Goal: Task Accomplishment & Management: Manage account settings

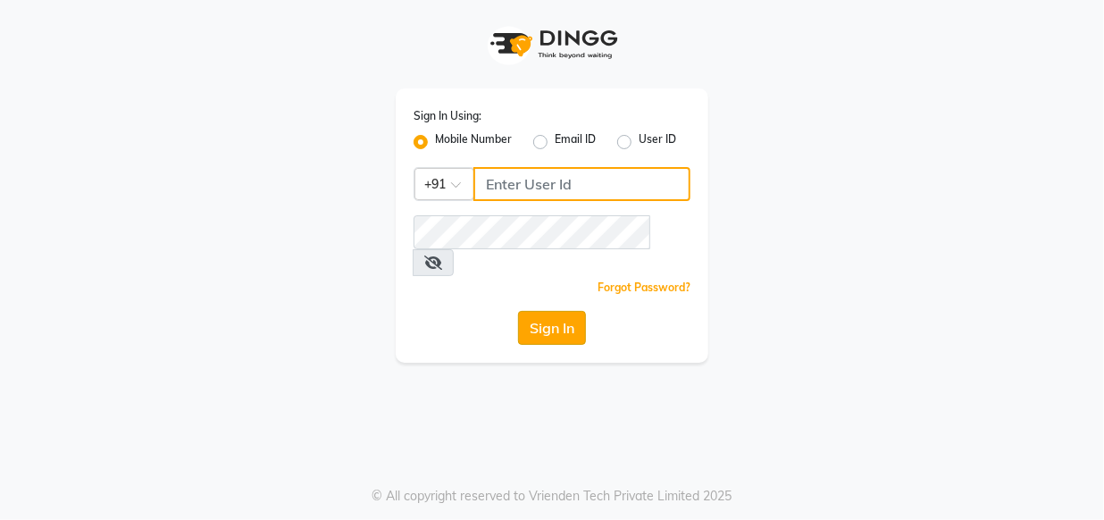
type input "9769013817"
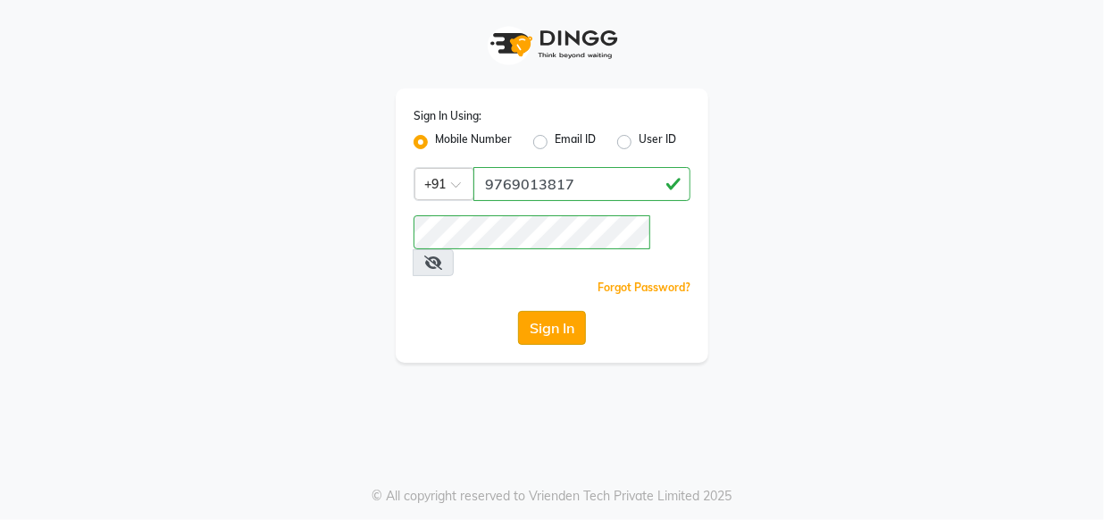
click at [558, 311] on button "Sign In" at bounding box center [552, 328] width 68 height 34
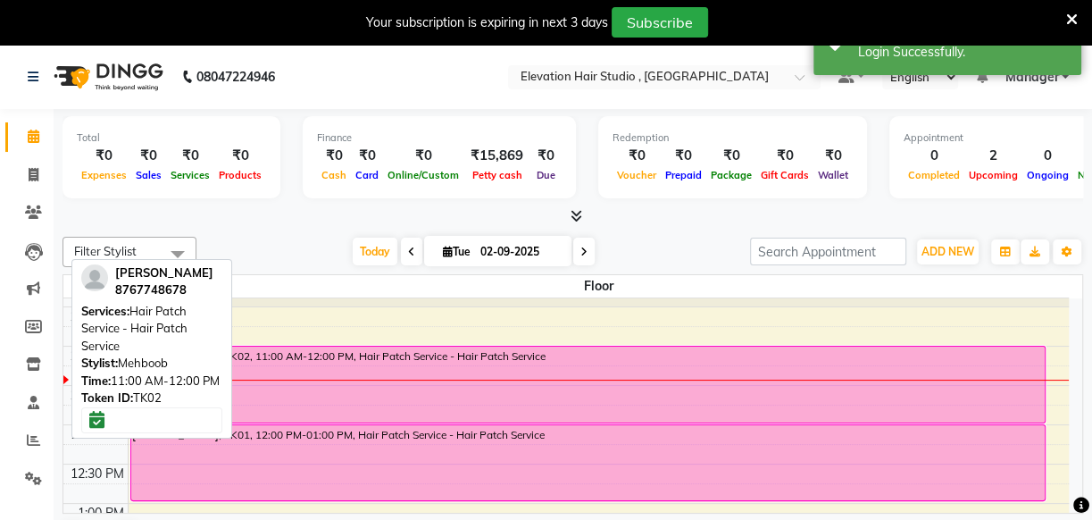
scroll to position [80, 0]
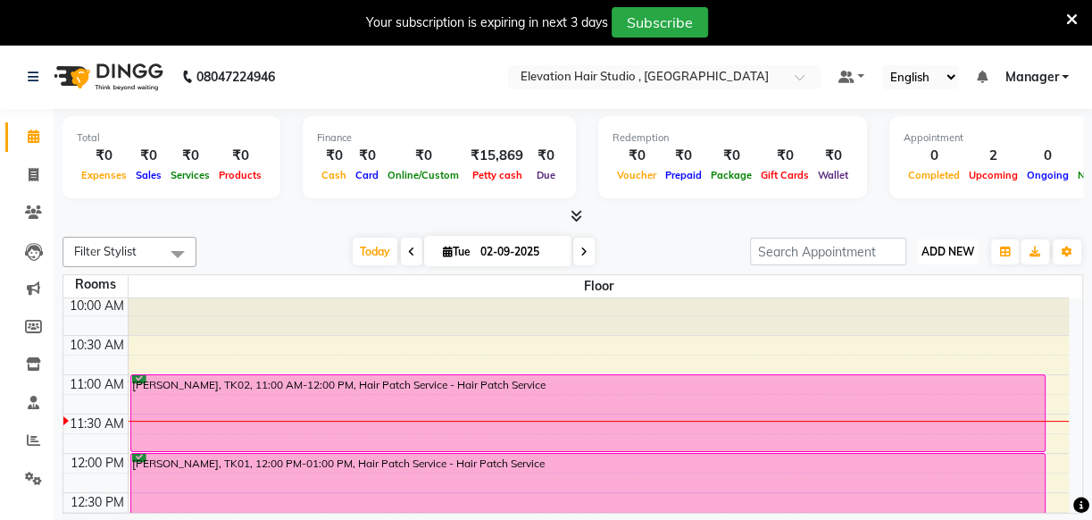
drag, startPoint x: 965, startPoint y: 258, endPoint x: 954, endPoint y: 247, distance: 15.2
click at [963, 257] on button "ADD NEW Toggle Dropdown" at bounding box center [948, 251] width 62 height 25
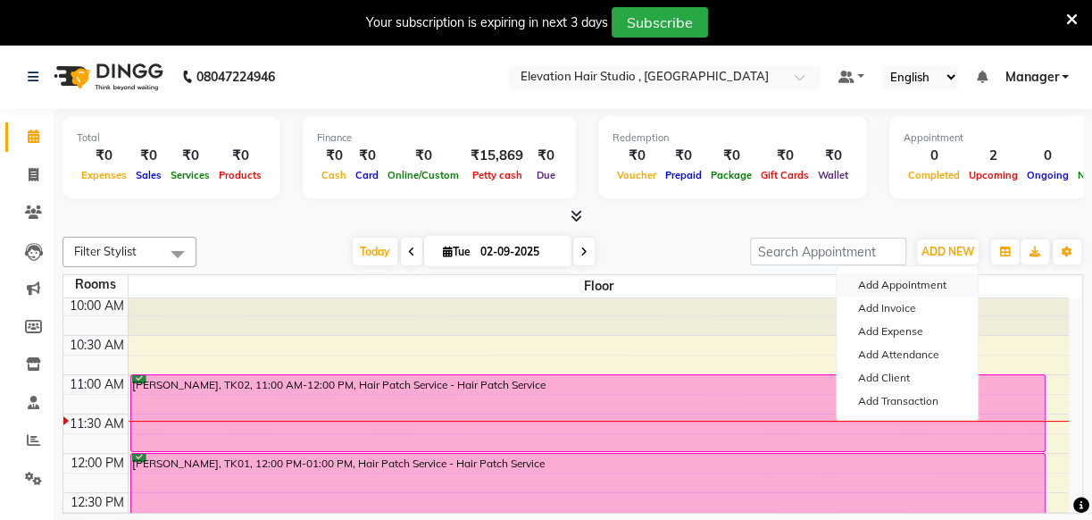
click at [870, 282] on button "Add Appointment" at bounding box center [907, 284] width 141 height 23
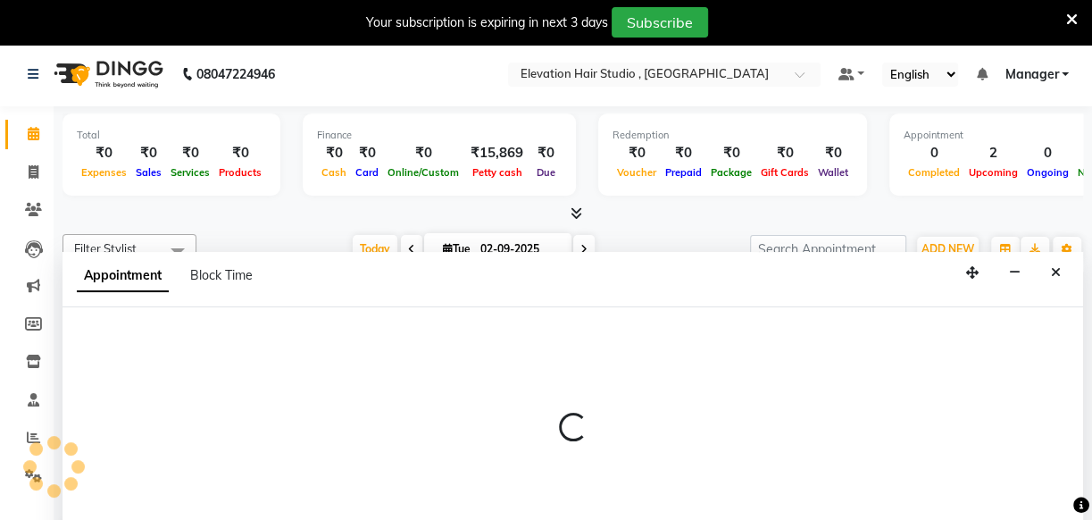
scroll to position [45, 0]
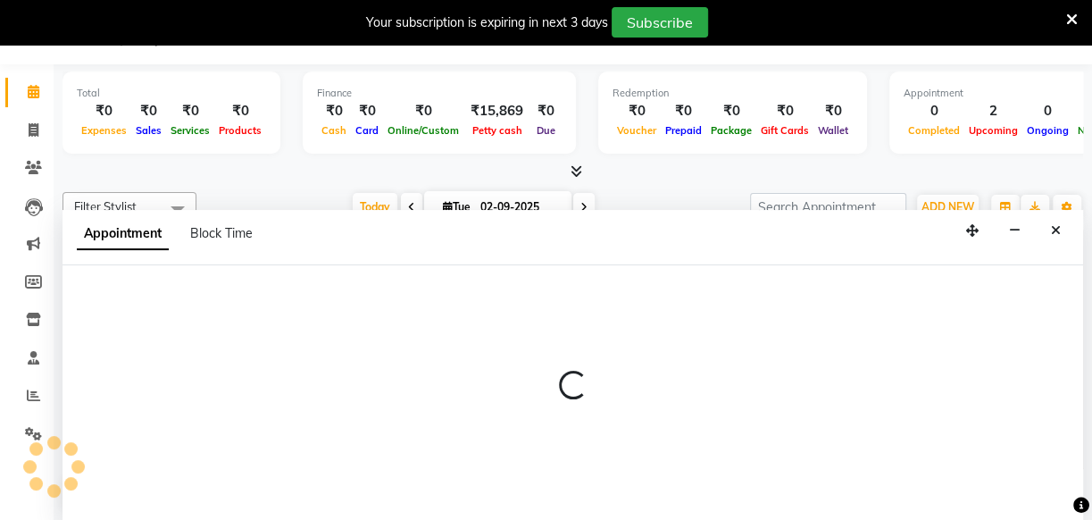
select select "600"
select select "tentative"
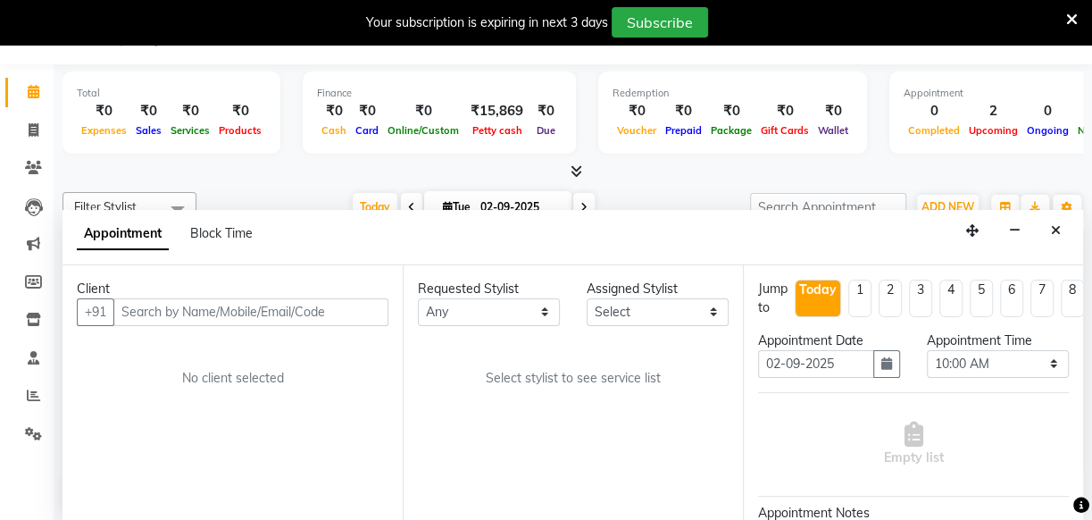
click at [179, 307] on input "text" at bounding box center [250, 312] width 275 height 28
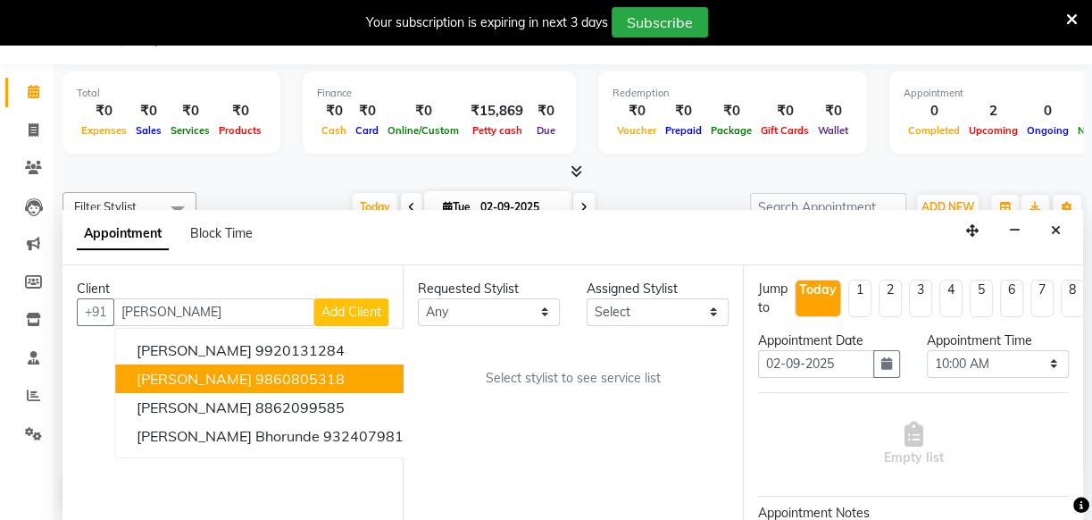
click at [232, 388] on button "SWAPNIL BAVISKAR 9860805318" at bounding box center [274, 378] width 319 height 29
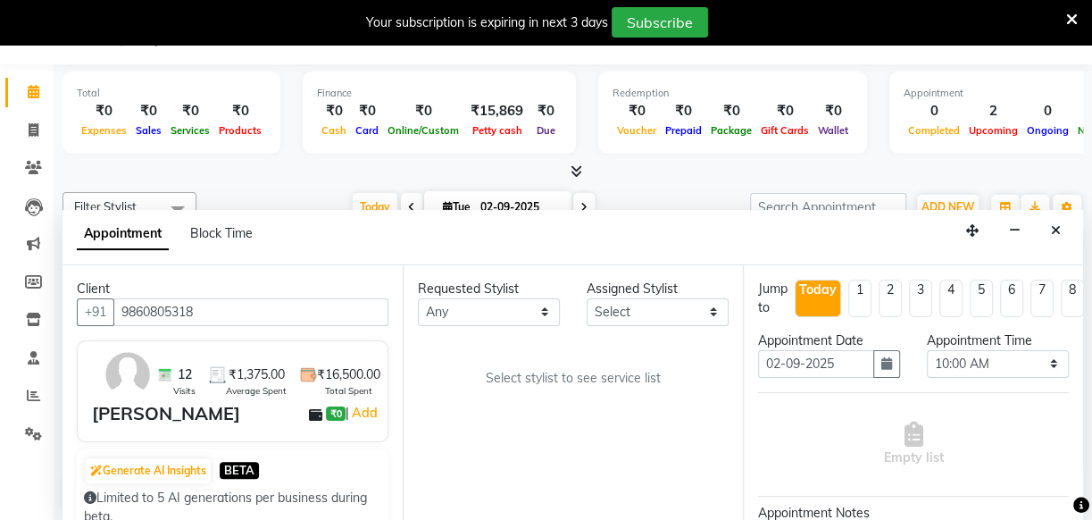
type input "9860805318"
click at [496, 304] on select "Any Anish shaikh Dilip Manager mehboob sahil sameer Sanjay Sarfaraz Tamanna" at bounding box center [489, 312] width 142 height 28
select select "54147"
click at [418, 298] on select "Any Anish shaikh Dilip Manager mehboob sahil sameer Sanjay Sarfaraz Tamanna" at bounding box center [489, 312] width 142 height 28
select select "54147"
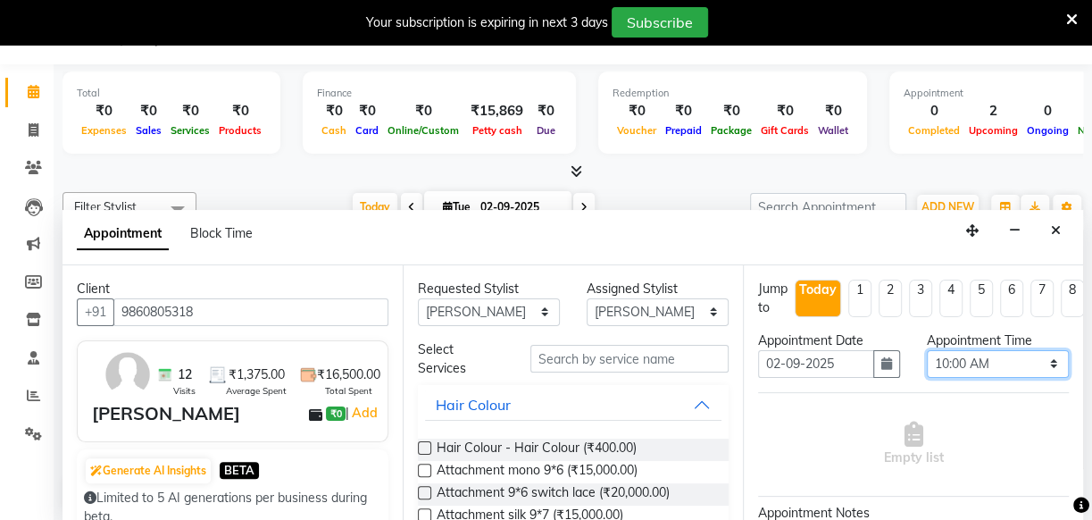
click at [958, 362] on select "Select 10:00 AM 10:15 AM 10:30 AM 10:45 AM 11:00 AM 11:15 AM 11:30 AM 11:45 AM …" at bounding box center [998, 364] width 142 height 28
select select "1110"
click at [927, 350] on select "Select 10:00 AM 10:15 AM 10:30 AM 10:45 AM 11:00 AM 11:15 AM 11:30 AM 11:45 AM …" at bounding box center [998, 364] width 142 height 28
click at [679, 399] on button "Hair Colour" at bounding box center [573, 404] width 297 height 32
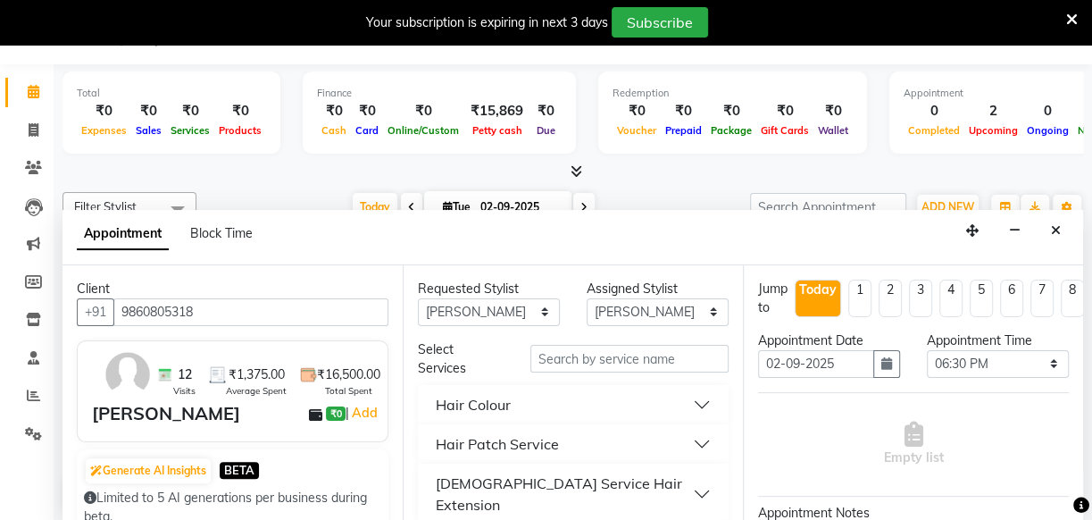
click at [608, 453] on button "Hair Patch Service" at bounding box center [573, 444] width 297 height 32
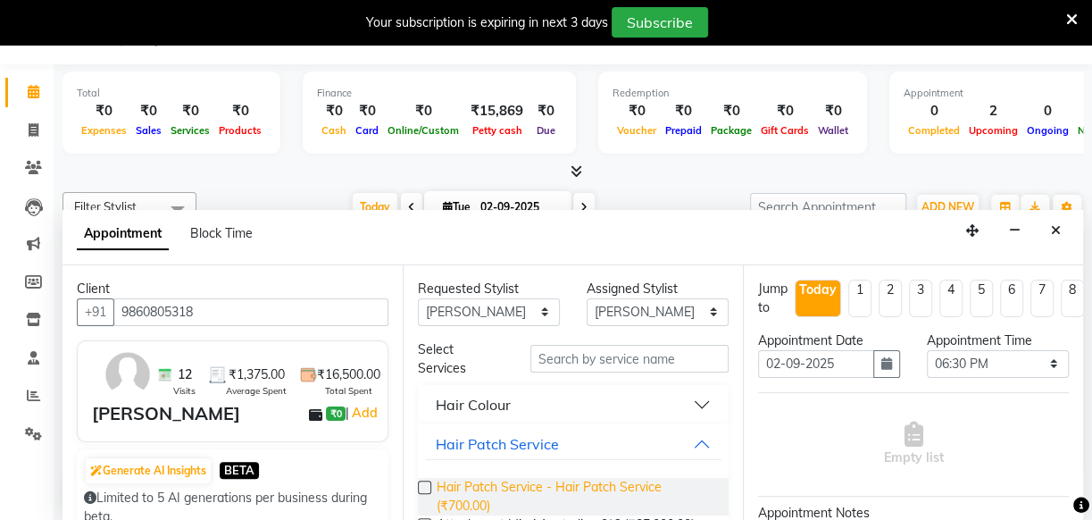
click at [581, 478] on span "Hair Patch Service - Hair Patch Service (₹700.00)" at bounding box center [576, 497] width 278 height 38
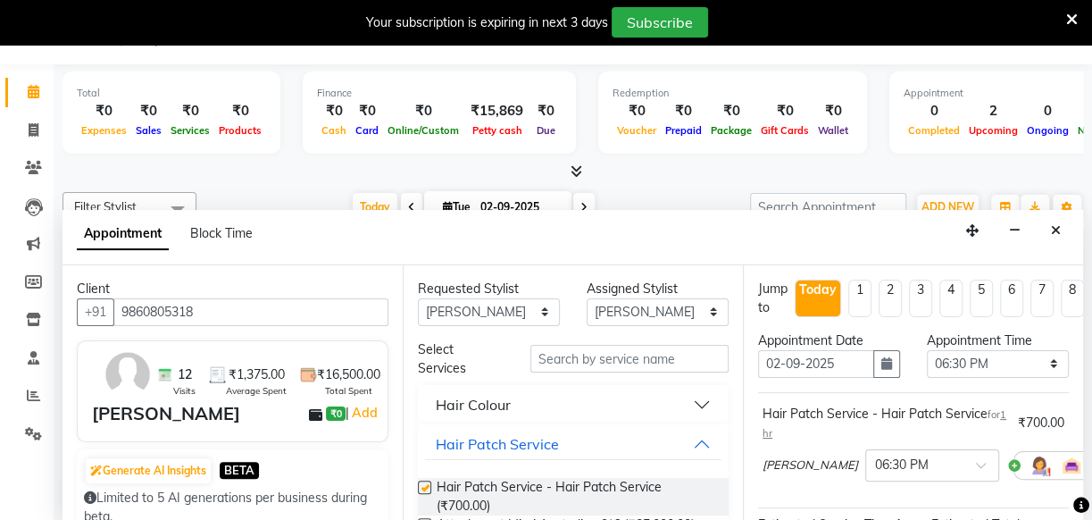
checkbox input "false"
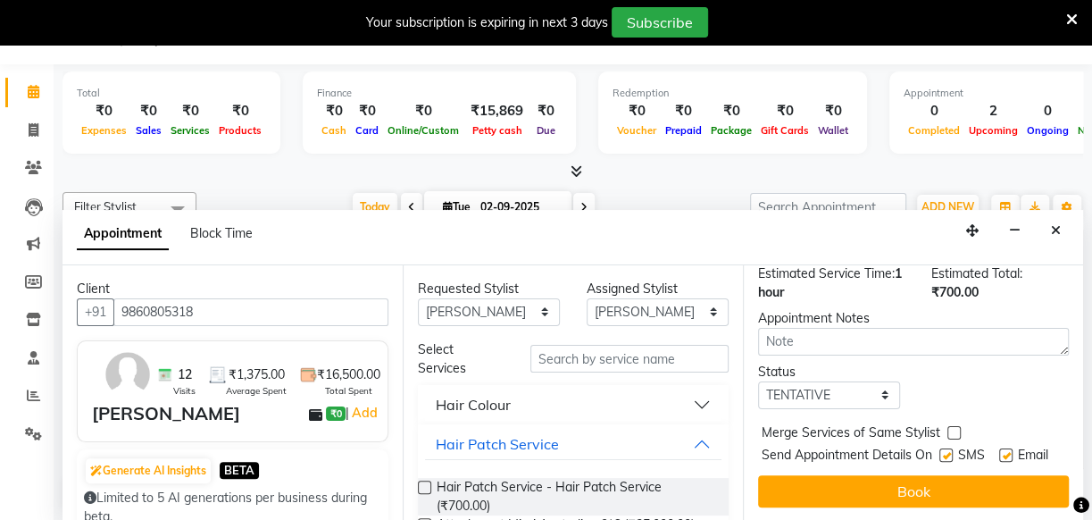
scroll to position [280, 0]
click at [940, 448] on label at bounding box center [946, 454] width 13 height 13
click at [940, 451] on input "checkbox" at bounding box center [946, 457] width 12 height 12
checkbox input "false"
click at [1005, 446] on div "Email" at bounding box center [1030, 457] width 63 height 22
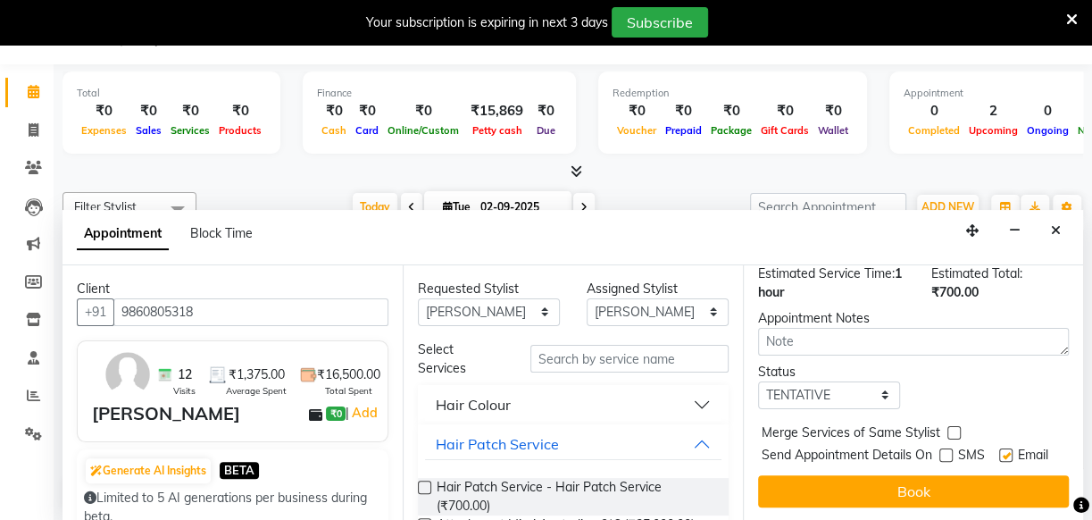
click at [1005, 448] on label at bounding box center [1005, 454] width 13 height 13
click at [1005, 451] on input "checkbox" at bounding box center [1005, 457] width 12 height 12
checkbox input "false"
click at [881, 381] on select "Select TENTATIVE CONFIRM CHECK-IN UPCOMING" at bounding box center [829, 395] width 142 height 28
select select "confirm booking"
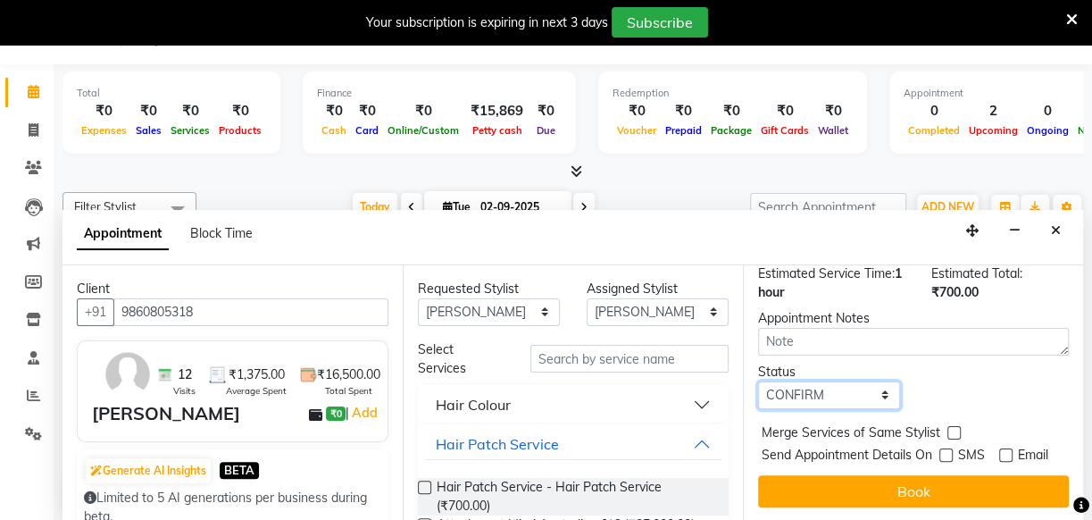
click at [758, 381] on select "Select TENTATIVE CONFIRM CHECK-IN UPCOMING" at bounding box center [829, 395] width 142 height 28
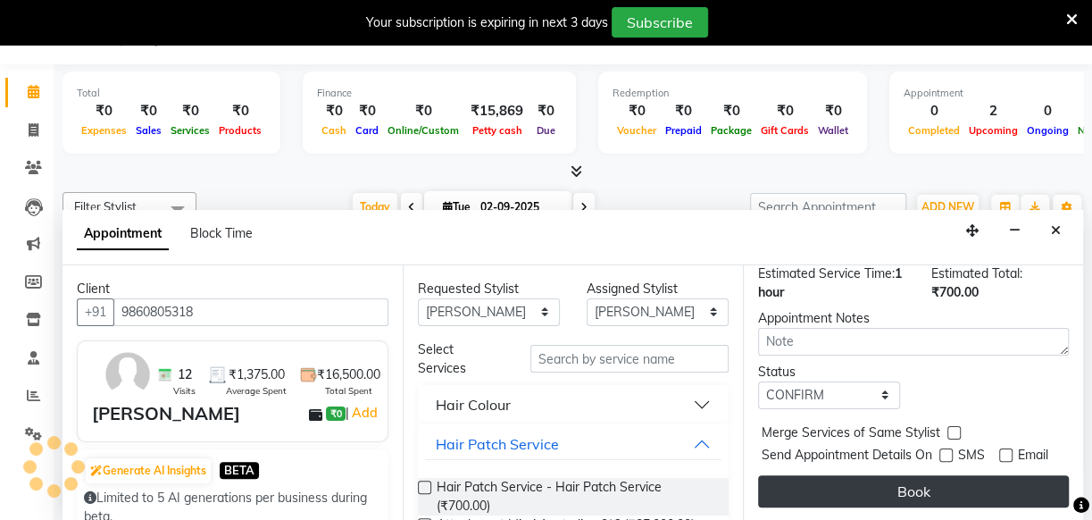
click at [865, 475] on button "Book" at bounding box center [913, 491] width 311 height 32
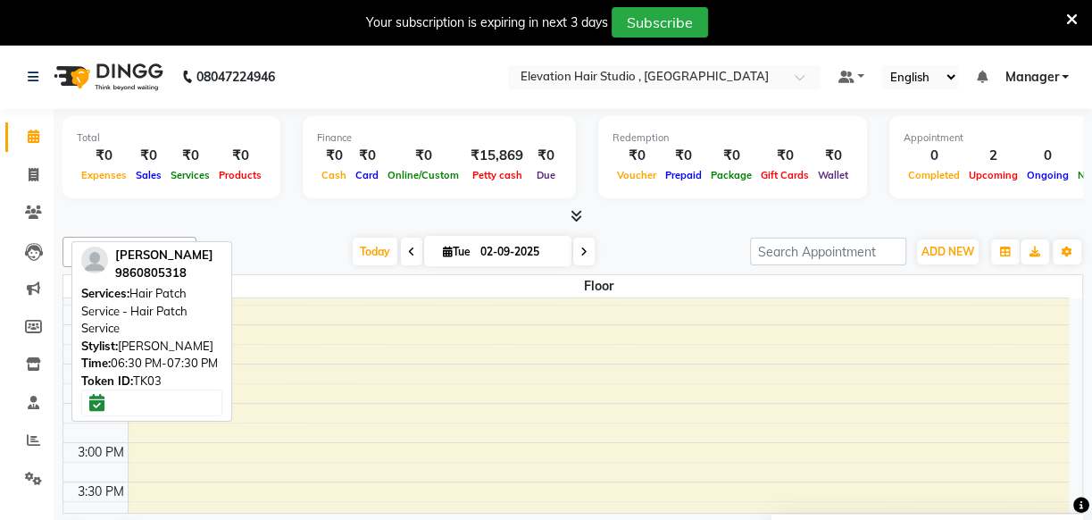
scroll to position [324, 0]
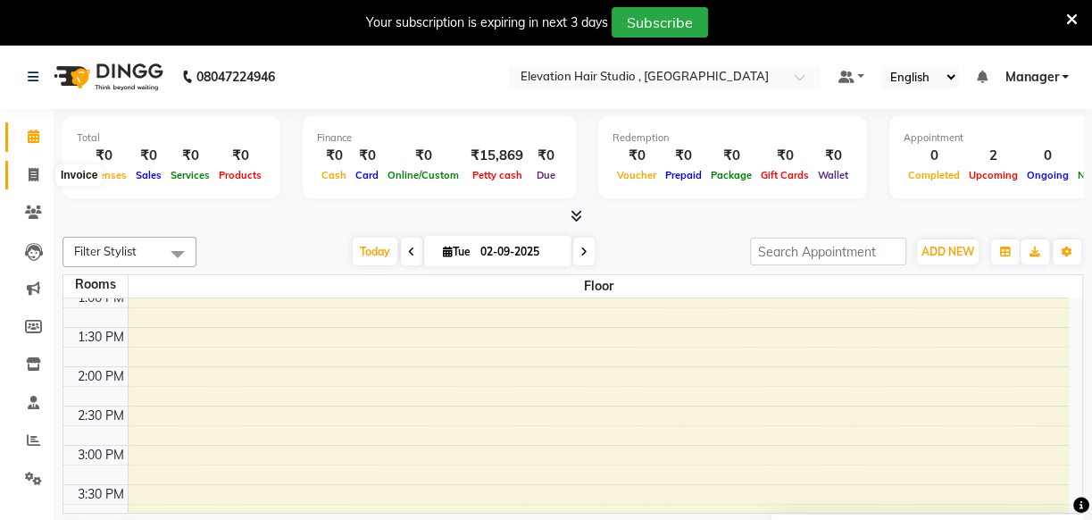
click at [38, 178] on icon at bounding box center [34, 174] width 10 height 13
select select "6886"
select select "service"
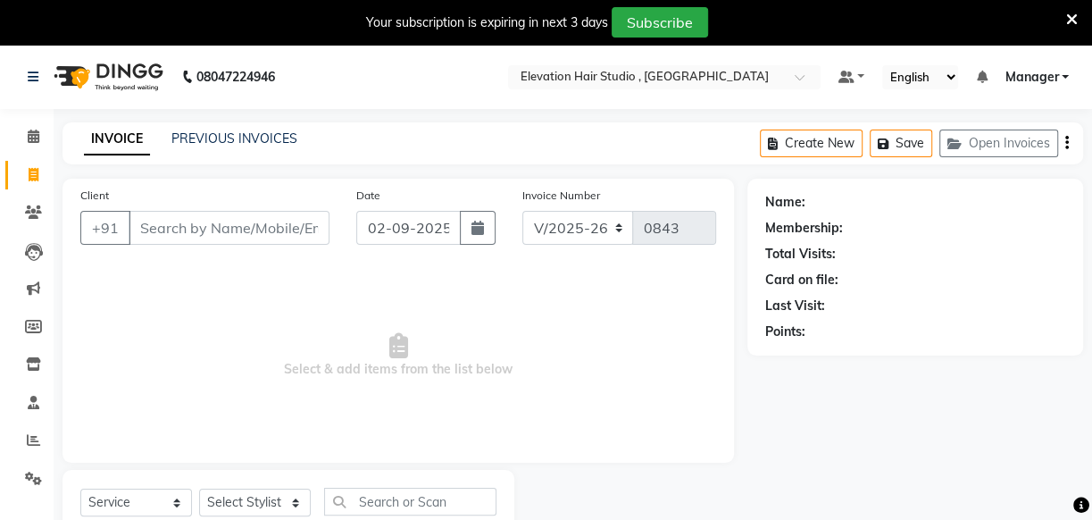
click at [160, 223] on input "Client" at bounding box center [229, 228] width 201 height 34
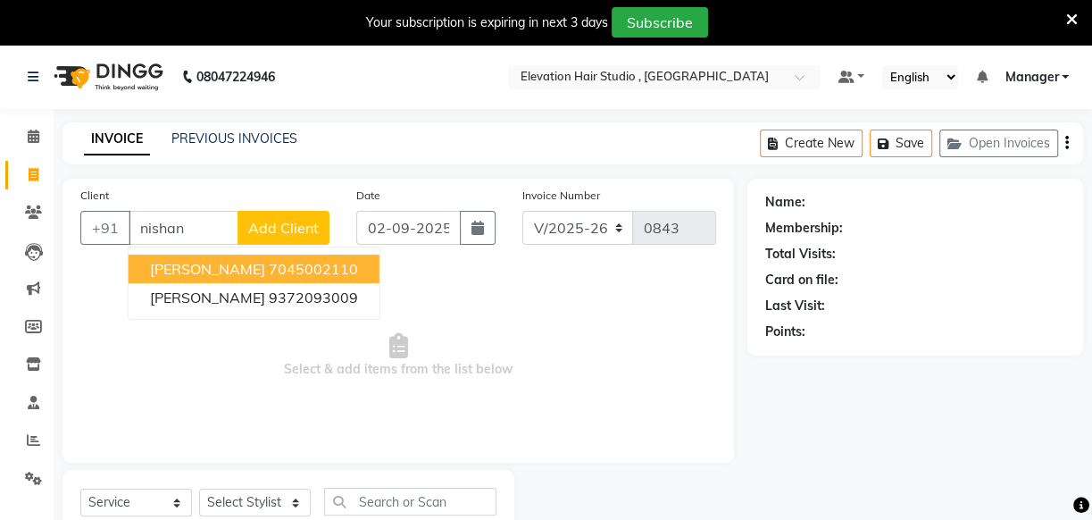
click at [277, 255] on button "NISHANT RAI 7045002110" at bounding box center [254, 269] width 251 height 29
type input "7045002110"
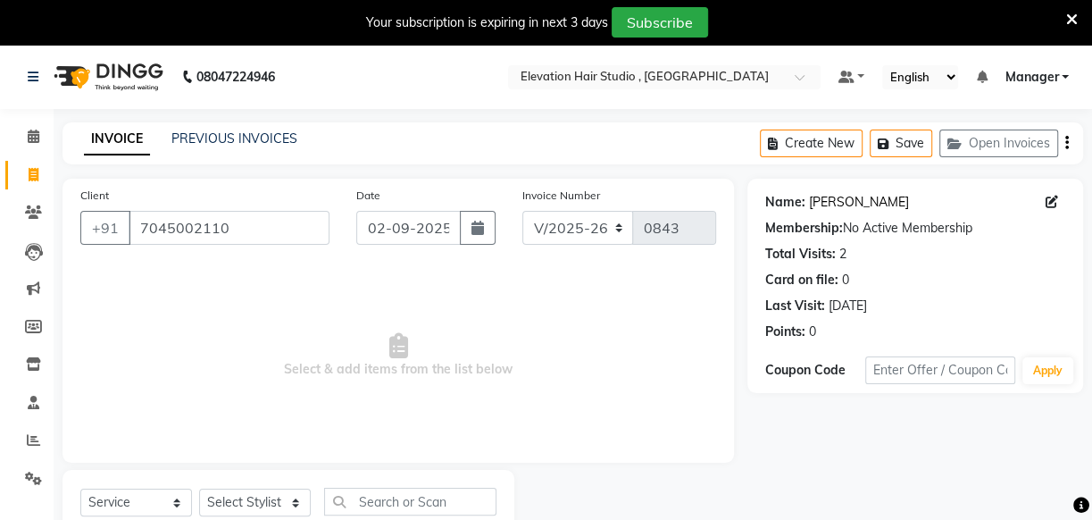
click at [828, 202] on link "[PERSON_NAME]" at bounding box center [859, 202] width 100 height 19
drag, startPoint x: 454, startPoint y: 238, endPoint x: 190, endPoint y: 211, distance: 264.8
click at [190, 211] on div "Client +91 7045002110 Date 02-09-2025 Invoice Number V/2025 V/2025-26 0843" at bounding box center [398, 222] width 663 height 73
click at [713, 170] on main "INVOICE PREVIOUS INVOICES Create New Save Open Invoices Client +91 7045002110 D…" at bounding box center [573, 351] width 1039 height 459
click at [295, 209] on div "Client +91 7045002110" at bounding box center [205, 222] width 276 height 73
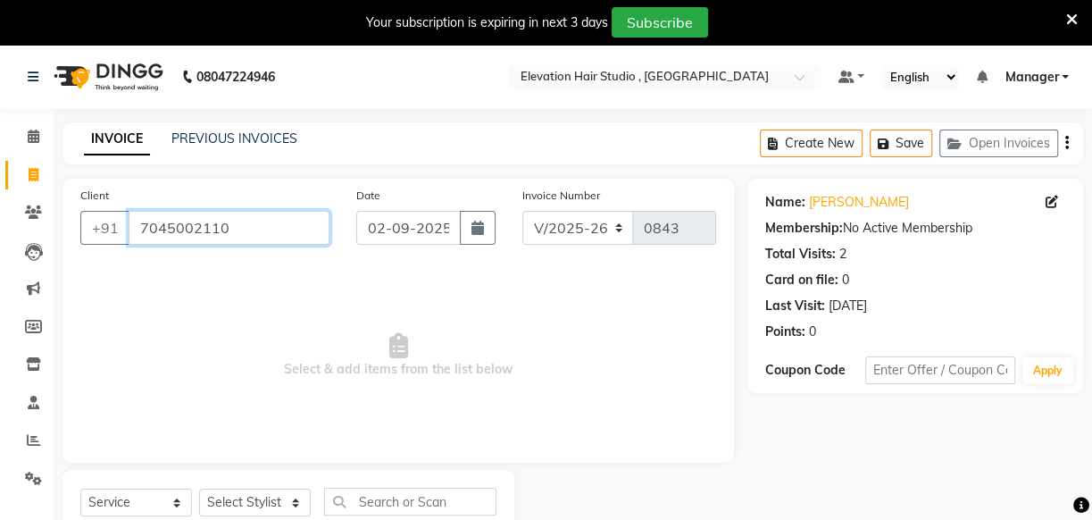
click at [284, 223] on input "7045002110" at bounding box center [229, 228] width 201 height 34
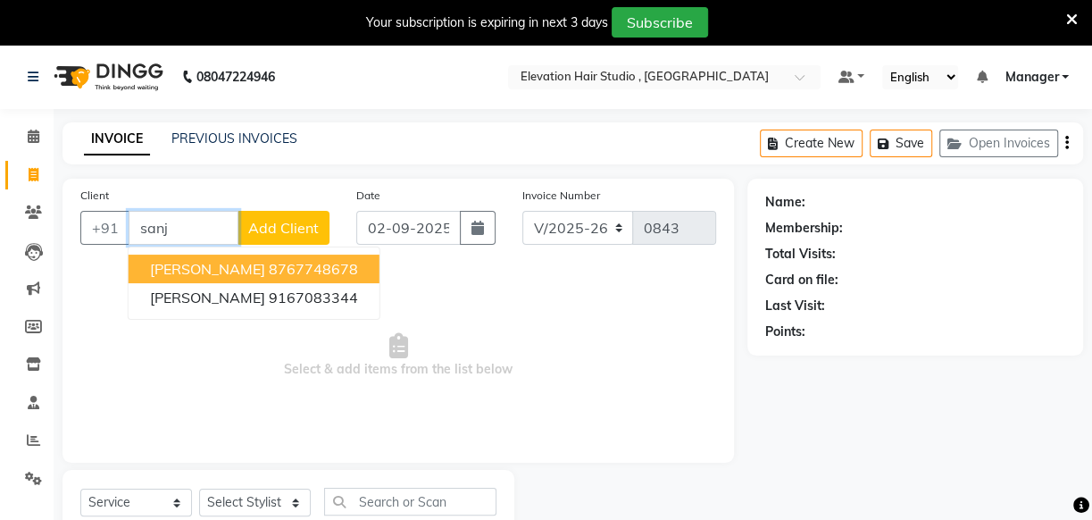
click at [304, 268] on ngb-highlight "8767748678" at bounding box center [313, 269] width 89 height 18
type input "8767748678"
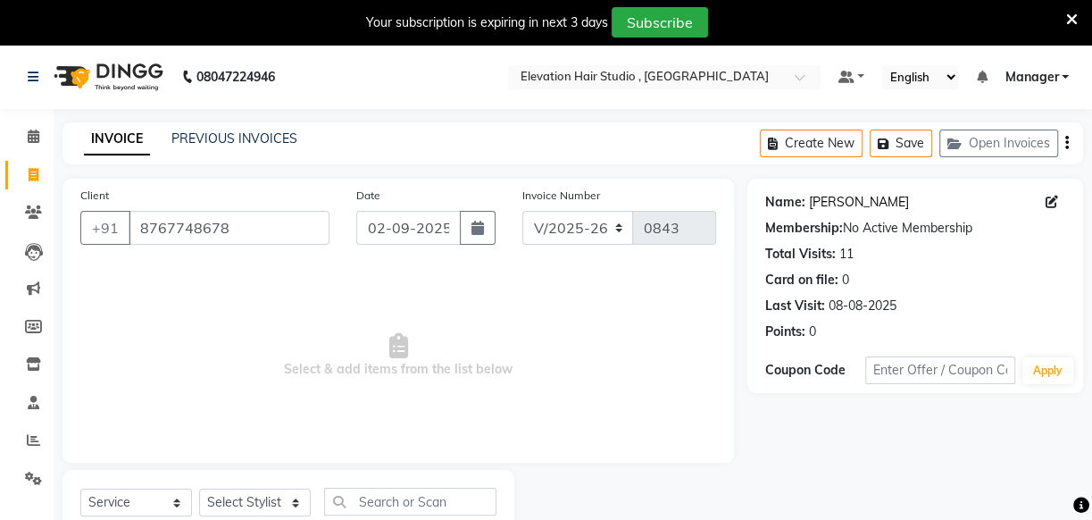
click at [839, 196] on link "[PERSON_NAME]" at bounding box center [859, 202] width 100 height 19
click at [254, 230] on input "8767748678" at bounding box center [229, 228] width 201 height 34
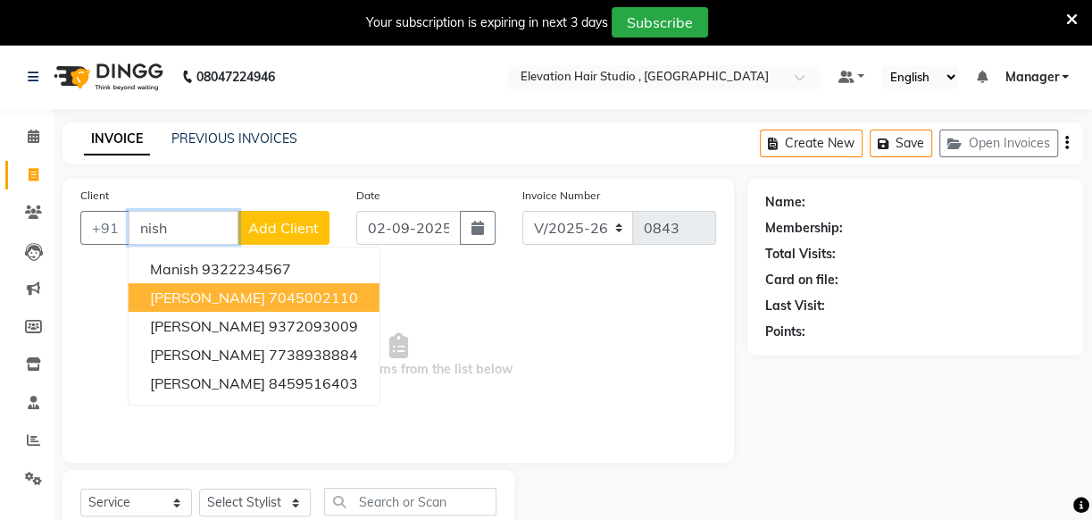
click at [269, 296] on ngb-highlight "7045002110" at bounding box center [313, 297] width 89 height 18
type input "7045002110"
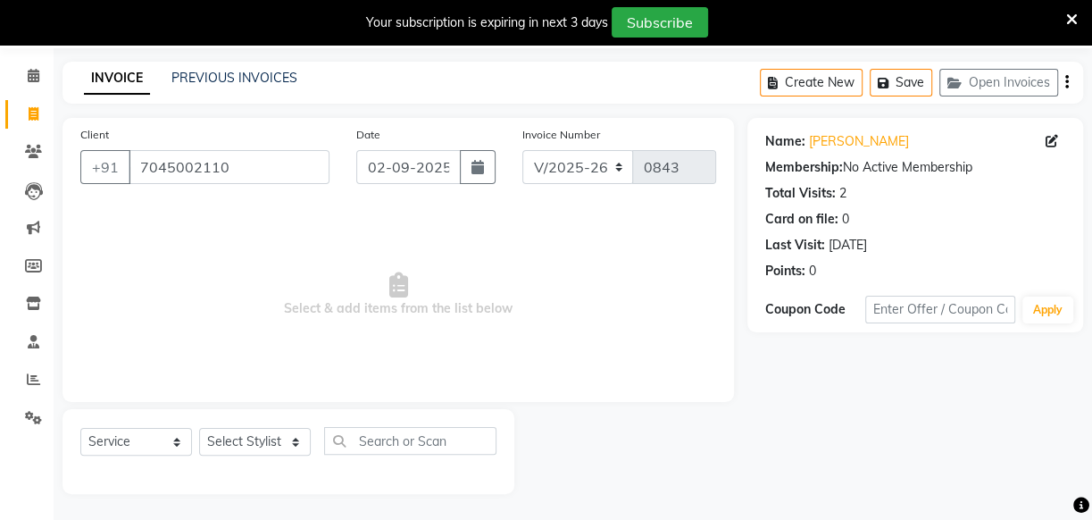
scroll to position [63, 0]
drag, startPoint x: 267, startPoint y: 439, endPoint x: 278, endPoint y: 429, distance: 15.2
click at [267, 439] on select "Select Stylist Anish shaikh Dilip Manager mehboob sahil sameer Sanjay Sarfaraz …" at bounding box center [255, 441] width 112 height 28
select select "54147"
click at [199, 427] on select "Select Stylist Anish shaikh Dilip Manager mehboob sahil sameer Sanjay Sarfaraz …" at bounding box center [255, 441] width 112 height 28
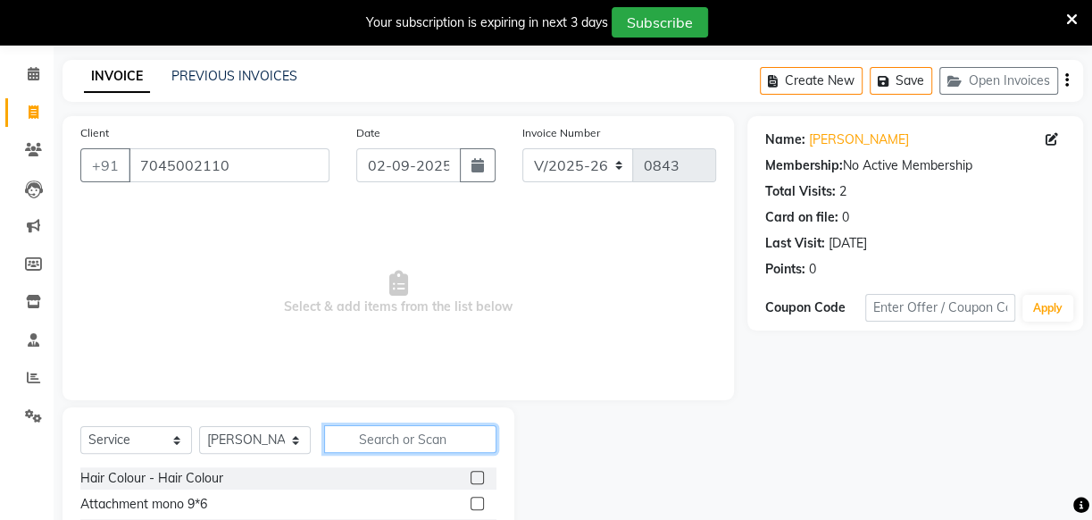
click at [410, 440] on input "text" at bounding box center [410, 439] width 172 height 28
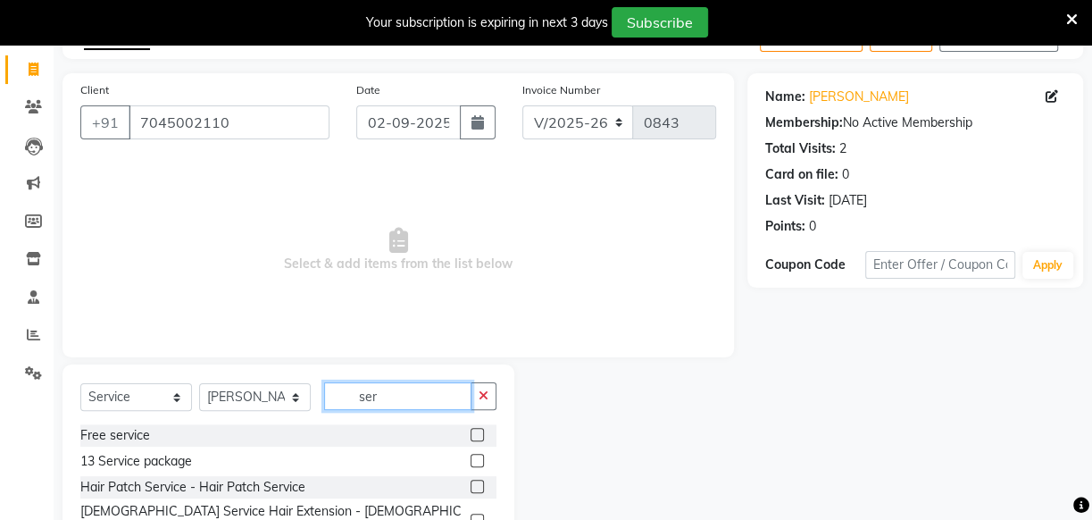
scroll to position [143, 0]
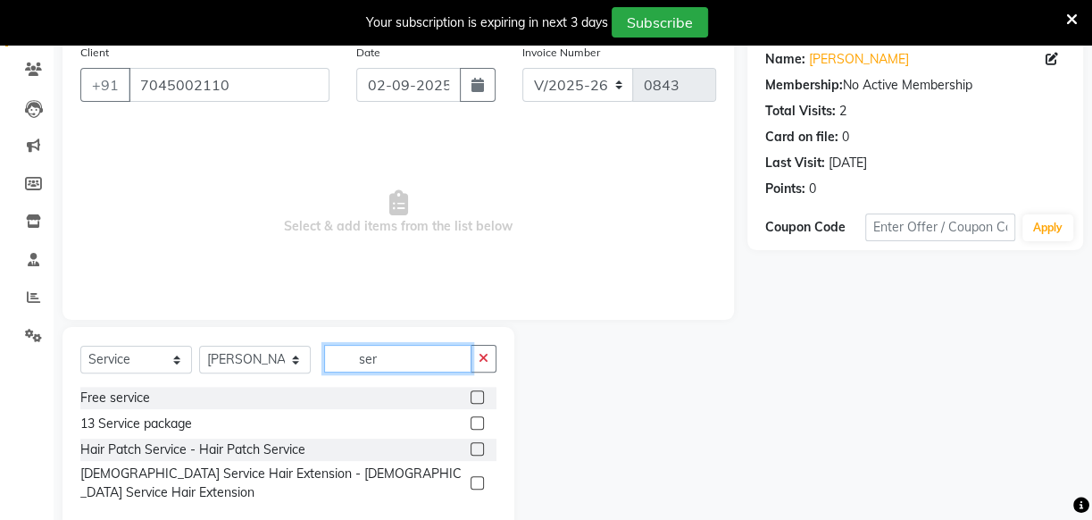
type input "ser"
click at [475, 447] on label at bounding box center [477, 448] width 13 height 13
click at [475, 447] on input "checkbox" at bounding box center [477, 450] width 12 height 12
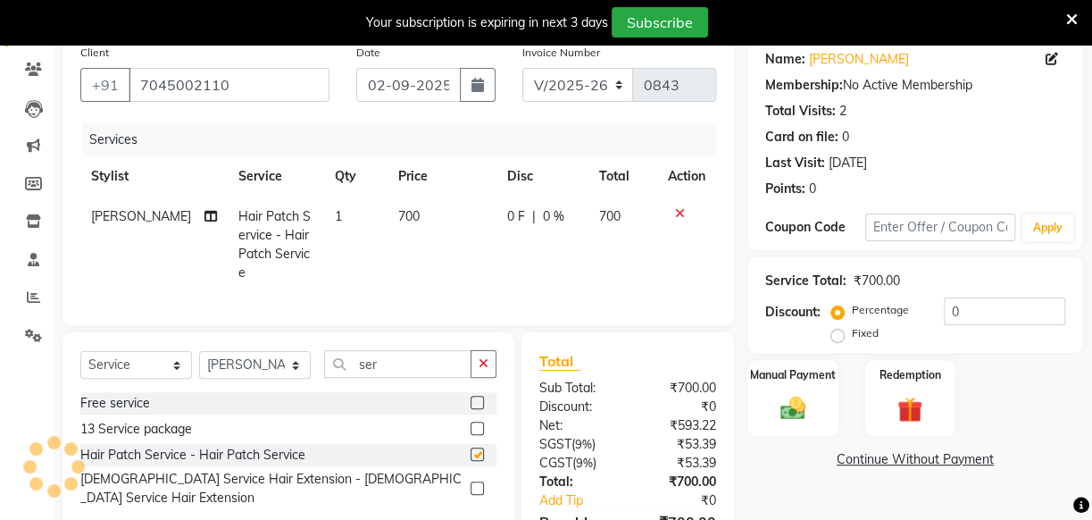
checkbox input "false"
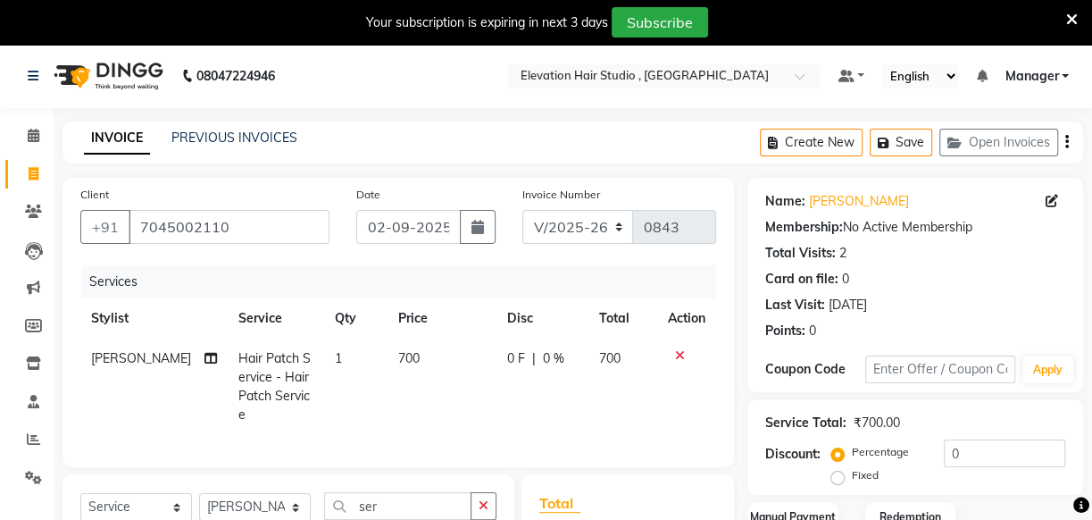
scroll to position [0, 0]
click at [405, 353] on td "700" at bounding box center [442, 387] width 109 height 96
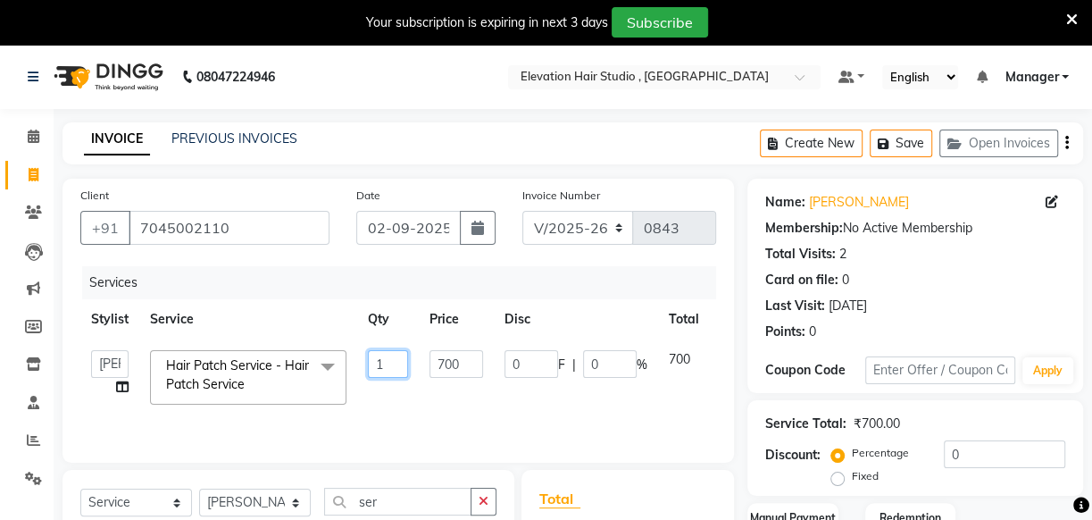
click at [394, 357] on input "1" at bounding box center [388, 364] width 40 height 28
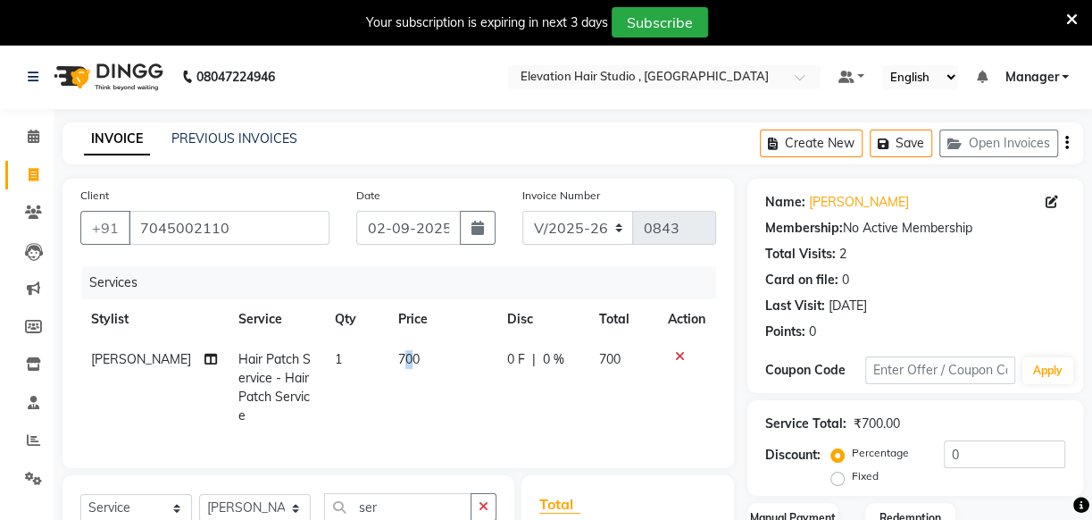
click at [398, 360] on span "700" at bounding box center [408, 359] width 21 height 16
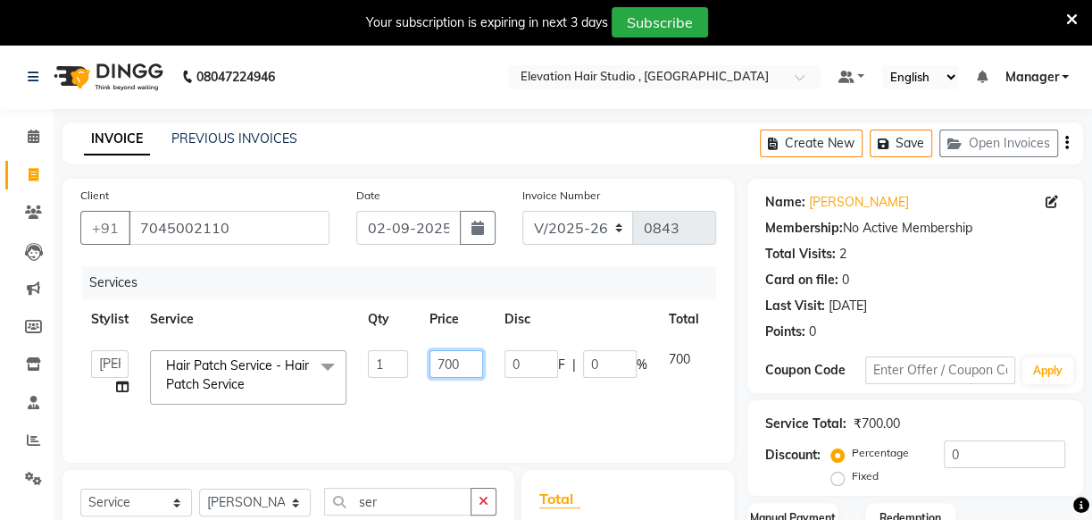
click at [441, 362] on input "700" at bounding box center [457, 364] width 54 height 28
type input "600"
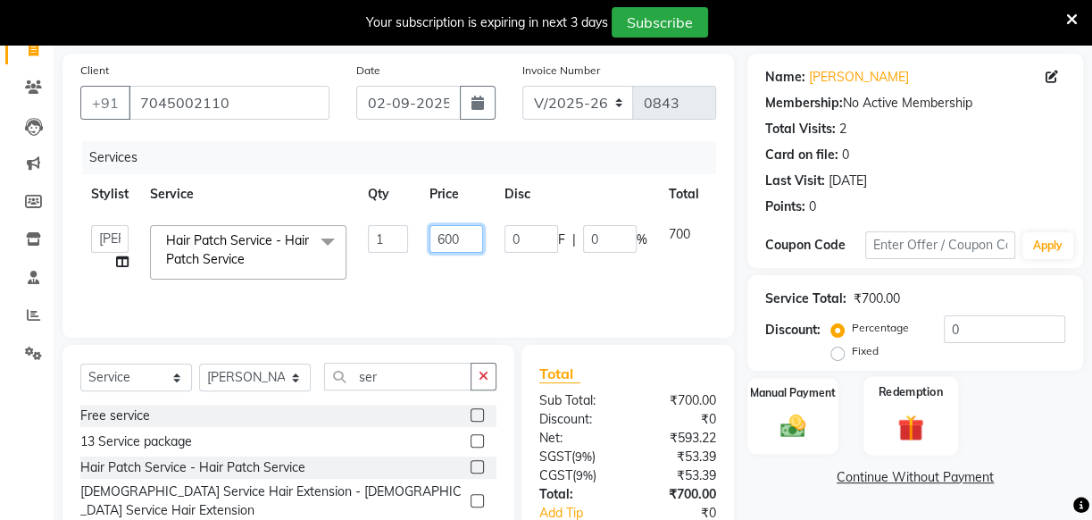
scroll to position [240, 0]
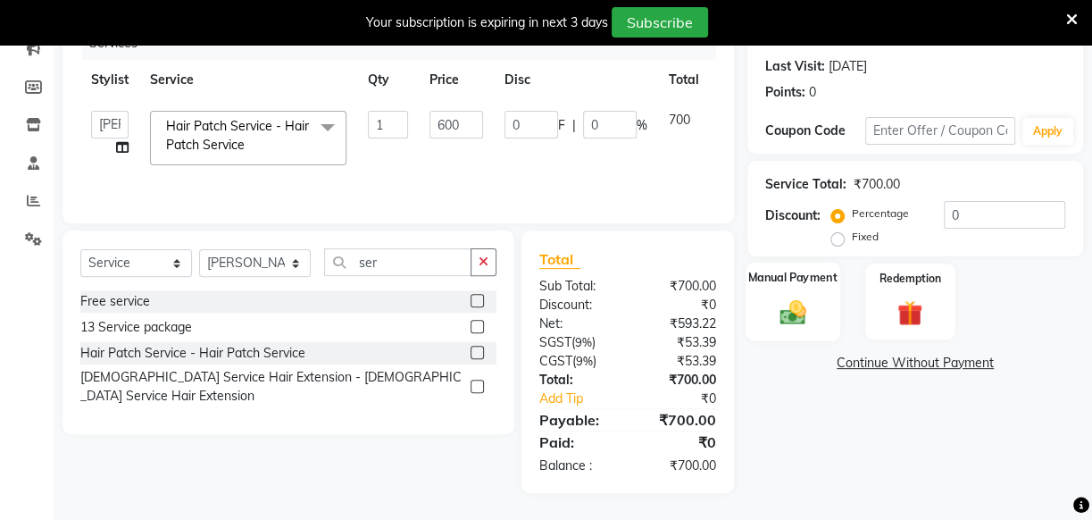
click at [792, 313] on img at bounding box center [793, 312] width 43 height 30
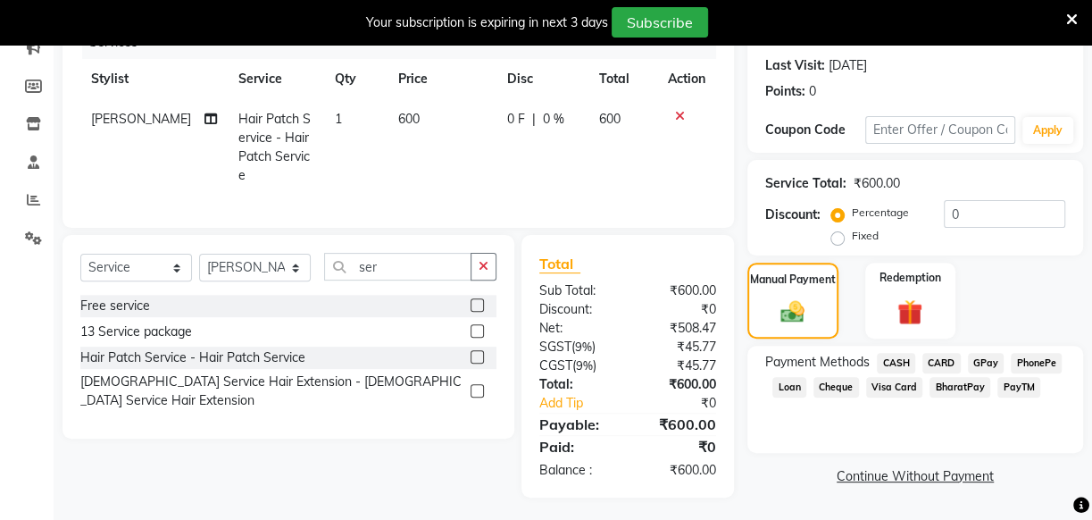
click at [986, 357] on span "GPay" at bounding box center [986, 363] width 37 height 21
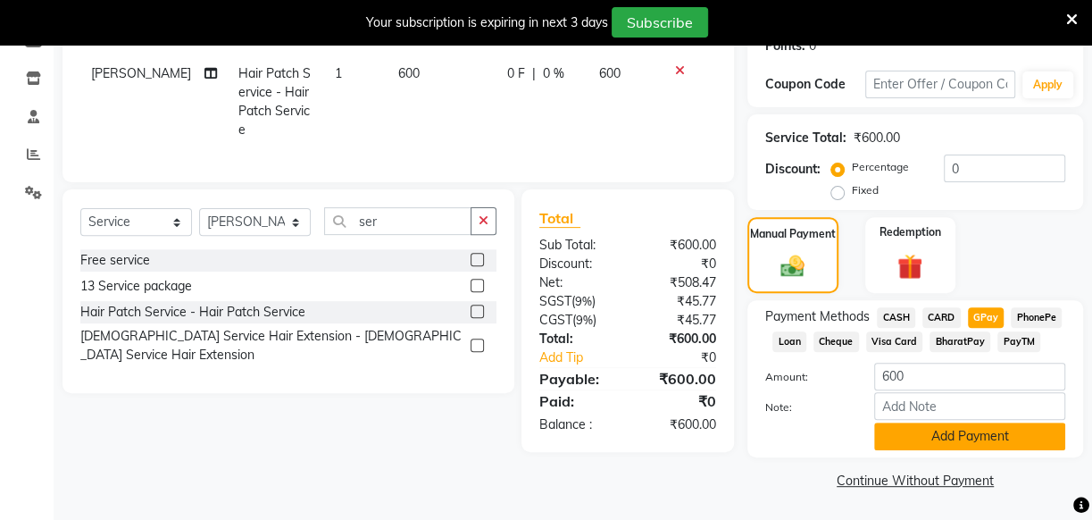
click at [982, 436] on button "Add Payment" at bounding box center [969, 436] width 191 height 28
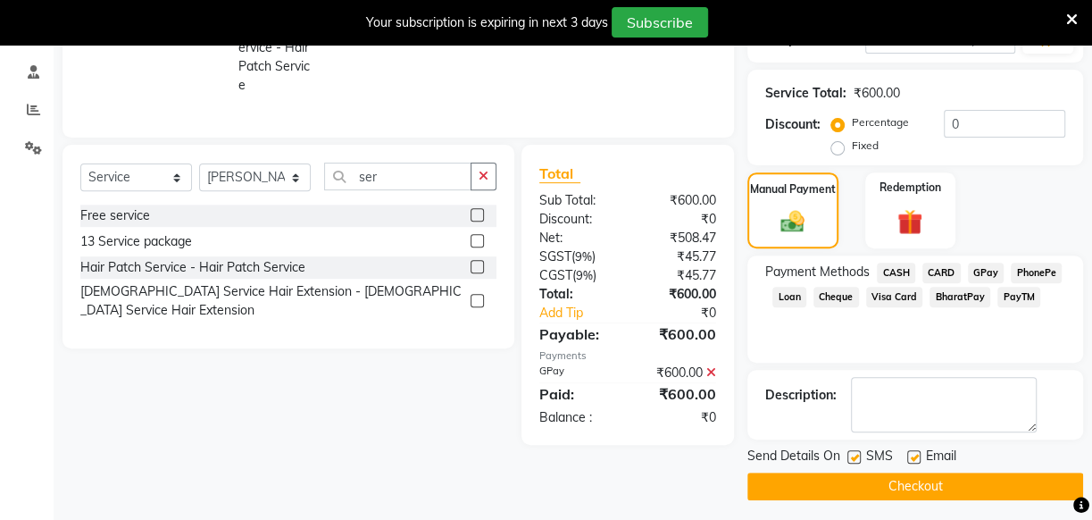
scroll to position [337, 0]
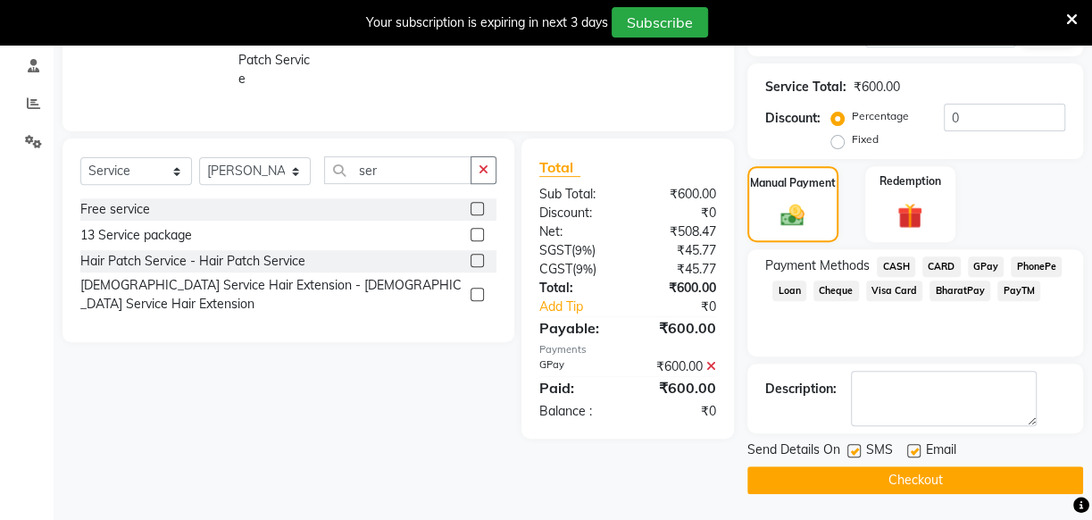
click at [917, 444] on label at bounding box center [913, 450] width 13 height 13
click at [917, 446] on input "checkbox" at bounding box center [913, 452] width 12 height 12
checkbox input "false"
click at [849, 449] on label at bounding box center [854, 450] width 13 height 13
click at [849, 449] on input "checkbox" at bounding box center [854, 452] width 12 height 12
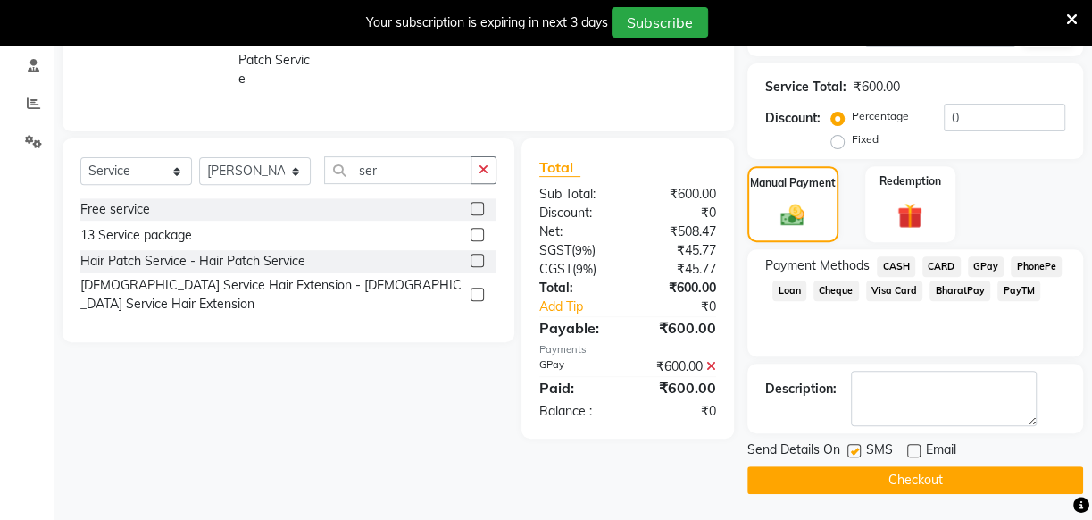
checkbox input "false"
click at [889, 480] on button "Checkout" at bounding box center [916, 480] width 336 height 28
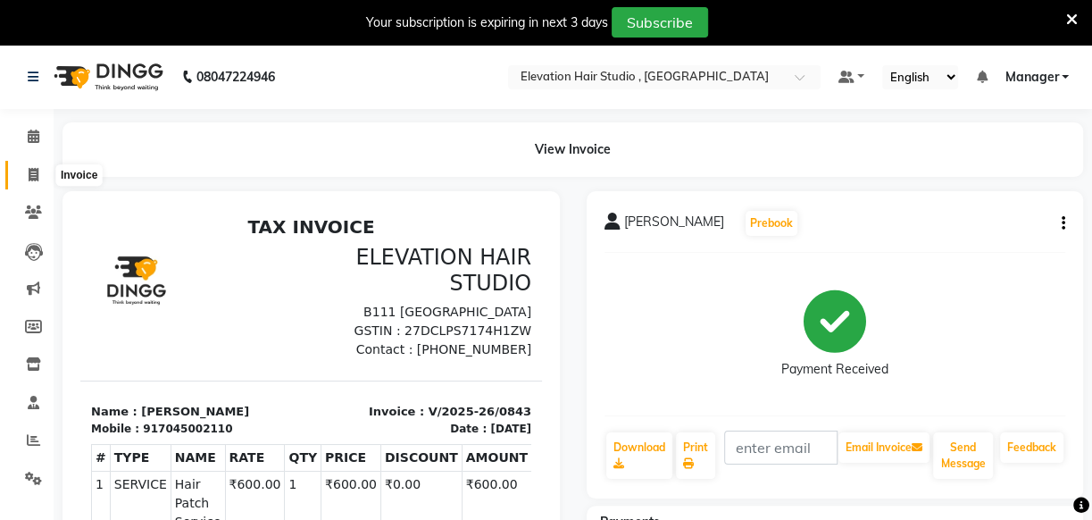
click at [41, 169] on span at bounding box center [33, 175] width 31 height 21
select select "service"
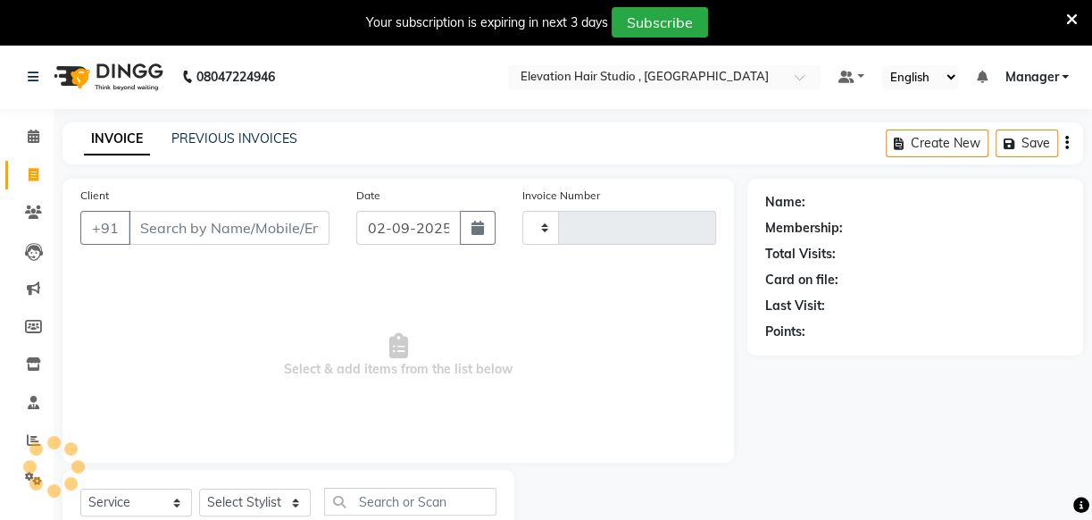
type input "0844"
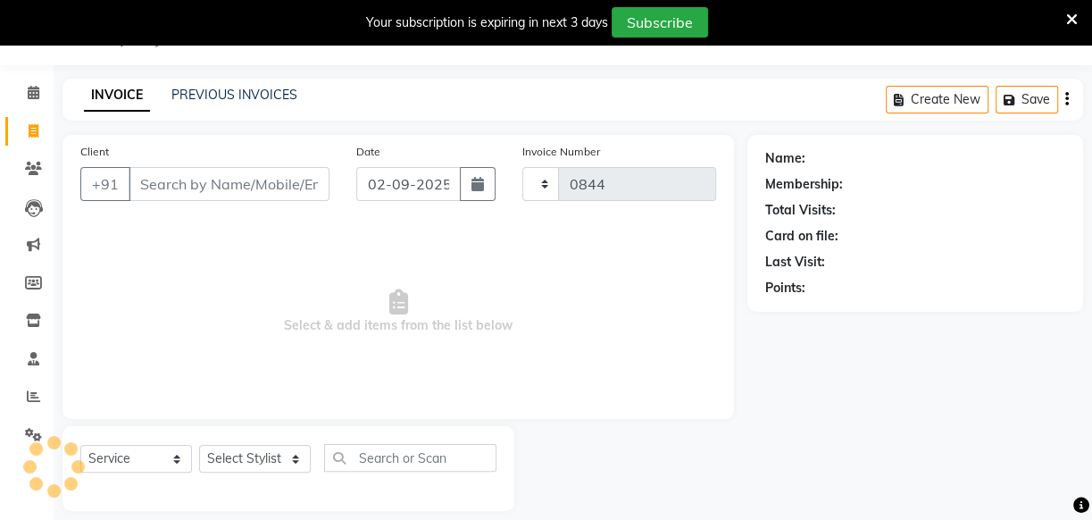
select select "6886"
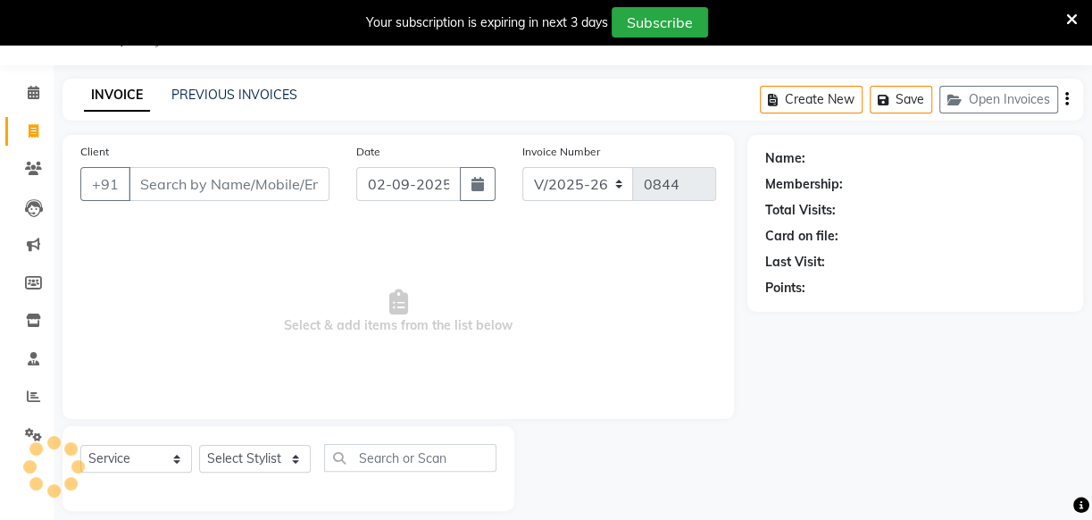
scroll to position [63, 0]
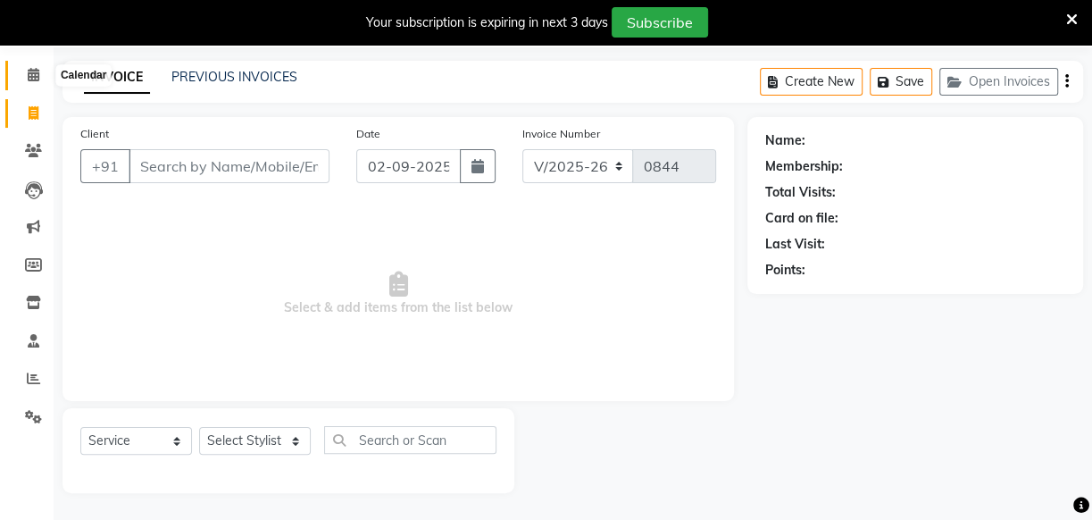
click at [35, 74] on icon at bounding box center [34, 74] width 12 height 13
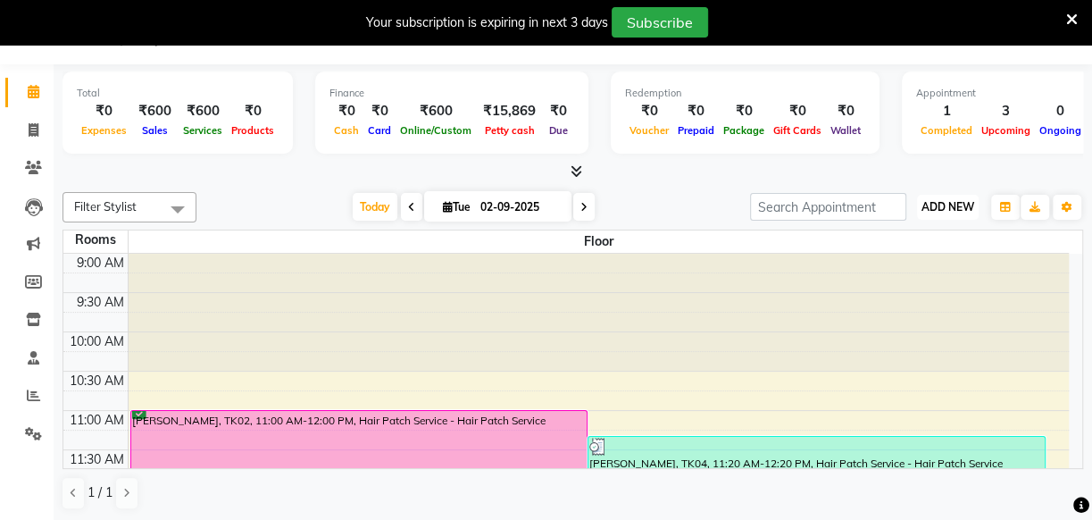
click at [931, 201] on span "ADD NEW" at bounding box center [948, 206] width 53 height 13
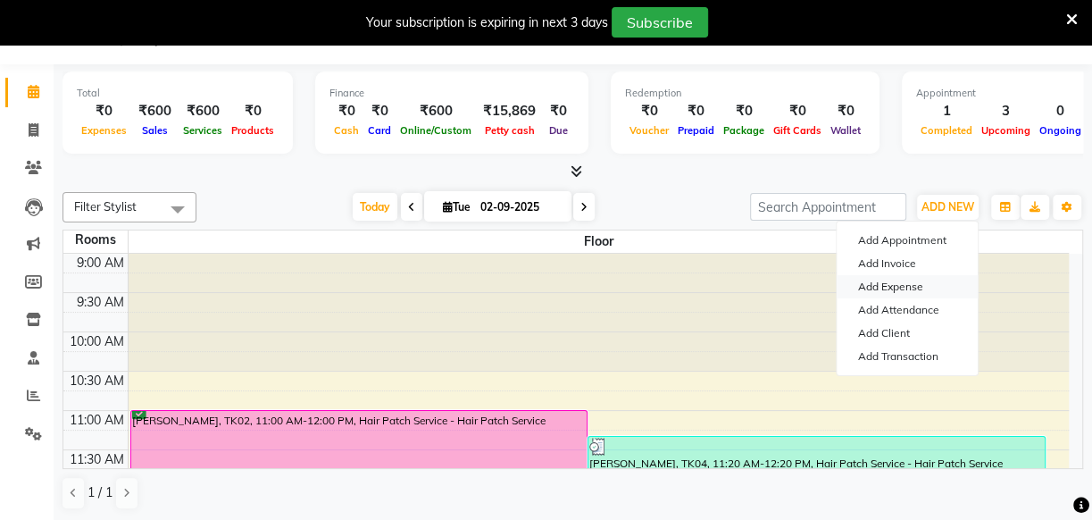
click at [898, 280] on link "Add Expense" at bounding box center [907, 286] width 141 height 23
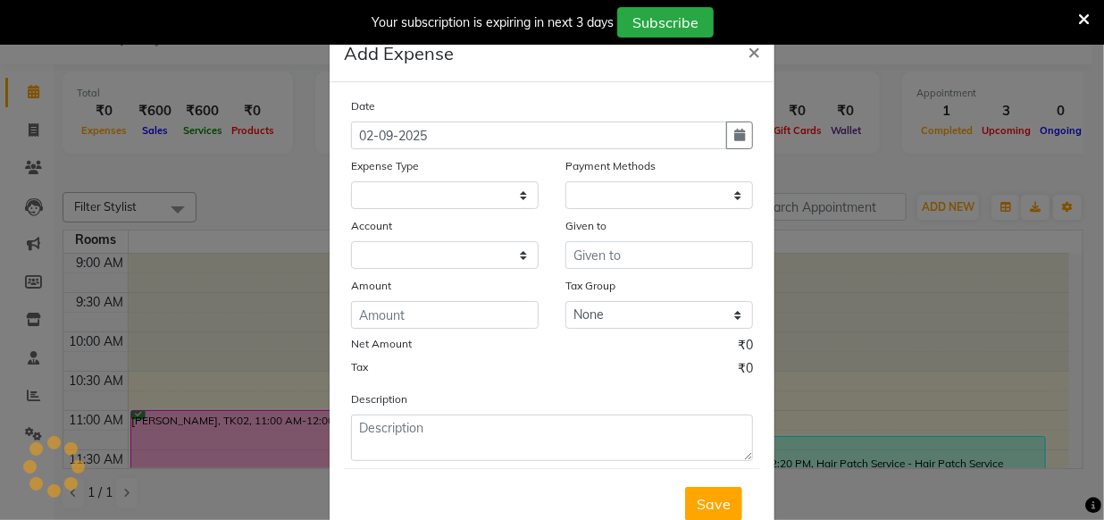
select select "1"
select select "5950"
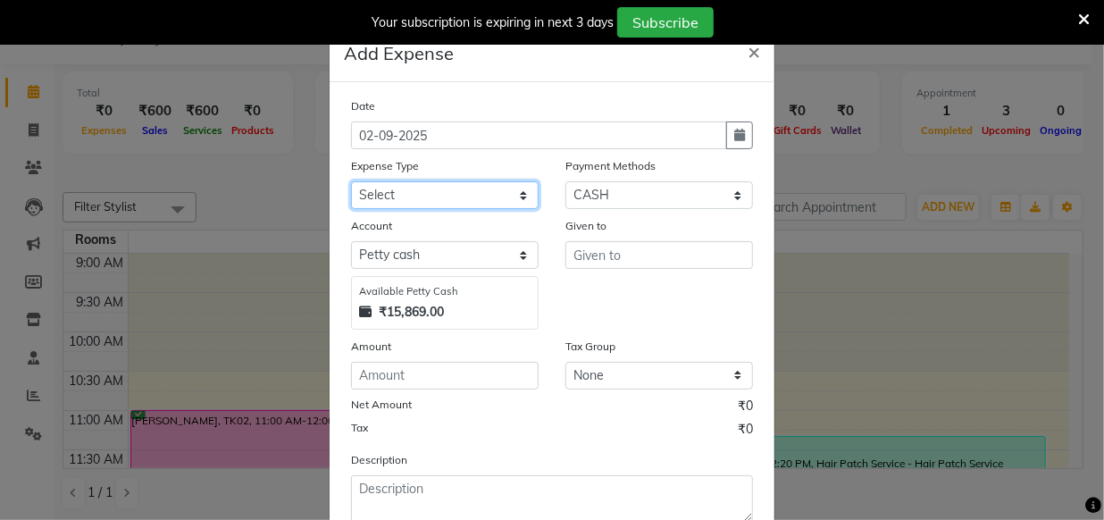
click at [463, 200] on select "Select AC Adrak Advance Salary agarbatti anees Appron asmoul advance salary Ban…" at bounding box center [445, 195] width 188 height 28
select select "8344"
click at [494, 188] on select "Select AC Adrak Advance Salary agarbatti anees Appron asmoul advance salary Ban…" at bounding box center [445, 195] width 188 height 28
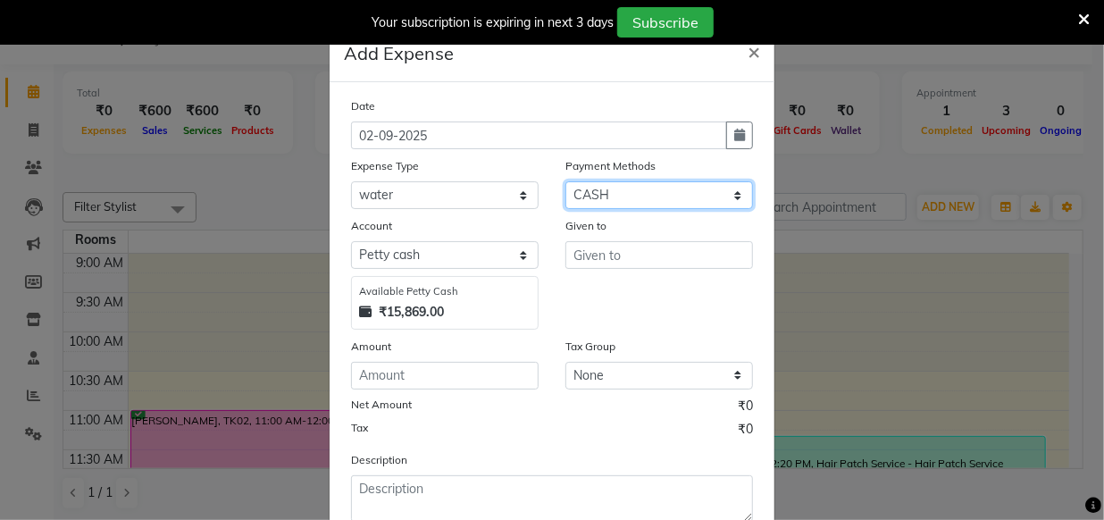
click at [651, 200] on select "Select CASH CARD GPay PhonePe Loan Cheque Package Visa Card BharatPay PayTM Wal…" at bounding box center [659, 195] width 188 height 28
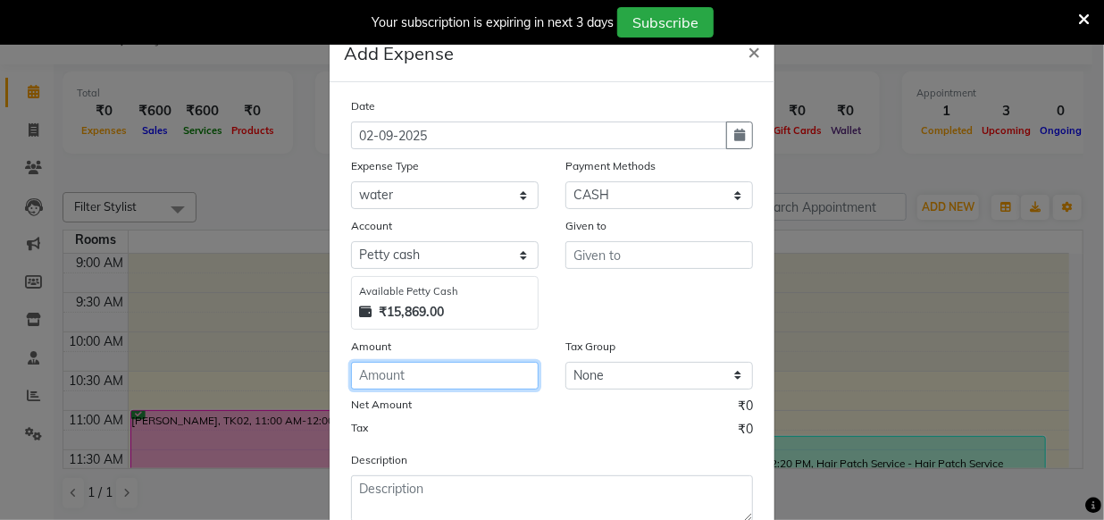
click at [429, 383] on input "number" at bounding box center [445, 376] width 188 height 28
type input "900"
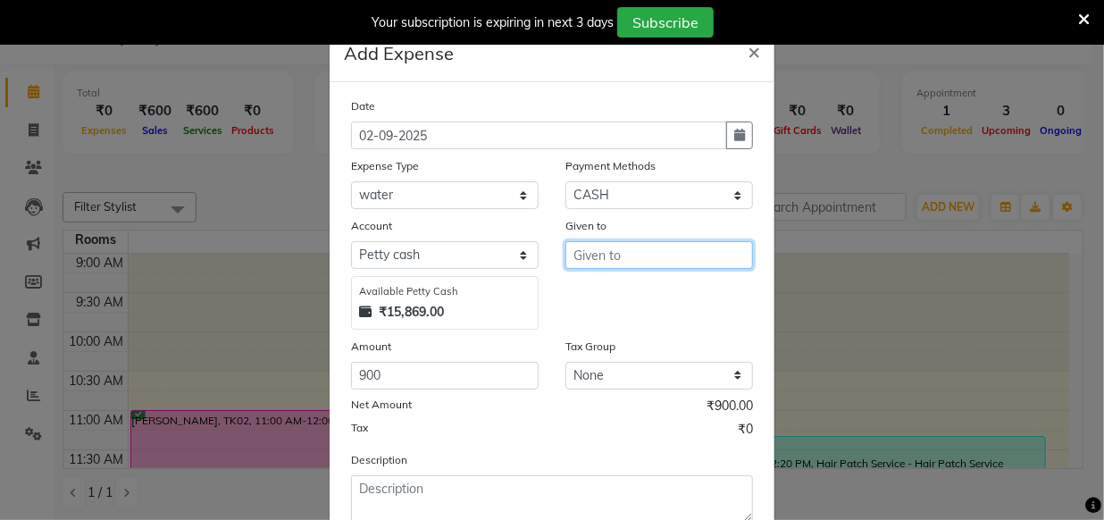
click at [658, 250] on input "text" at bounding box center [659, 255] width 188 height 28
type input "office"
click at [630, 322] on div "Given to office" at bounding box center [659, 272] width 214 height 113
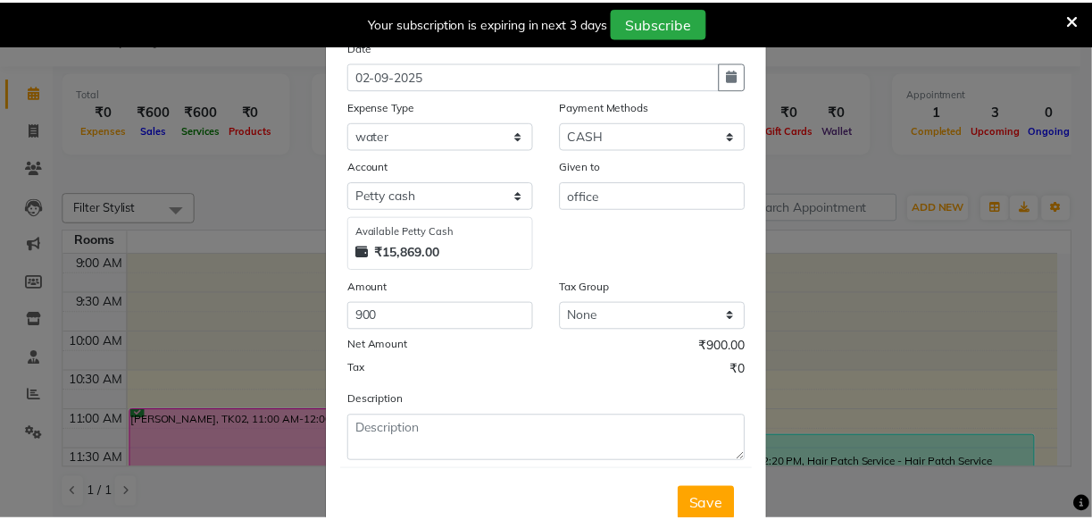
scroll to position [121, 0]
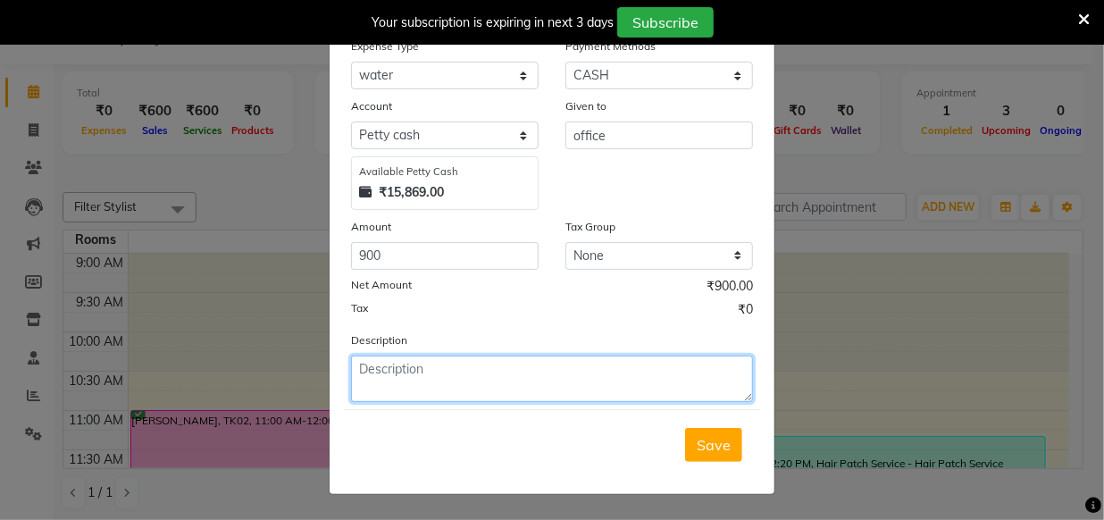
click at [593, 376] on textarea at bounding box center [552, 378] width 402 height 46
type textarea "5 smll bttle"
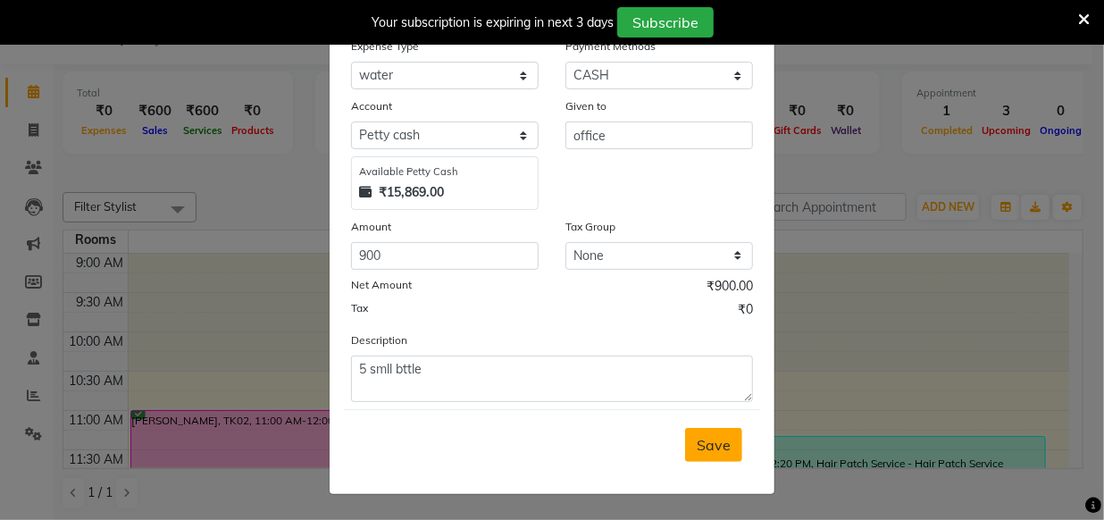
click at [705, 442] on span "Save" at bounding box center [714, 445] width 34 height 18
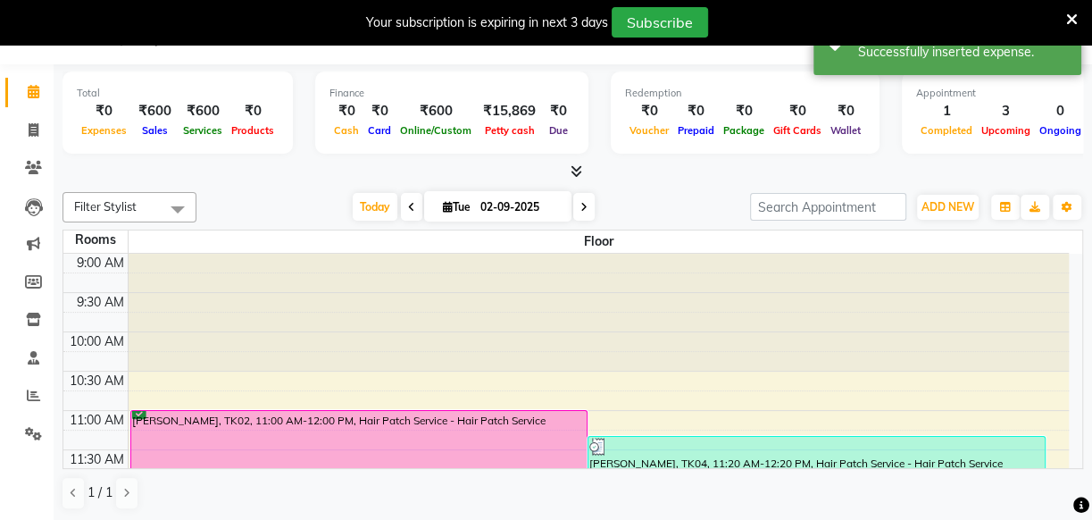
scroll to position [0, 0]
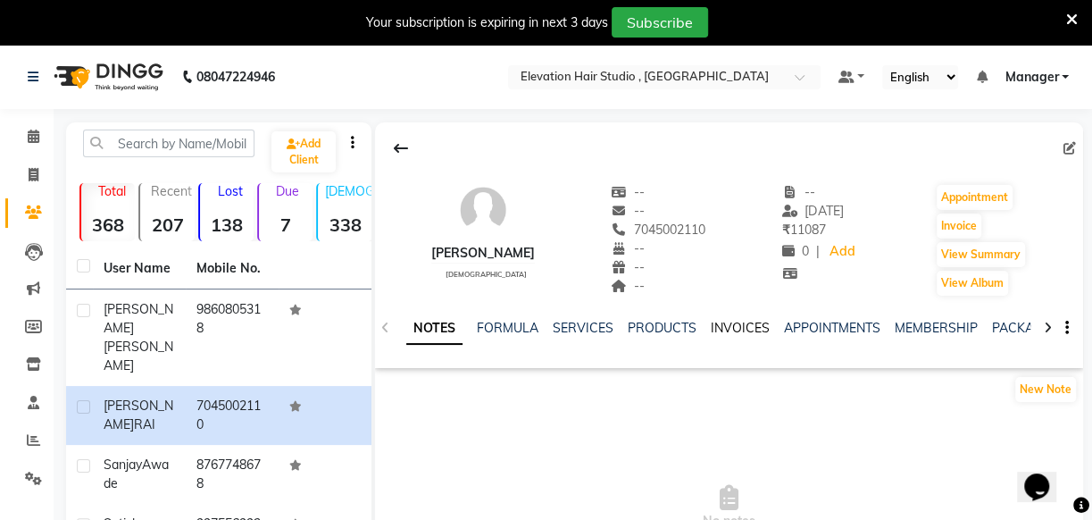
click at [726, 324] on link "INVOICES" at bounding box center [740, 328] width 59 height 16
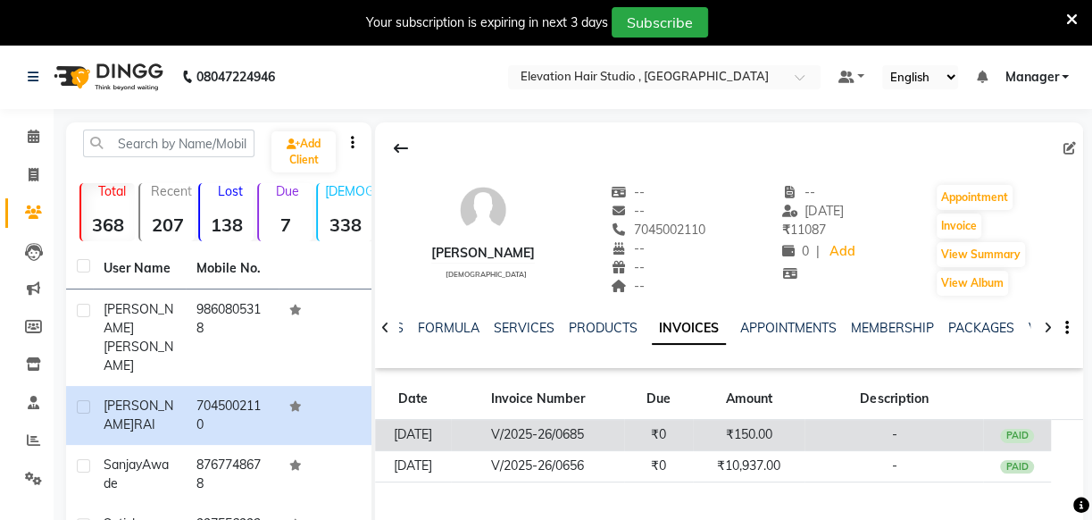
click at [759, 428] on td "₹150.00" at bounding box center [749, 435] width 113 height 31
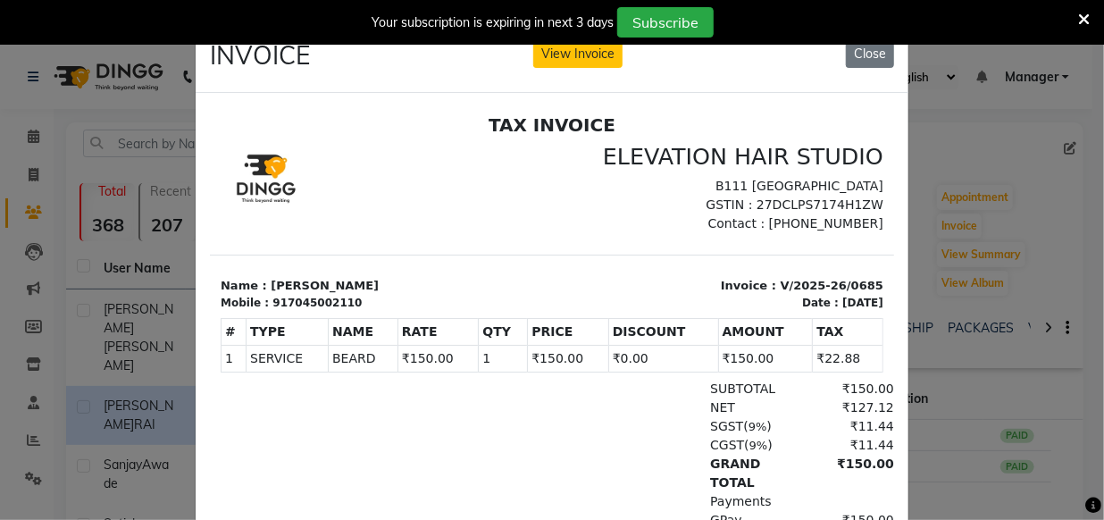
click at [923, 347] on ngb-modal-window "INVOICE View Invoice Close" at bounding box center [552, 260] width 1104 height 520
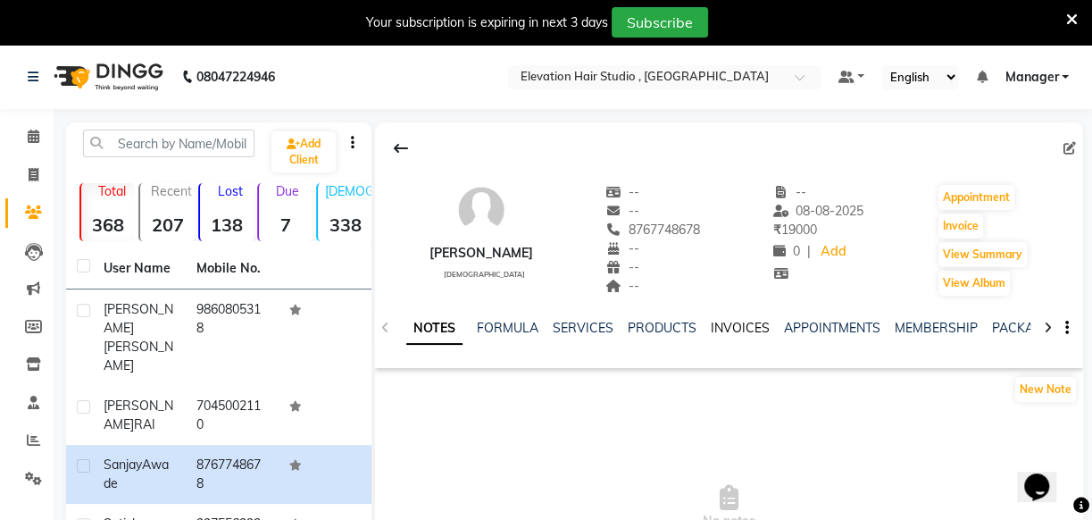
click at [732, 330] on link "INVOICES" at bounding box center [740, 328] width 59 height 16
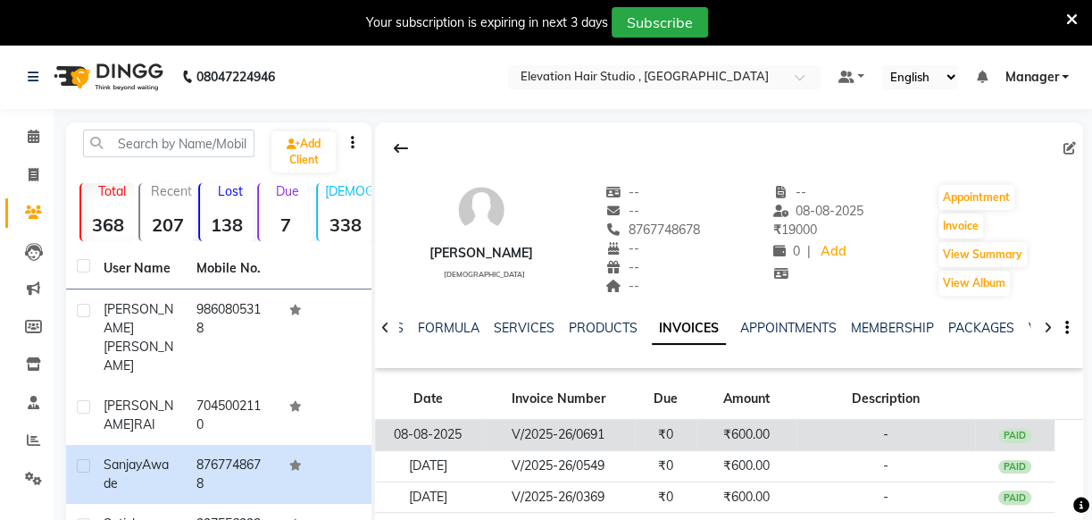
click at [732, 430] on td "₹600.00" at bounding box center [747, 435] width 100 height 31
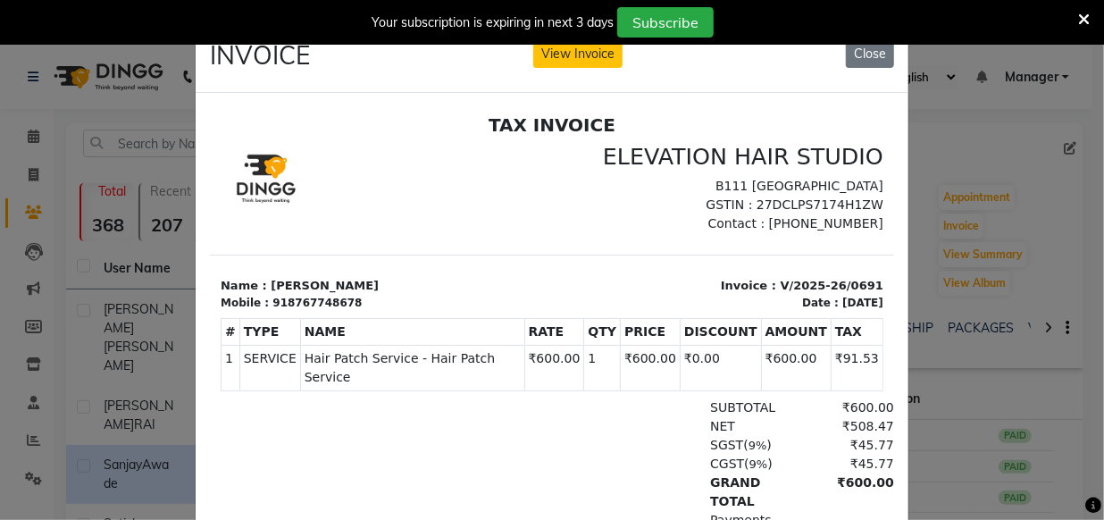
click at [973, 400] on ngb-modal-window "INVOICE View Invoice Close" at bounding box center [552, 260] width 1104 height 520
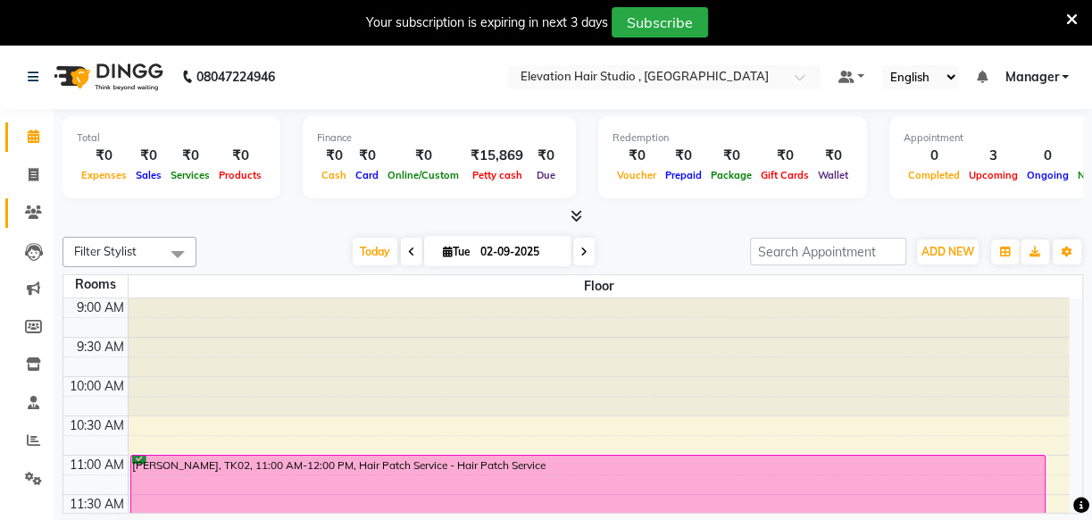
drag, startPoint x: 12, startPoint y: 192, endPoint x: 28, endPoint y: 205, distance: 20.4
click at [19, 199] on ul "Calendar Invoice Clients Leads Marketing Members Inventory Staff Reports Settin…" at bounding box center [27, 312] width 54 height 388
click at [30, 209] on icon at bounding box center [33, 211] width 17 height 13
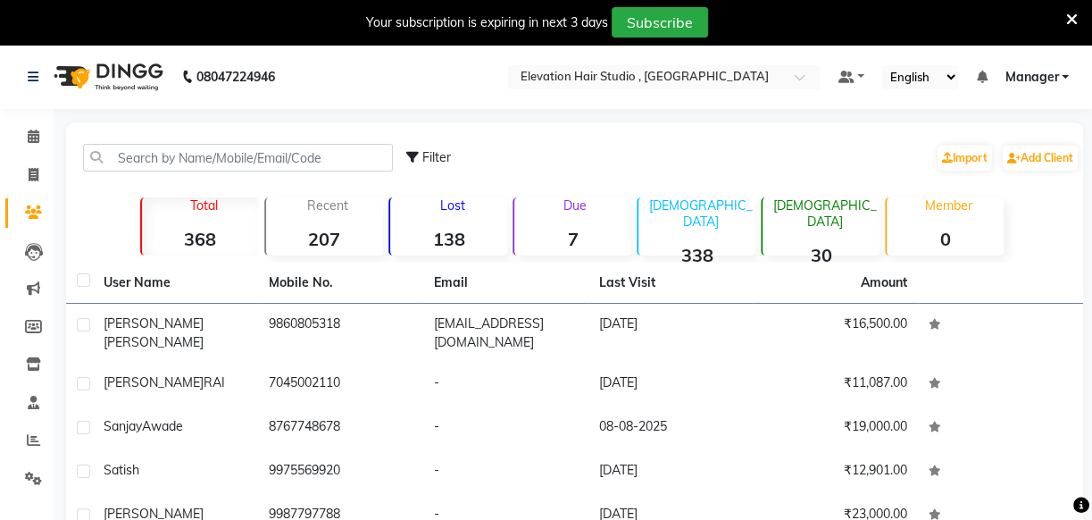
click at [418, 231] on strong "138" at bounding box center [448, 239] width 117 height 22
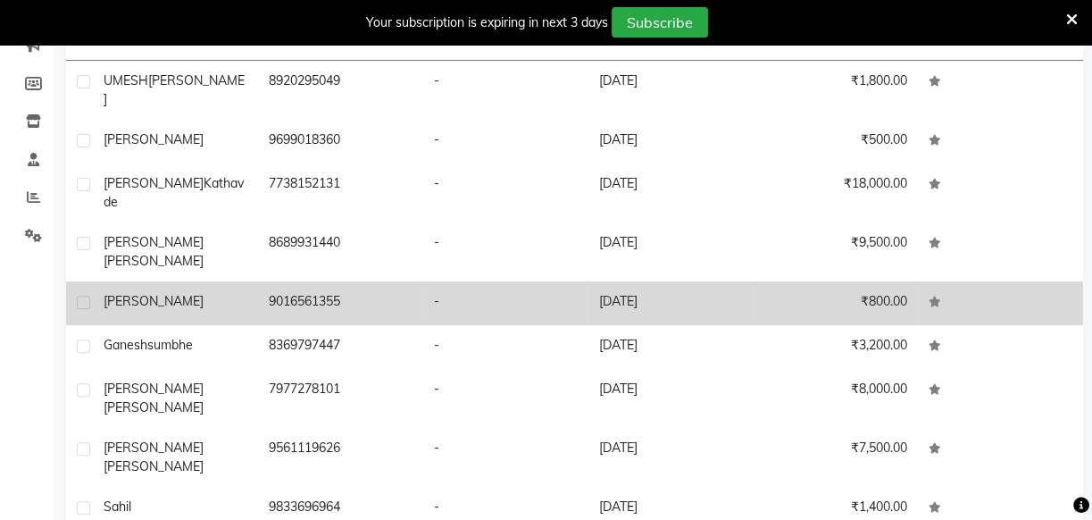
scroll to position [297, 0]
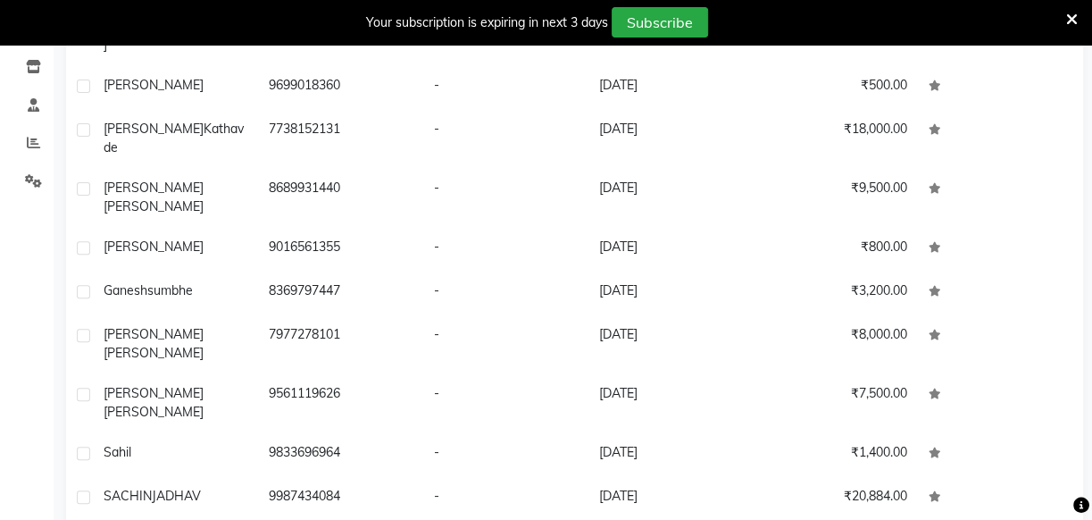
select select "100"
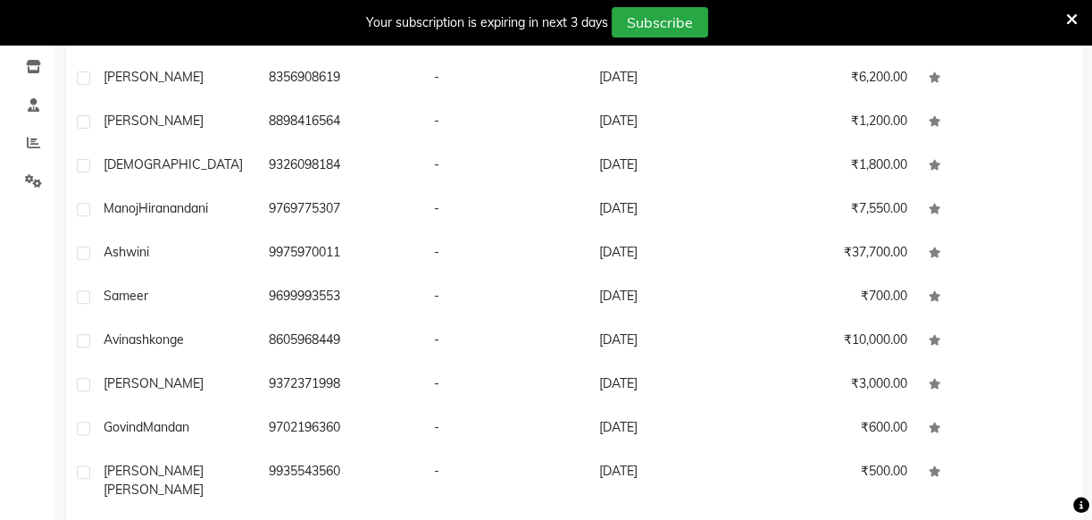
scroll to position [3572, 0]
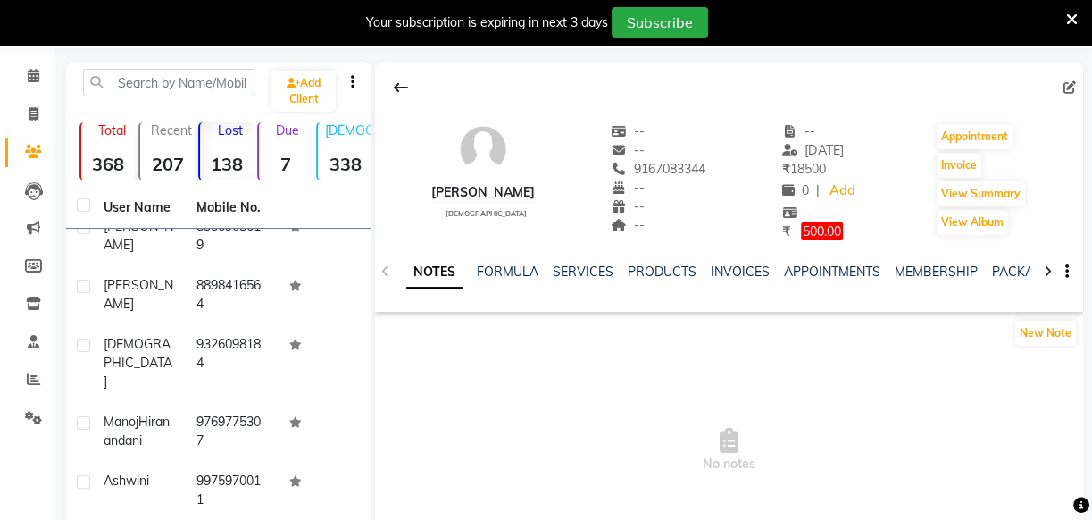
scroll to position [54, 0]
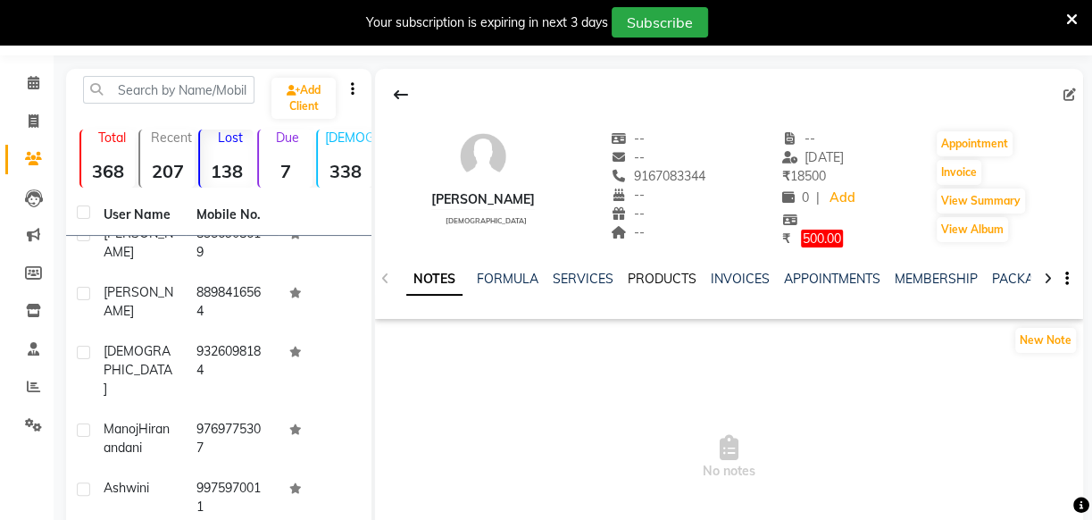
click at [643, 277] on link "PRODUCTS" at bounding box center [662, 279] width 69 height 16
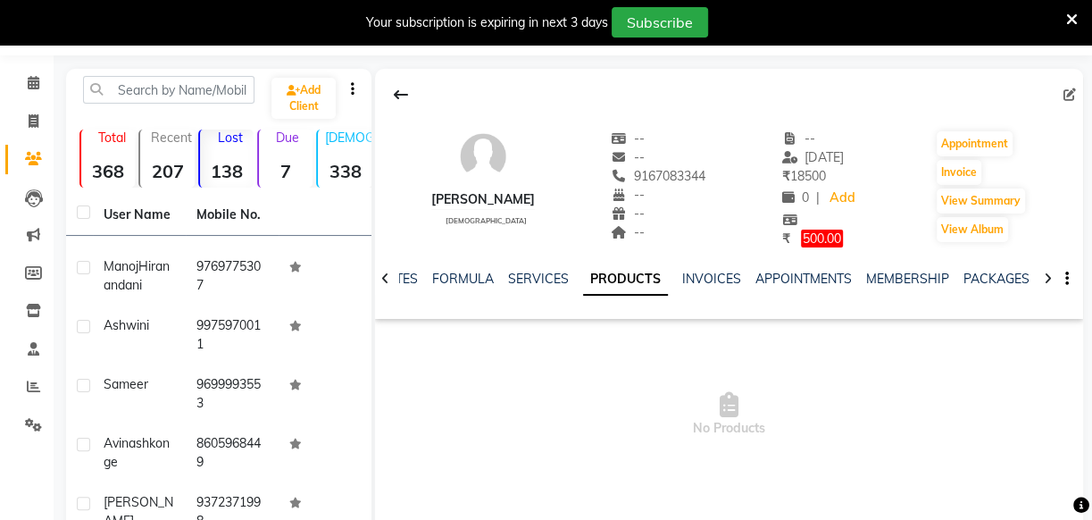
scroll to position [5322, 0]
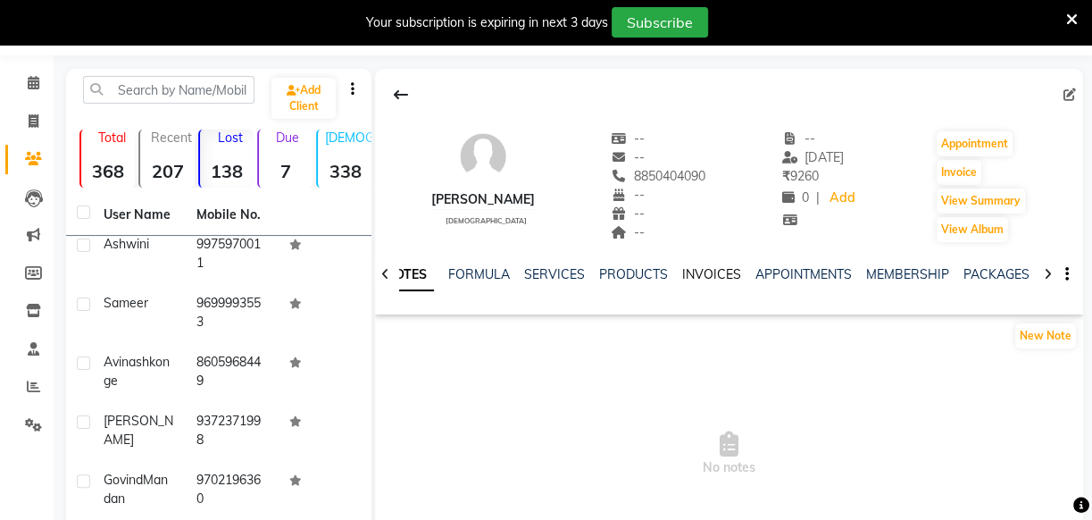
click at [693, 278] on link "INVOICES" at bounding box center [711, 274] width 59 height 16
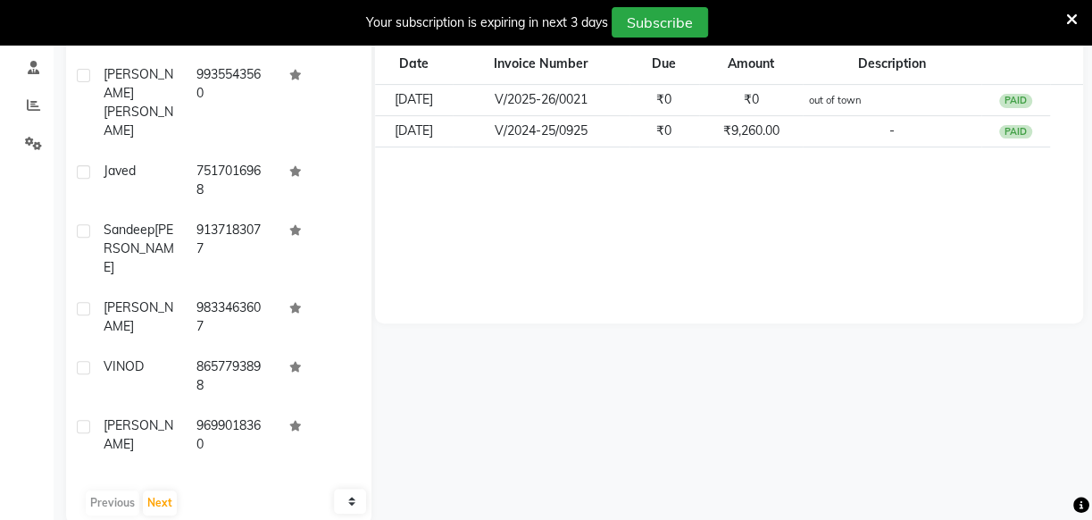
scroll to position [366, 0]
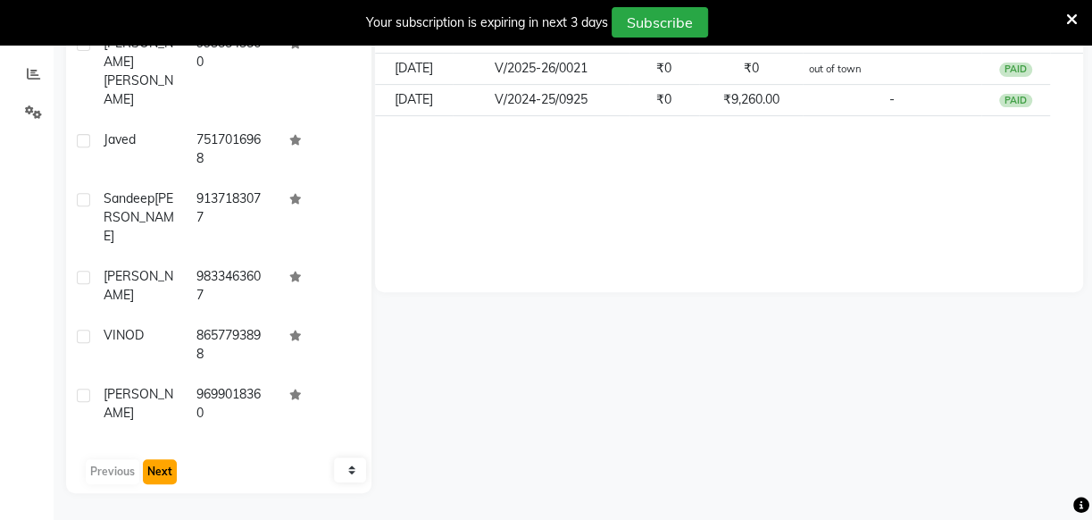
click at [150, 473] on button "Next" at bounding box center [160, 471] width 34 height 25
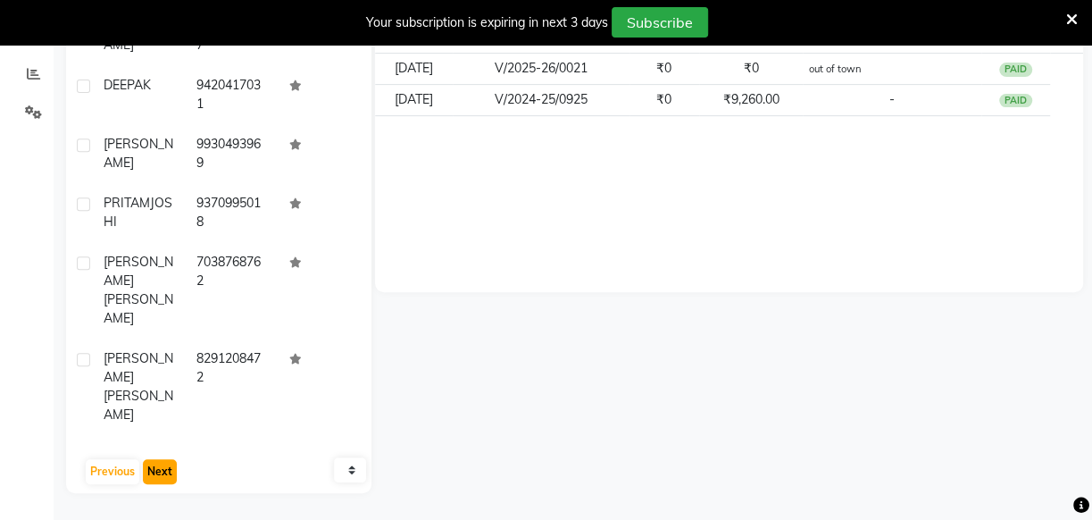
click at [150, 473] on button "Next" at bounding box center [160, 471] width 34 height 25
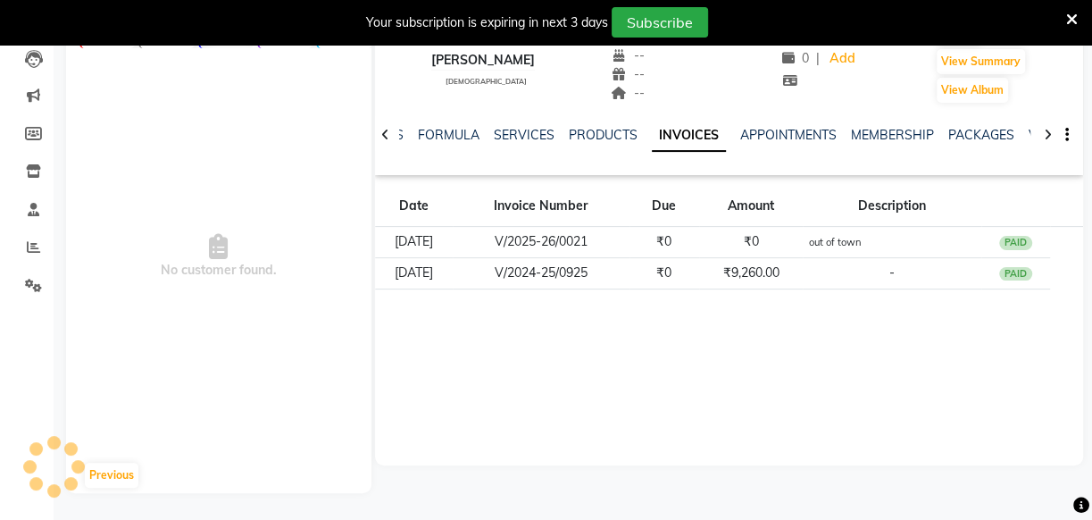
scroll to position [193, 0]
click at [109, 480] on button "Previous" at bounding box center [112, 475] width 54 height 25
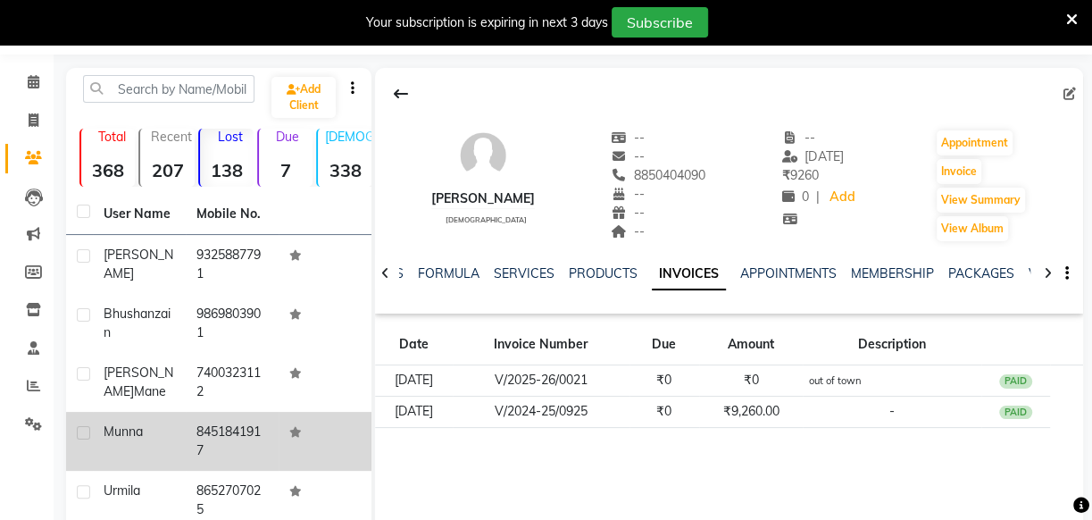
scroll to position [30, 0]
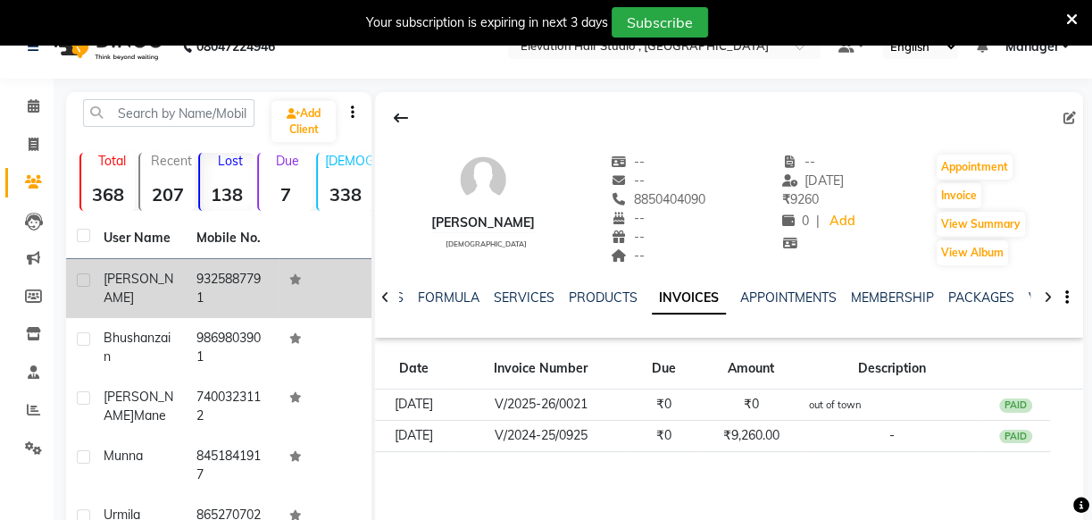
click at [238, 290] on td "9325887791" at bounding box center [232, 288] width 93 height 59
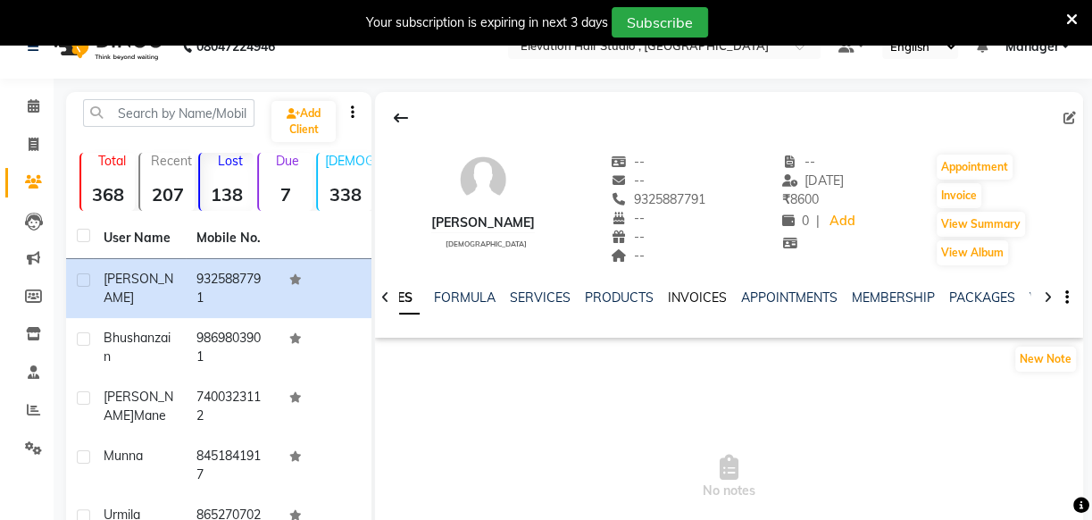
click at [700, 298] on link "INVOICES" at bounding box center [697, 297] width 59 height 16
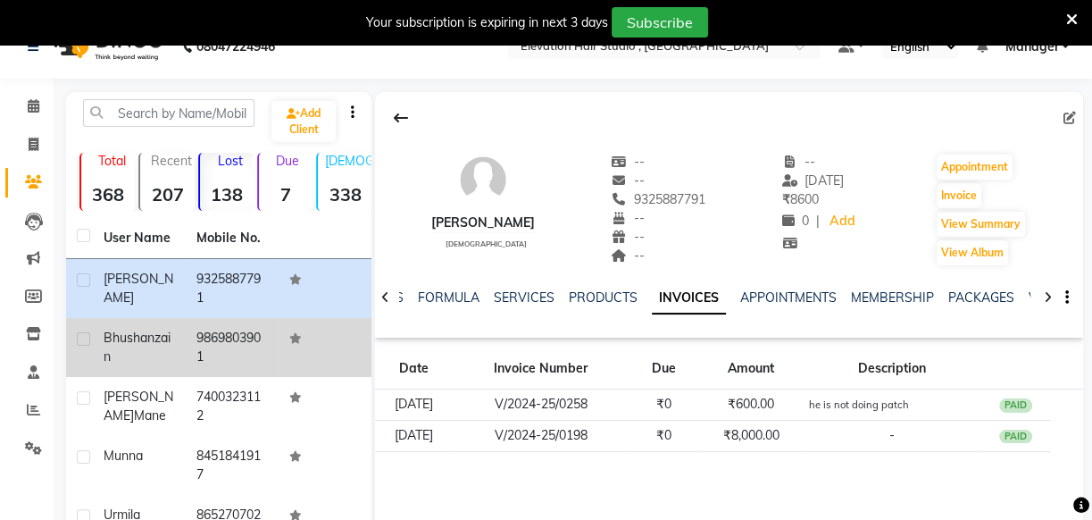
click at [200, 347] on td "9869803901" at bounding box center [232, 347] width 93 height 59
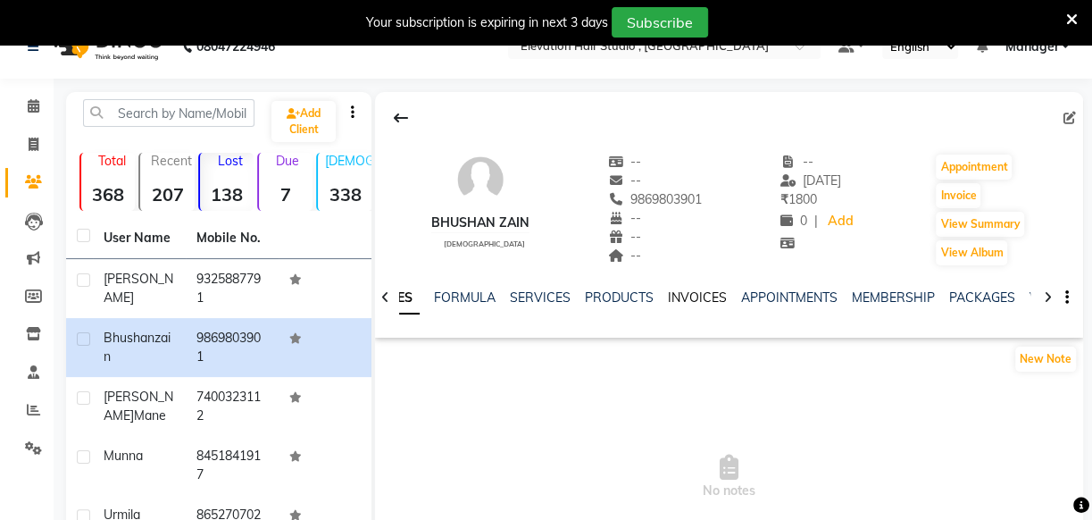
click at [697, 299] on link "INVOICES" at bounding box center [697, 297] width 59 height 16
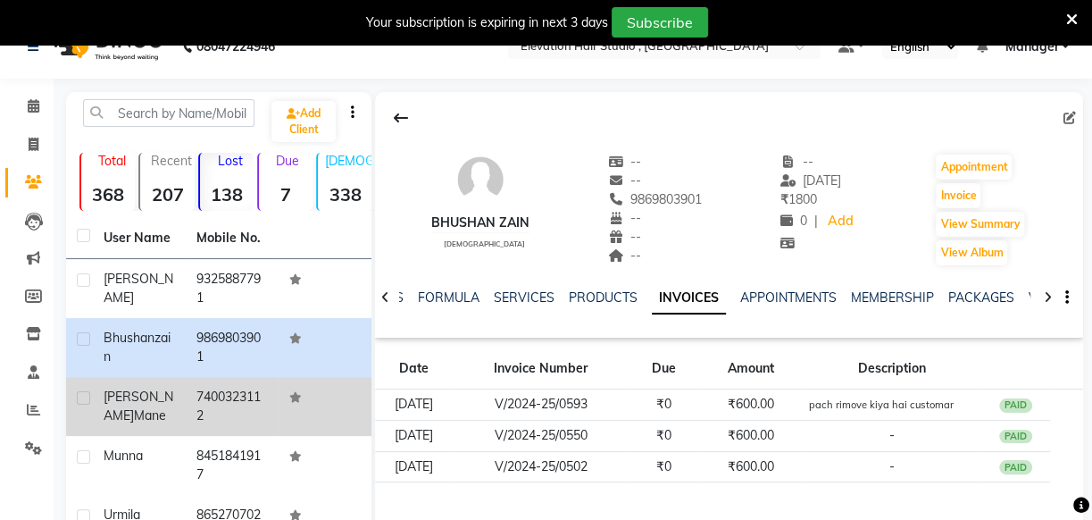
click at [256, 414] on td "7400323112" at bounding box center [232, 406] width 93 height 59
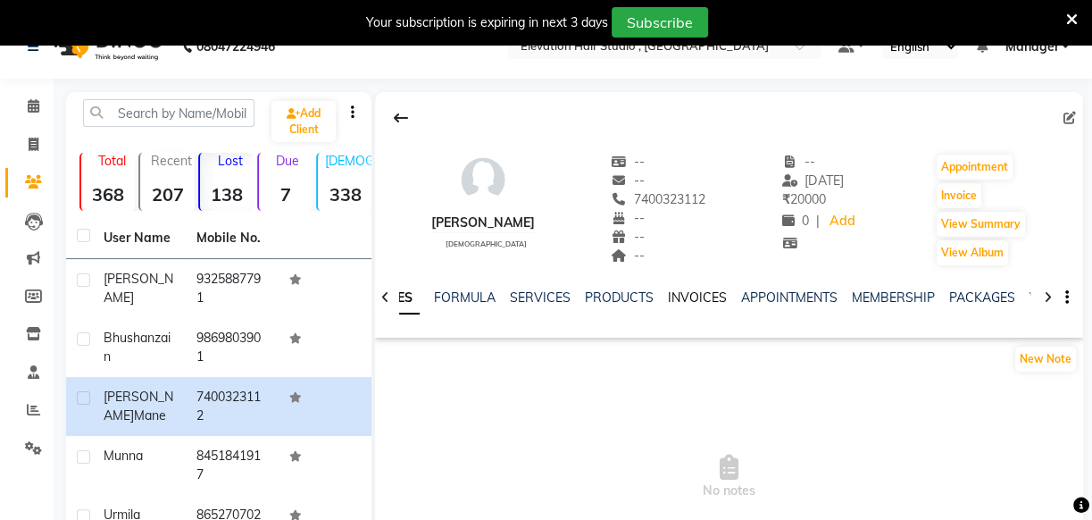
click at [703, 295] on link "INVOICES" at bounding box center [697, 297] width 59 height 16
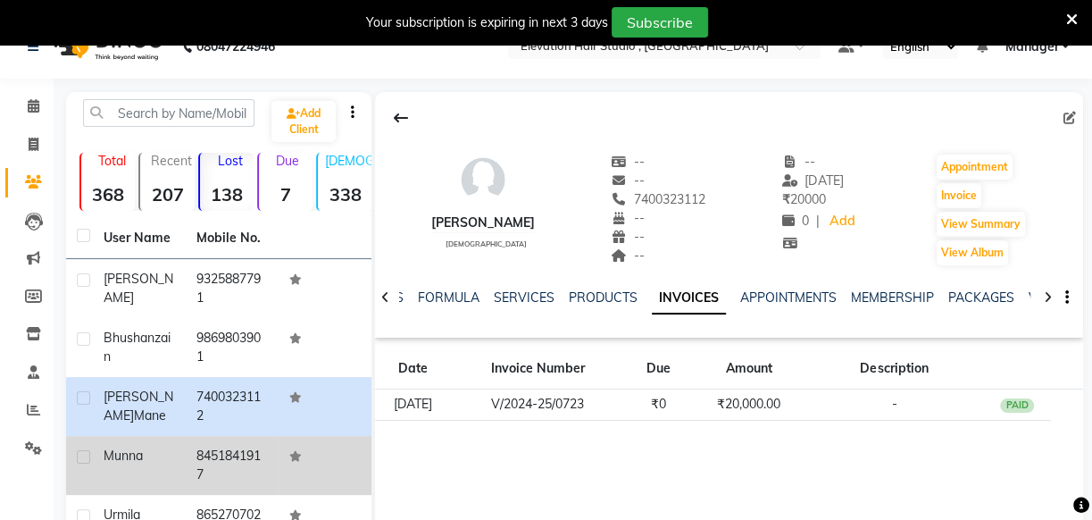
click at [220, 453] on td "8451841917" at bounding box center [232, 465] width 93 height 59
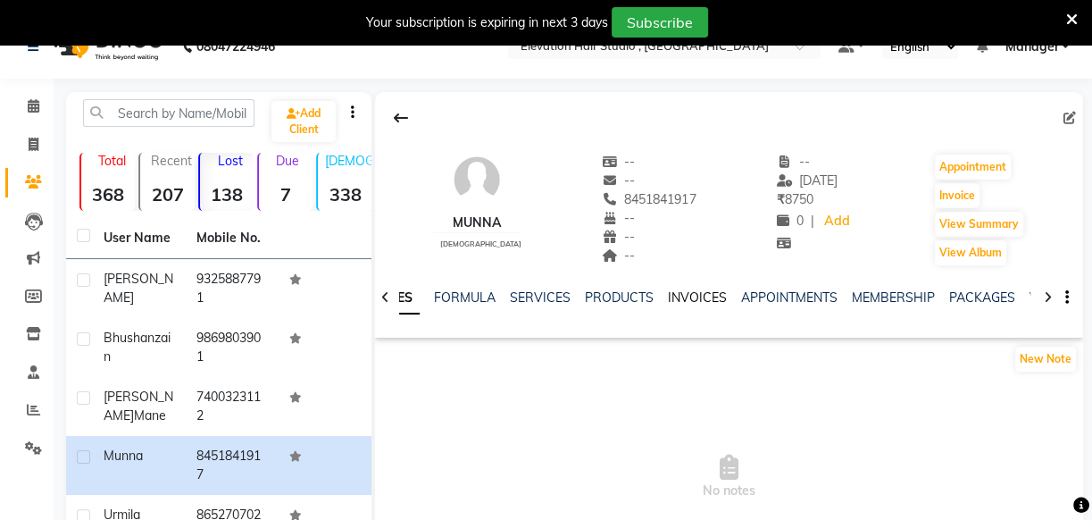
click at [691, 298] on link "INVOICES" at bounding box center [697, 297] width 59 height 16
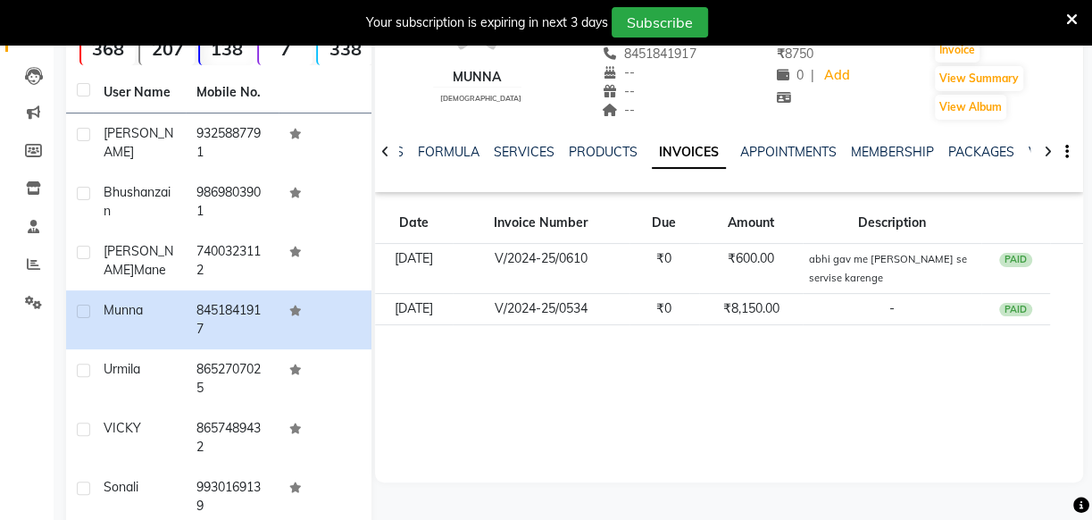
scroll to position [193, 0]
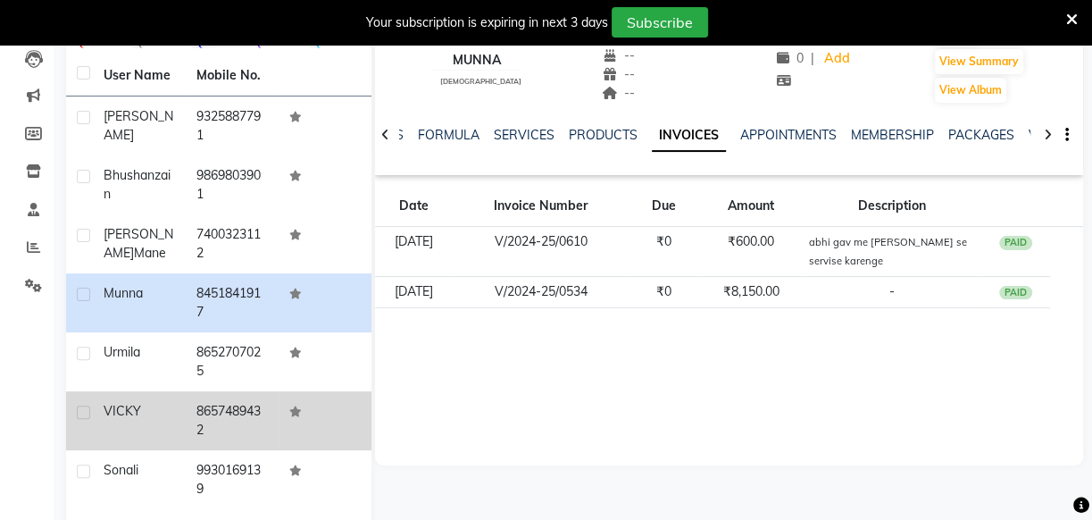
click at [142, 413] on div "VICKY" at bounding box center [139, 411] width 71 height 19
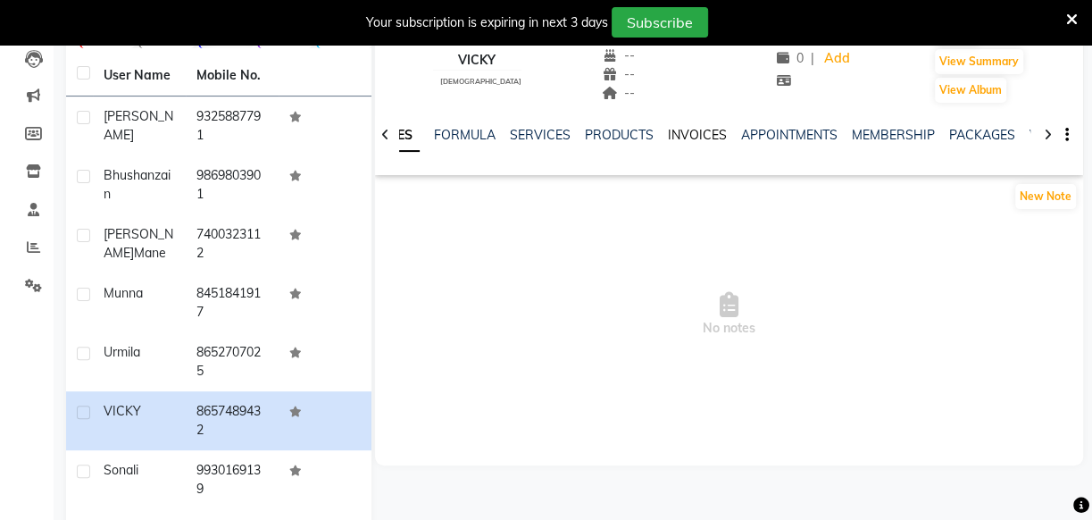
click at [703, 134] on link "INVOICES" at bounding box center [697, 135] width 59 height 16
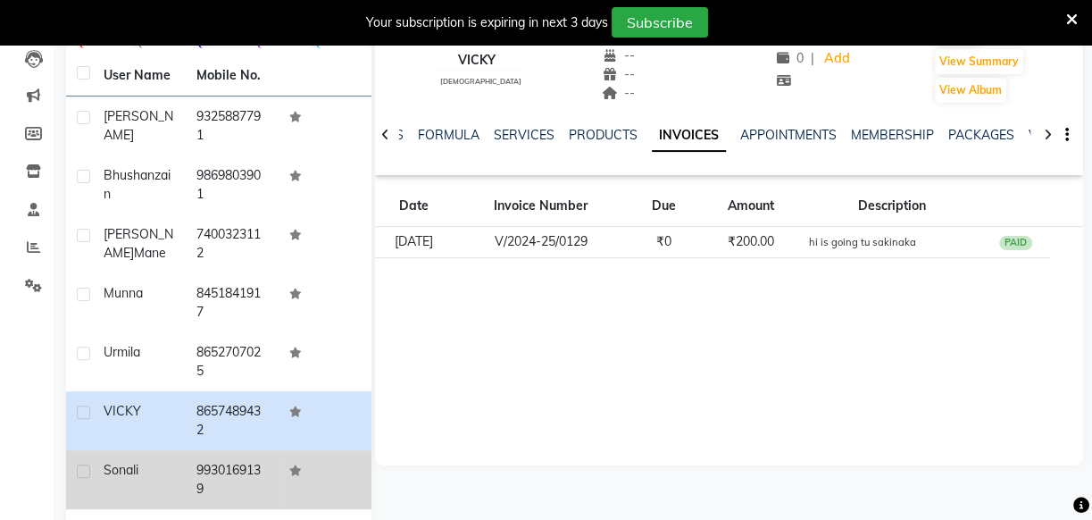
click at [116, 482] on td "Sonali" at bounding box center [139, 479] width 93 height 59
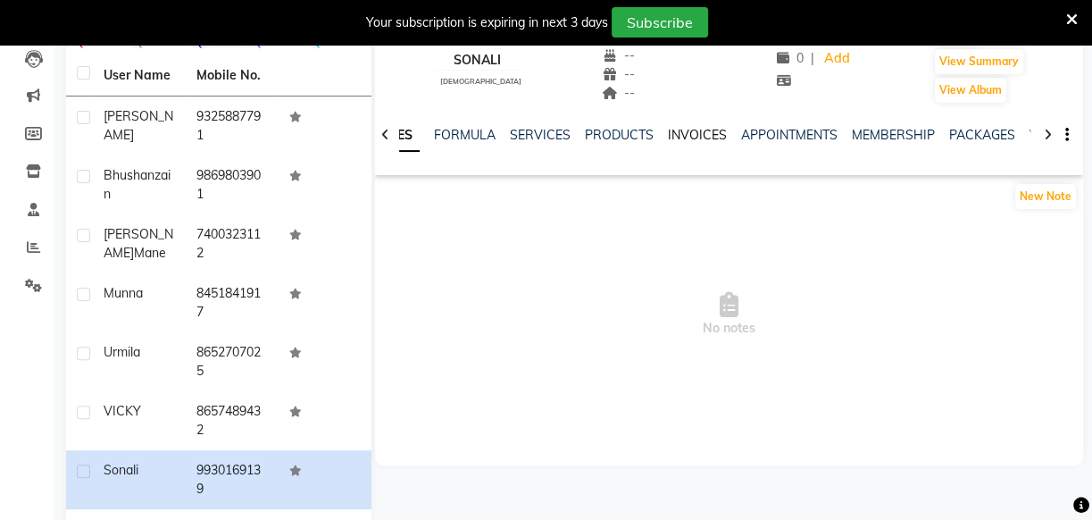
click at [699, 137] on link "INVOICES" at bounding box center [697, 135] width 59 height 16
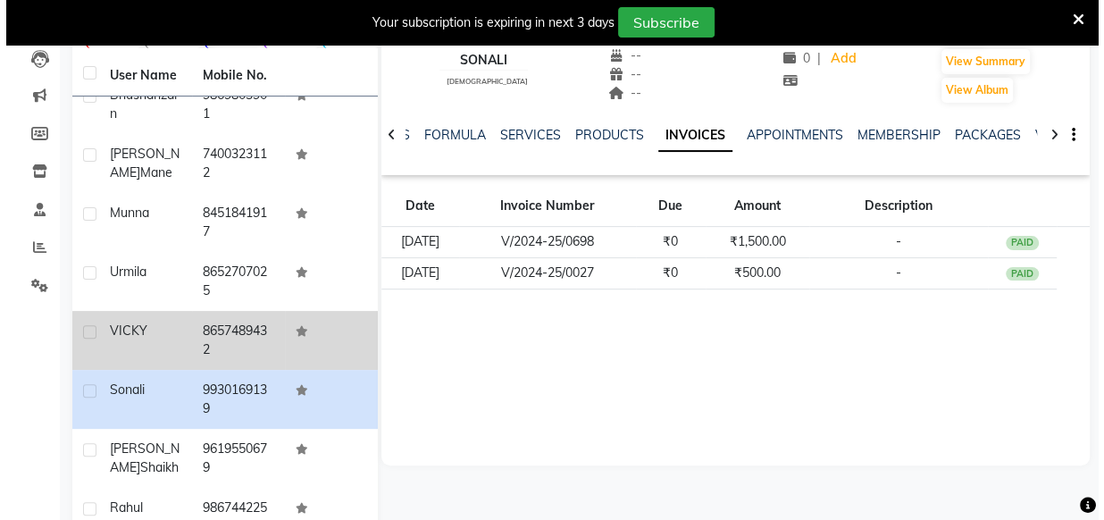
scroll to position [162, 0]
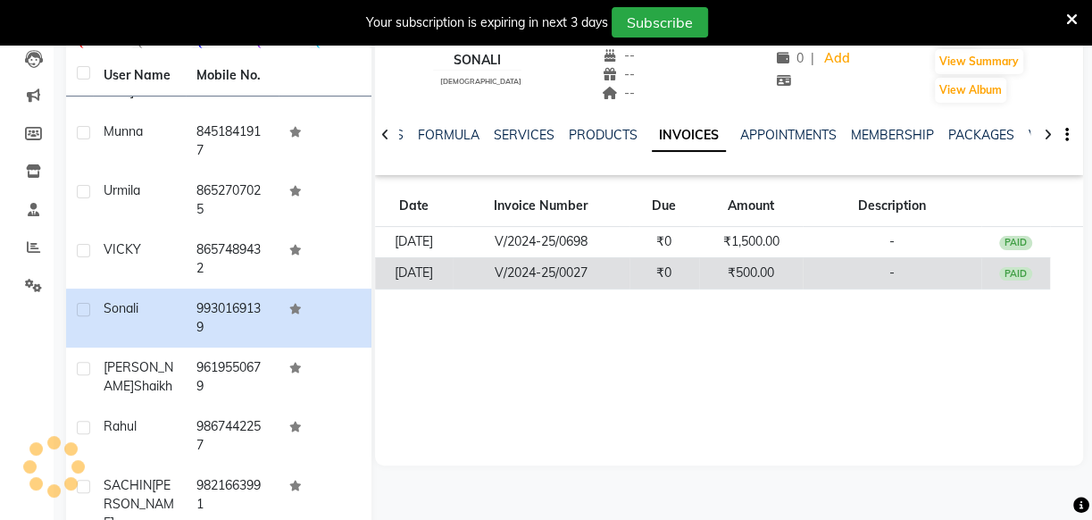
click at [755, 269] on td "₹500.00" at bounding box center [751, 272] width 104 height 31
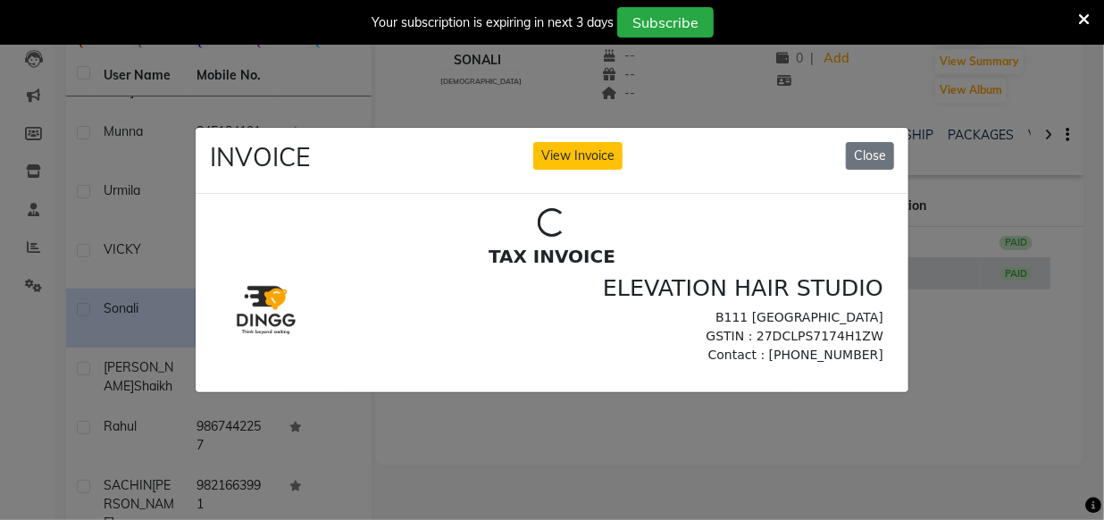
scroll to position [0, 0]
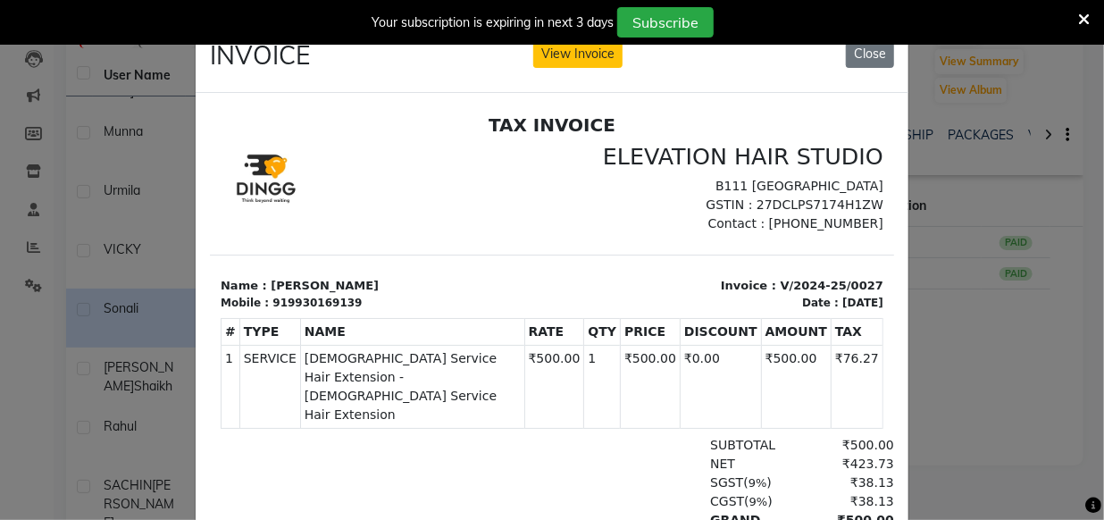
drag, startPoint x: 948, startPoint y: 234, endPoint x: 931, endPoint y: 246, distance: 21.1
click at [936, 244] on ngb-modal-window "INVOICE View Invoice Close" at bounding box center [552, 260] width 1104 height 520
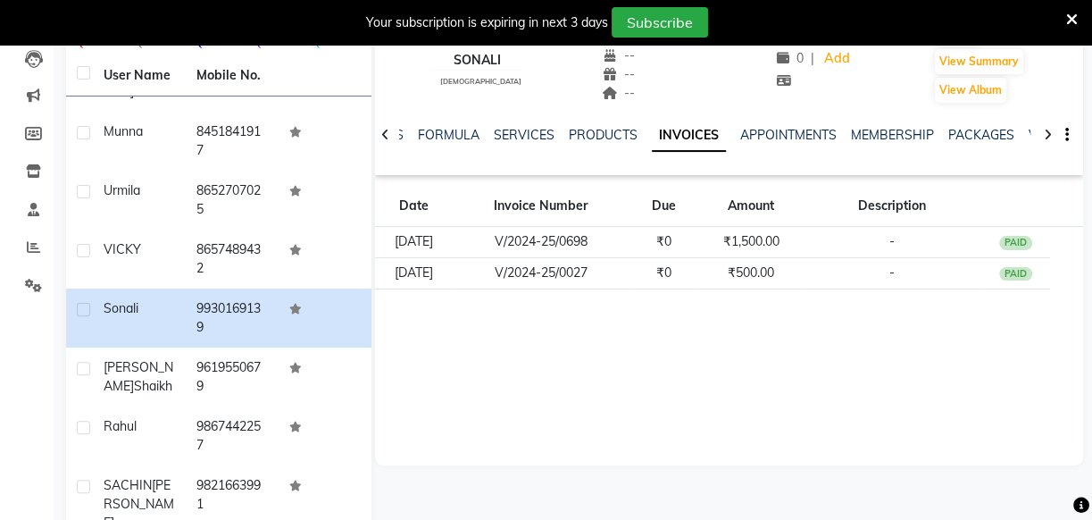
click at [844, 241] on td "-" at bounding box center [892, 242] width 179 height 31
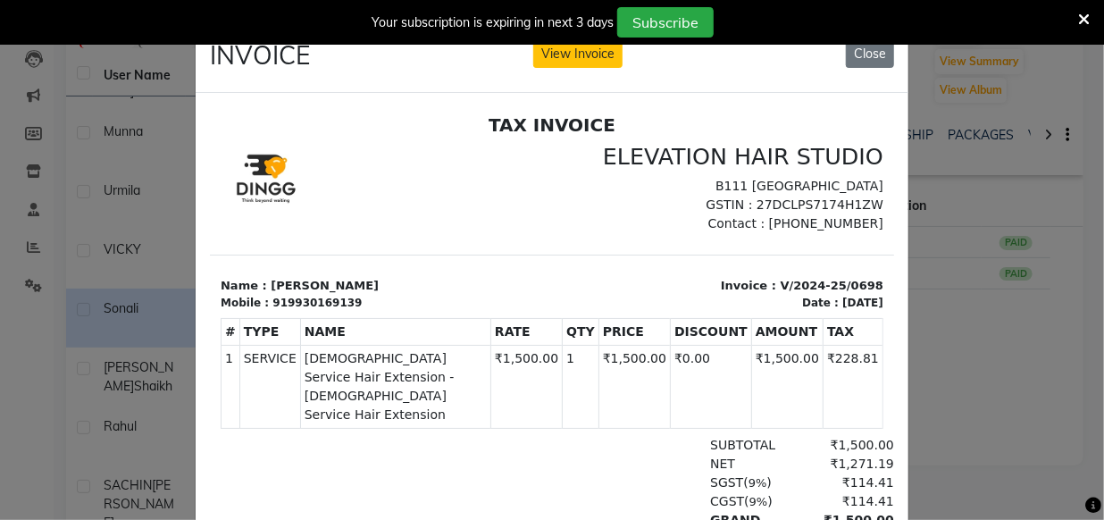
click at [1053, 288] on ngb-modal-window "INVOICE View Invoice Close" at bounding box center [552, 260] width 1104 height 520
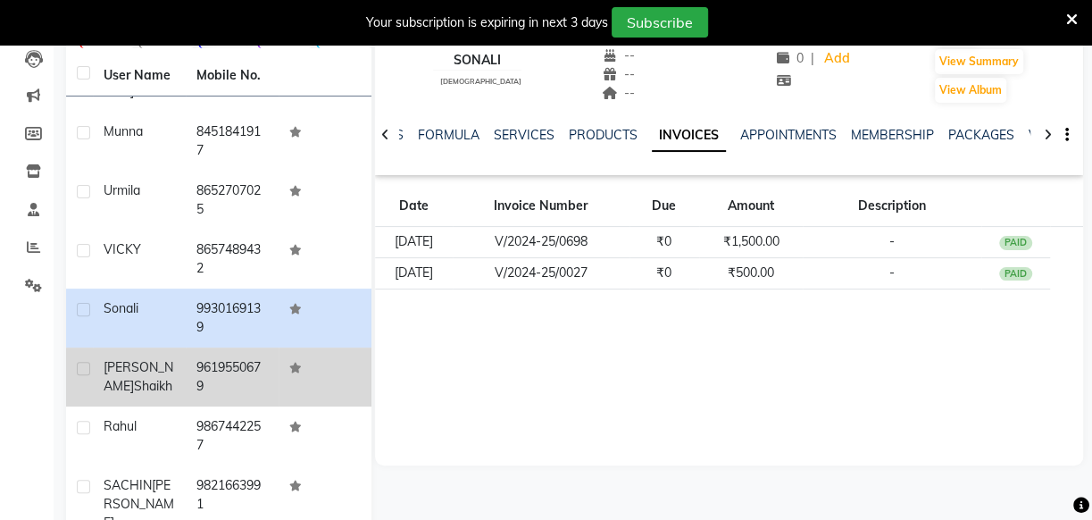
click at [259, 347] on td "9619550679" at bounding box center [232, 376] width 93 height 59
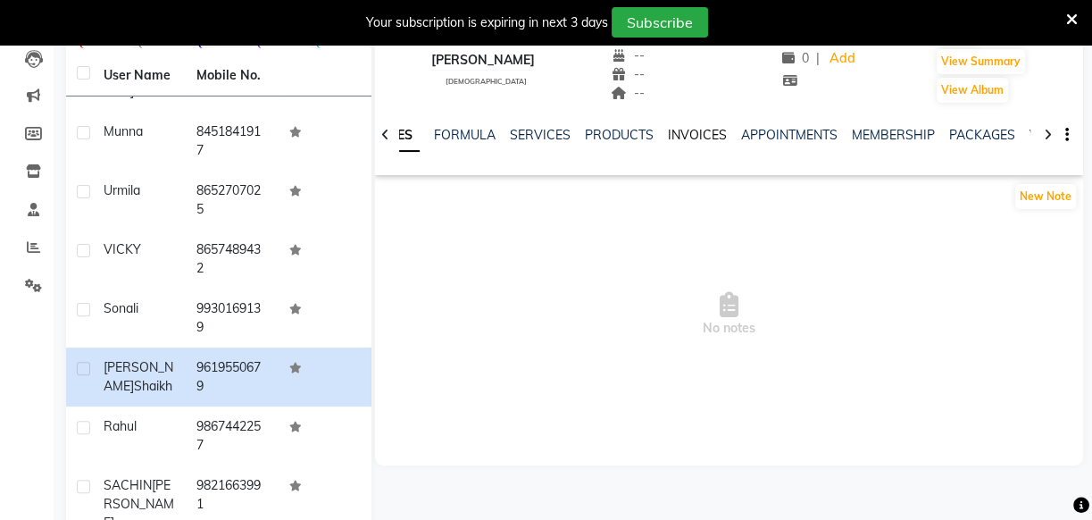
click at [695, 142] on link "INVOICES" at bounding box center [697, 135] width 59 height 16
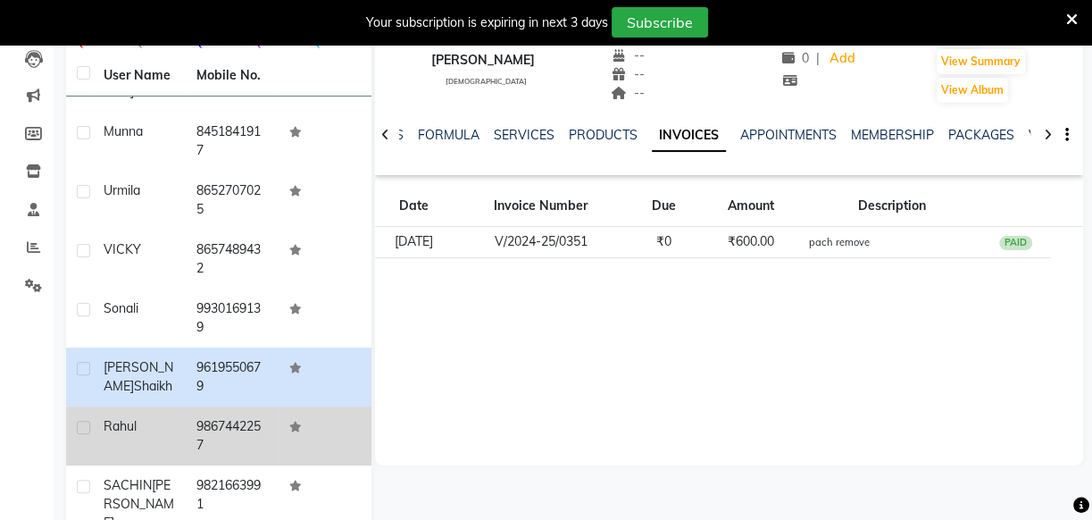
drag, startPoint x: 232, startPoint y: 403, endPoint x: 241, endPoint y: 436, distance: 34.2
click at [238, 425] on tbody "devanand 9325887791 bhushan zain 9869803901 Sarita Mane 7400323112 munna 845184…" at bounding box center [218, 356] width 305 height 520
click at [243, 437] on td "9867442257" at bounding box center [232, 435] width 93 height 59
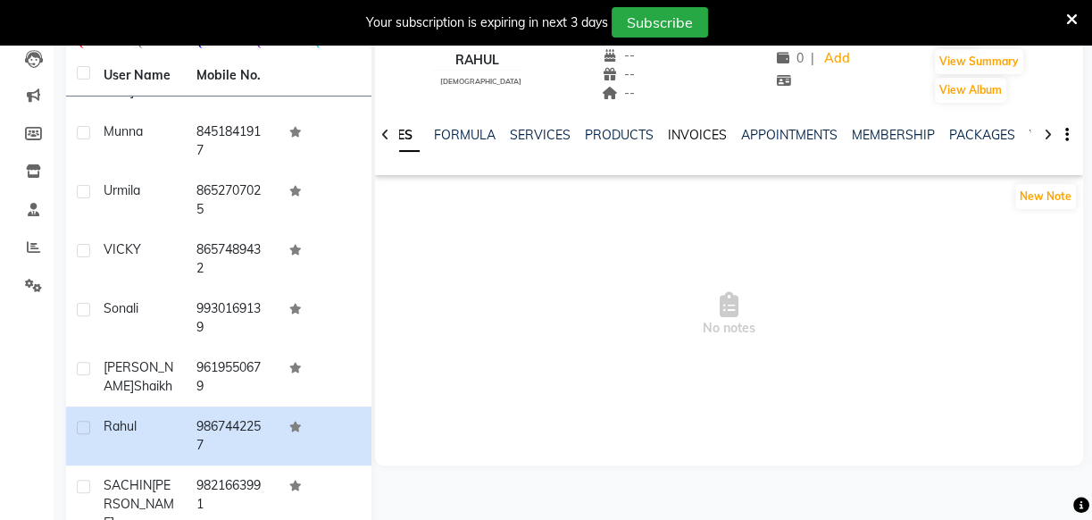
click at [697, 138] on link "INVOICES" at bounding box center [697, 135] width 59 height 16
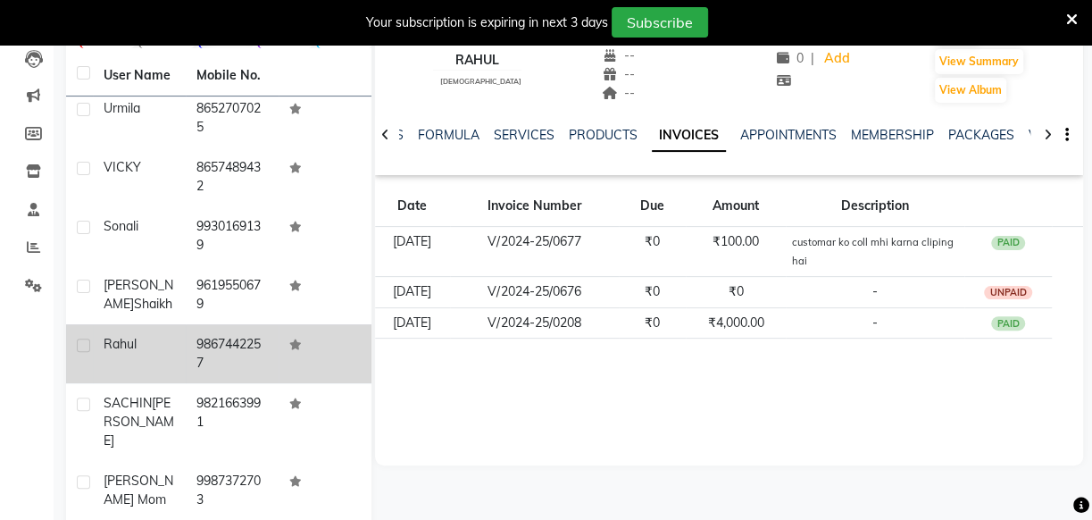
scroll to position [324, 0]
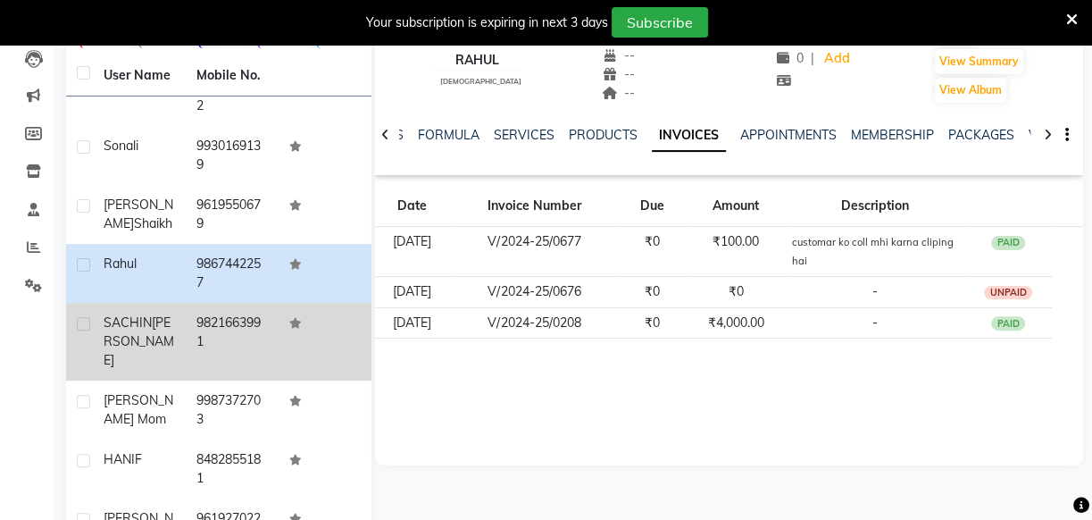
click at [241, 353] on td "9821663991" at bounding box center [232, 342] width 93 height 78
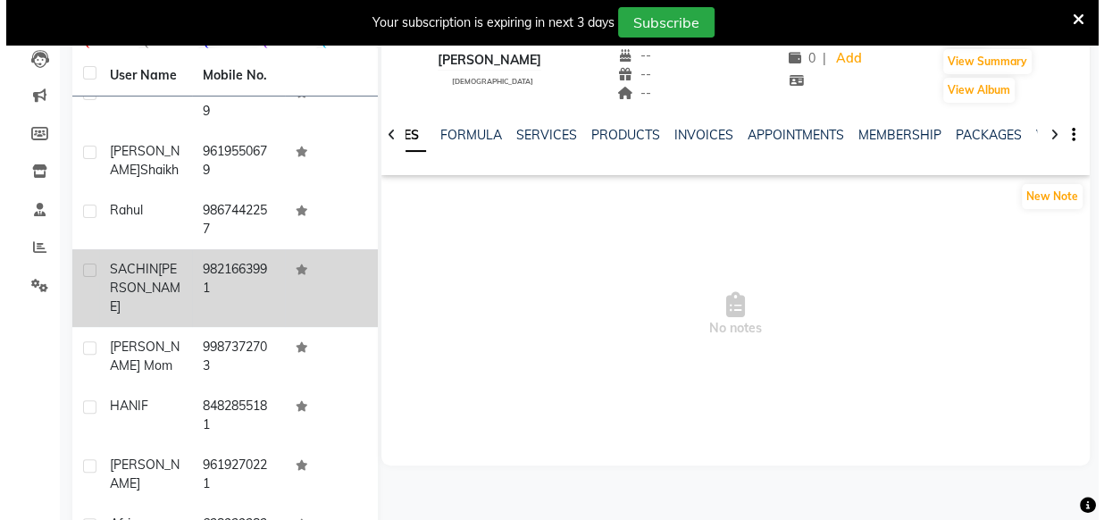
scroll to position [405, 0]
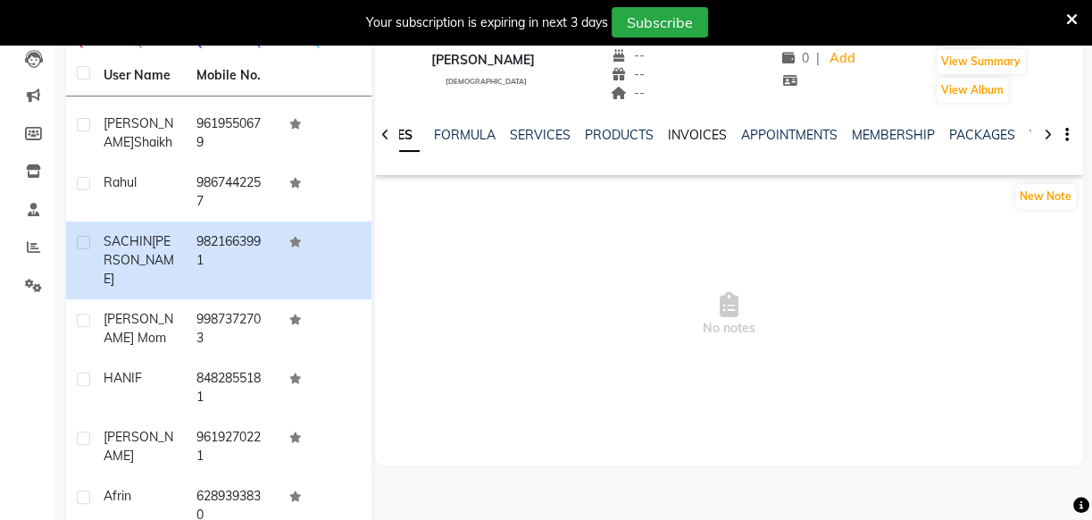
click at [672, 137] on link "INVOICES" at bounding box center [697, 135] width 59 height 16
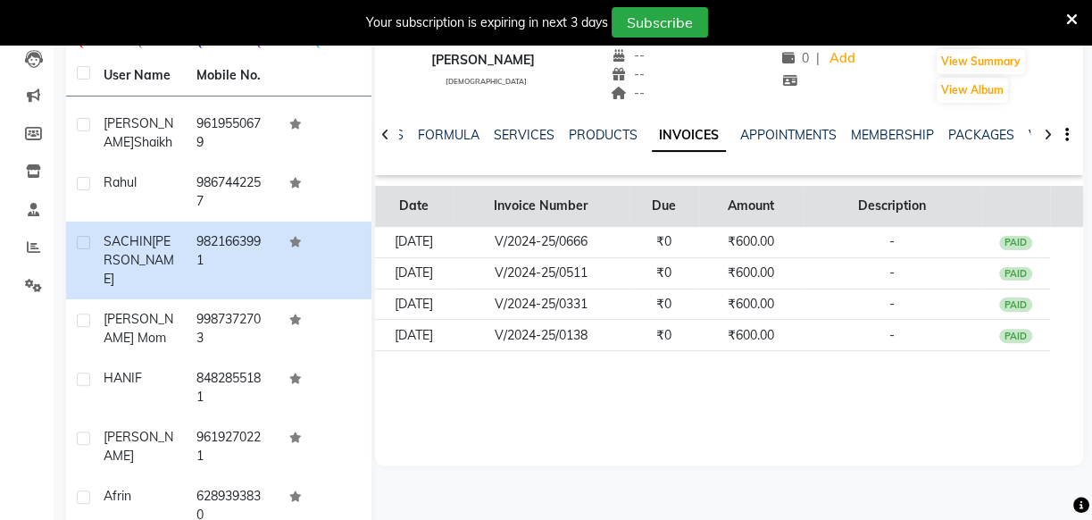
click at [684, 222] on th "Due" at bounding box center [665, 206] width 70 height 41
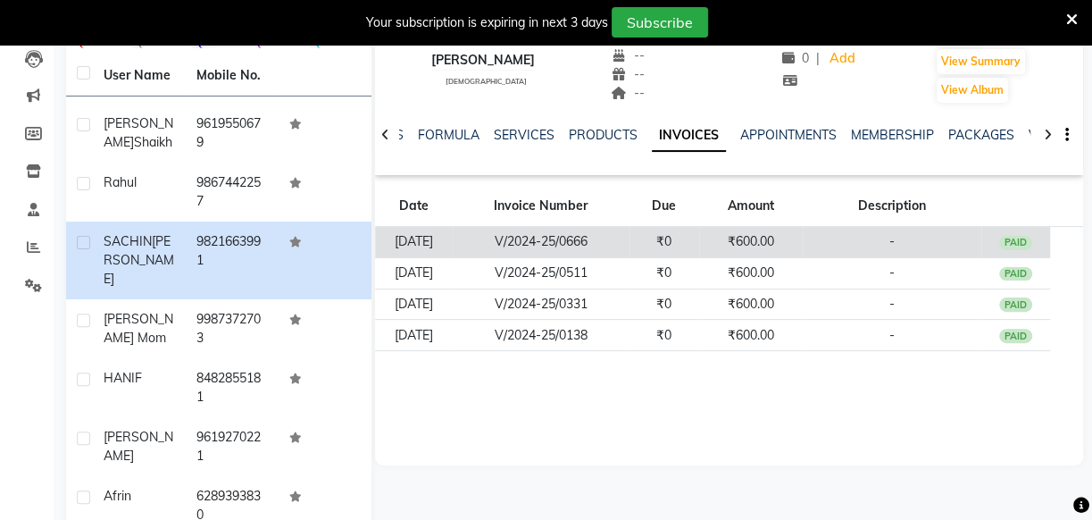
click at [688, 227] on td "₹0" at bounding box center [665, 242] width 70 height 31
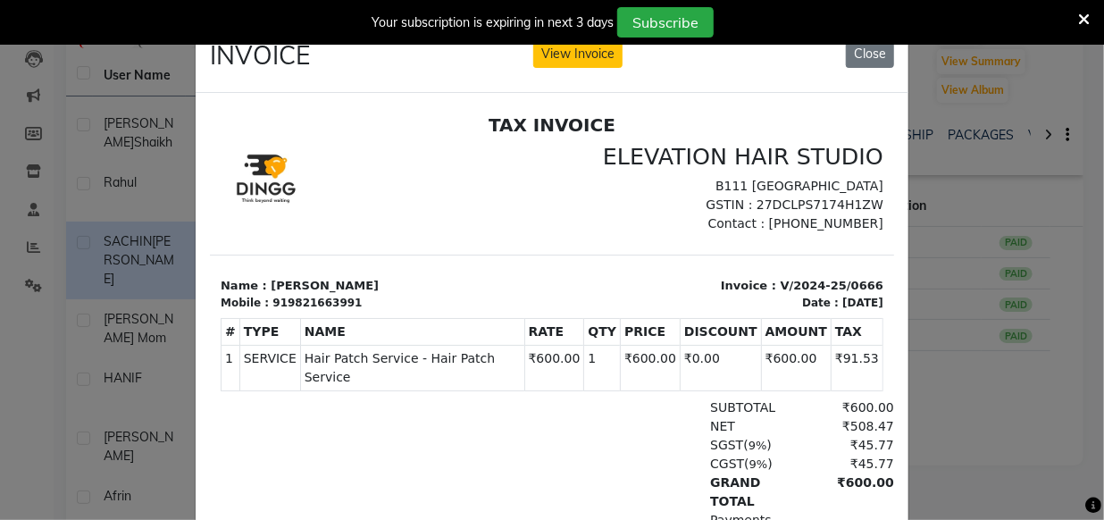
click at [951, 122] on ngb-modal-window "INVOICE View Invoice Close" at bounding box center [552, 260] width 1104 height 520
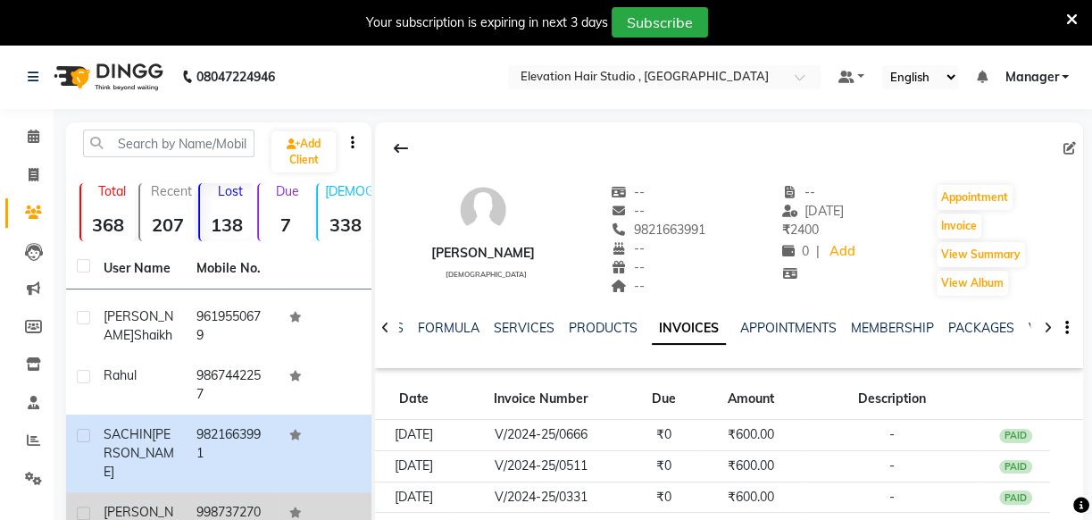
scroll to position [487, 0]
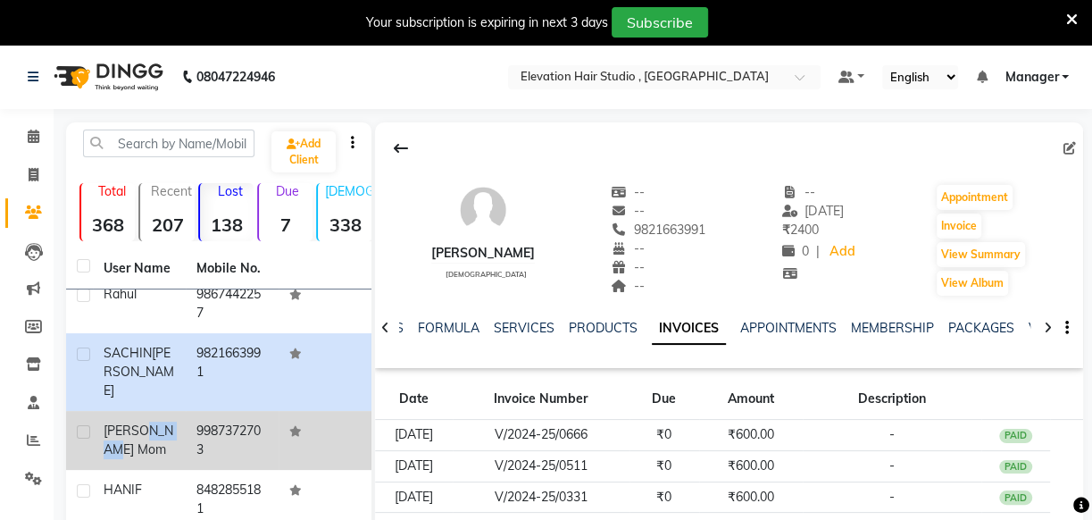
drag, startPoint x: 140, startPoint y: 419, endPoint x: 148, endPoint y: 429, distance: 12.7
click at [148, 429] on div "taniya mom" at bounding box center [139, 441] width 71 height 38
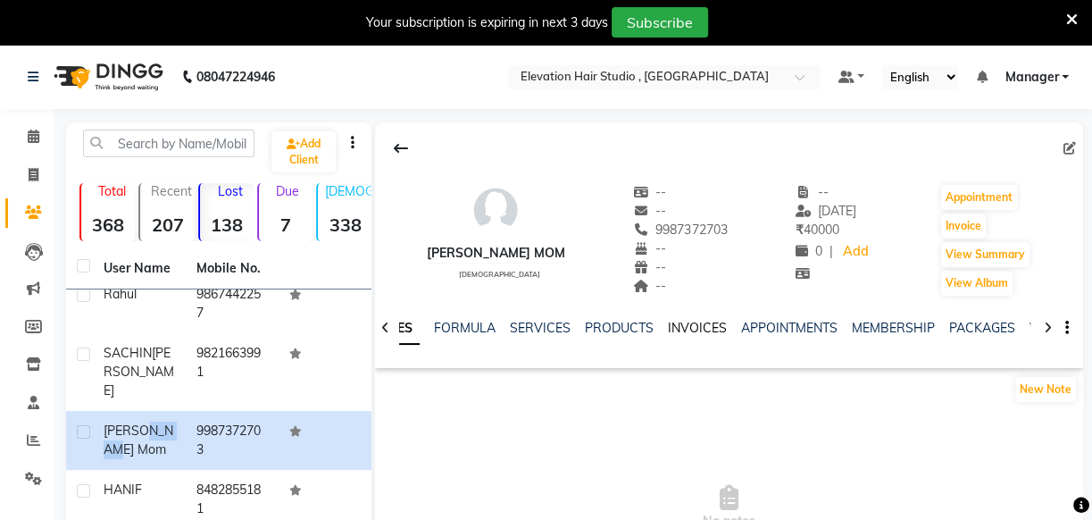
click at [680, 322] on link "INVOICES" at bounding box center [697, 328] width 59 height 16
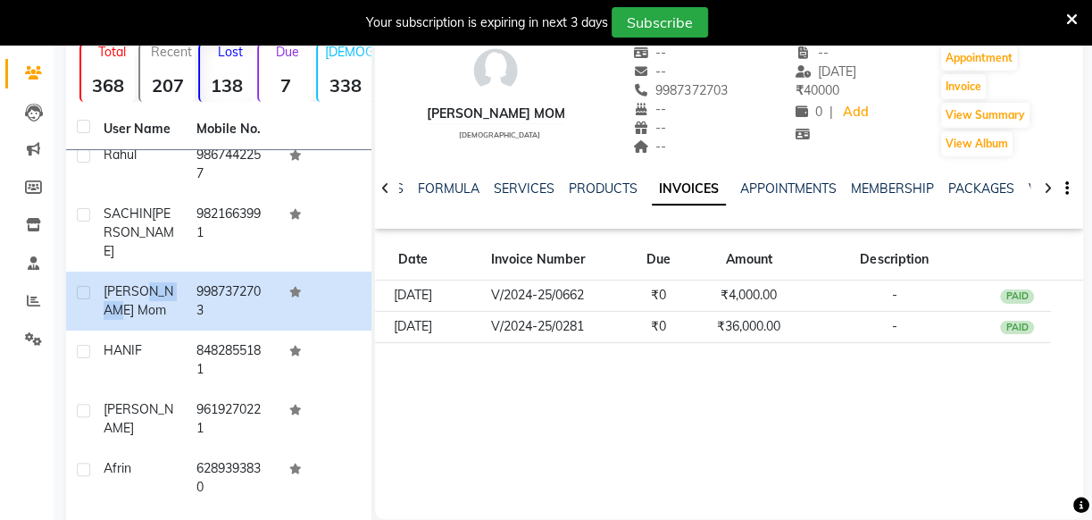
scroll to position [243, 0]
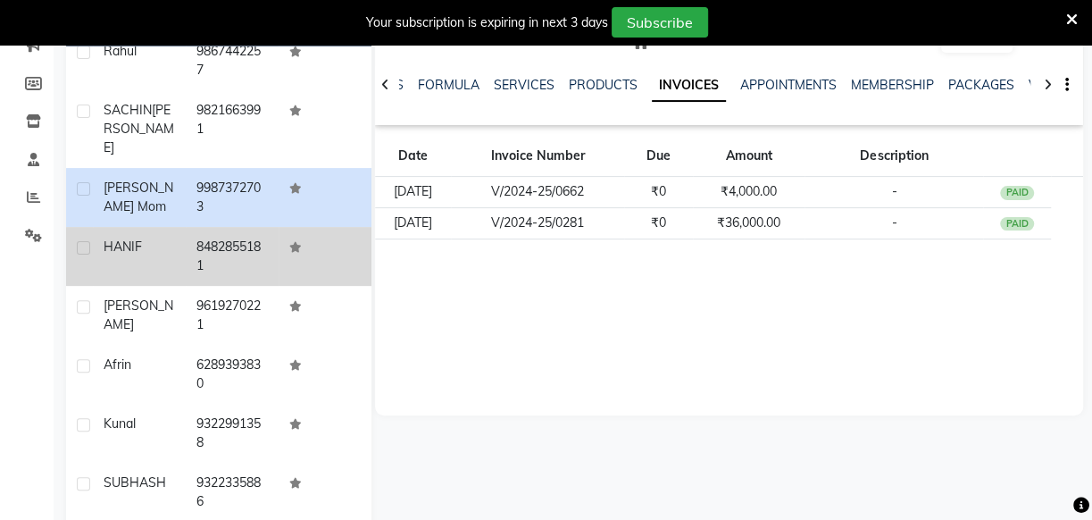
click at [179, 244] on td "HANIF" at bounding box center [139, 256] width 93 height 59
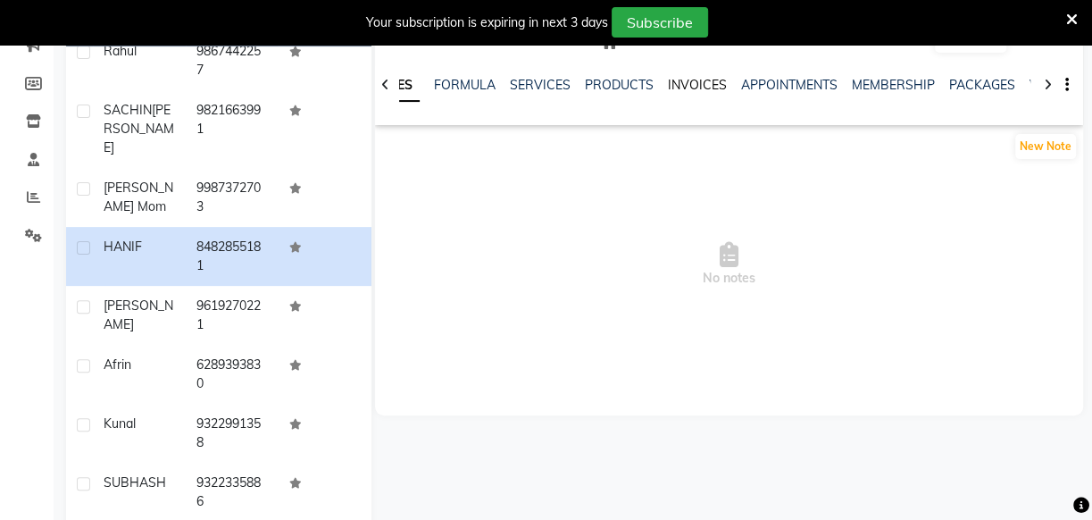
click at [678, 85] on link "INVOICES" at bounding box center [697, 85] width 59 height 16
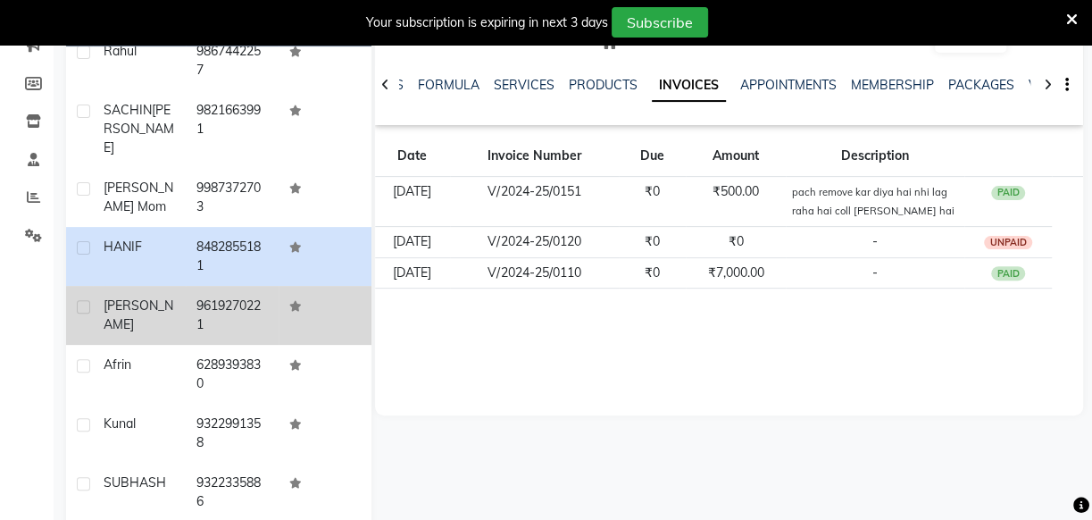
drag, startPoint x: 230, startPoint y: 303, endPoint x: 238, endPoint y: 313, distance: 12.7
click at [230, 305] on td "9619270221" at bounding box center [232, 315] width 93 height 59
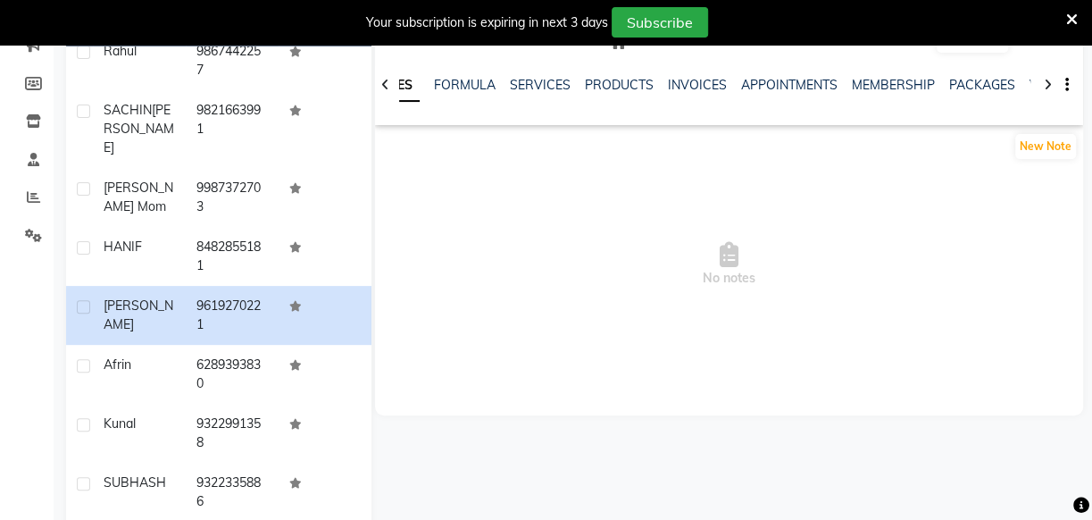
click at [683, 94] on div "NOTES FORMULA SERVICES PRODUCTS INVOICES APPOINTMENTS MEMBERSHIP PACKAGES VOUCH…" at bounding box center [707, 92] width 603 height 33
click at [683, 84] on link "INVOICES" at bounding box center [697, 85] width 59 height 16
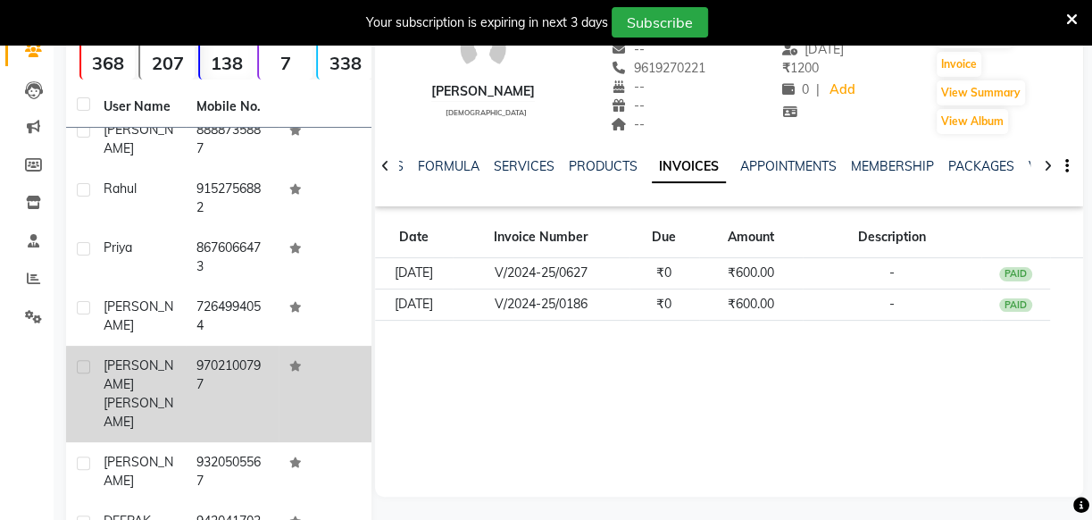
scroll to position [1542, 0]
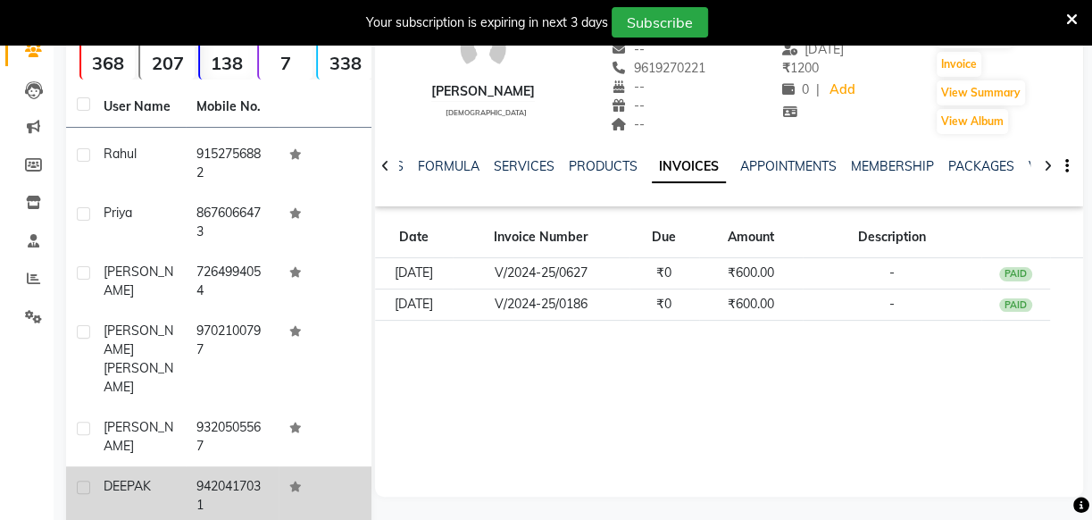
click at [240, 466] on td "9420417031" at bounding box center [232, 495] width 93 height 59
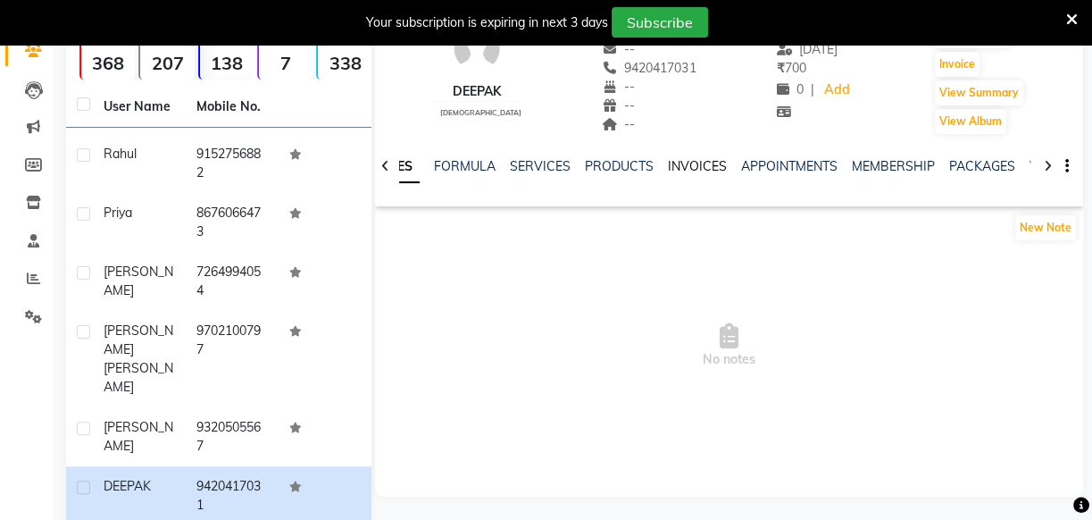
click at [681, 171] on link "INVOICES" at bounding box center [697, 166] width 59 height 16
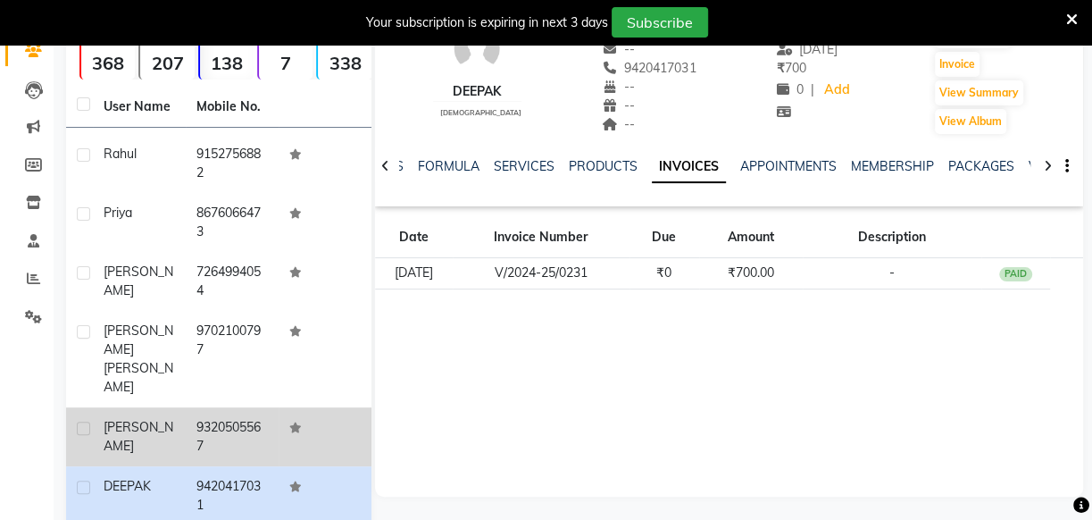
click at [244, 407] on td "9320505567" at bounding box center [232, 436] width 93 height 59
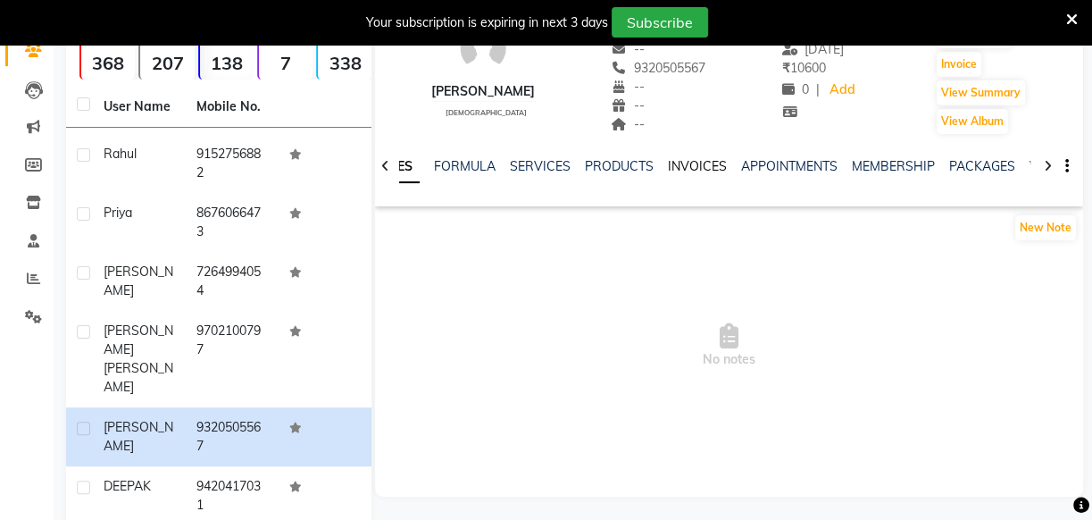
click at [691, 160] on link "INVOICES" at bounding box center [697, 166] width 59 height 16
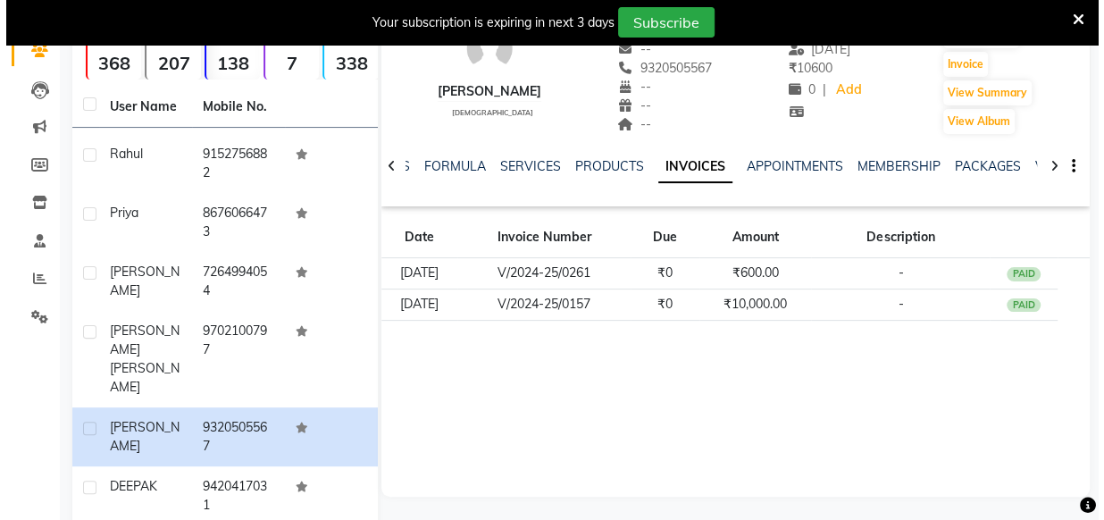
scroll to position [80, 0]
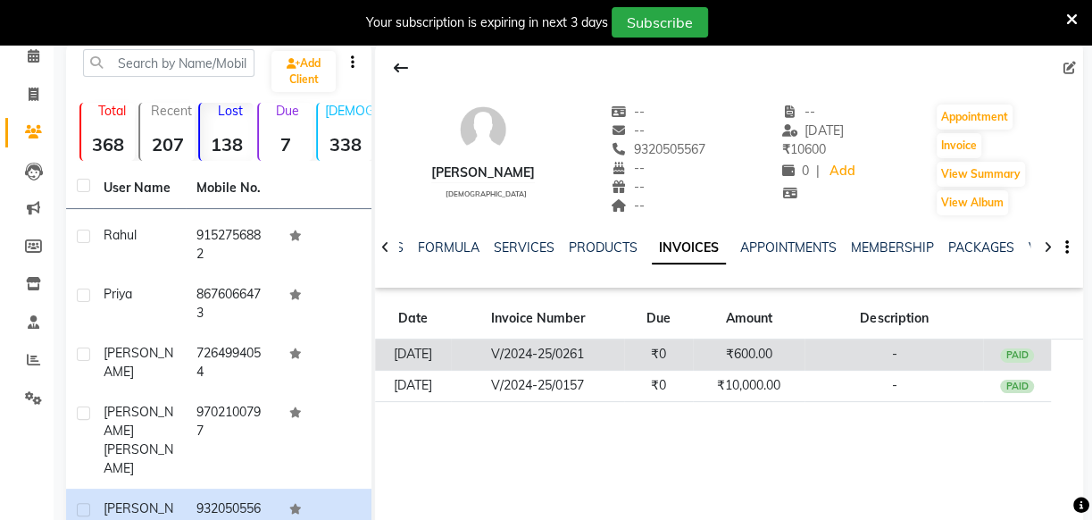
click at [855, 363] on td "-" at bounding box center [894, 354] width 179 height 31
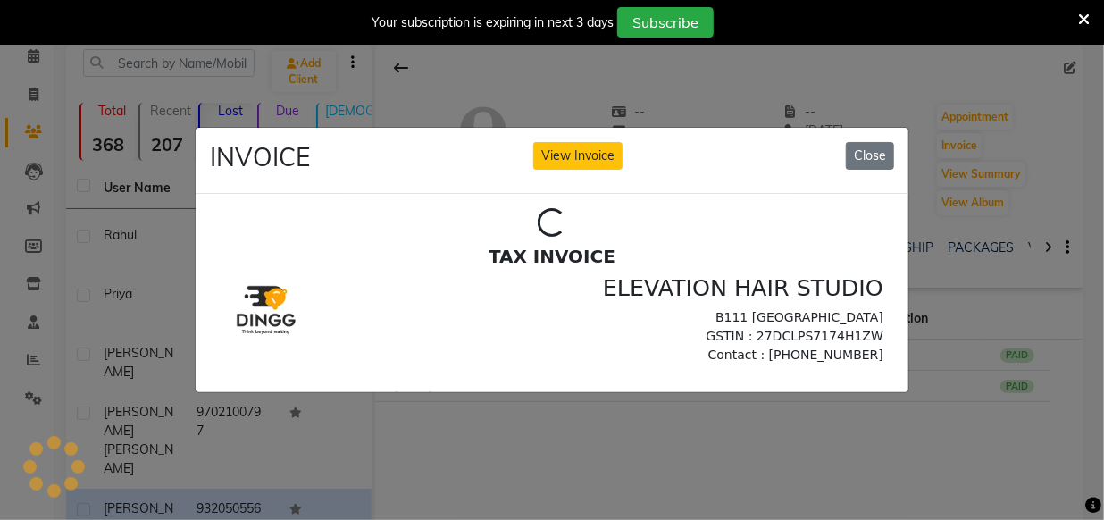
scroll to position [0, 0]
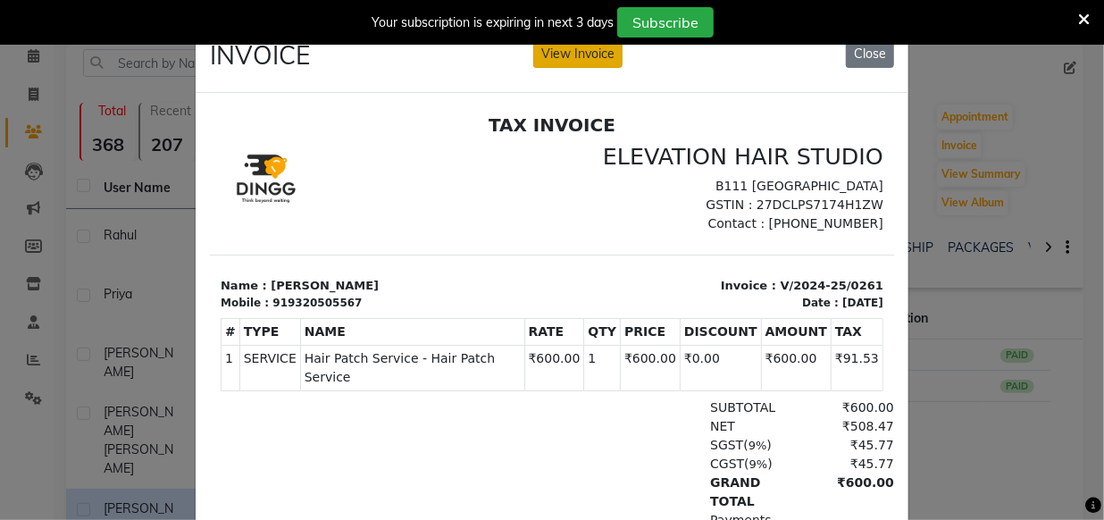
click at [597, 60] on button "View Invoice" at bounding box center [577, 54] width 89 height 28
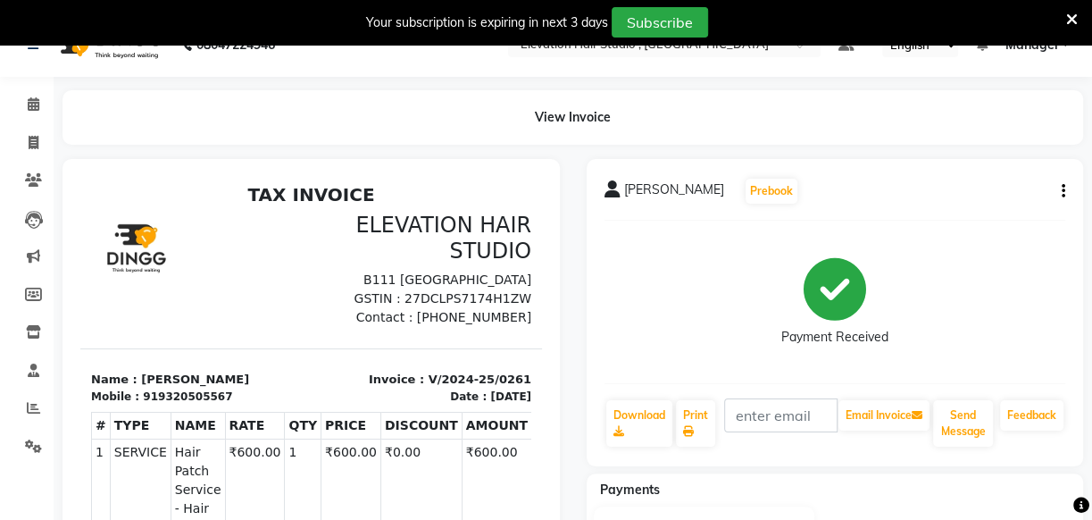
scroll to position [80, 0]
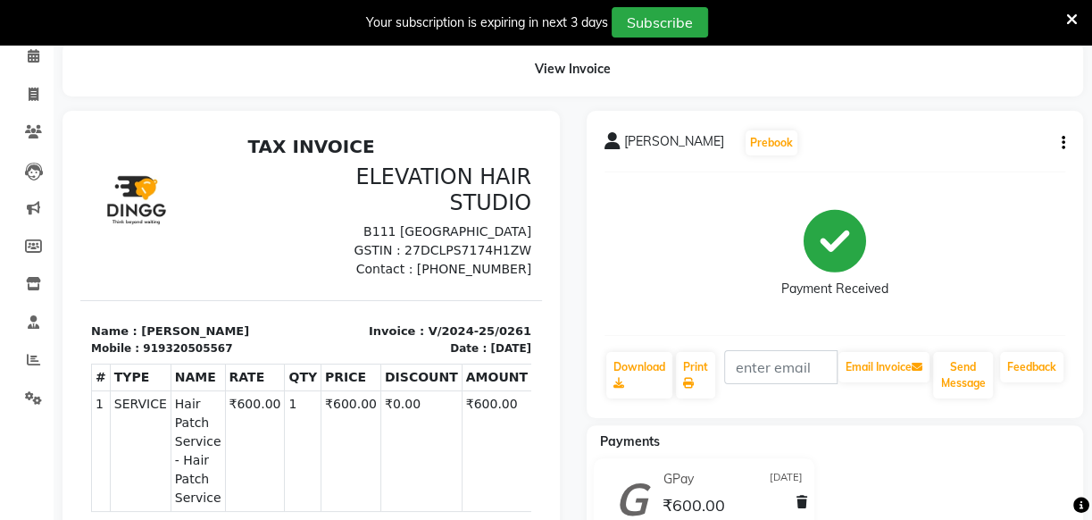
click at [1062, 143] on icon "button" at bounding box center [1064, 143] width 4 height 1
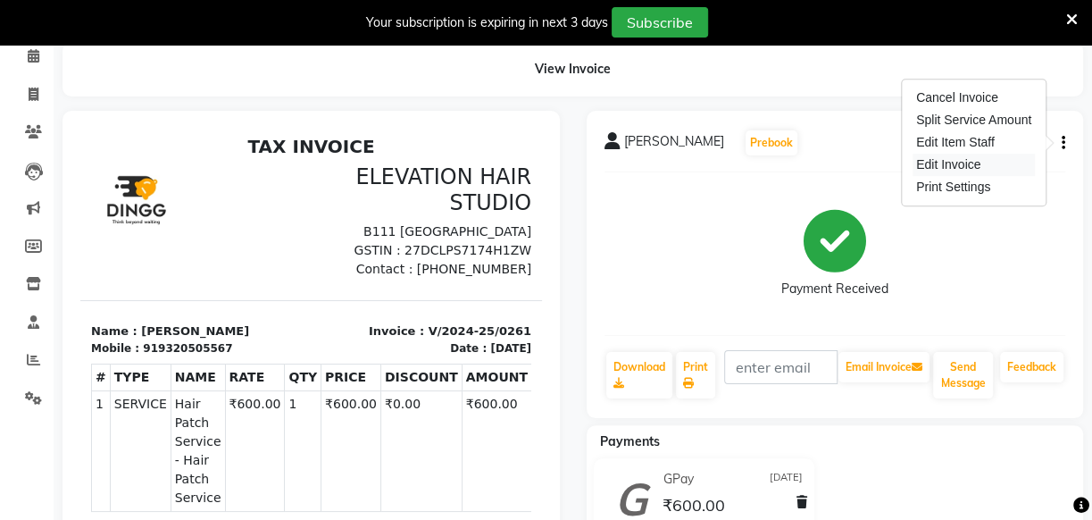
click at [973, 162] on div "Edit Invoice" at bounding box center [974, 165] width 122 height 22
select select "service"
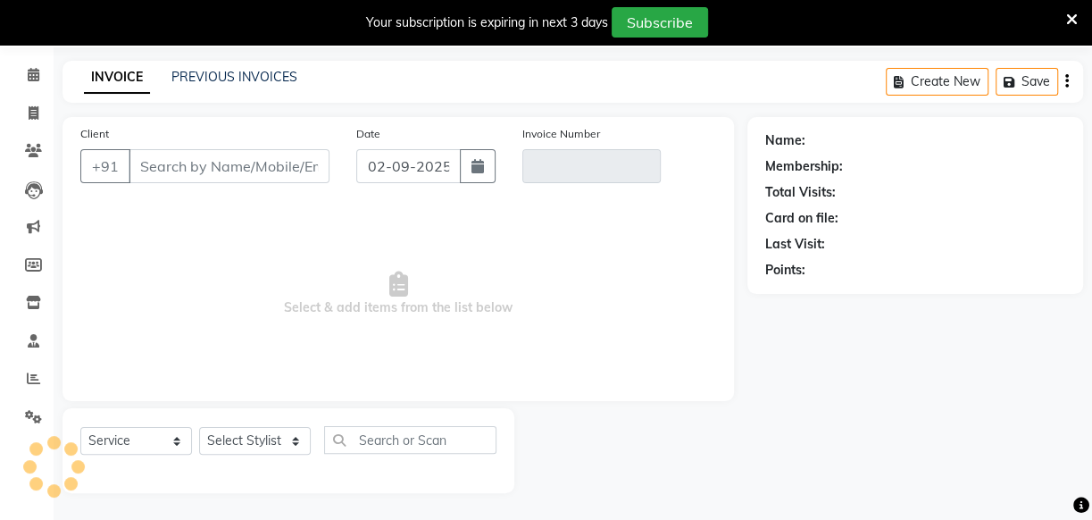
scroll to position [63, 0]
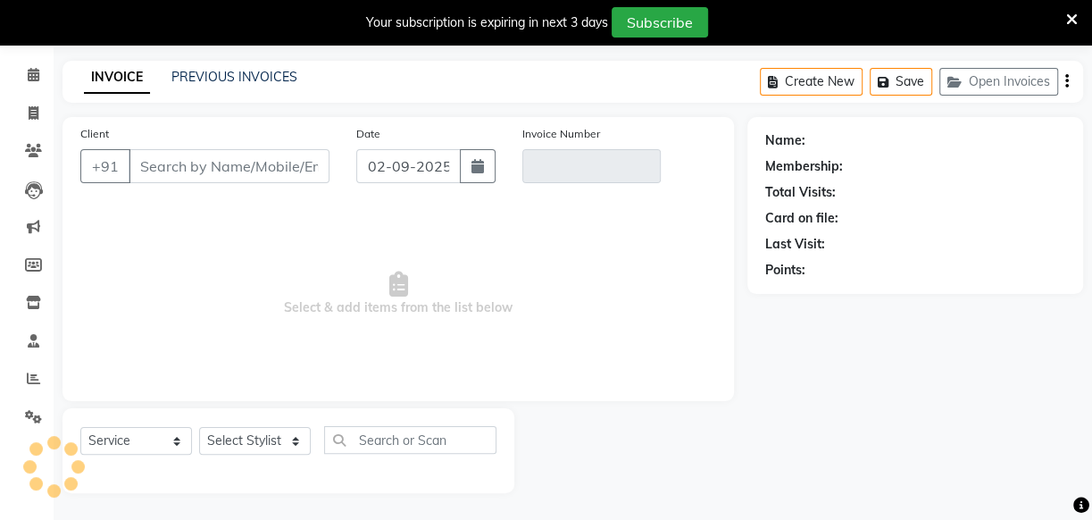
type input "9320505567"
type input "V/2024-25/0261"
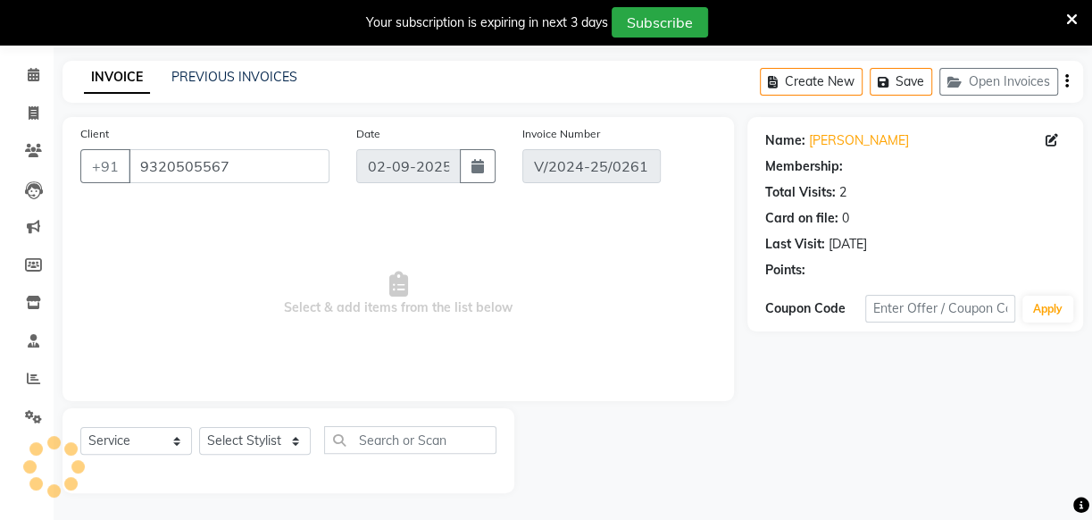
type input "[DATE]"
select select "select"
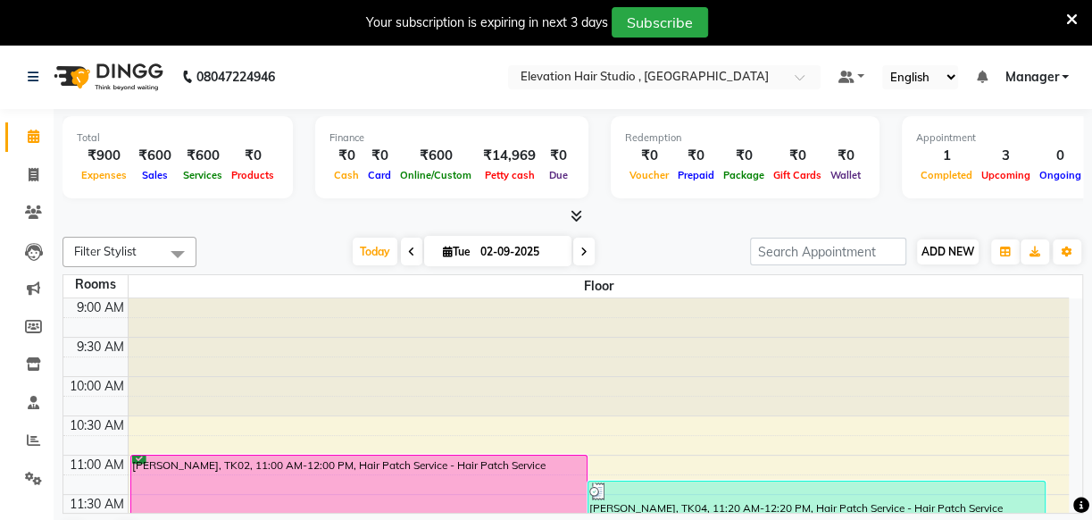
drag, startPoint x: 962, startPoint y: 230, endPoint x: 960, endPoint y: 242, distance: 11.7
click at [962, 237] on div "Filter Stylist Select All [PERSON_NAME] [PERSON_NAME] Manager mehboob [PERSON_N…" at bounding box center [573, 396] width 1021 height 332
click at [960, 245] on span "ADD NEW" at bounding box center [948, 251] width 53 height 13
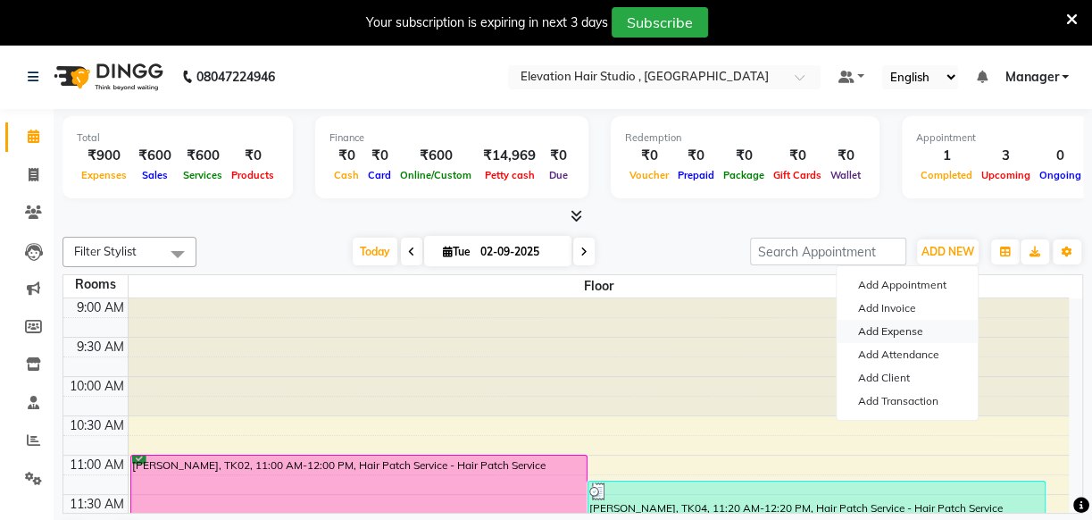
click at [915, 330] on link "Add Expense" at bounding box center [907, 331] width 141 height 23
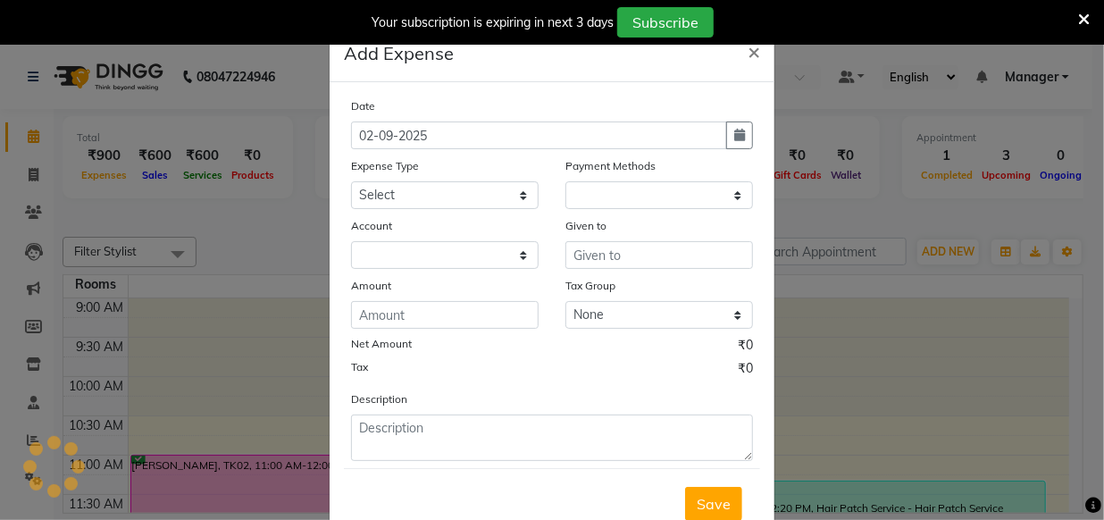
select select "1"
select select "5950"
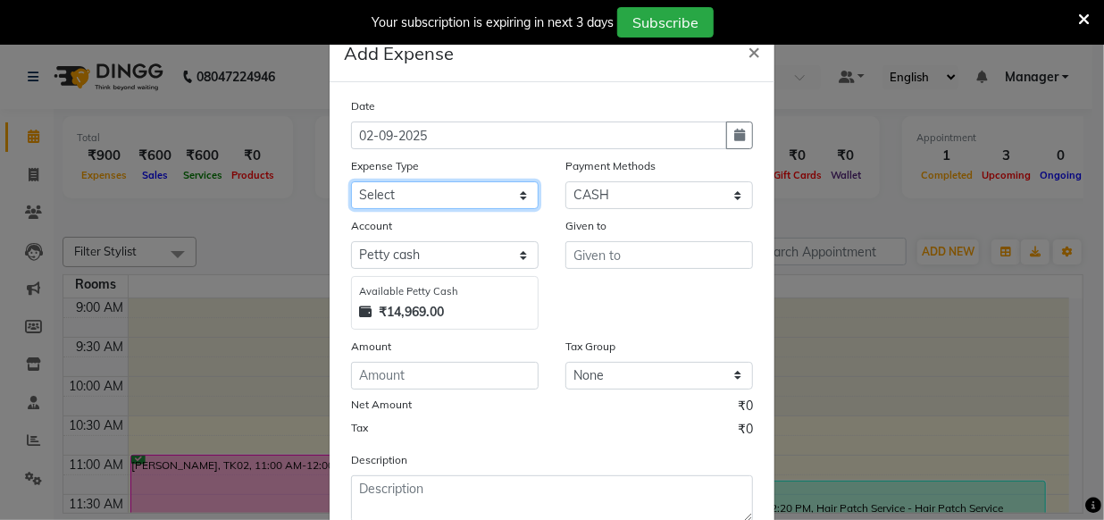
click at [448, 188] on select "Select AC Adrak Advance Salary agarbatti anees Appron asmoul advance salary Ban…" at bounding box center [445, 195] width 188 height 28
select select "8338"
click at [518, 180] on div "Expense Type" at bounding box center [445, 168] width 188 height 25
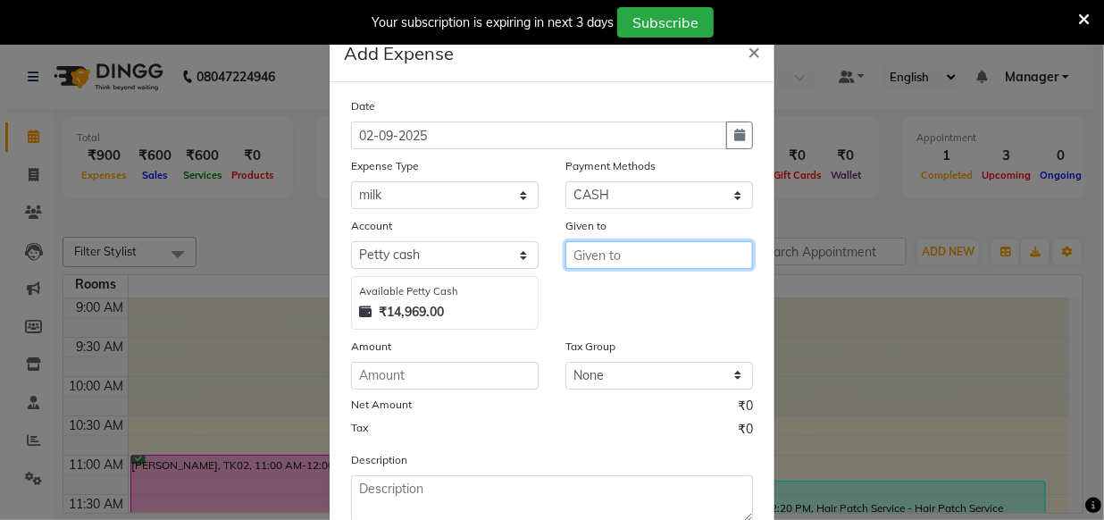
click at [620, 251] on input "text" at bounding box center [659, 255] width 188 height 28
type input "shop"
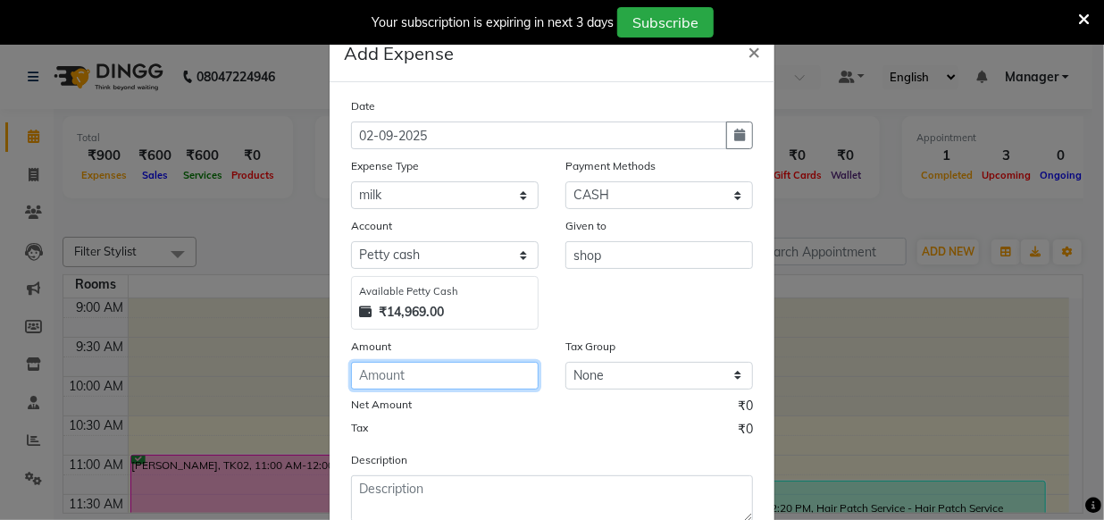
drag, startPoint x: 364, startPoint y: 375, endPoint x: 360, endPoint y: 363, distance: 13.3
click at [364, 376] on input "number" at bounding box center [445, 376] width 188 height 28
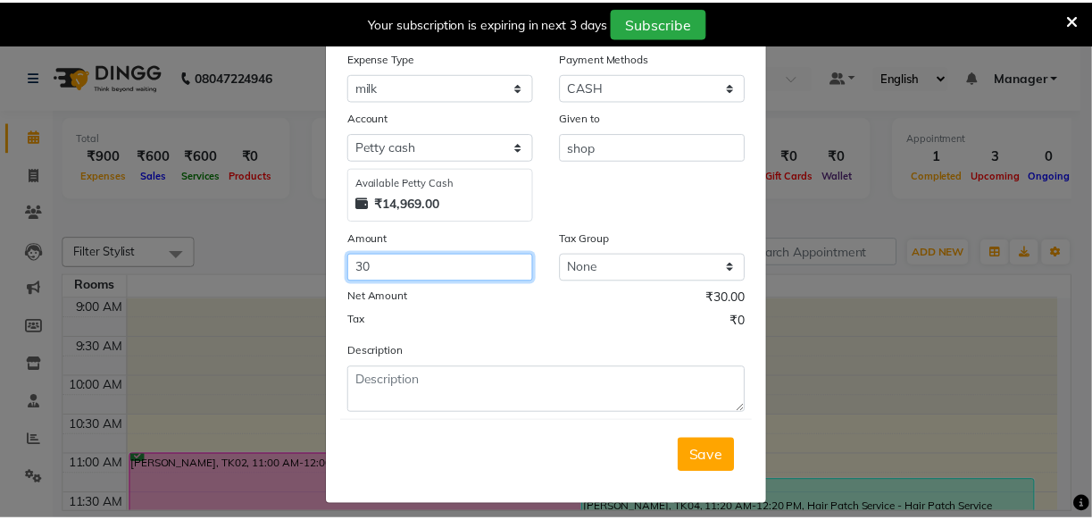
scroll to position [121, 0]
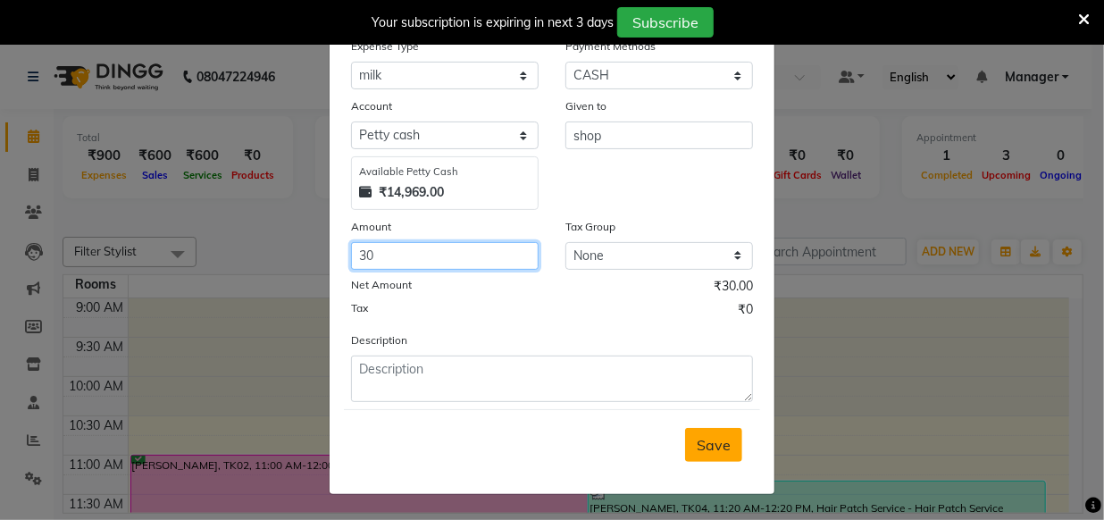
type input "30"
click at [702, 454] on button "Save" at bounding box center [713, 445] width 57 height 34
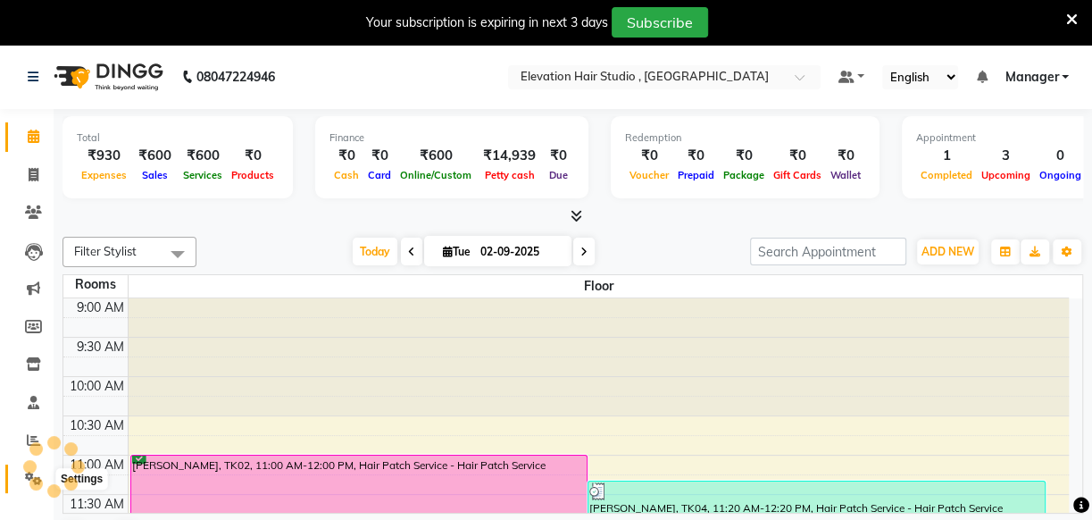
click at [26, 478] on icon at bounding box center [33, 478] width 17 height 13
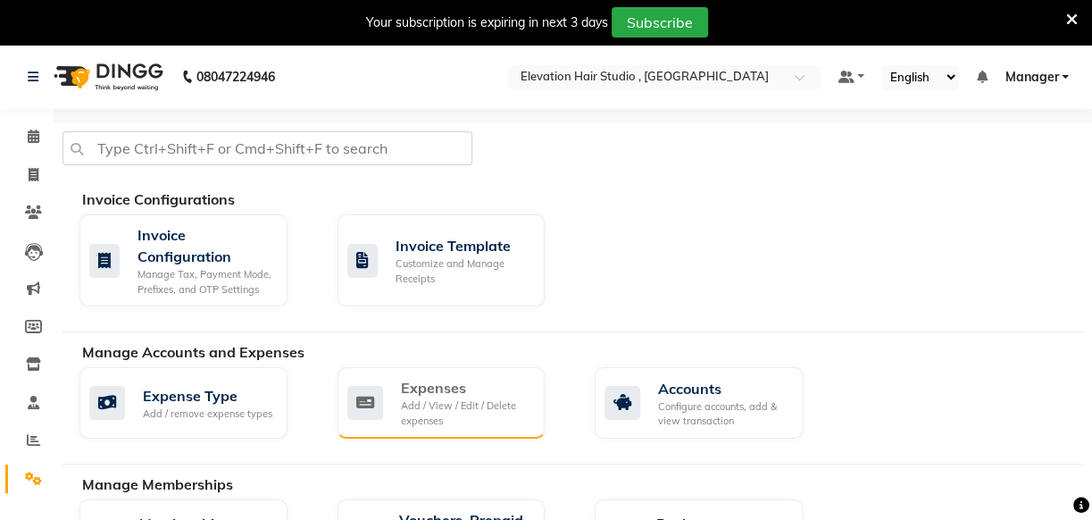
click at [476, 389] on div "Expenses" at bounding box center [466, 387] width 130 height 21
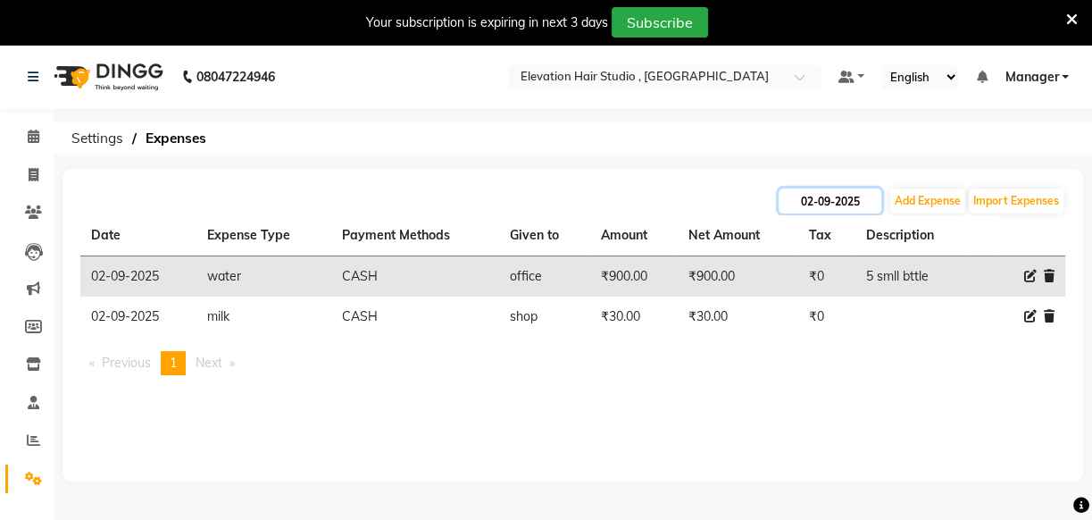
click at [827, 211] on input "02-09-2025" at bounding box center [830, 200] width 103 height 25
select select "9"
select select "2025"
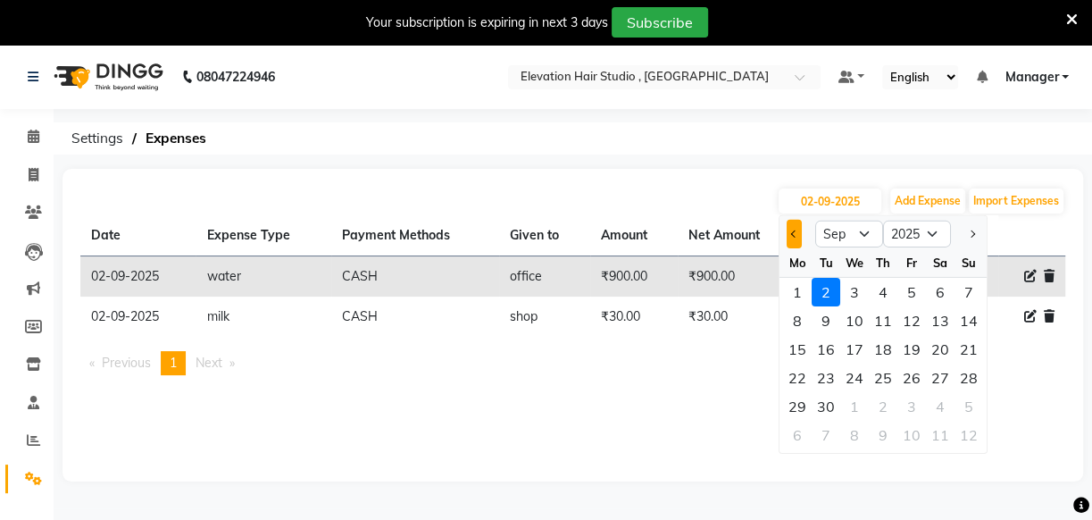
click at [799, 235] on button "Previous month" at bounding box center [794, 234] width 15 height 29
select select "8"
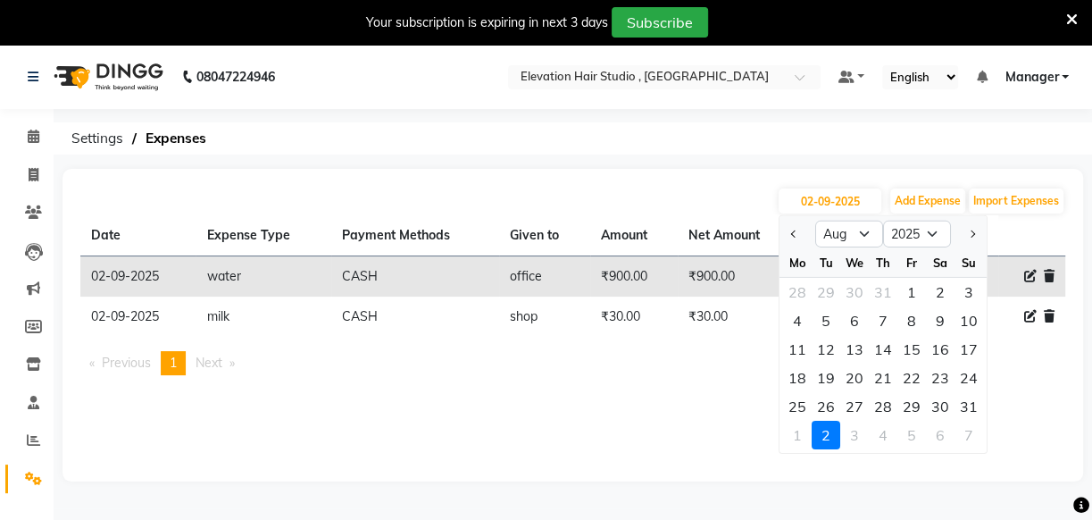
click at [825, 399] on div "26" at bounding box center [826, 406] width 29 height 29
type input "[DATE]"
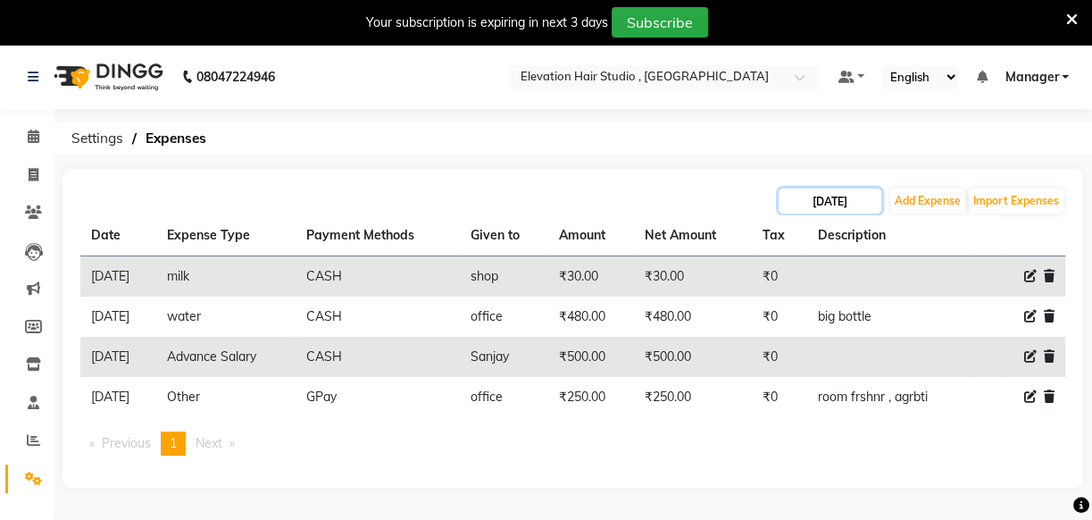
click at [814, 195] on input "[DATE]" at bounding box center [830, 200] width 103 height 25
select select "8"
select select "2025"
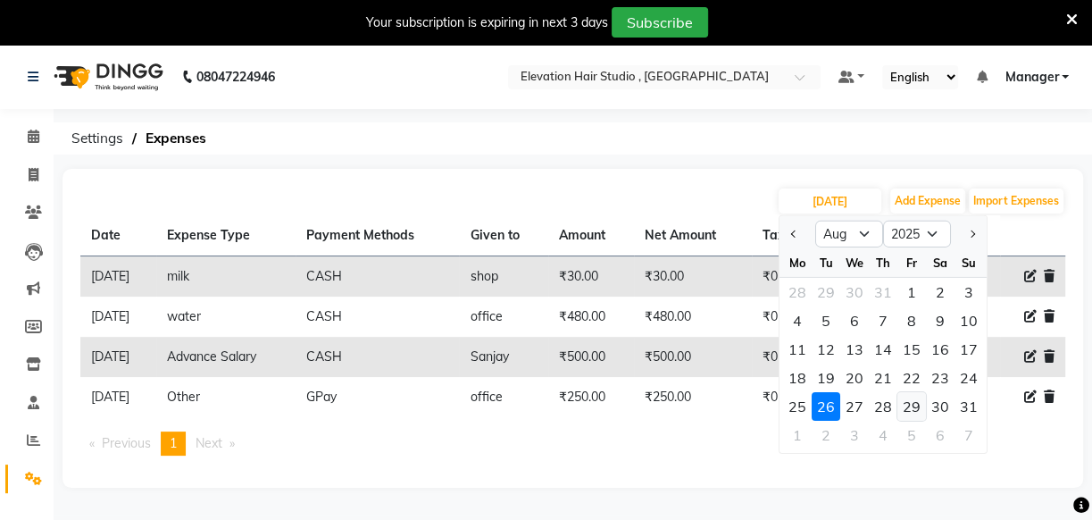
click at [914, 400] on div "29" at bounding box center [912, 406] width 29 height 29
type input "[DATE]"
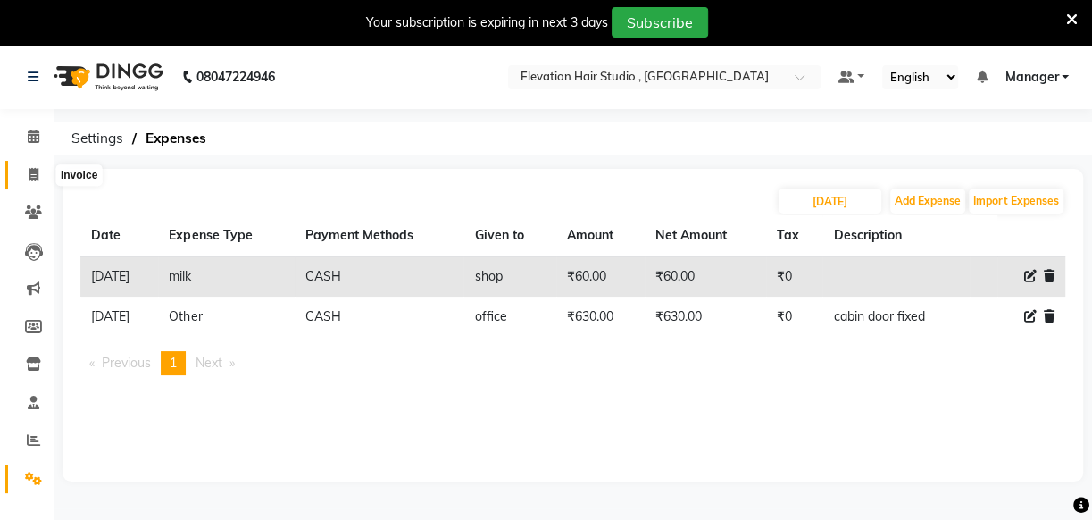
click at [34, 181] on span at bounding box center [33, 175] width 31 height 21
select select "6886"
select select "service"
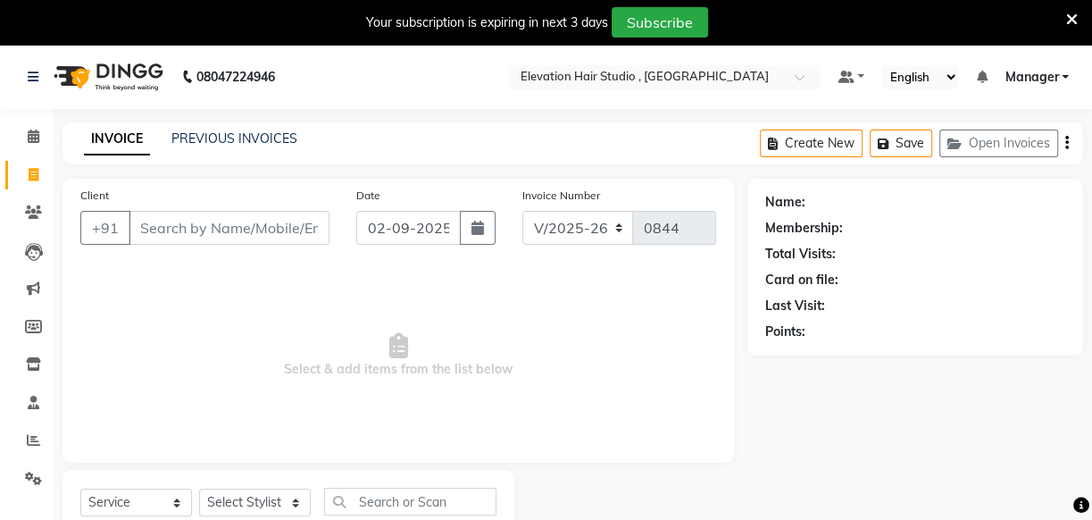
scroll to position [63, 0]
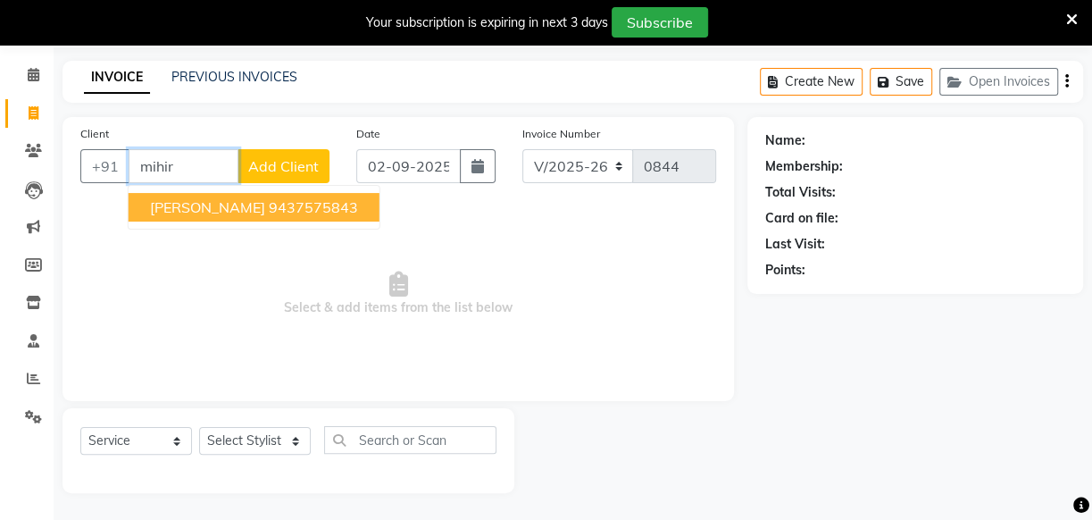
click at [269, 198] on ngb-highlight "9437575843" at bounding box center [313, 207] width 89 height 18
type input "9437575843"
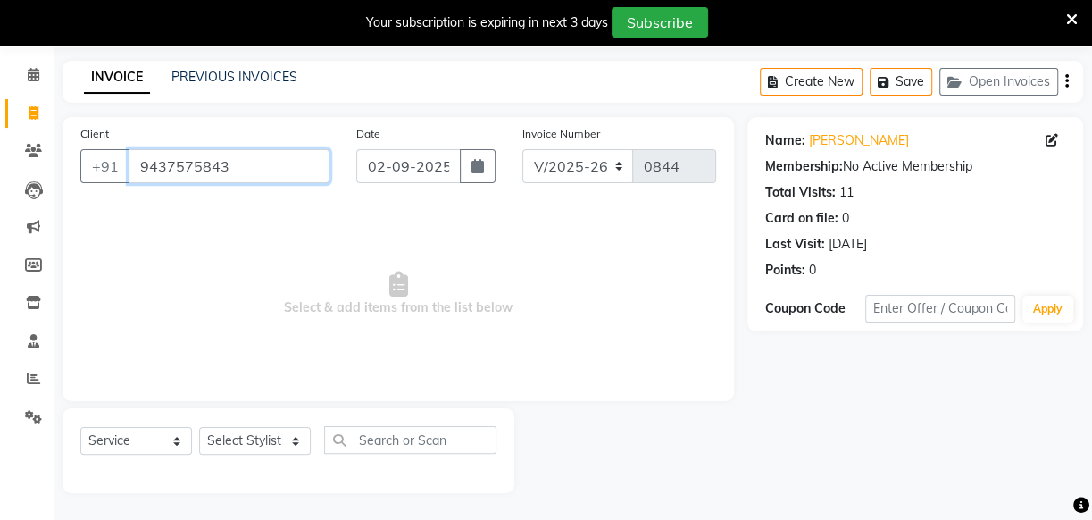
click at [305, 163] on input "9437575843" at bounding box center [229, 166] width 201 height 34
click at [221, 174] on input "Client" at bounding box center [229, 166] width 201 height 34
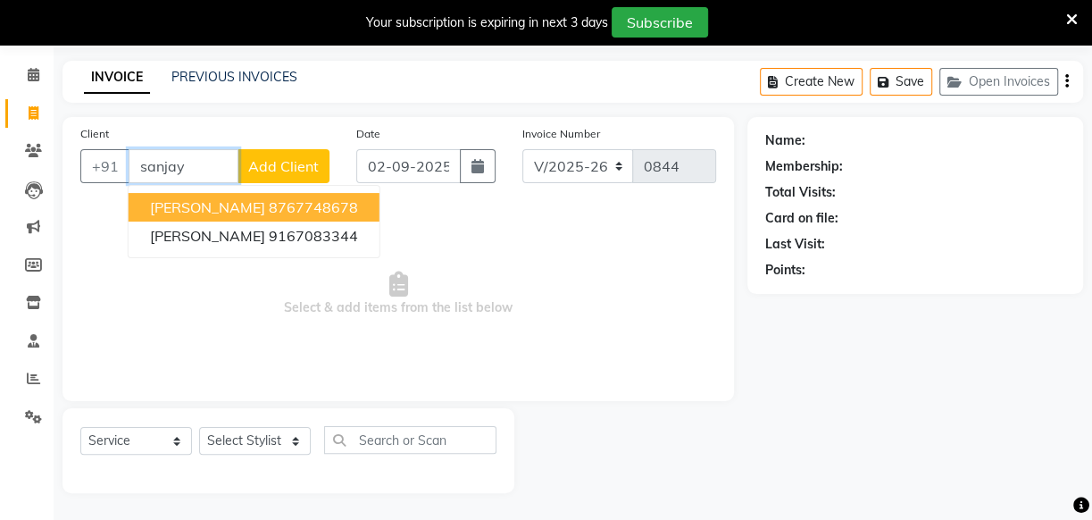
click at [313, 205] on ngb-highlight "8767748678" at bounding box center [313, 207] width 89 height 18
type input "8767748678"
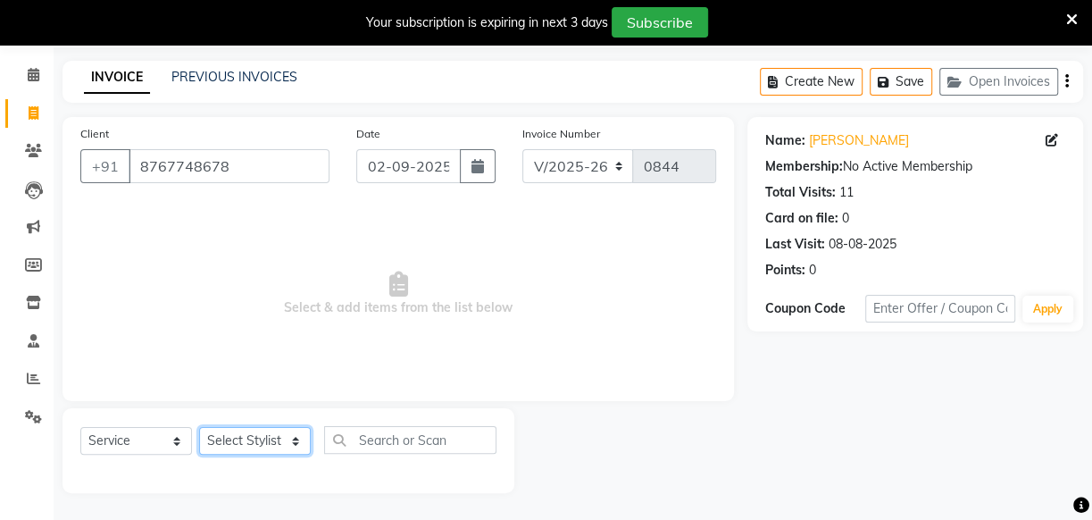
click at [275, 430] on select "Select Stylist [PERSON_NAME] [PERSON_NAME] Manager mehboob [PERSON_NAME] sameer…" at bounding box center [255, 441] width 112 height 28
select select "54147"
click at [199, 427] on select "Select Stylist [PERSON_NAME] [PERSON_NAME] Manager mehboob [PERSON_NAME] sameer…" at bounding box center [255, 441] width 112 height 28
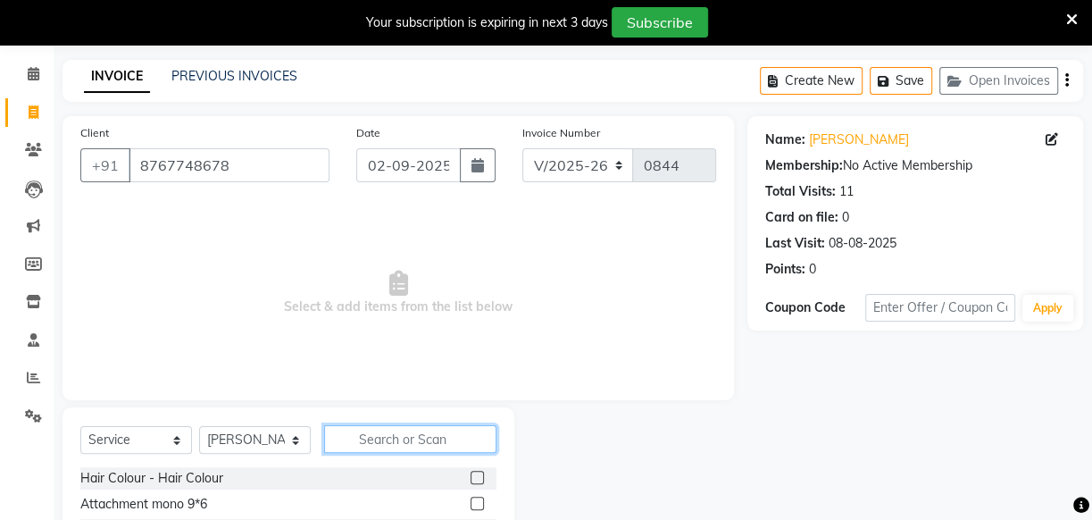
click at [405, 439] on input "text" at bounding box center [410, 439] width 172 height 28
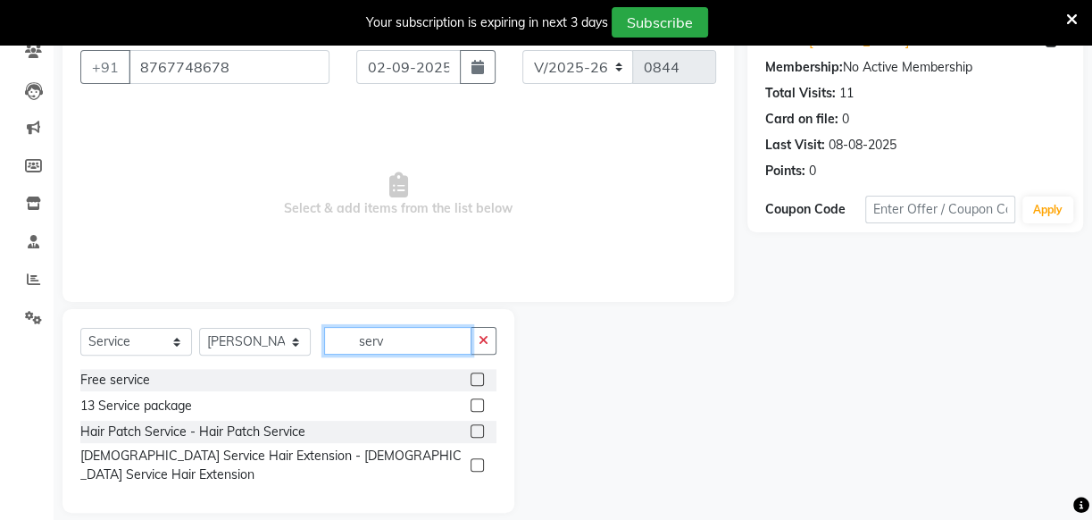
scroll to position [165, 0]
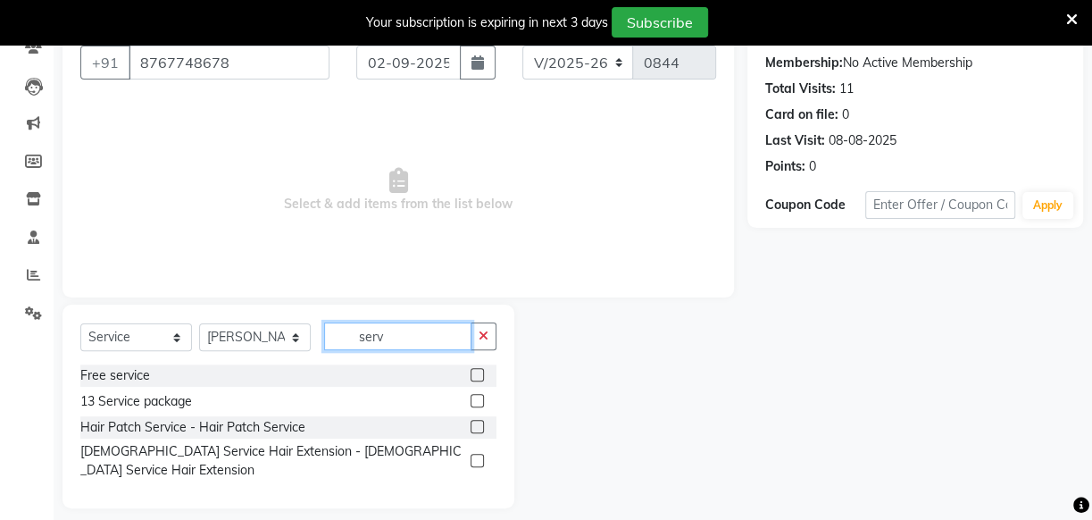
type input "serv"
click at [477, 430] on label at bounding box center [477, 426] width 13 height 13
click at [477, 430] on input "checkbox" at bounding box center [477, 428] width 12 height 12
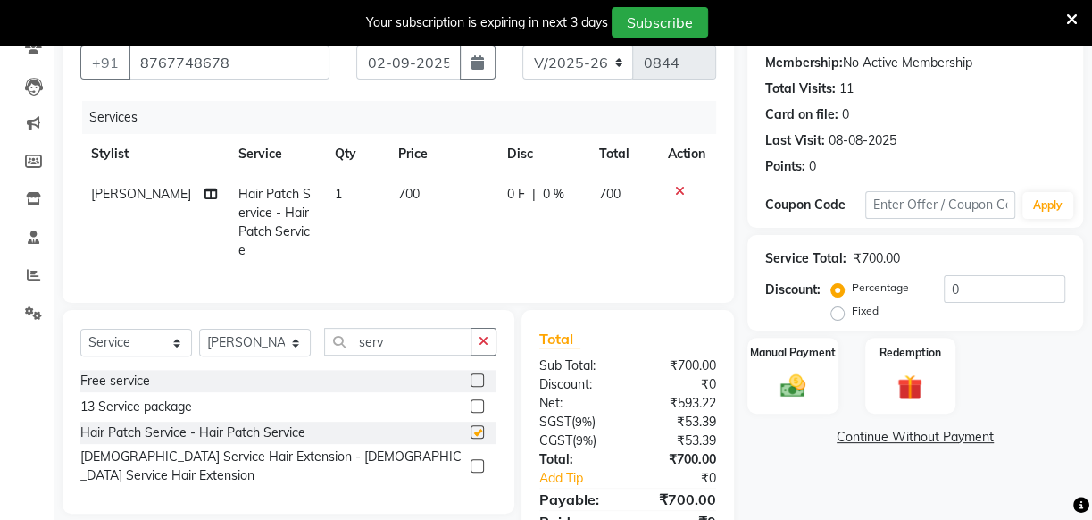
checkbox input "false"
click at [396, 184] on td "700" at bounding box center [442, 222] width 109 height 96
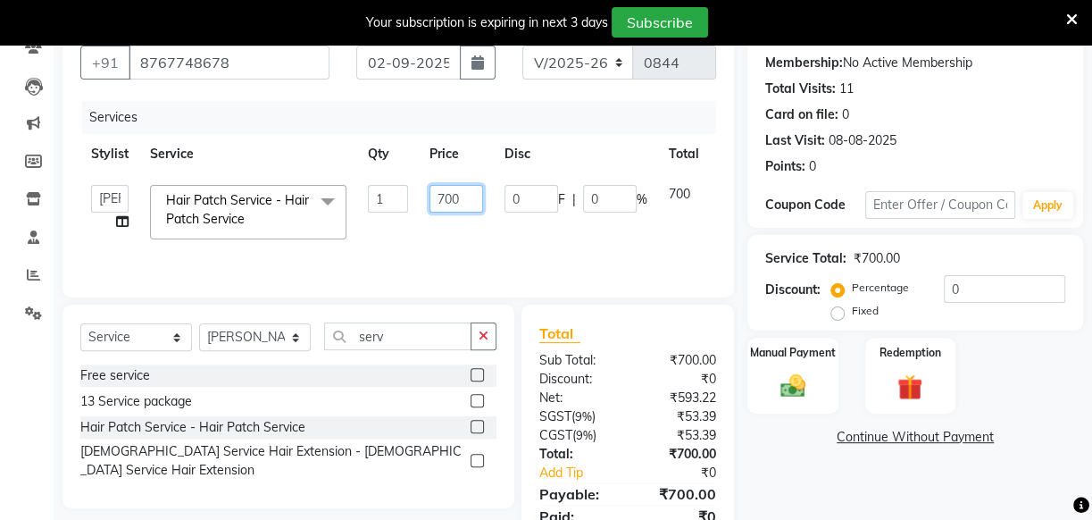
click at [442, 201] on input "700" at bounding box center [457, 199] width 54 height 28
type input "600"
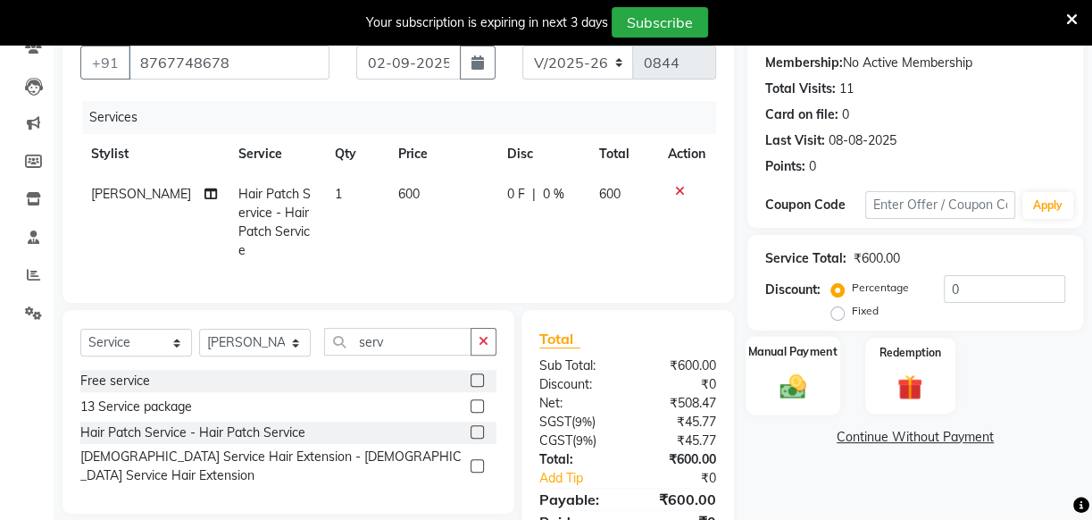
click at [802, 371] on img at bounding box center [793, 386] width 43 height 30
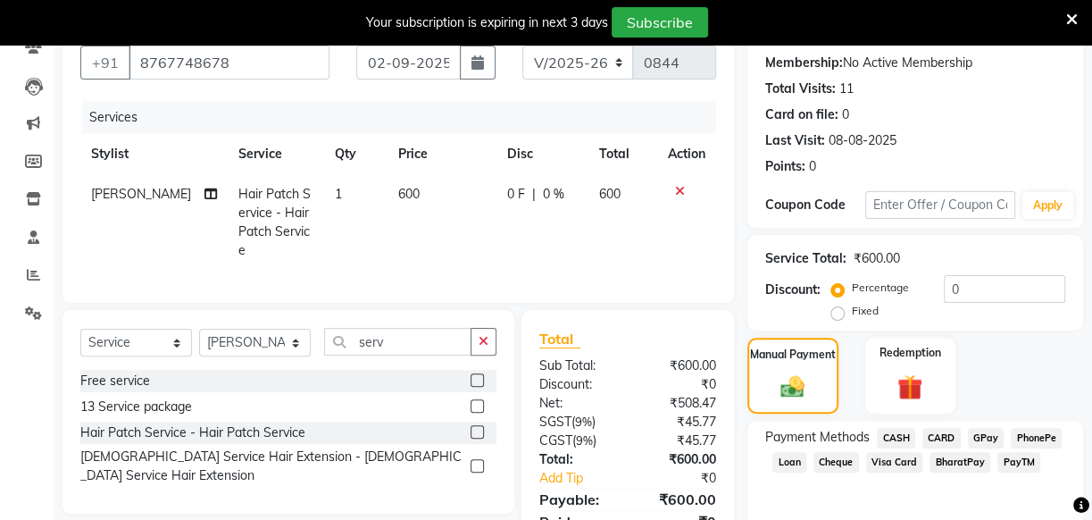
click at [979, 437] on span "GPay" at bounding box center [986, 438] width 37 height 21
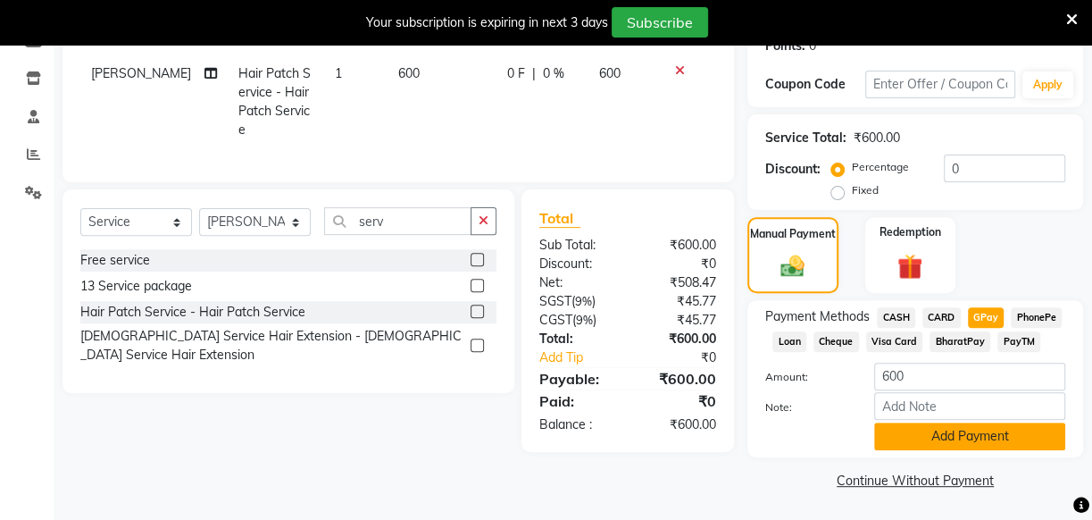
click at [923, 438] on button "Add Payment" at bounding box center [969, 436] width 191 height 28
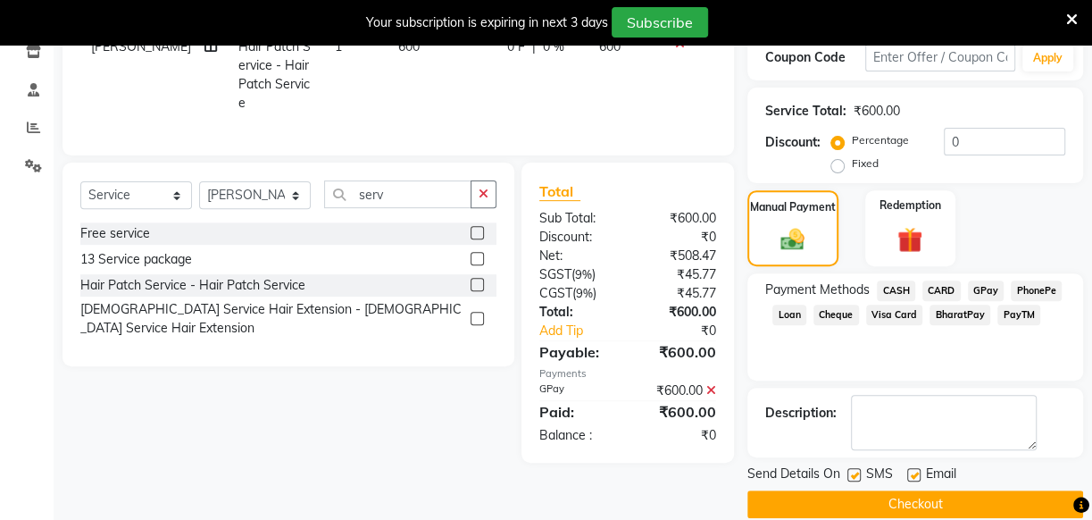
scroll to position [337, 0]
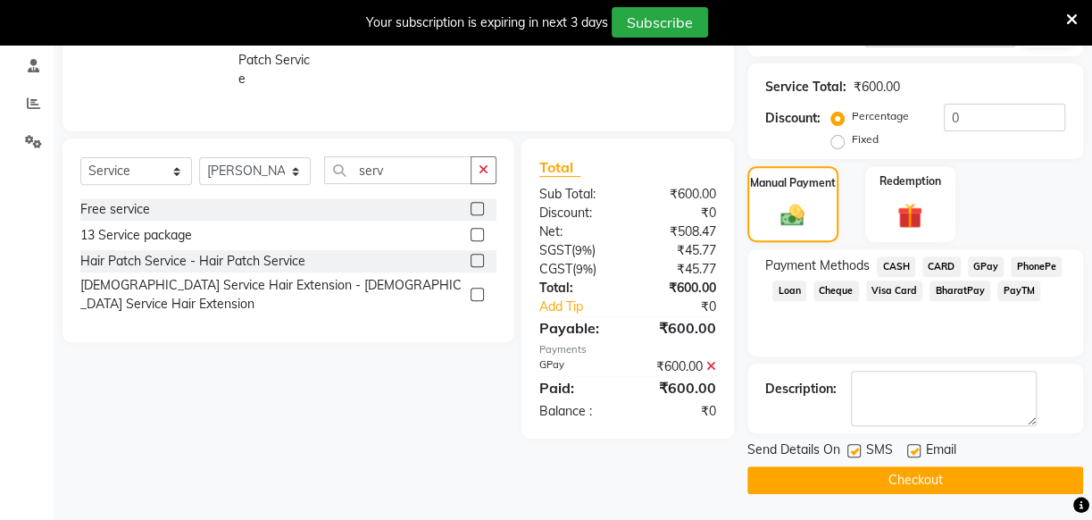
drag, startPoint x: 917, startPoint y: 450, endPoint x: 906, endPoint y: 448, distance: 11.7
click at [920, 450] on label at bounding box center [913, 450] width 13 height 13
click at [919, 450] on input "checkbox" at bounding box center [913, 452] width 12 height 12
checkbox input "false"
click at [857, 454] on label at bounding box center [854, 450] width 13 height 13
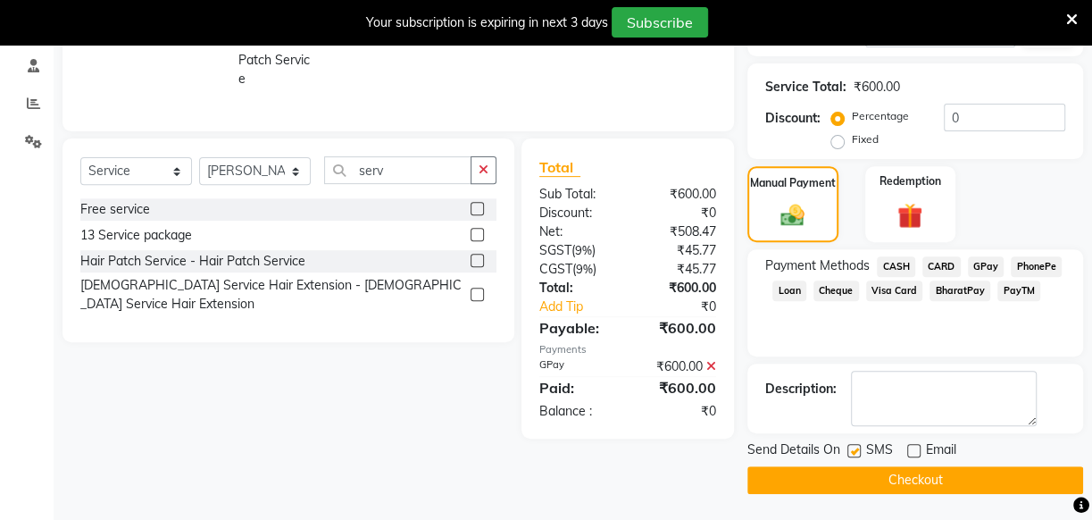
click at [857, 454] on input "checkbox" at bounding box center [854, 452] width 12 height 12
checkbox input "false"
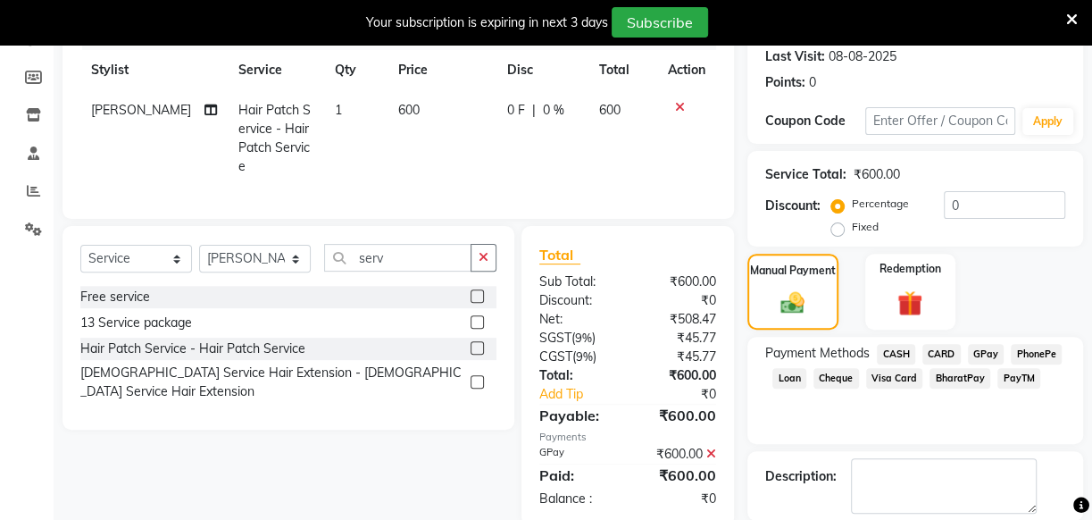
scroll to position [255, 0]
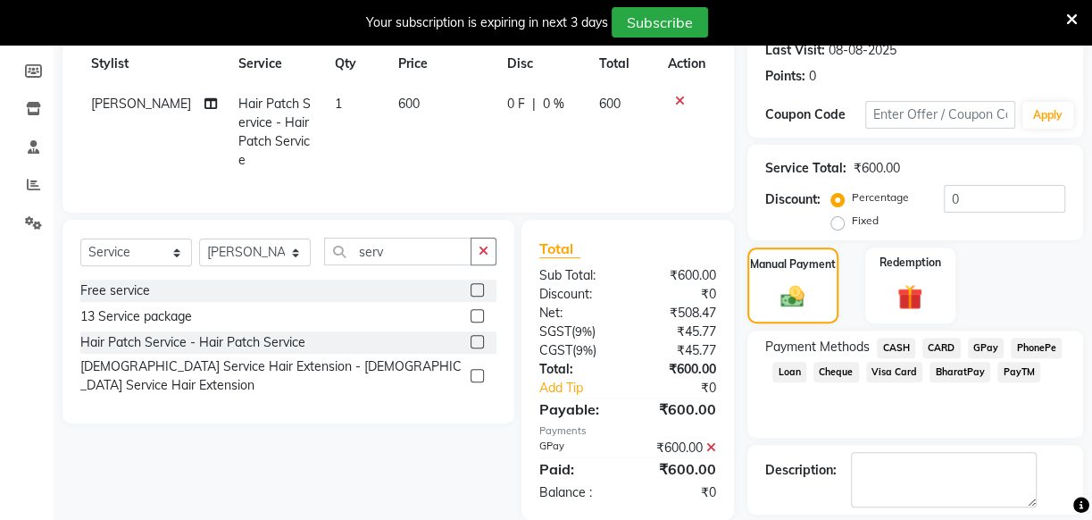
click at [985, 348] on span "GPay" at bounding box center [986, 348] width 37 height 21
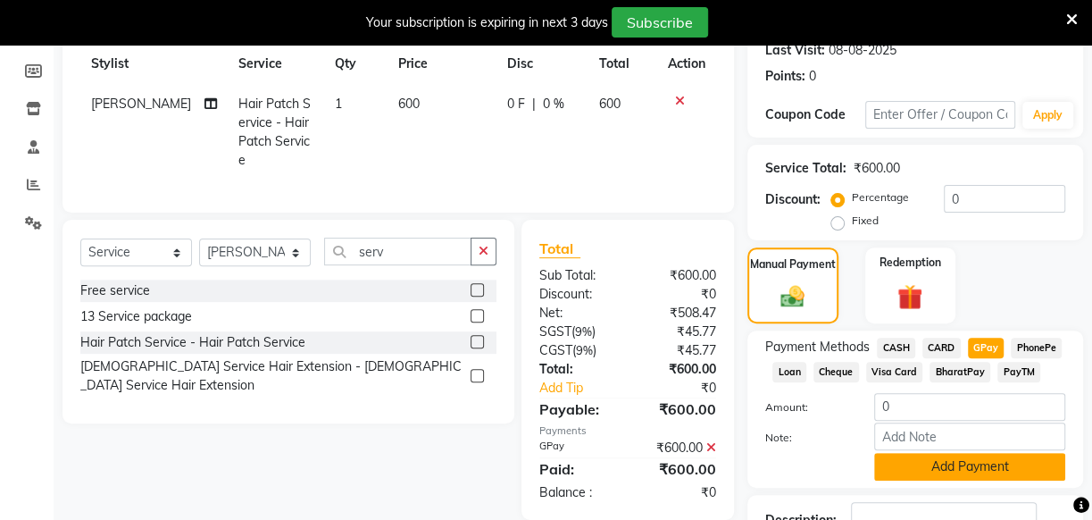
click at [953, 476] on button "Add Payment" at bounding box center [969, 467] width 191 height 28
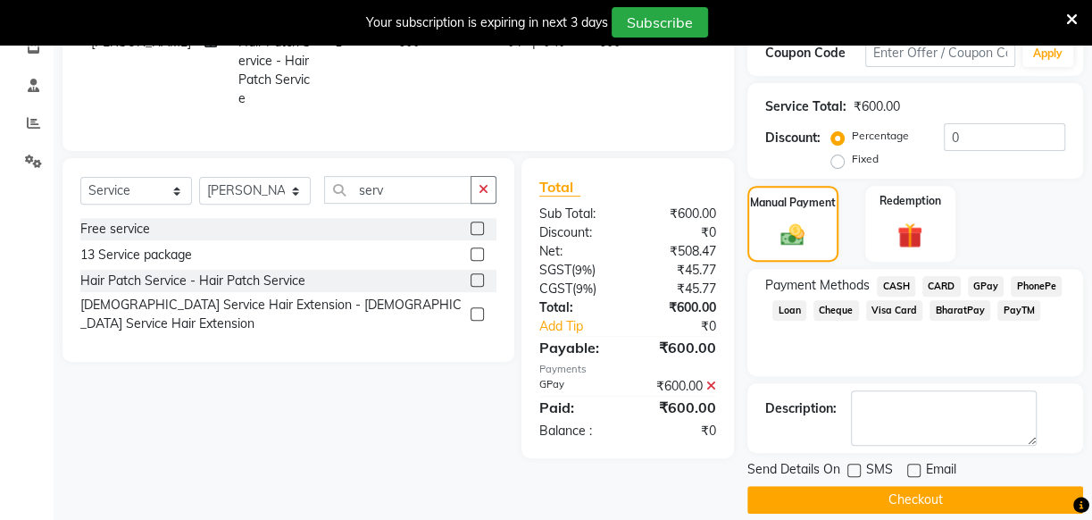
scroll to position [337, 0]
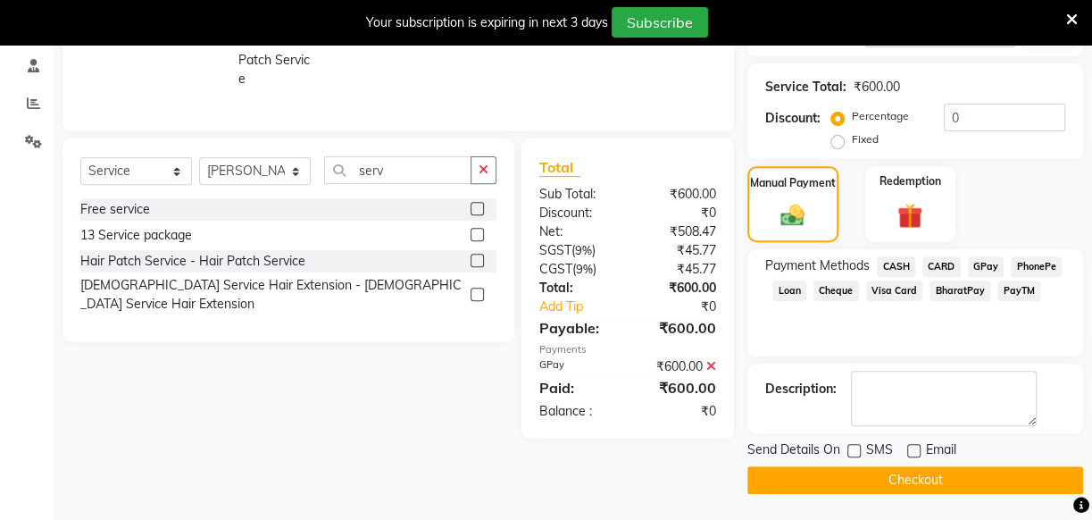
click at [827, 477] on button "Checkout" at bounding box center [916, 480] width 336 height 28
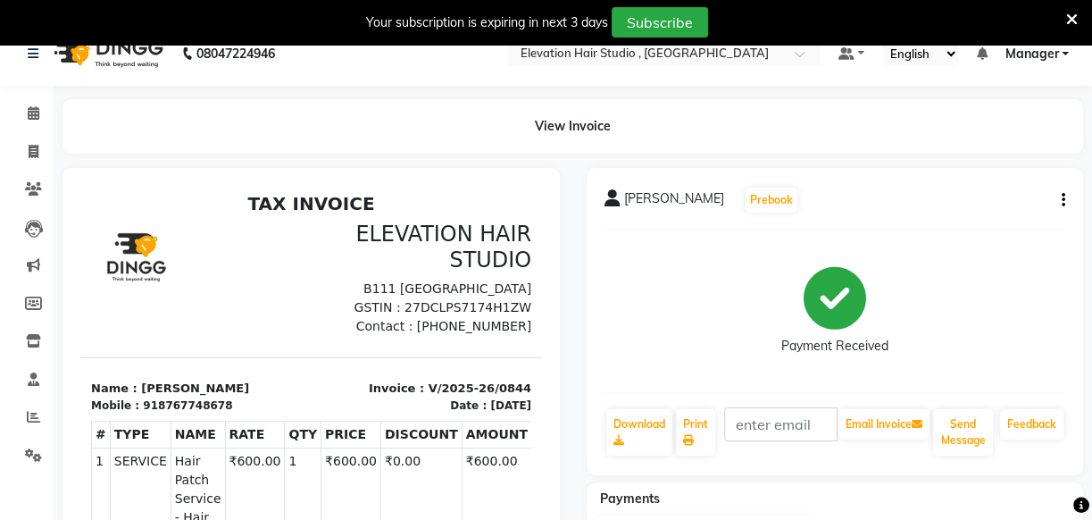
scroll to position [12, 0]
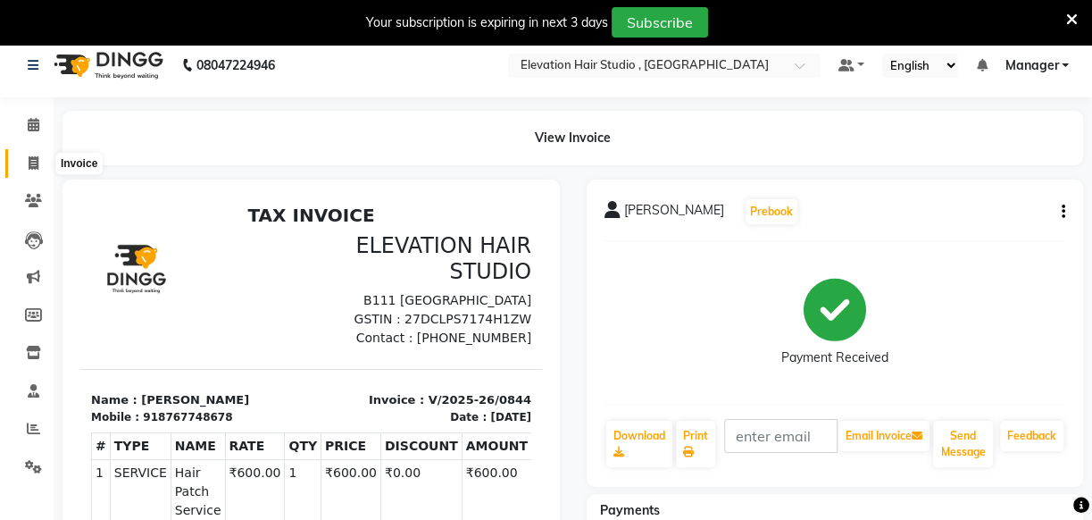
click at [25, 166] on span at bounding box center [33, 164] width 31 height 21
select select "service"
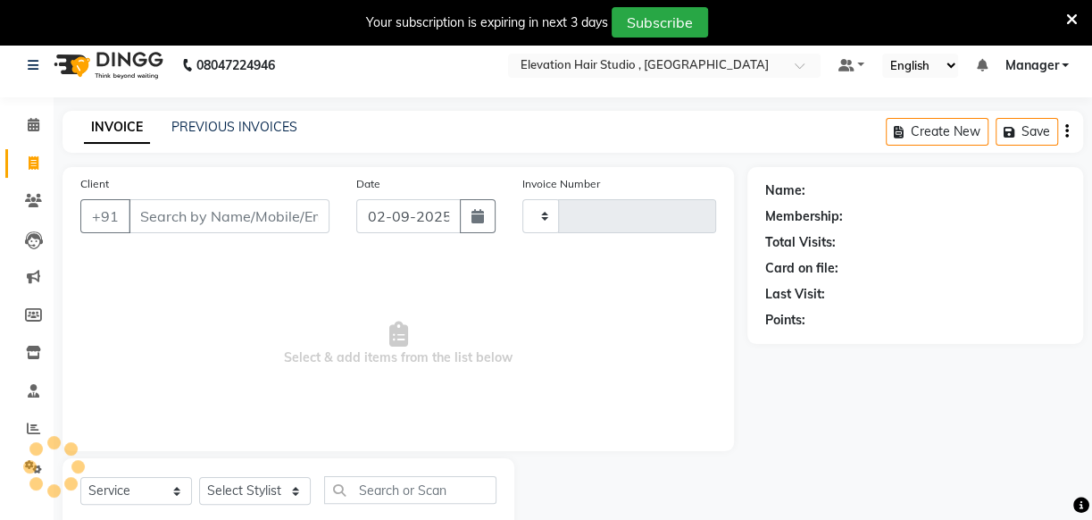
type input "0845"
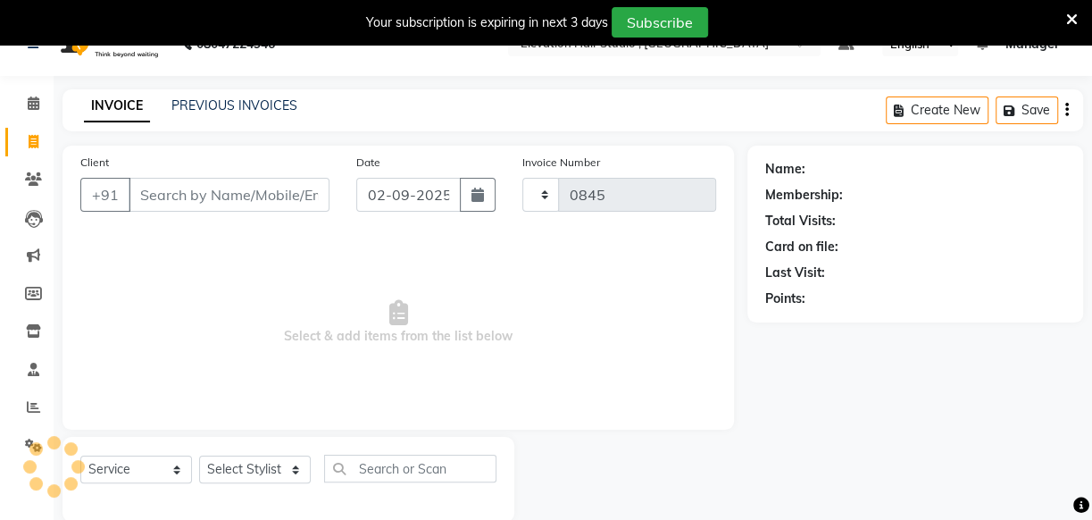
select select "6886"
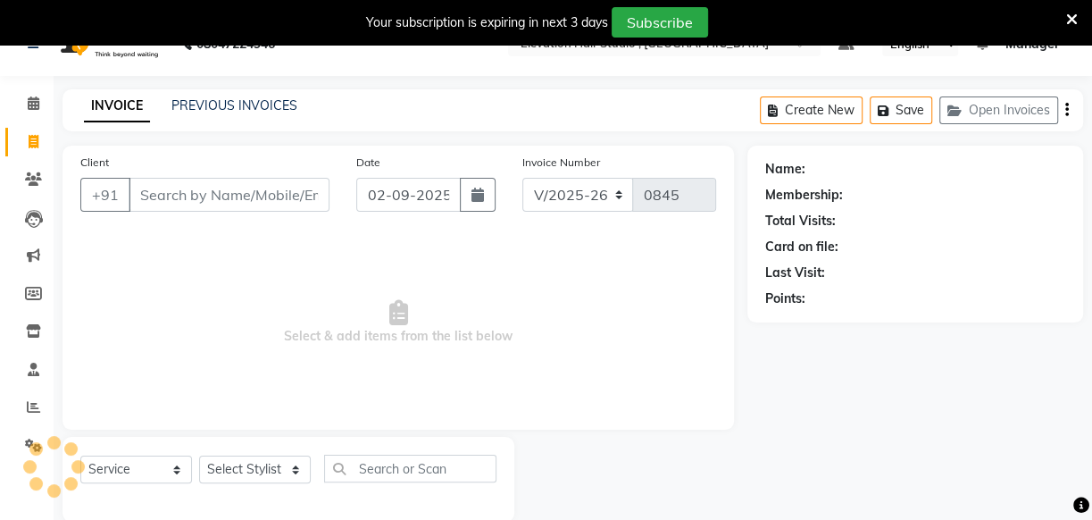
scroll to position [63, 0]
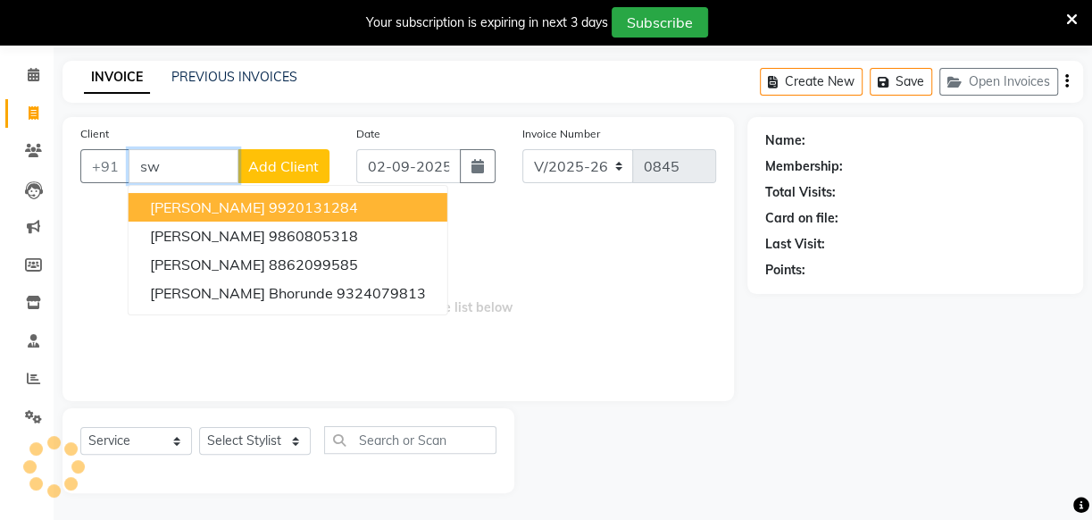
type input "s"
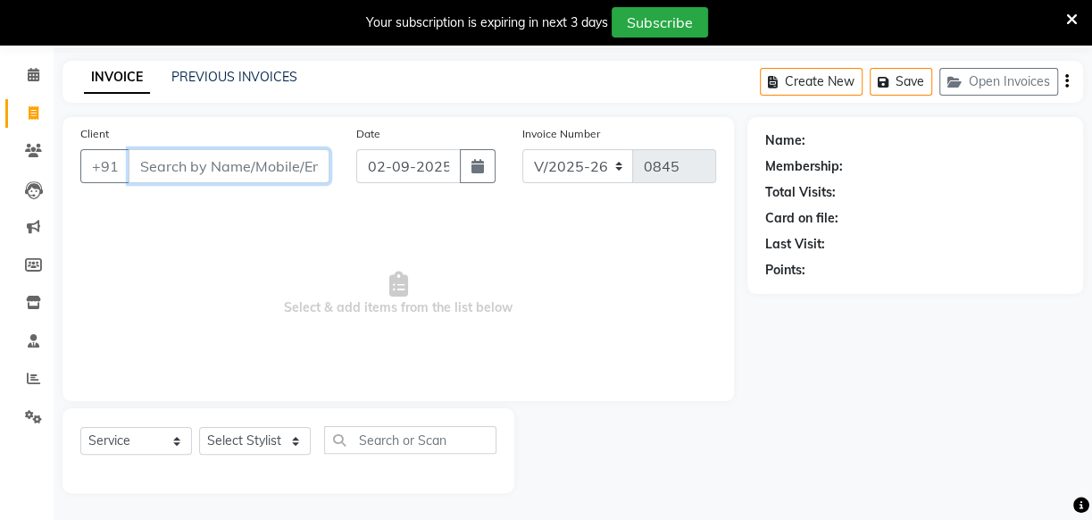
drag, startPoint x: 188, startPoint y: 159, endPoint x: 143, endPoint y: 144, distance: 47.2
click at [188, 160] on input "Client" at bounding box center [229, 166] width 201 height 34
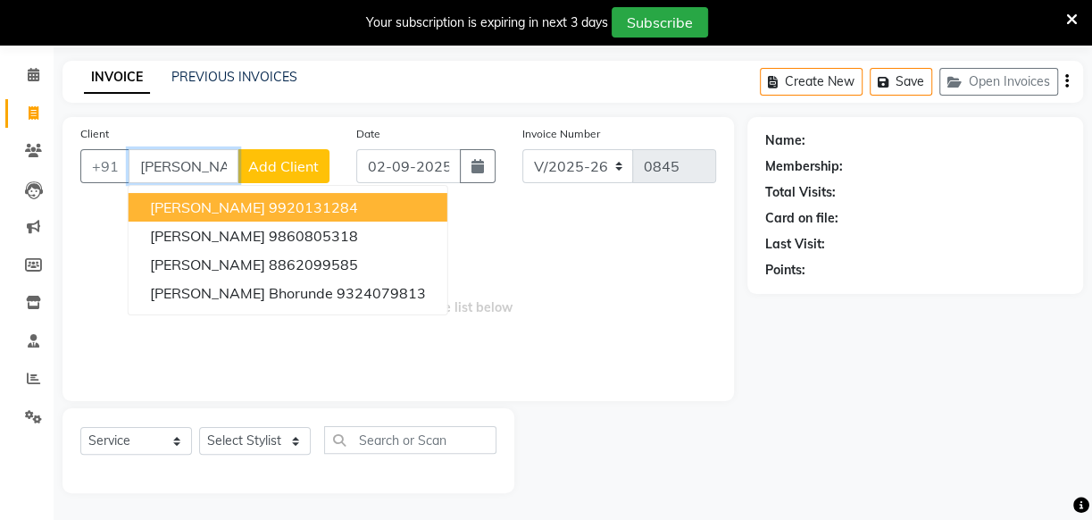
click at [312, 205] on button "[PERSON_NAME] 9920131284" at bounding box center [288, 207] width 319 height 29
type input "9920131284"
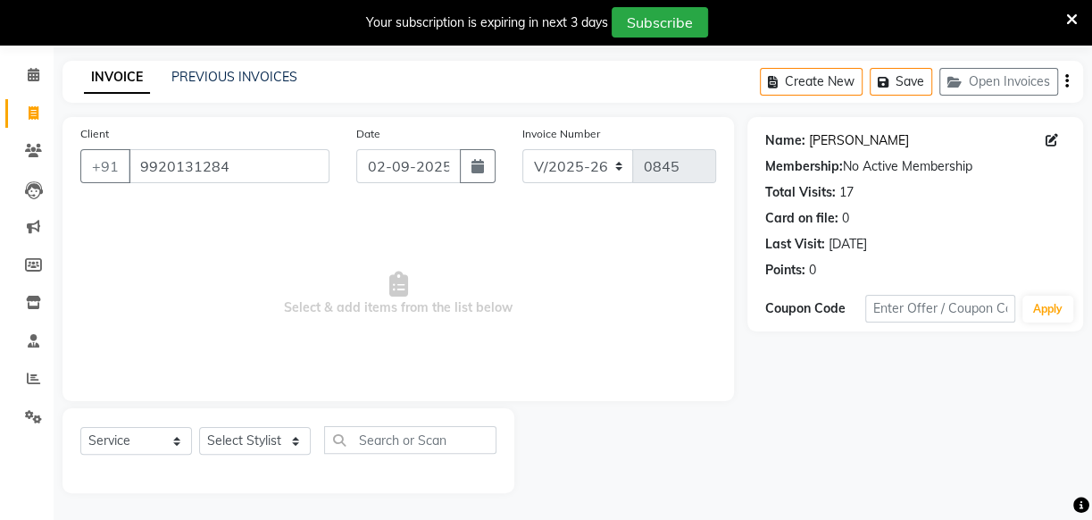
click at [827, 136] on link "[PERSON_NAME]" at bounding box center [859, 140] width 100 height 19
click at [238, 163] on input "9920131284" at bounding box center [229, 166] width 201 height 34
click at [237, 169] on input "9920131284" at bounding box center [229, 166] width 201 height 34
click at [237, 170] on input "9920131284" at bounding box center [229, 166] width 201 height 34
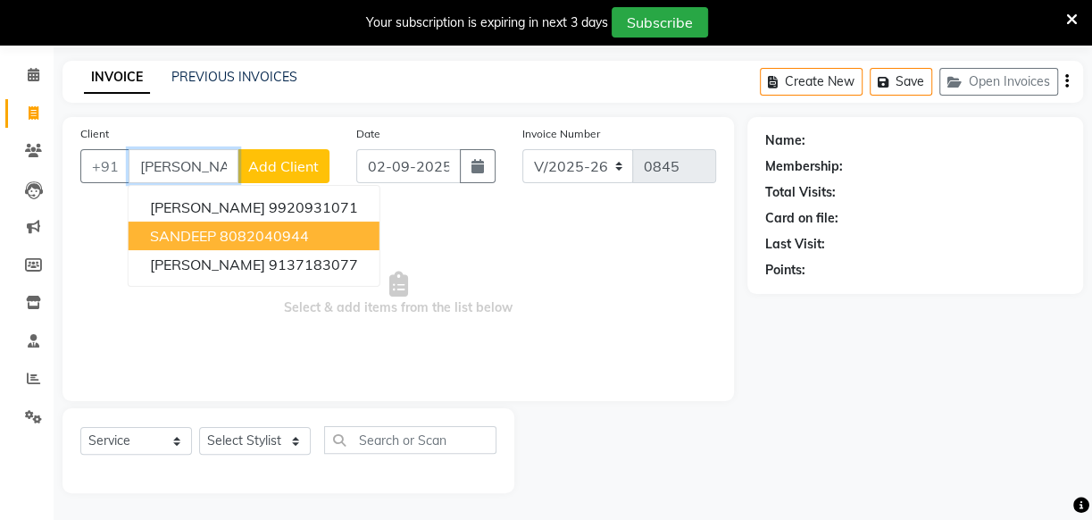
click at [346, 233] on button "SANDEEP 8082040944" at bounding box center [254, 235] width 251 height 29
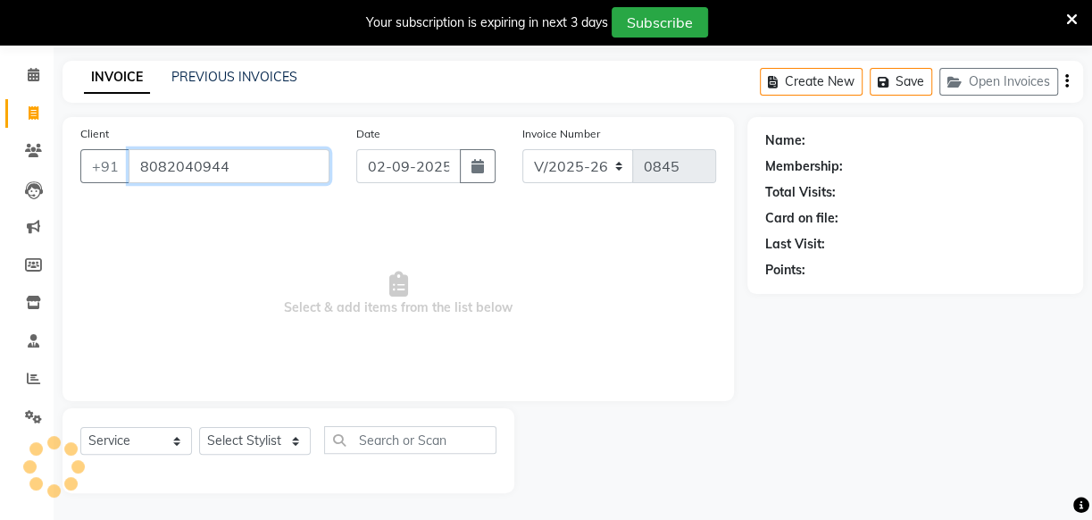
type input "8082040944"
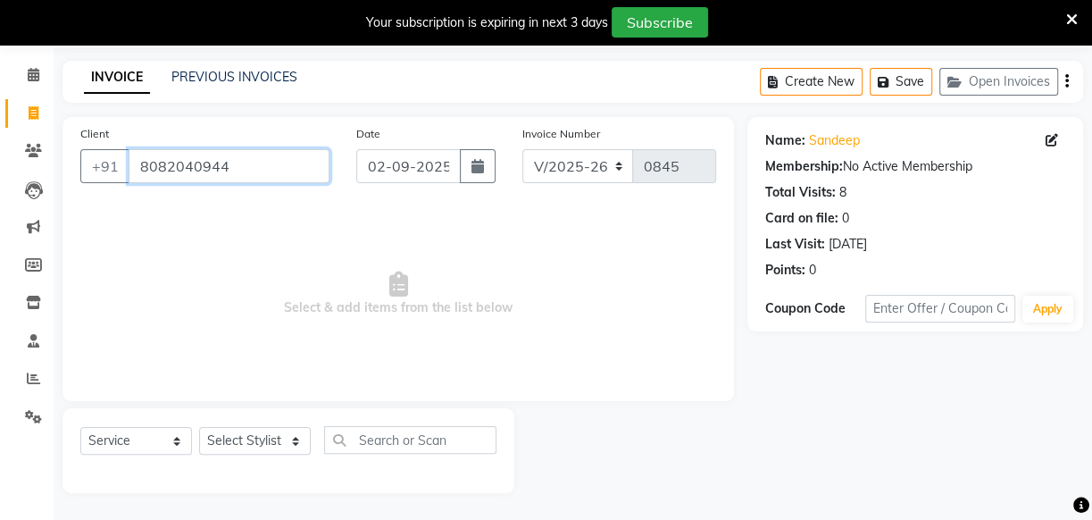
click at [288, 165] on input "8082040944" at bounding box center [229, 166] width 201 height 34
click at [292, 172] on input "8082040944" at bounding box center [229, 166] width 201 height 34
click at [291, 175] on input "8082040944" at bounding box center [229, 166] width 201 height 34
click at [33, 69] on icon at bounding box center [34, 74] width 12 height 13
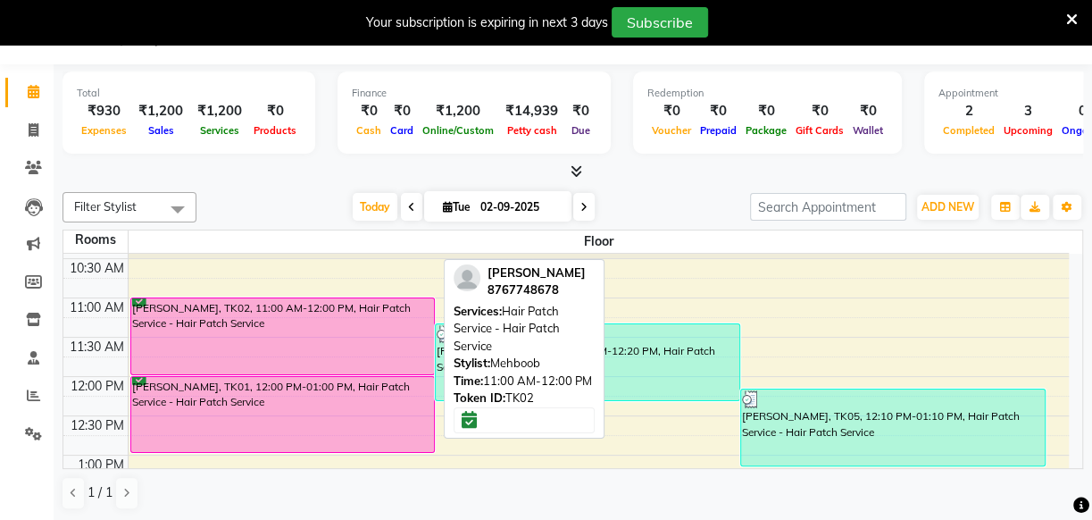
scroll to position [74, 0]
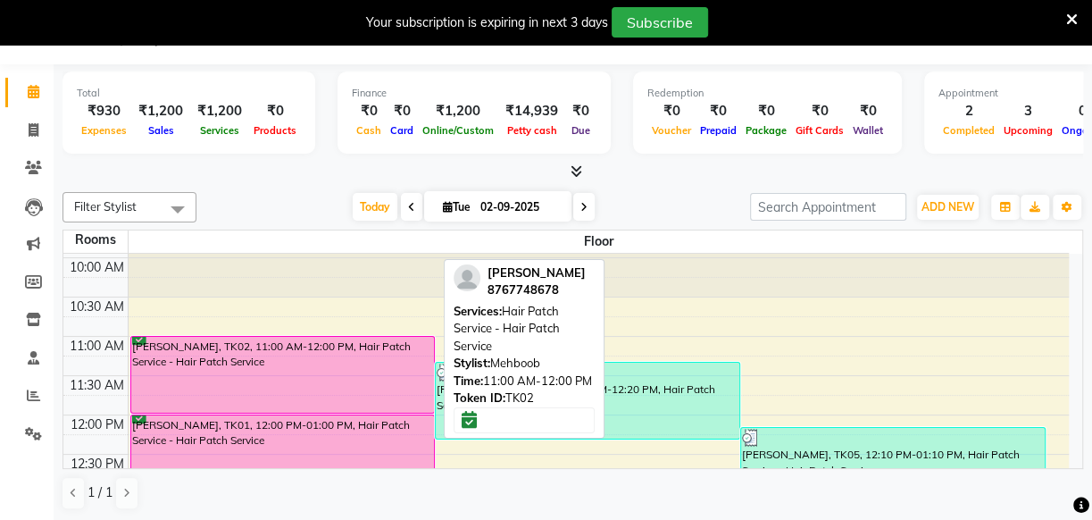
click at [355, 366] on div "[PERSON_NAME], TK02, 11:00 AM-12:00 PM, Hair Patch Service - Hair Patch Service" at bounding box center [283, 375] width 304 height 76
select select "6"
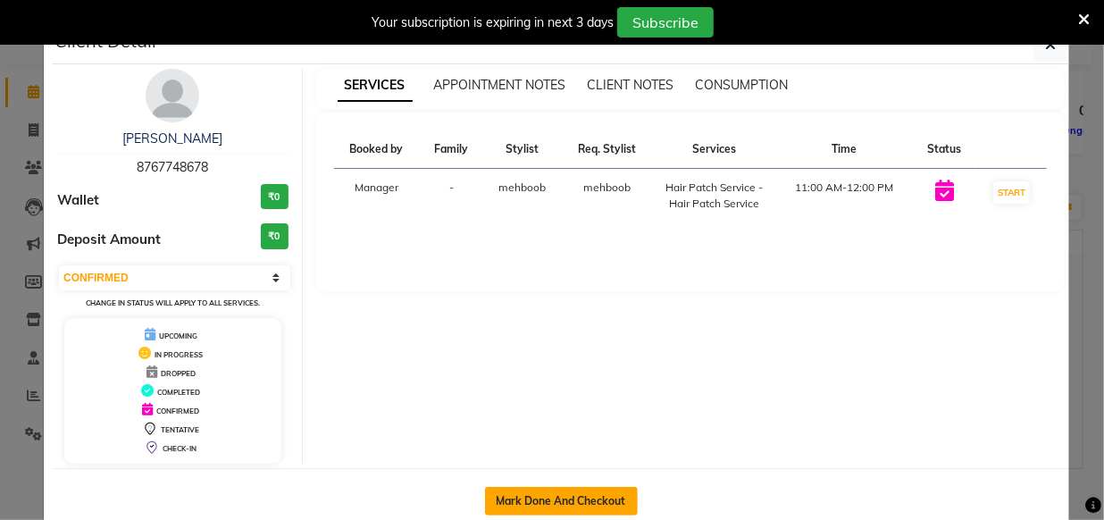
click at [545, 493] on button "Mark Done And Checkout" at bounding box center [561, 501] width 153 height 29
select select "6886"
select select "service"
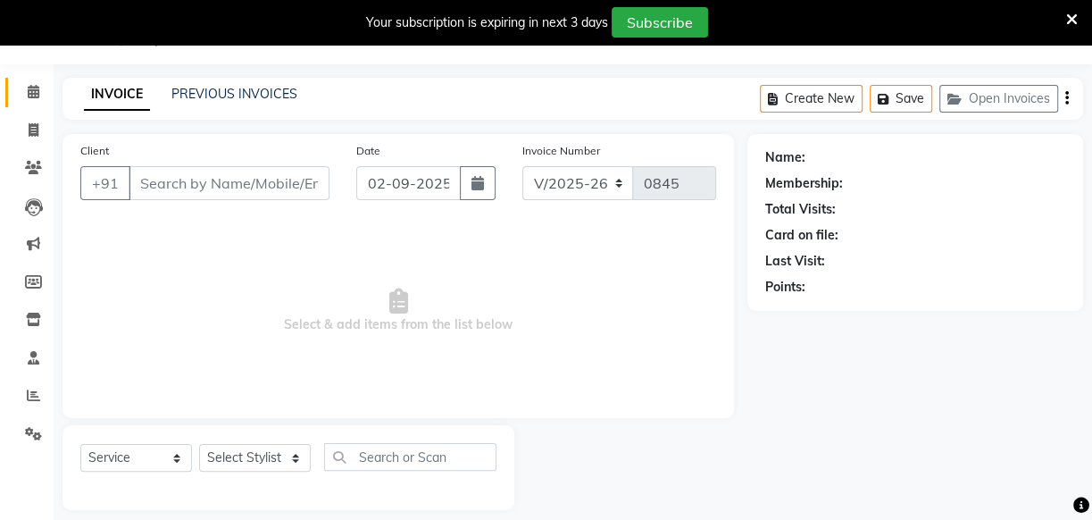
type input "8767748678"
select select "62586"
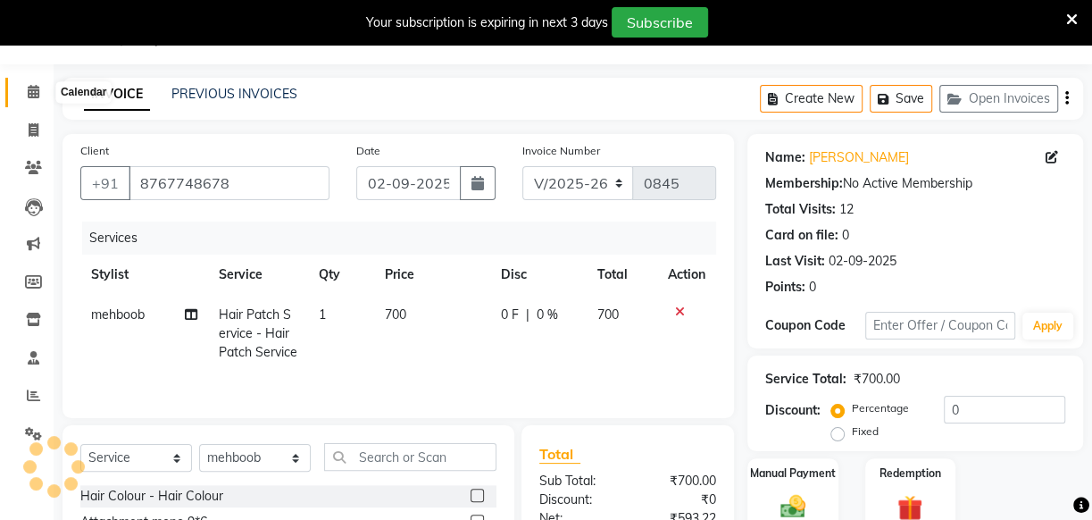
click at [31, 88] on icon at bounding box center [34, 91] width 12 height 13
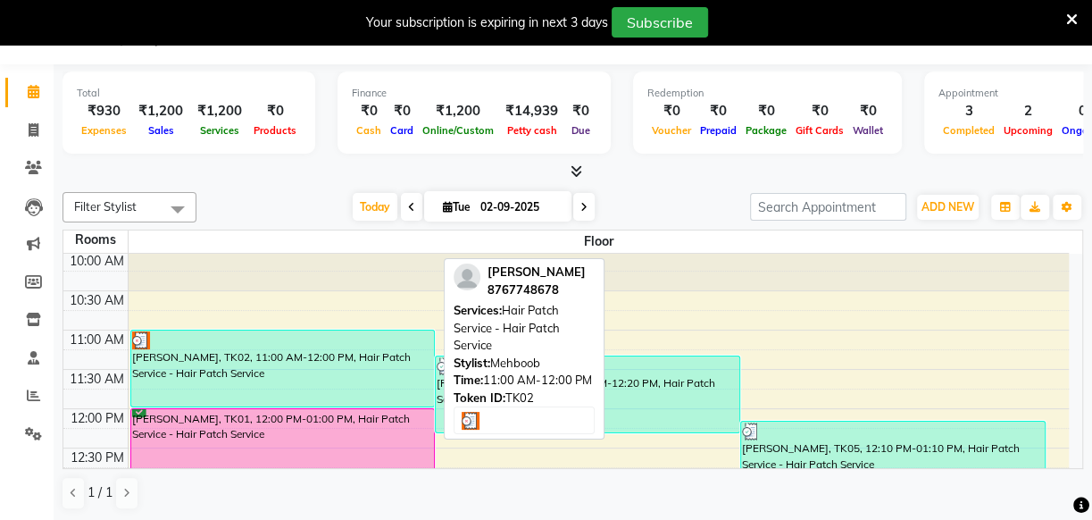
scroll to position [162, 0]
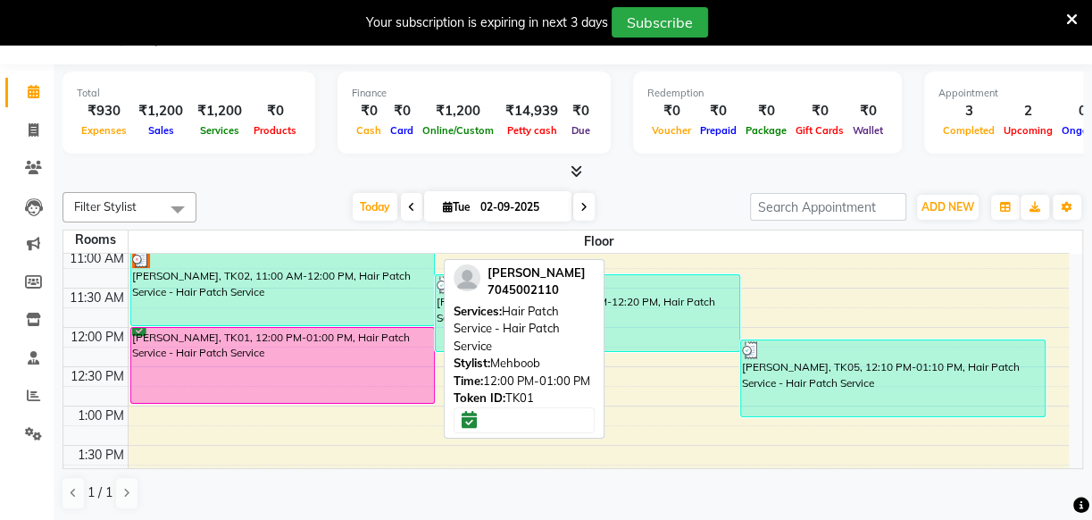
click at [376, 351] on div "[PERSON_NAME], TK01, 12:00 PM-01:00 PM, Hair Patch Service - Hair Patch Service" at bounding box center [283, 365] width 304 height 75
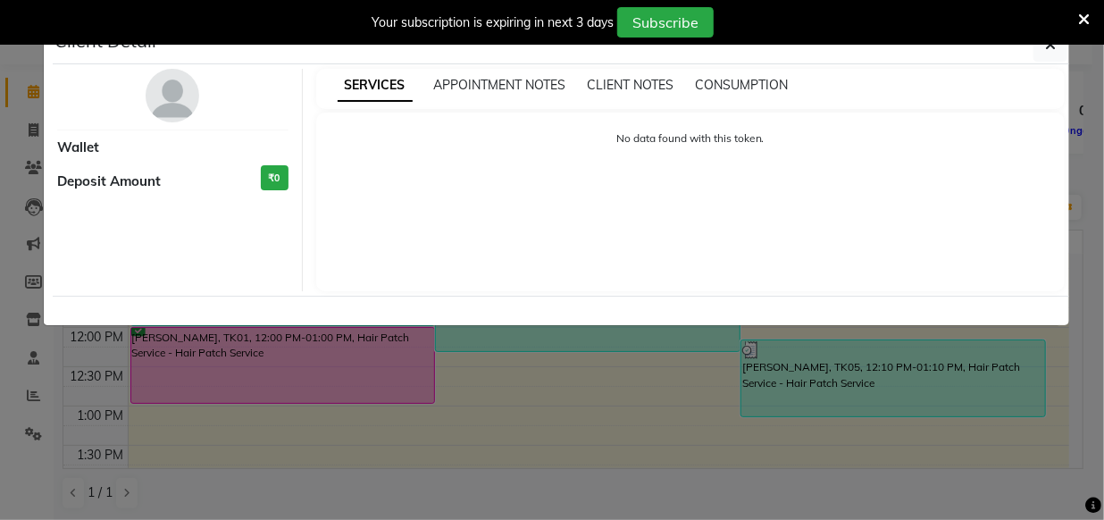
select select "6"
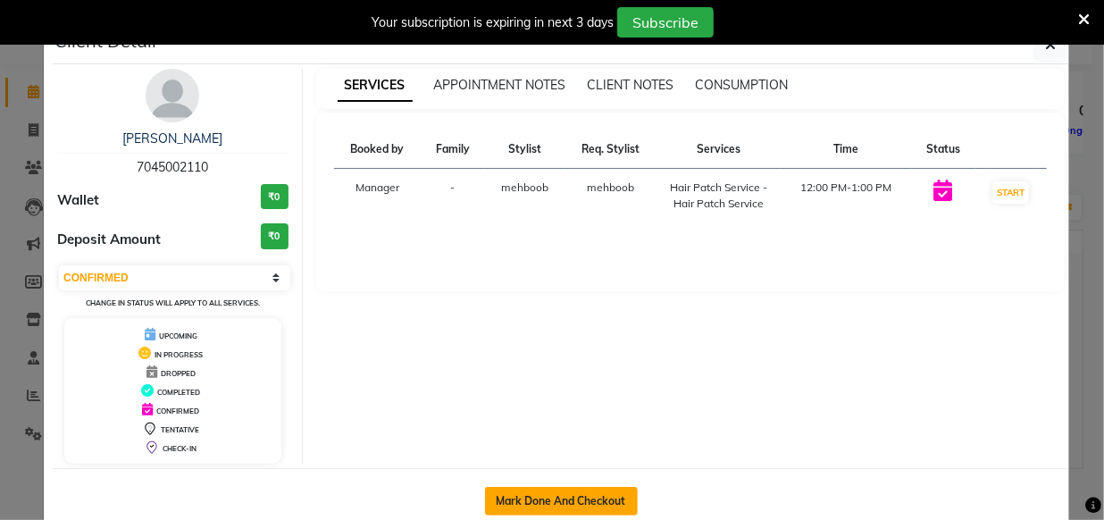
click at [527, 491] on button "Mark Done And Checkout" at bounding box center [561, 501] width 153 height 29
select select "service"
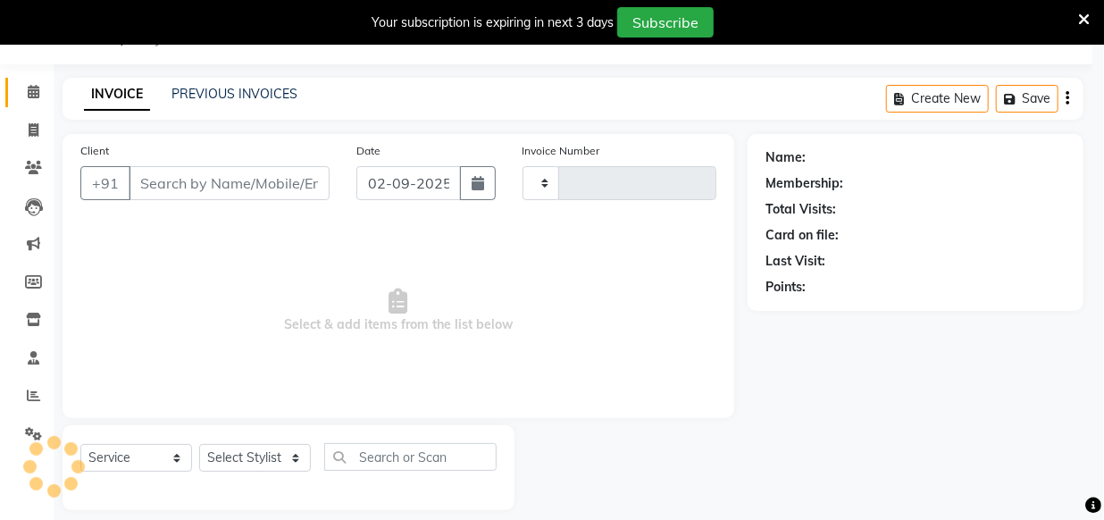
type input "0845"
select select "6886"
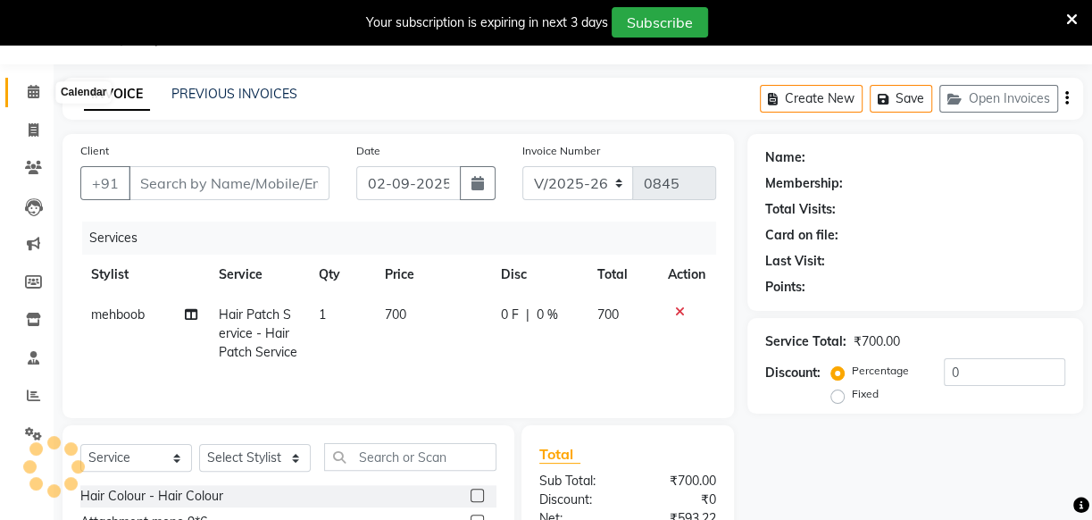
type input "7045002110"
select select "62586"
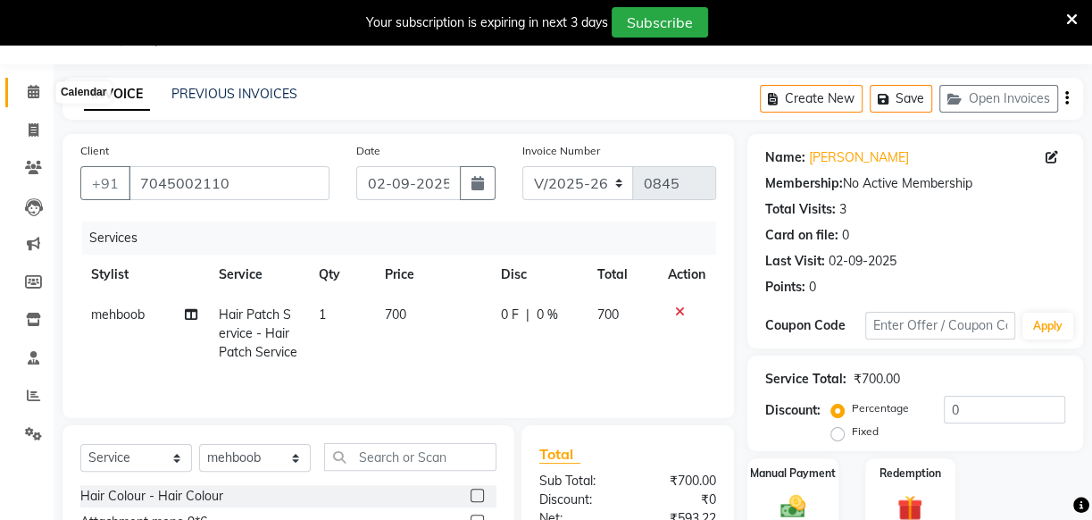
click at [37, 91] on icon at bounding box center [34, 91] width 12 height 13
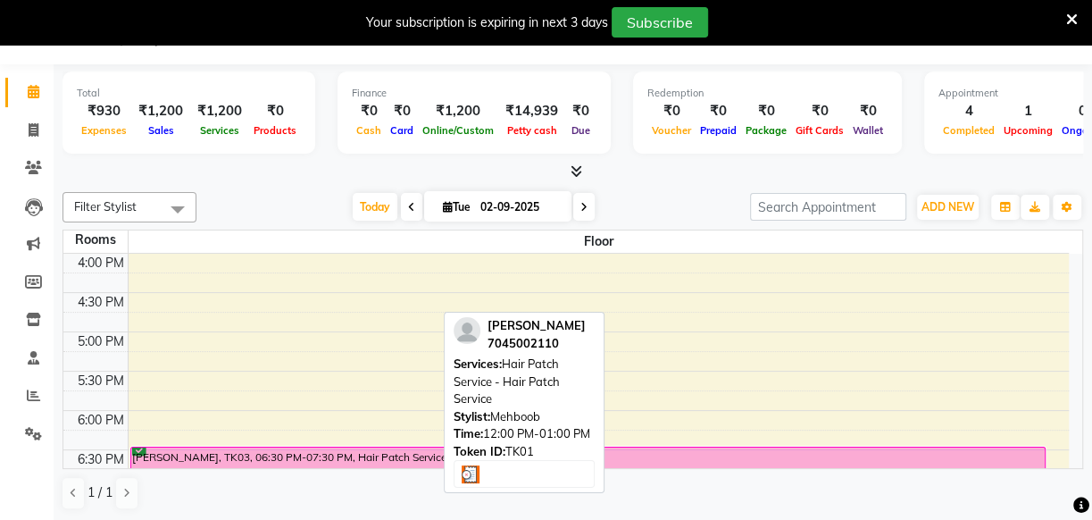
scroll to position [649, 0]
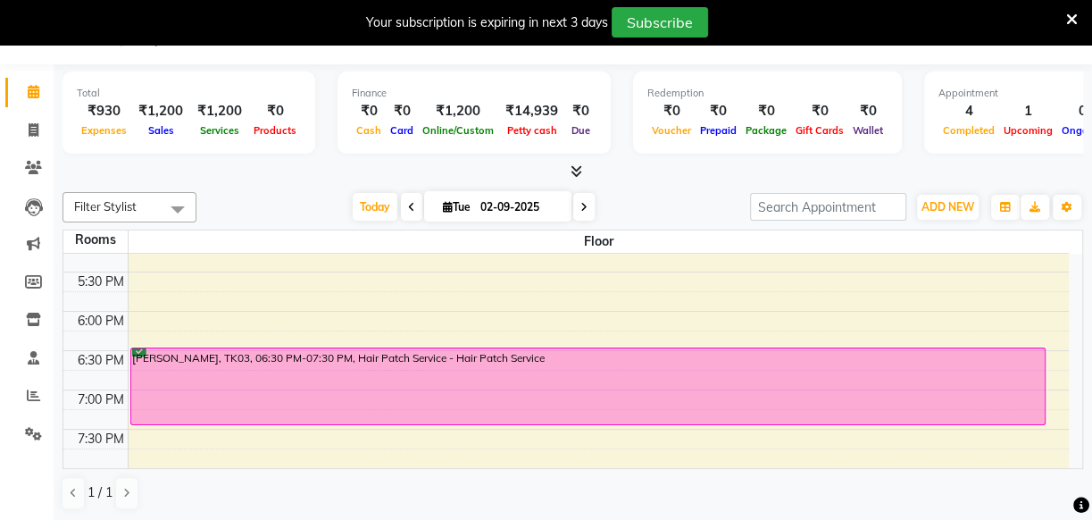
click at [1068, 19] on icon at bounding box center [1072, 20] width 12 height 16
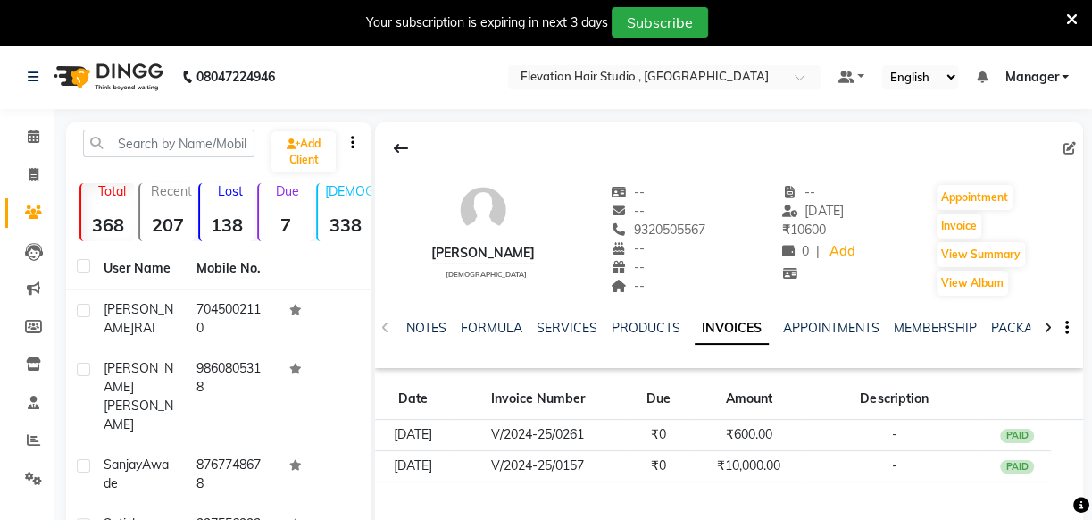
click at [217, 228] on strong "138" at bounding box center [227, 224] width 54 height 22
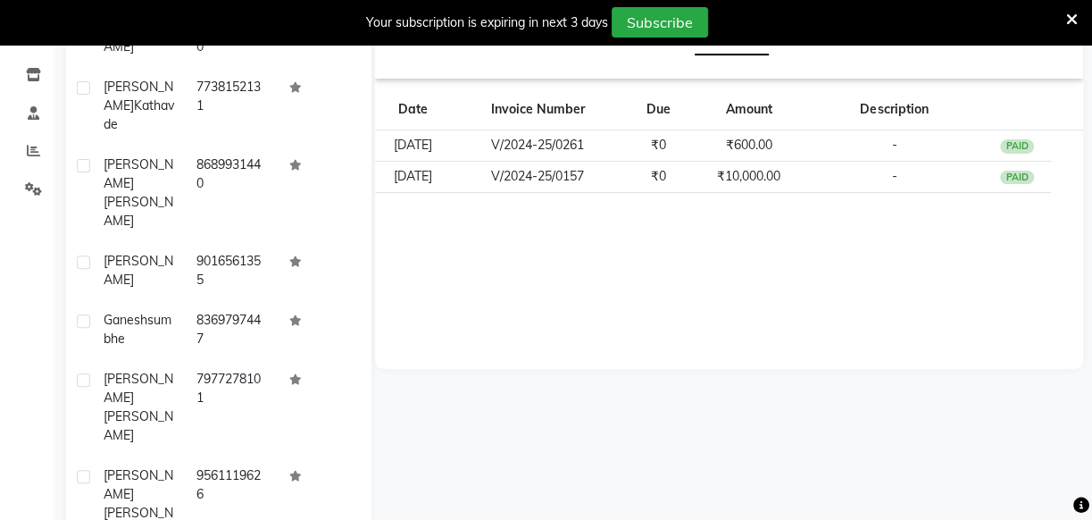
scroll to position [366, 0]
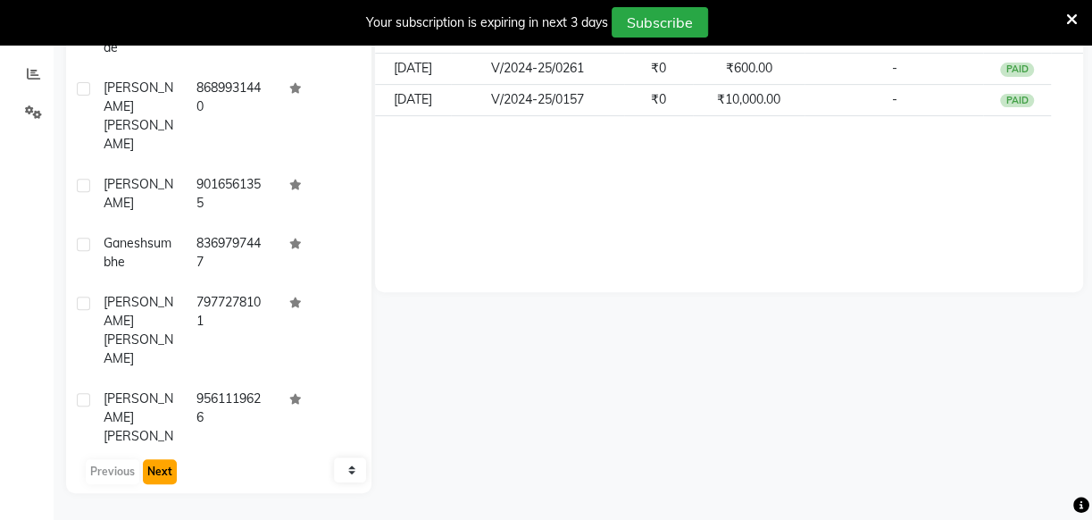
click at [143, 477] on button "Next" at bounding box center [160, 471] width 34 height 25
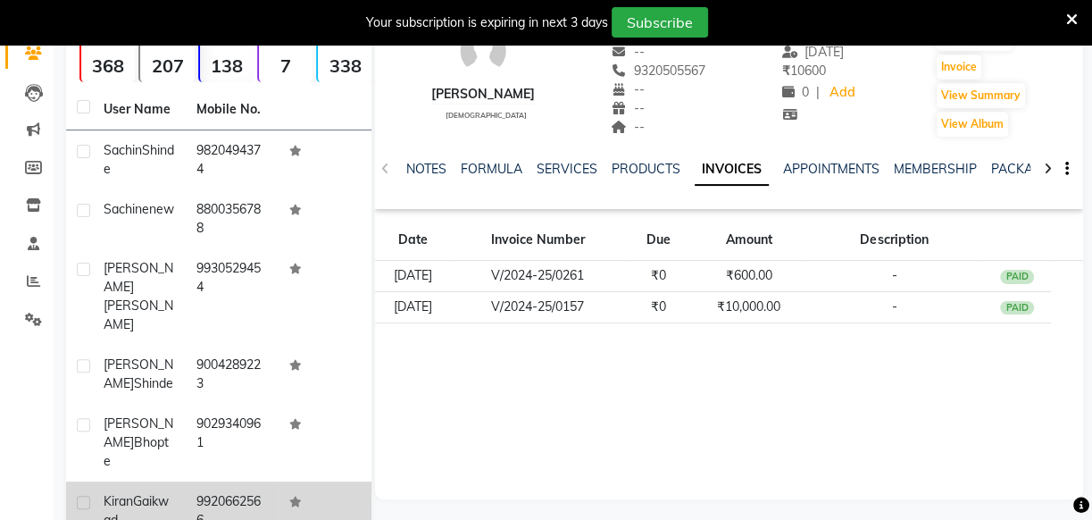
scroll to position [122, 0]
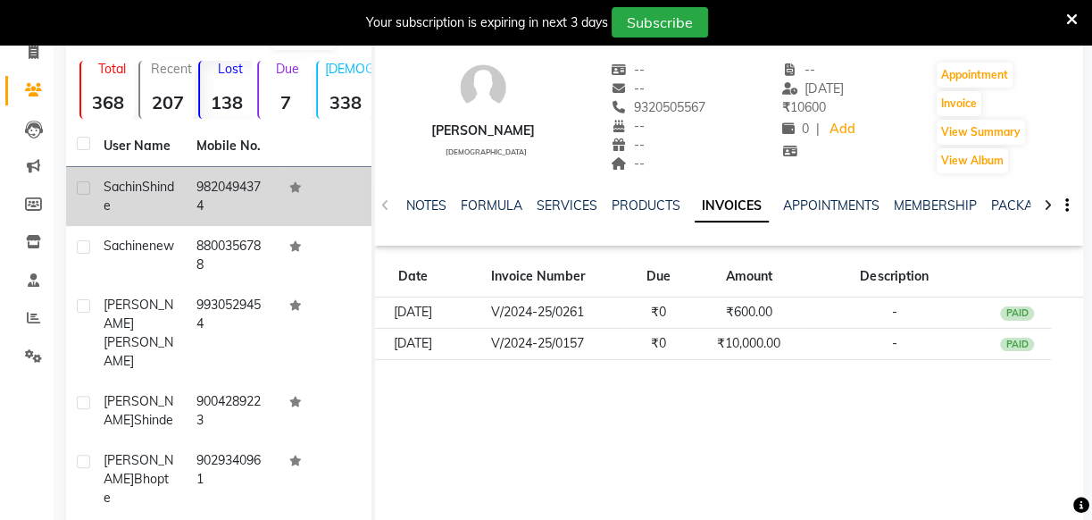
click at [196, 206] on td "9820494374" at bounding box center [232, 196] width 93 height 59
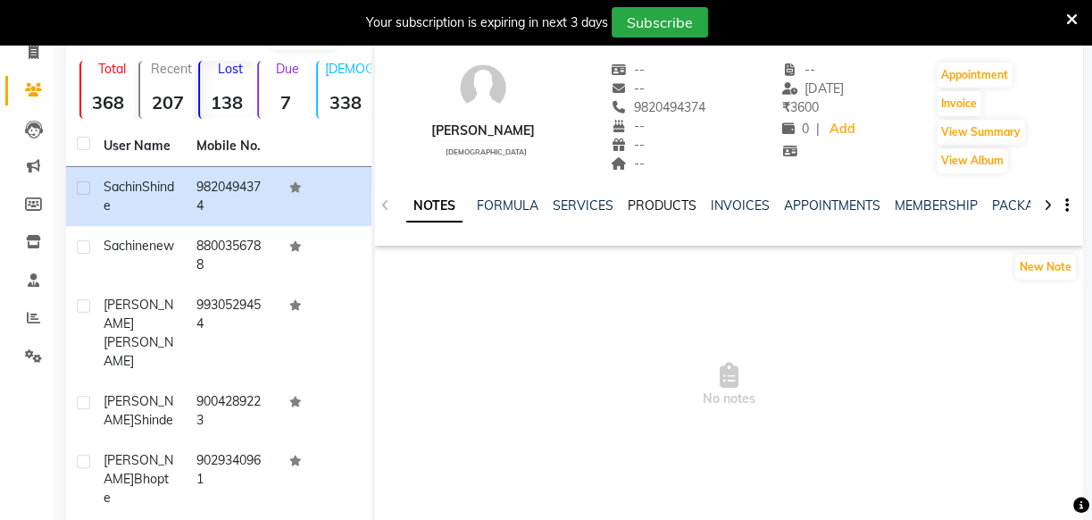
click at [673, 212] on link "PRODUCTS" at bounding box center [662, 205] width 69 height 16
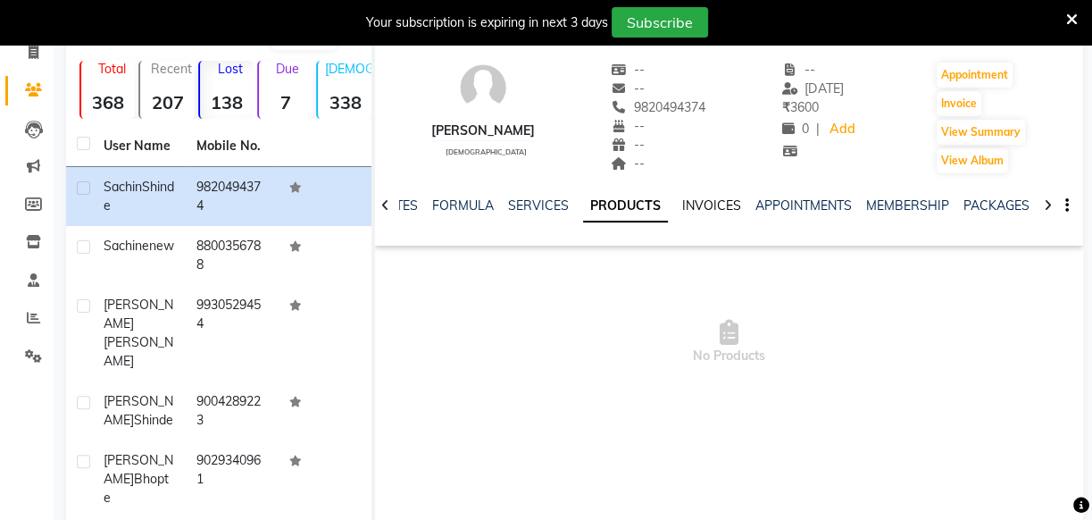
click at [686, 208] on link "INVOICES" at bounding box center [711, 205] width 59 height 16
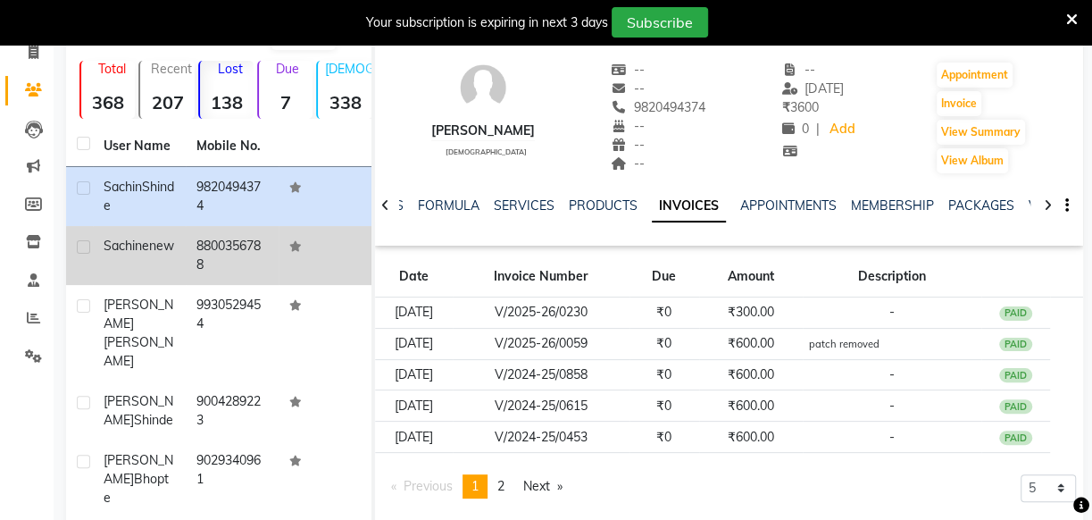
drag, startPoint x: 167, startPoint y: 258, endPoint x: 177, endPoint y: 255, distance: 10.2
click at [171, 256] on td "sachine new" at bounding box center [139, 255] width 93 height 59
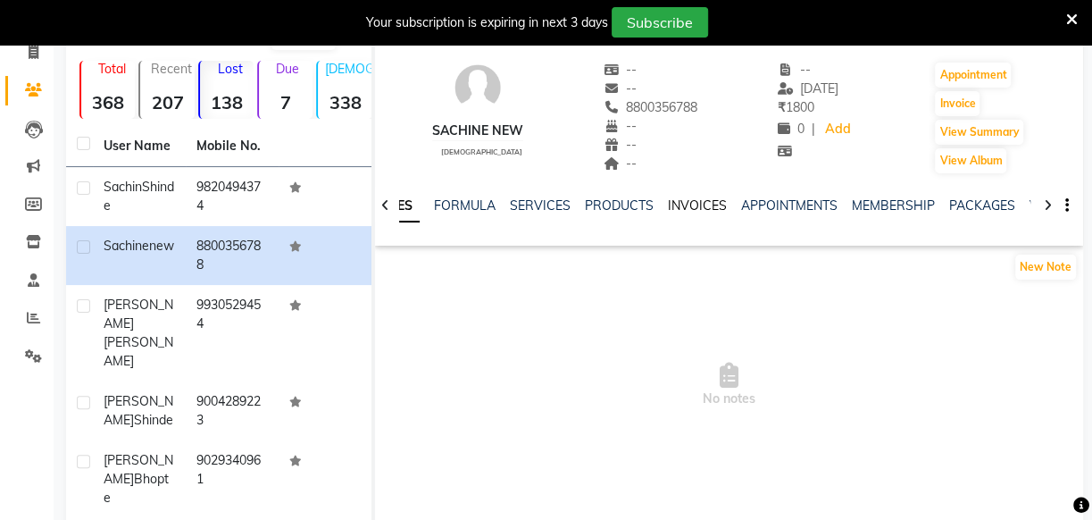
click at [693, 203] on link "INVOICES" at bounding box center [697, 205] width 59 height 16
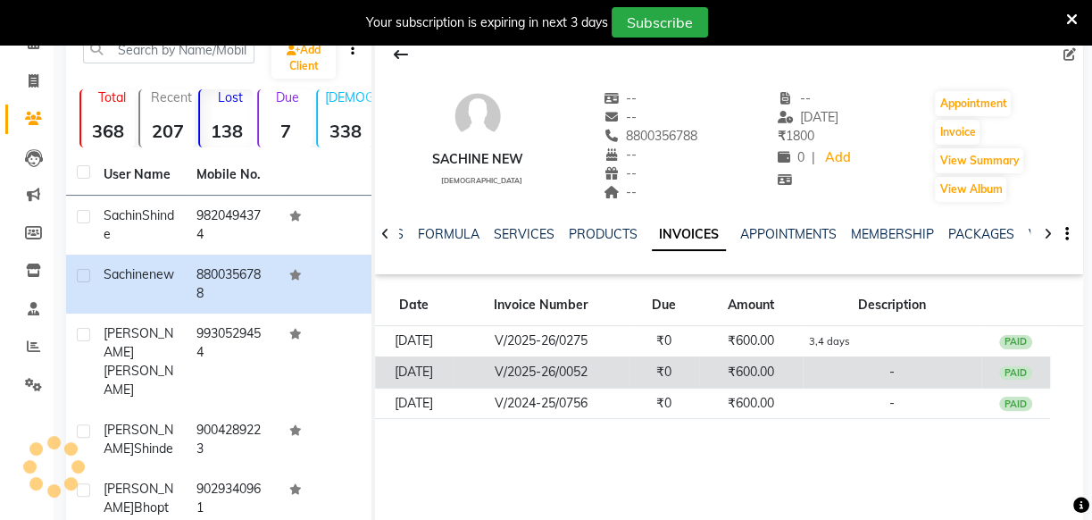
scroll to position [122, 0]
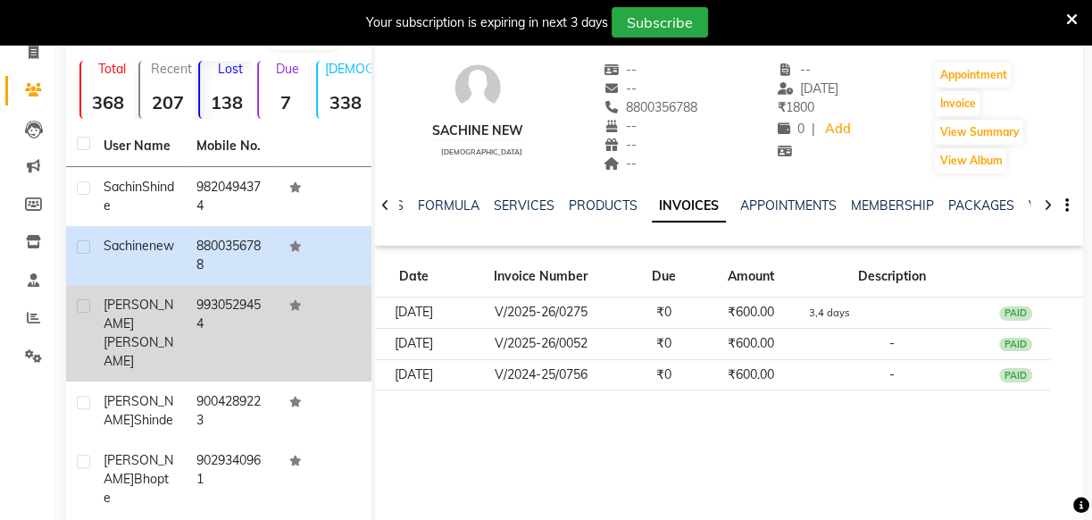
click at [288, 325] on td at bounding box center [325, 333] width 93 height 96
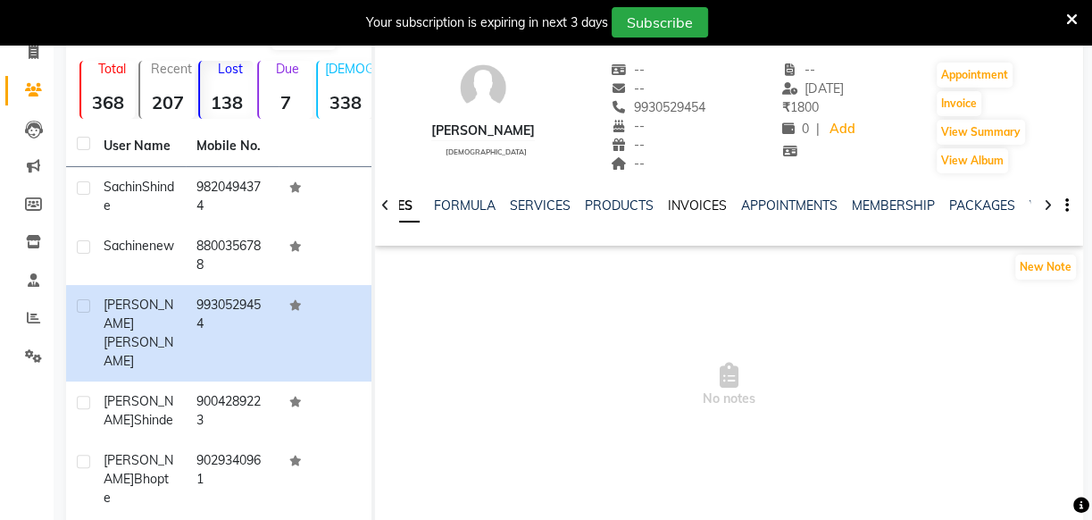
click at [684, 207] on link "INVOICES" at bounding box center [697, 205] width 59 height 16
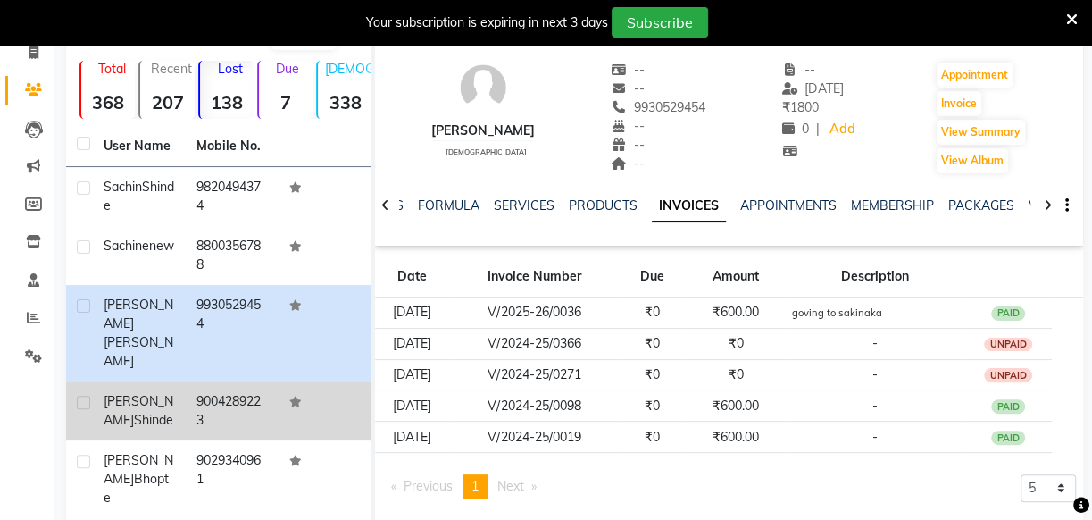
click at [219, 381] on td "9004289223" at bounding box center [232, 410] width 93 height 59
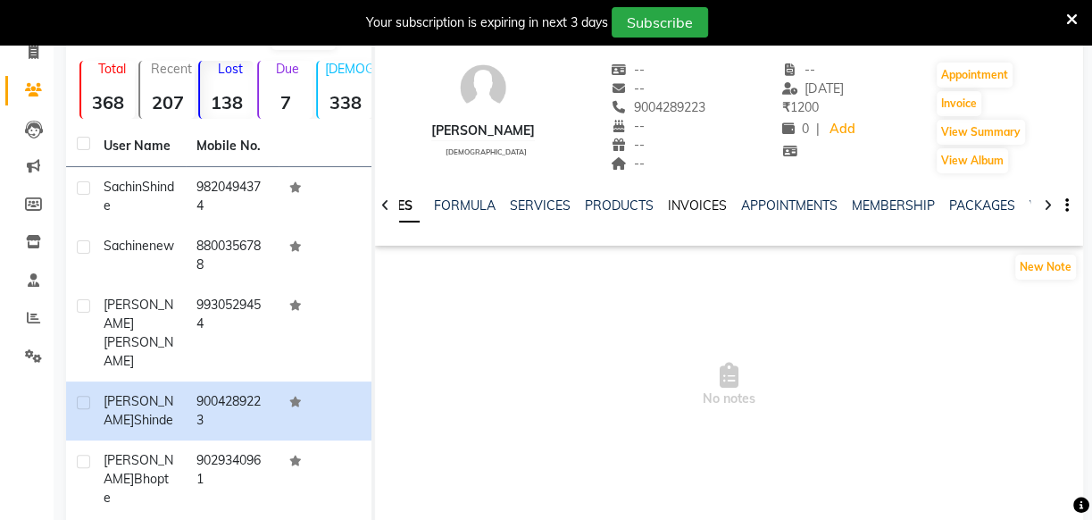
click at [690, 201] on link "INVOICES" at bounding box center [697, 205] width 59 height 16
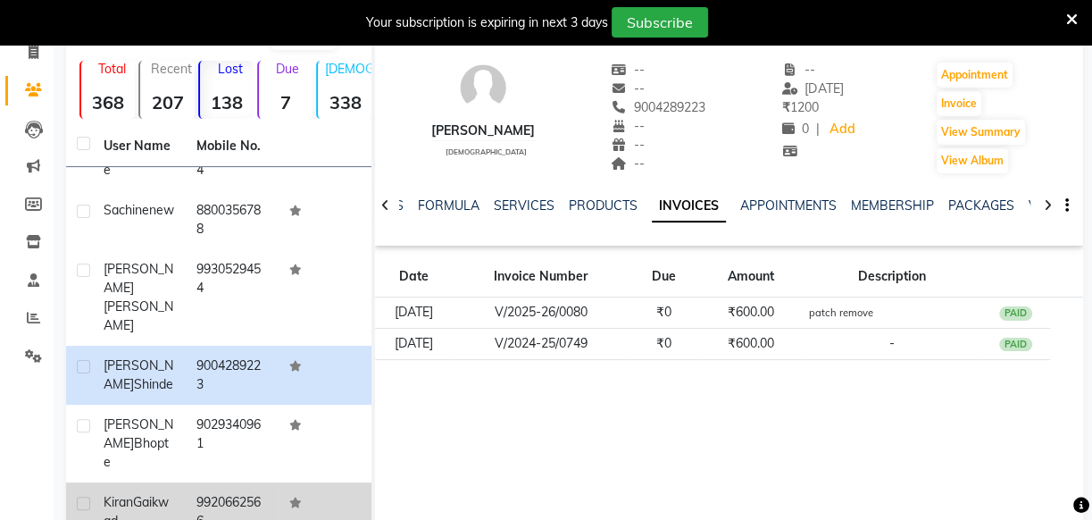
scroll to position [70, 0]
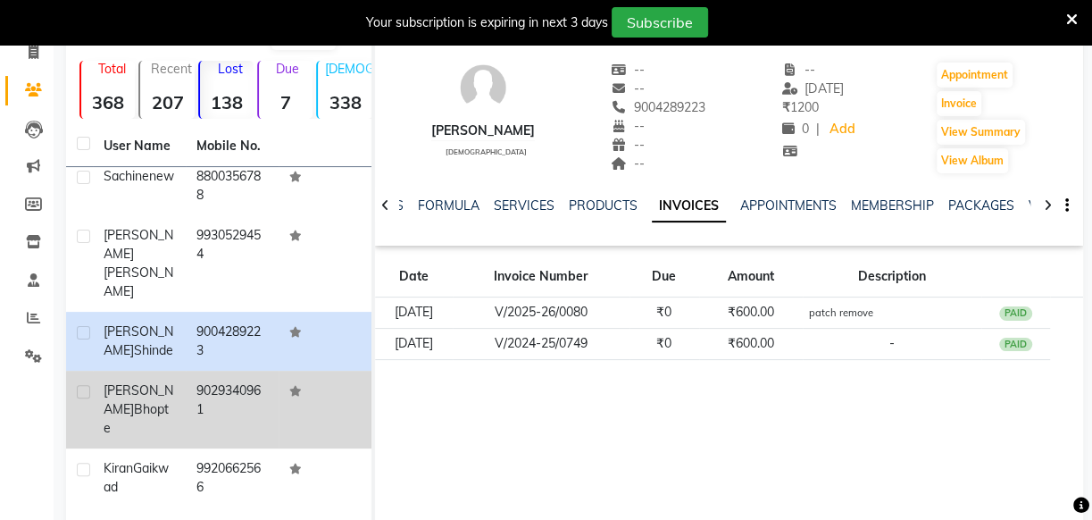
click at [245, 371] on td "9029340961" at bounding box center [232, 410] width 93 height 78
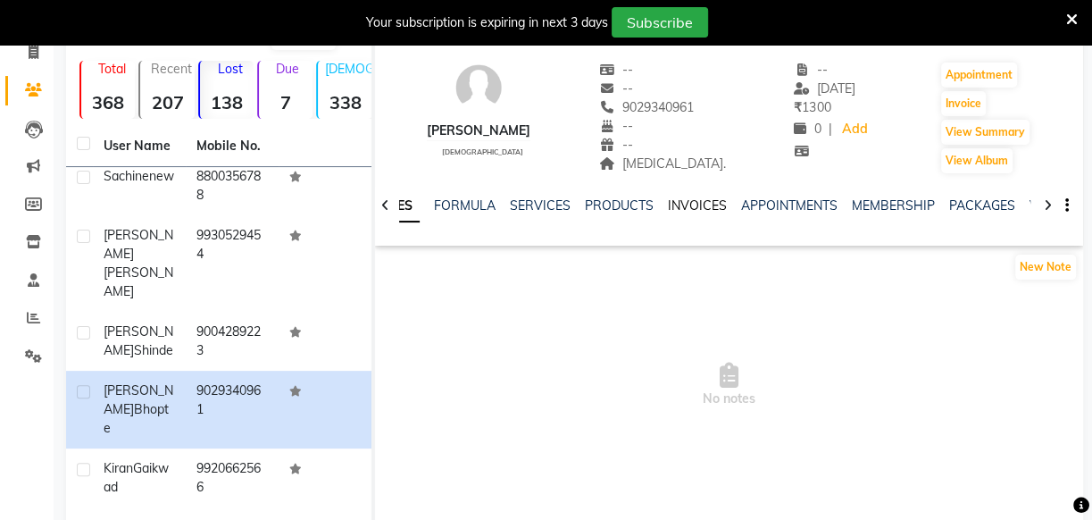
click at [681, 203] on link "INVOICES" at bounding box center [697, 205] width 59 height 16
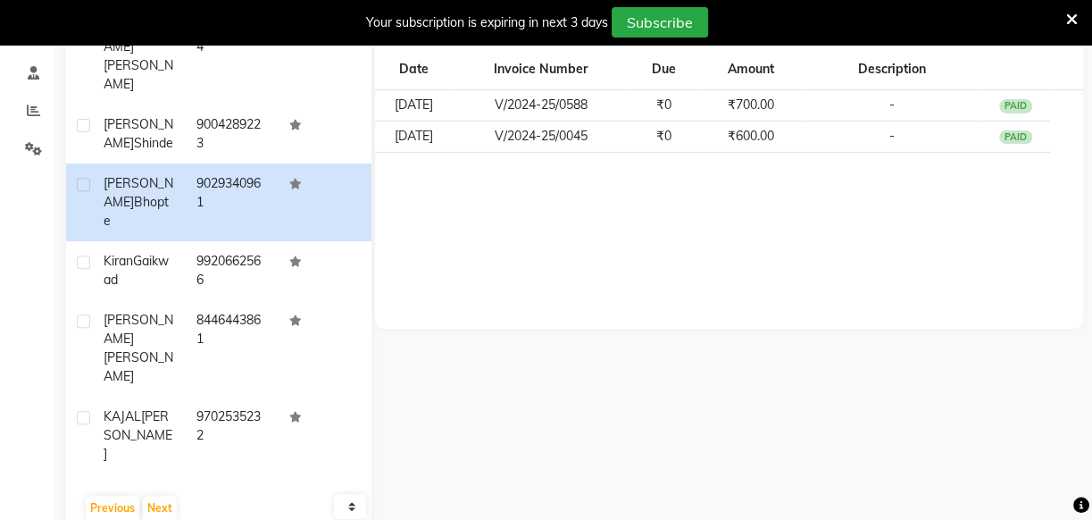
scroll to position [366, 0]
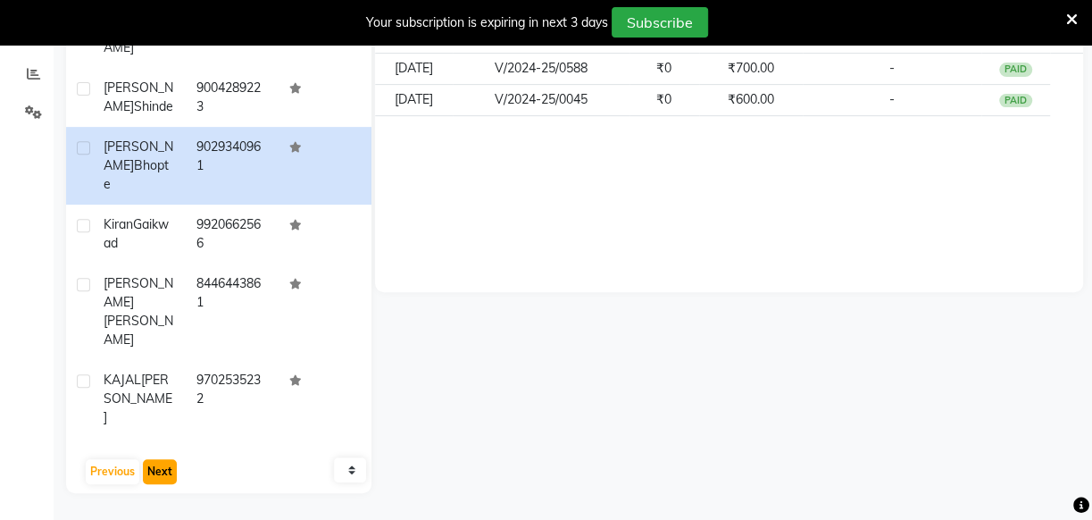
click at [166, 472] on button "Next" at bounding box center [160, 471] width 34 height 25
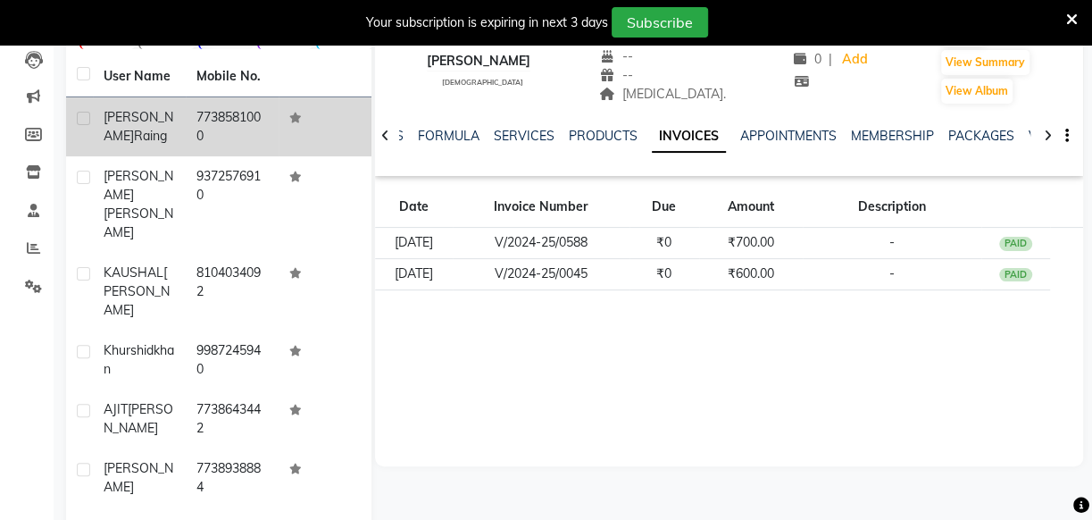
scroll to position [41, 0]
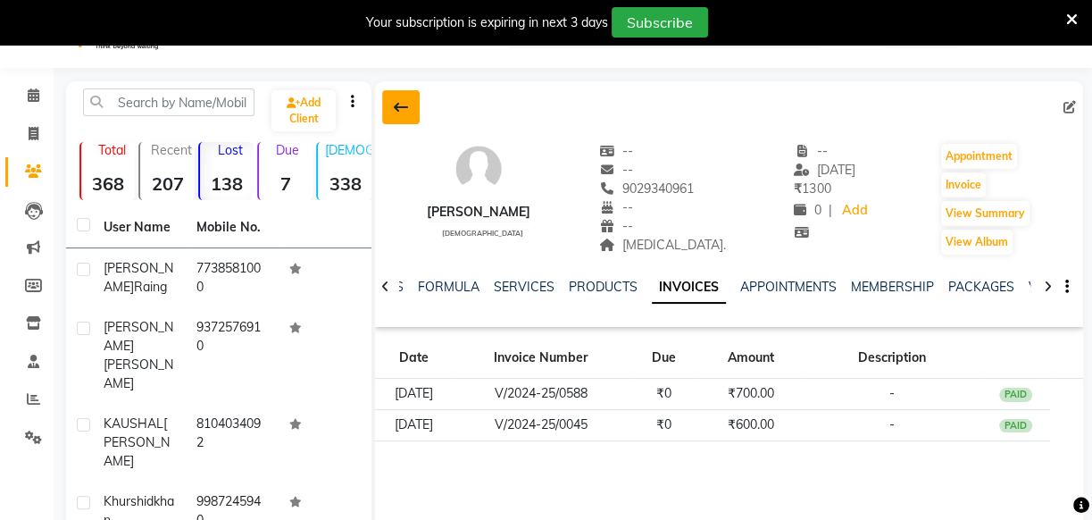
drag, startPoint x: 388, startPoint y: 116, endPoint x: 353, endPoint y: 123, distance: 35.6
click at [387, 116] on button at bounding box center [401, 107] width 38 height 34
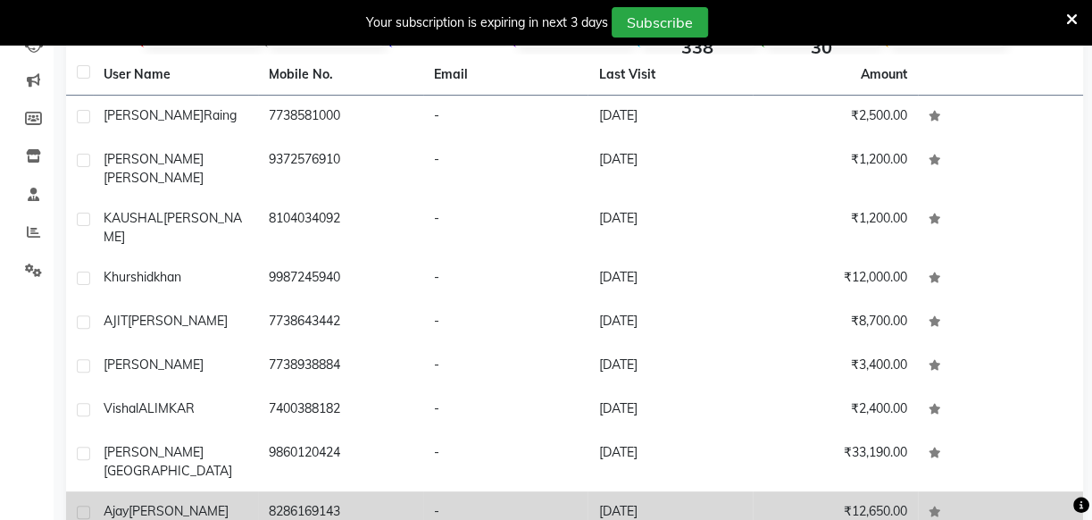
scroll to position [297, 0]
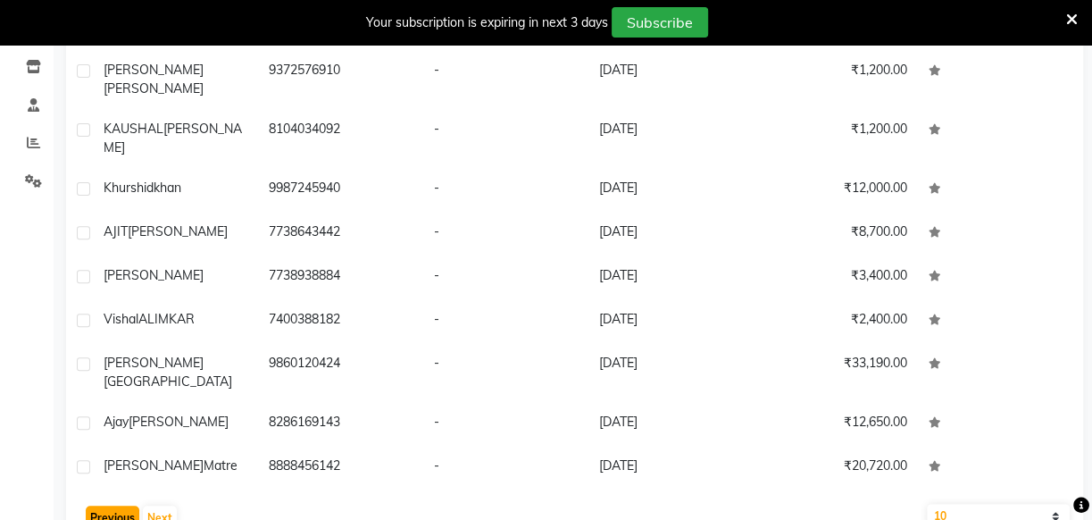
click at [94, 505] on button "Previous" at bounding box center [113, 517] width 54 height 25
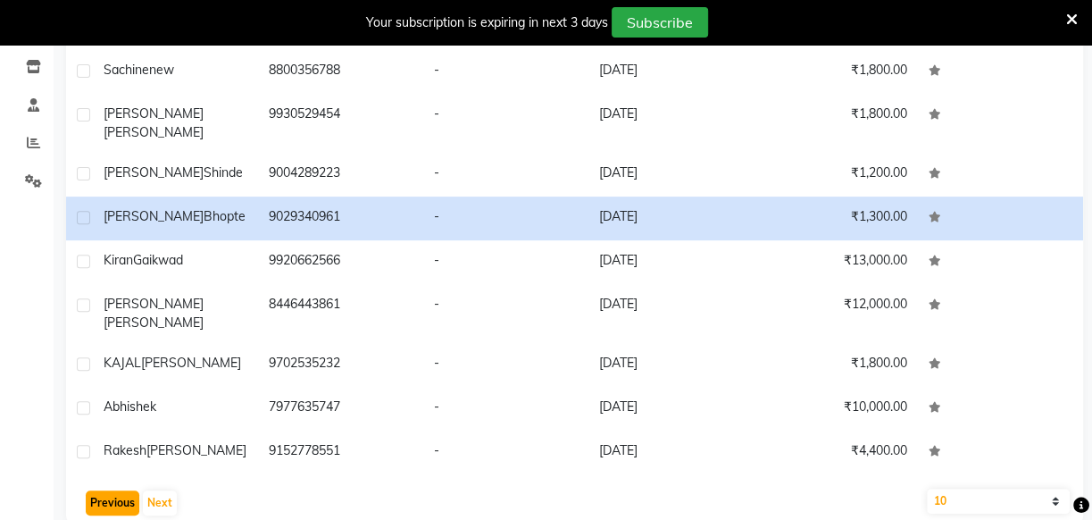
click at [91, 490] on button "Previous" at bounding box center [113, 502] width 54 height 25
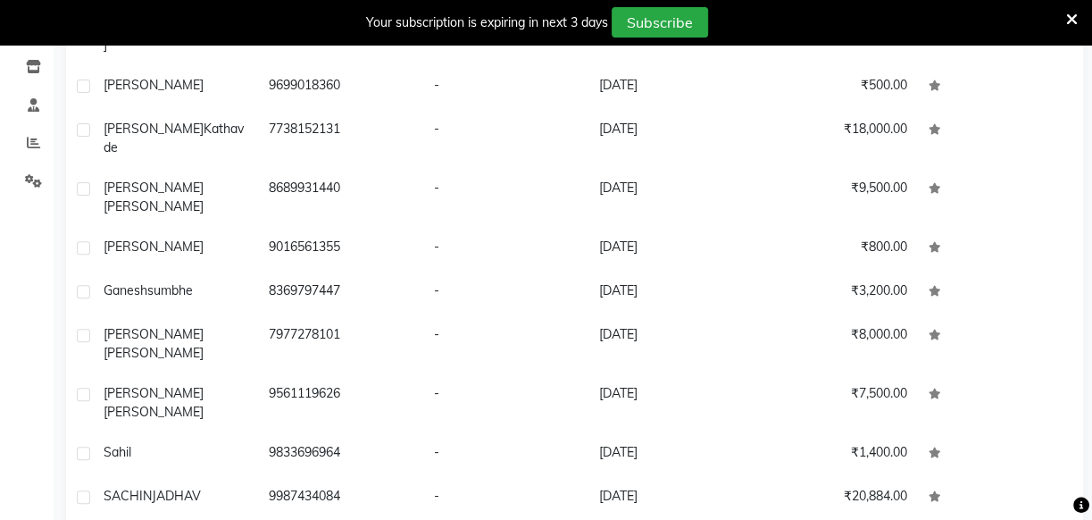
select select "100"
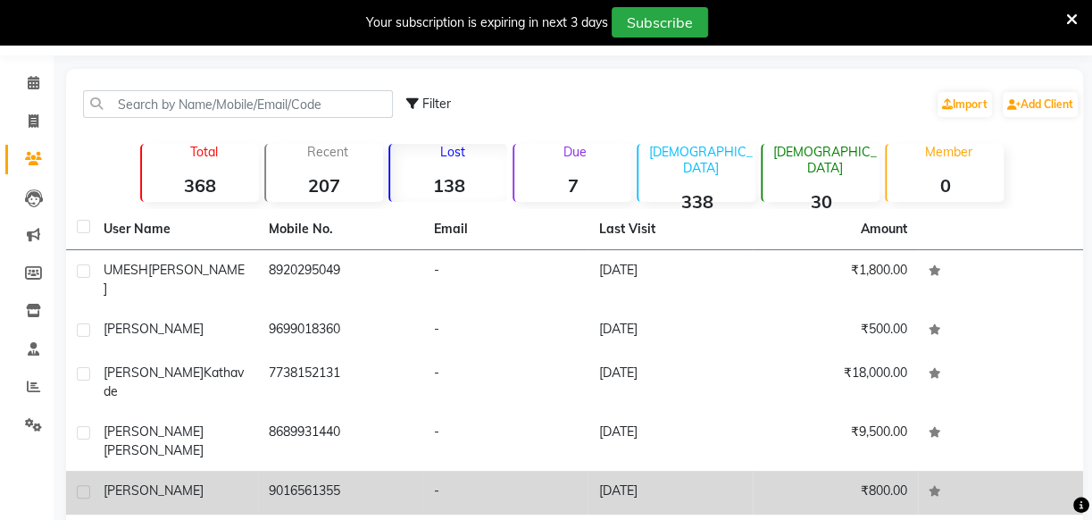
scroll to position [0, 0]
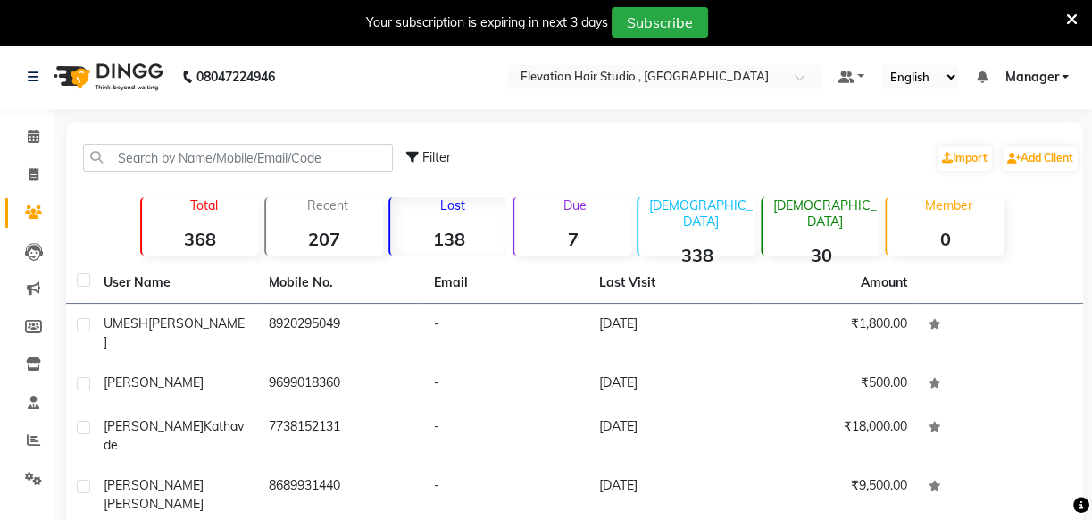
click at [469, 228] on strong "138" at bounding box center [448, 239] width 117 height 22
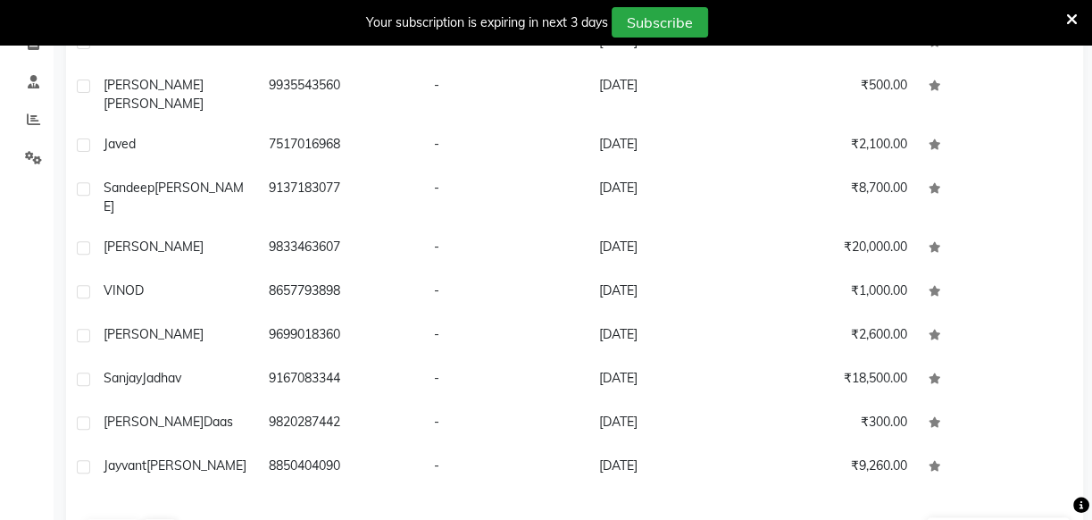
scroll to position [380, 0]
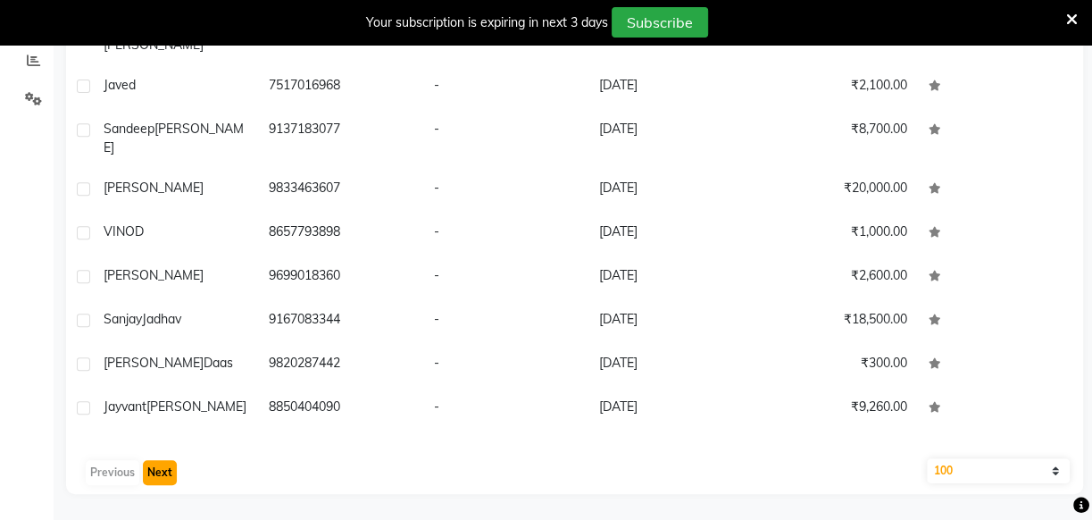
click at [158, 473] on button "Next" at bounding box center [160, 472] width 34 height 25
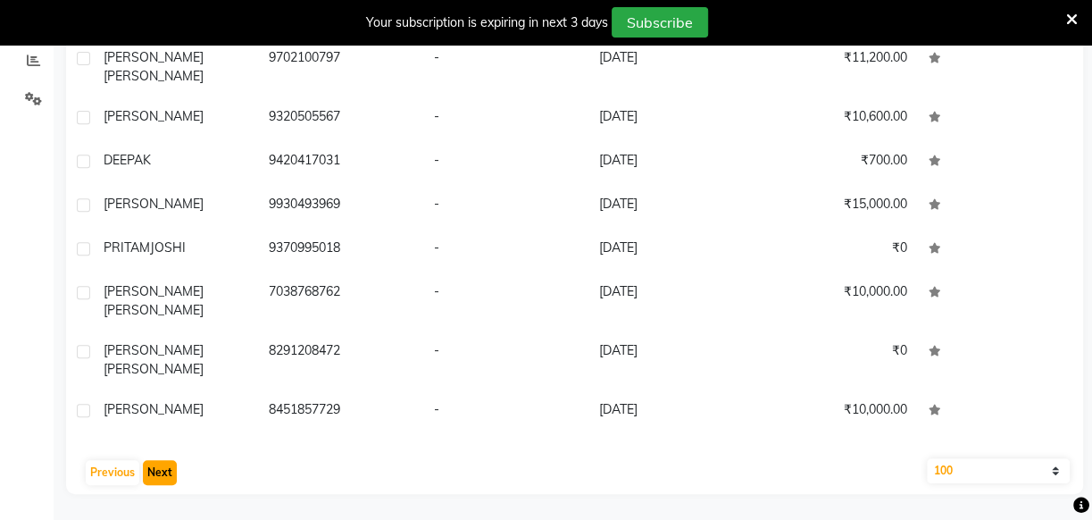
click at [154, 470] on button "Next" at bounding box center [160, 472] width 34 height 25
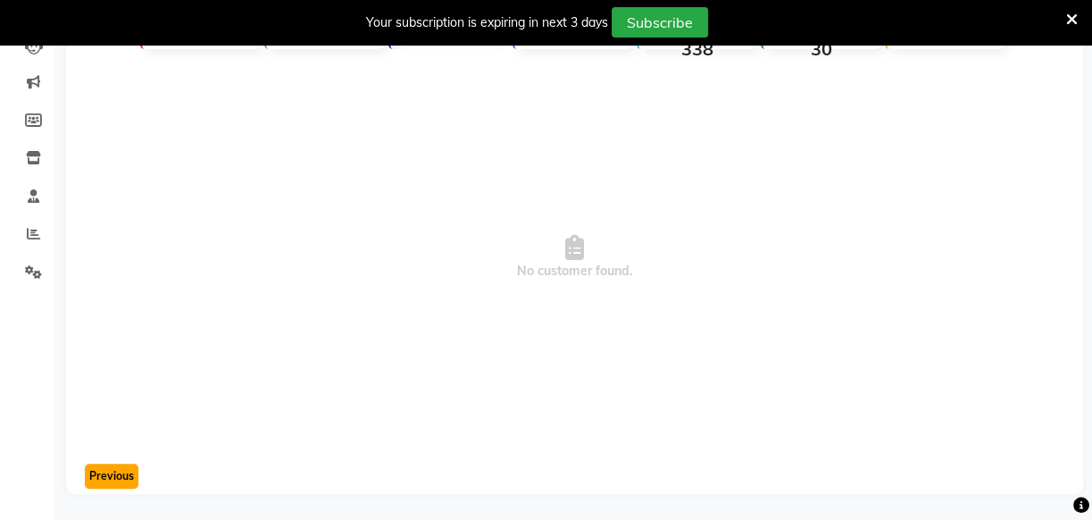
click at [91, 473] on button "Previous" at bounding box center [112, 476] width 54 height 25
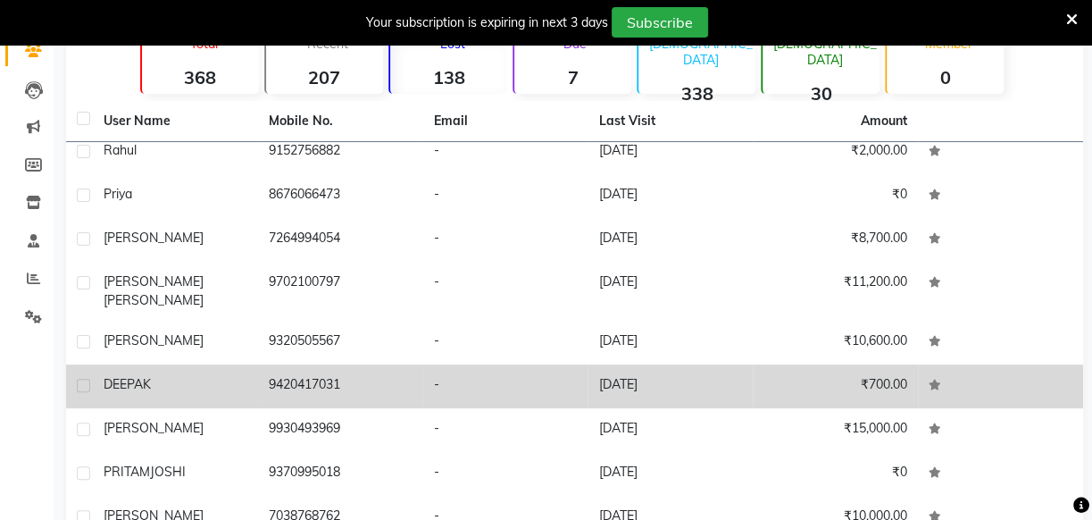
scroll to position [1142, 0]
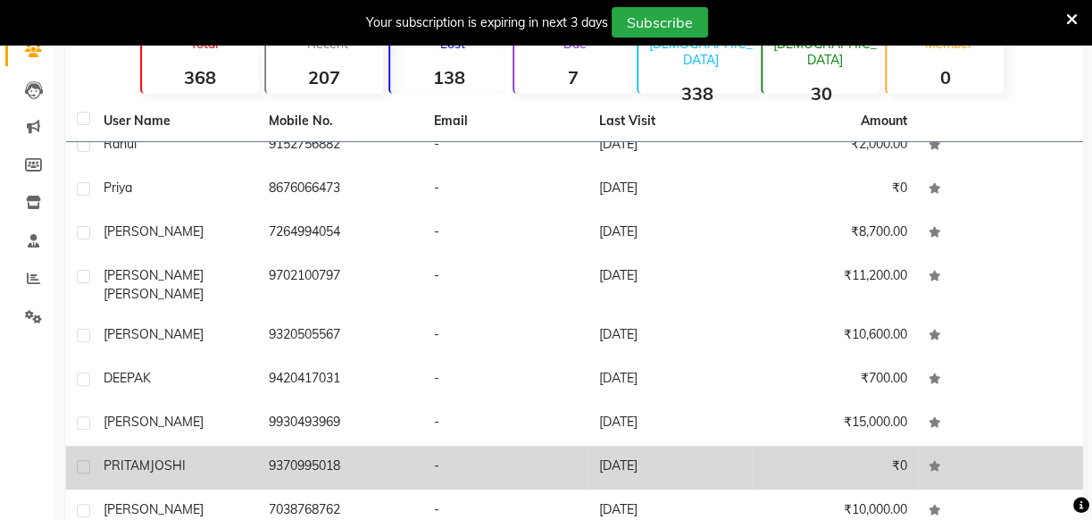
click at [357, 446] on td "9370995018" at bounding box center [340, 468] width 165 height 44
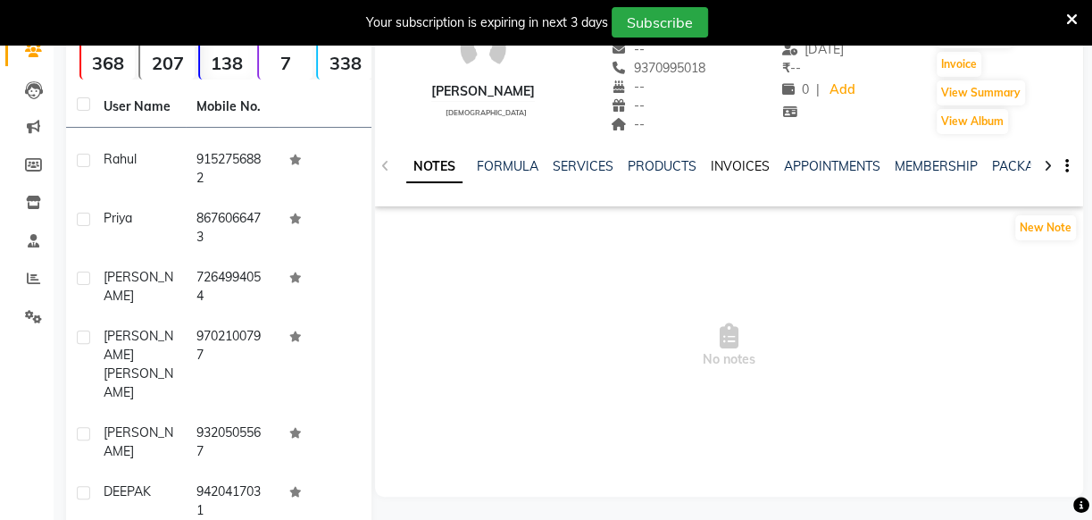
click at [734, 164] on link "INVOICES" at bounding box center [740, 166] width 59 height 16
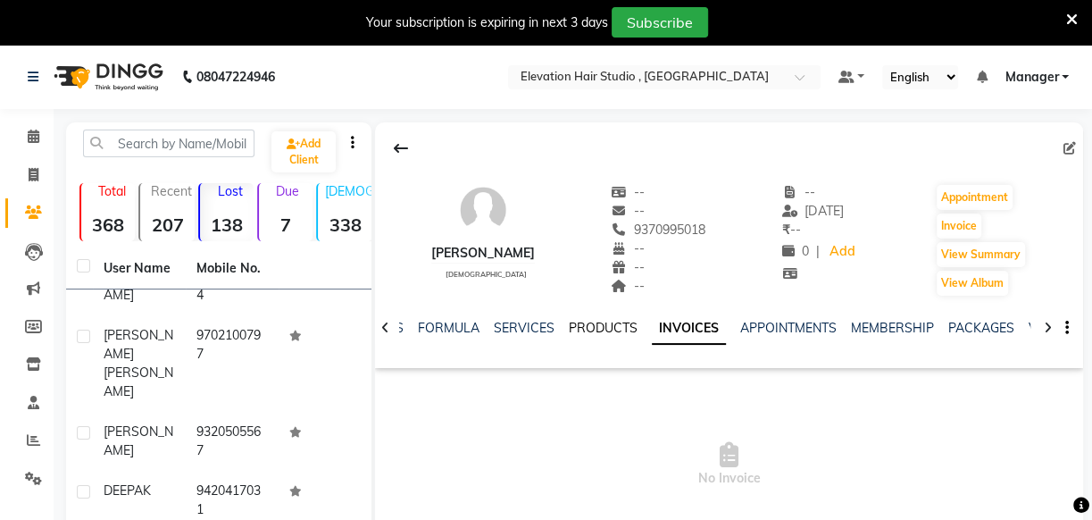
click at [572, 330] on link "PRODUCTS" at bounding box center [603, 328] width 69 height 16
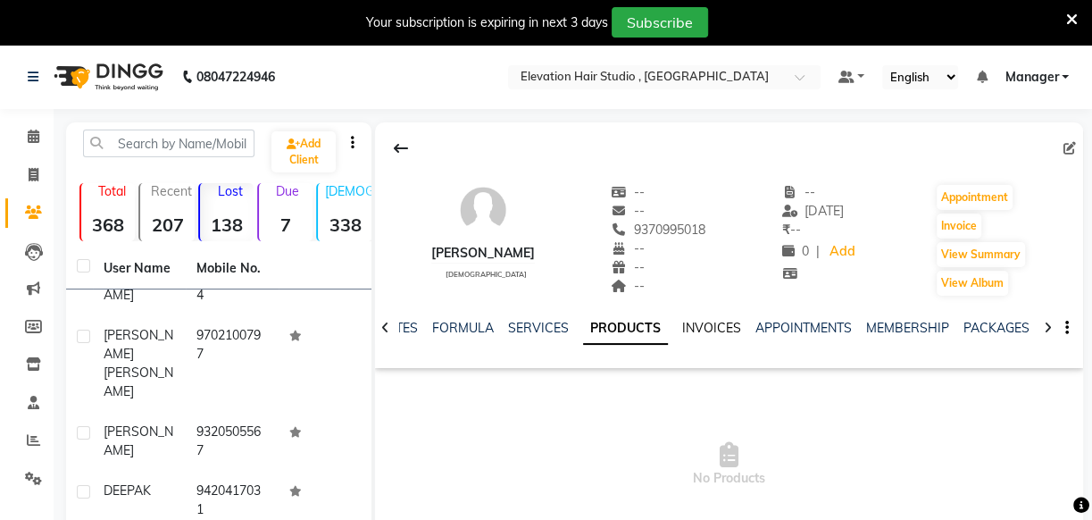
click at [723, 335] on link "INVOICES" at bounding box center [711, 328] width 59 height 16
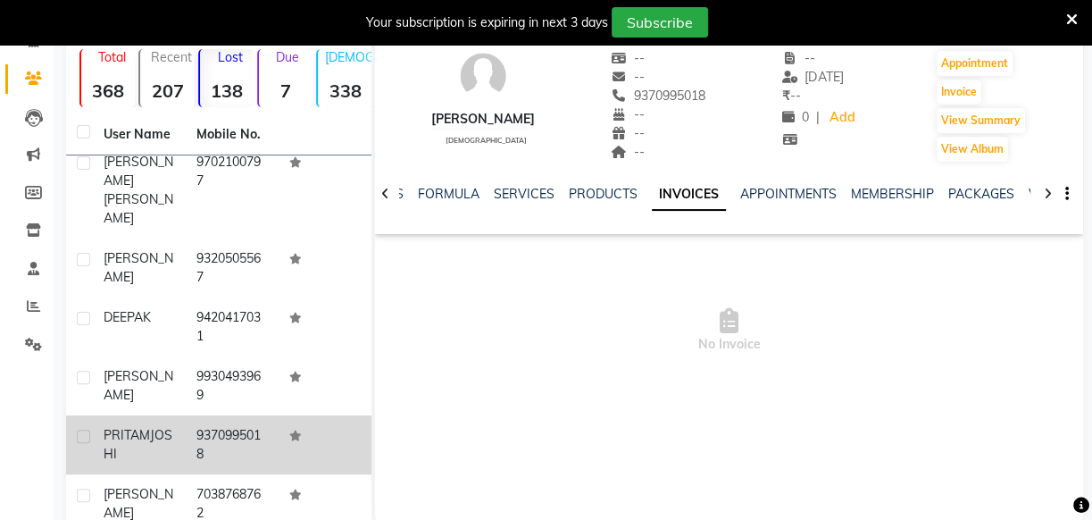
scroll to position [162, 0]
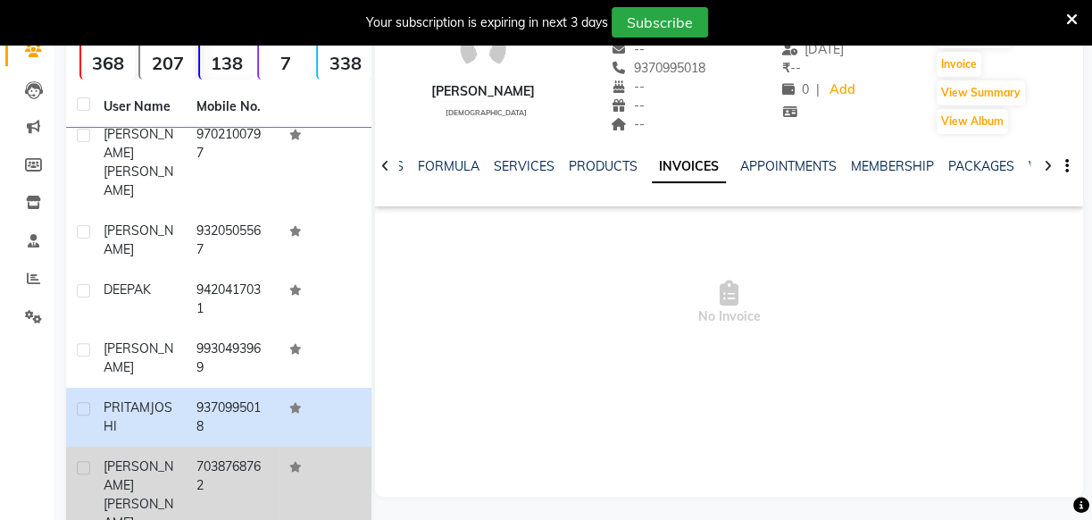
click at [238, 447] on td "7038768762" at bounding box center [232, 495] width 93 height 96
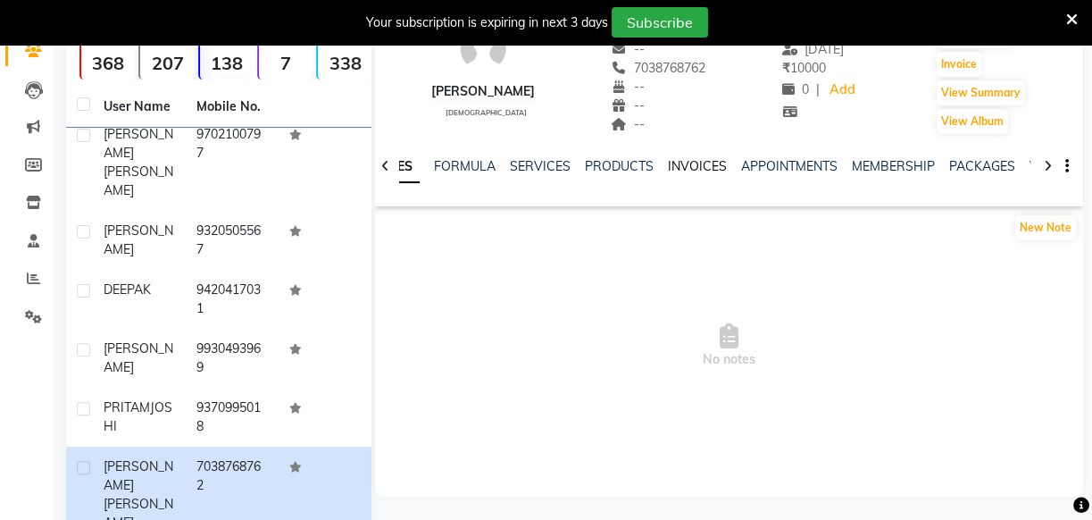
click at [674, 171] on link "INVOICES" at bounding box center [697, 166] width 59 height 16
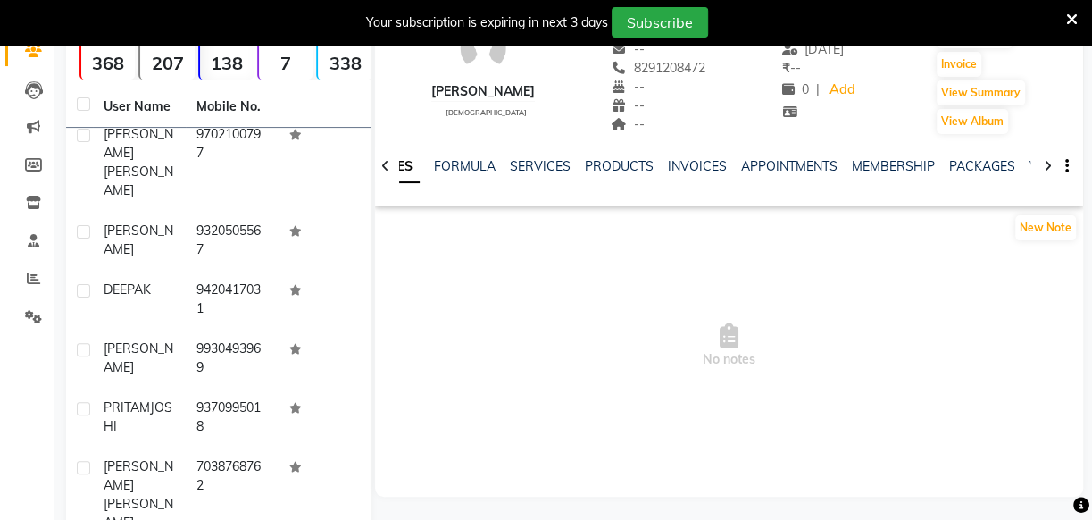
click at [691, 173] on div "INVOICES" at bounding box center [697, 166] width 59 height 19
click at [688, 174] on div "INVOICES" at bounding box center [697, 166] width 59 height 19
click at [694, 163] on link "INVOICES" at bounding box center [697, 166] width 59 height 16
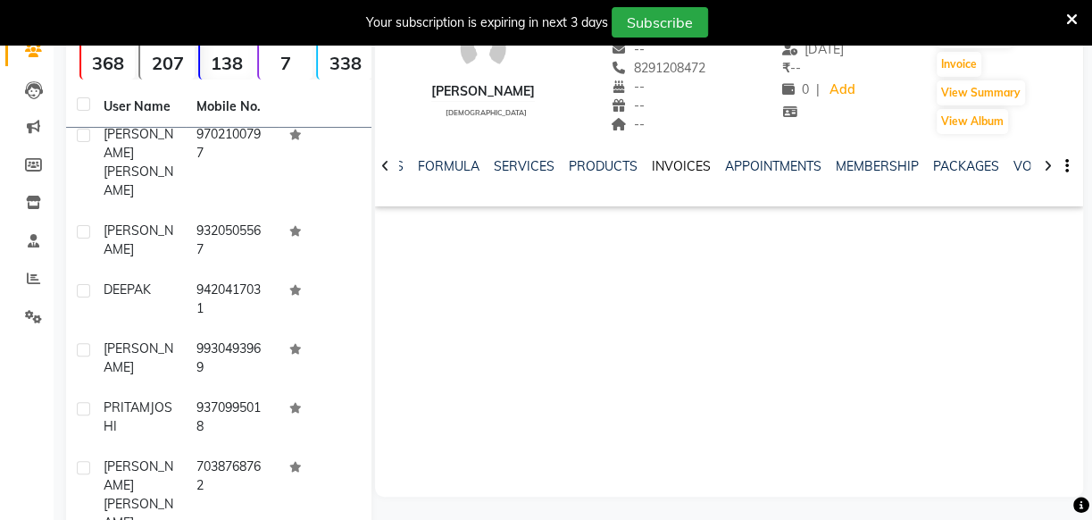
click at [663, 167] on link "INVOICES" at bounding box center [681, 166] width 59 height 16
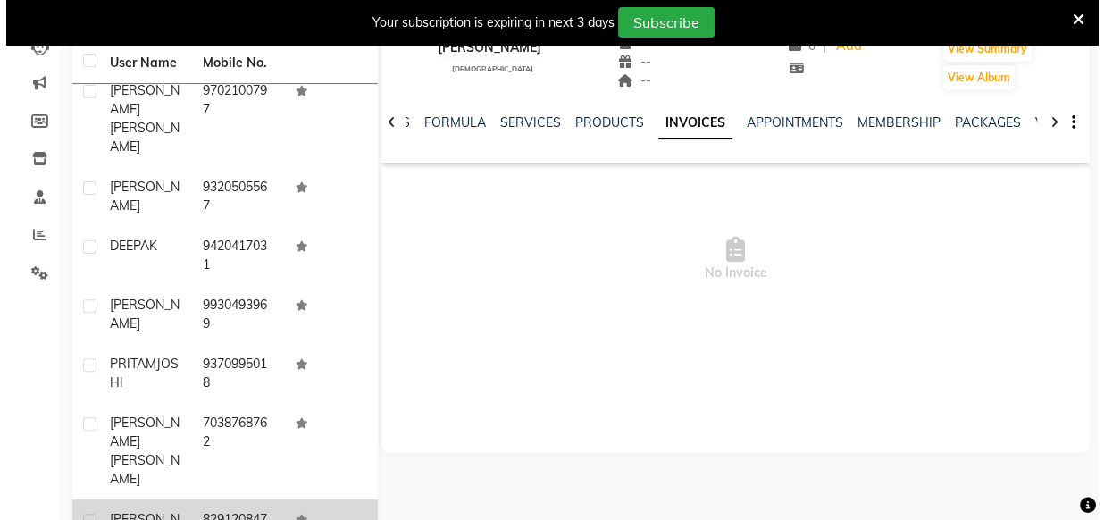
scroll to position [243, 0]
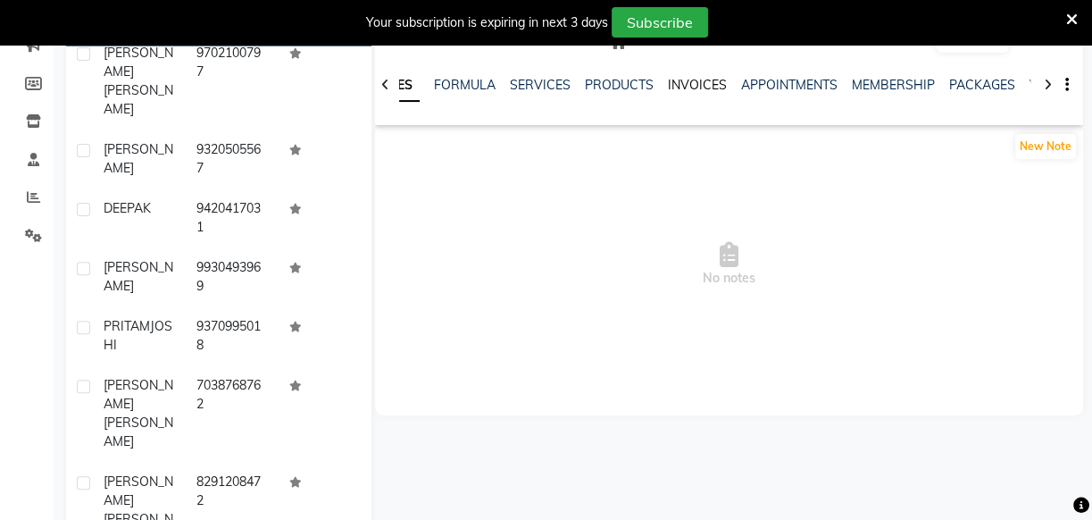
click at [691, 85] on link "INVOICES" at bounding box center [697, 85] width 59 height 16
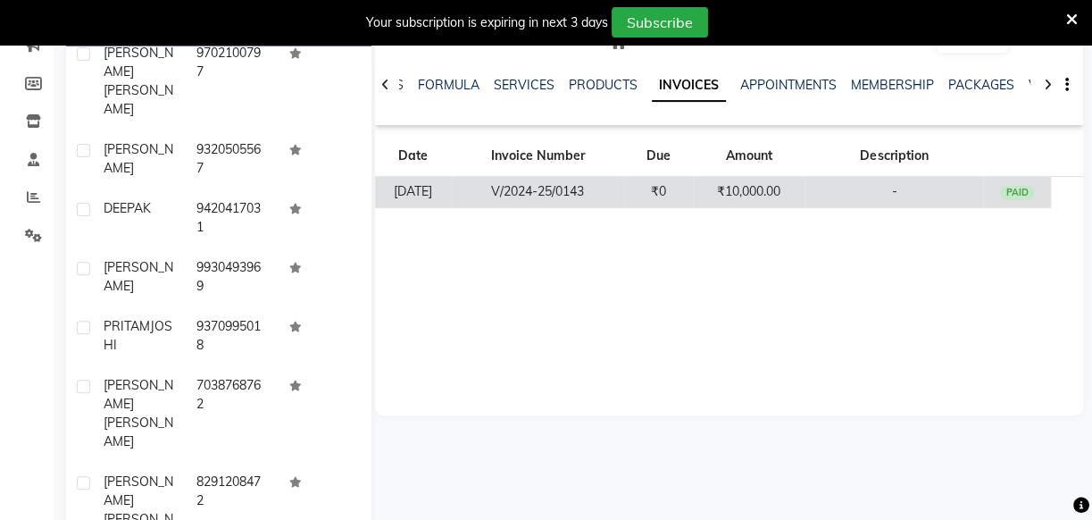
click at [760, 203] on td "₹10,000.00" at bounding box center [749, 192] width 113 height 31
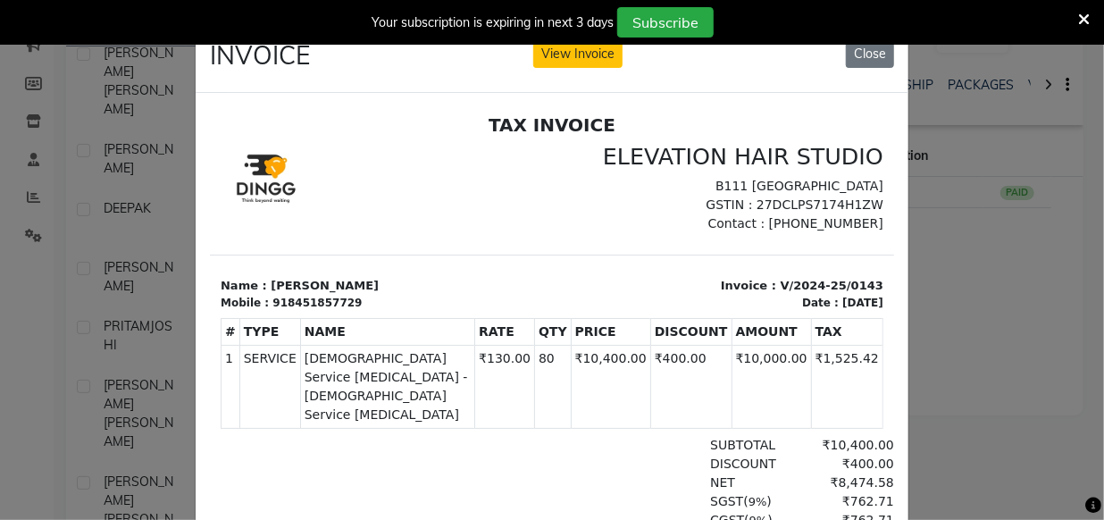
click at [982, 226] on ngb-modal-window "INVOICE View Invoice Close" at bounding box center [552, 260] width 1104 height 520
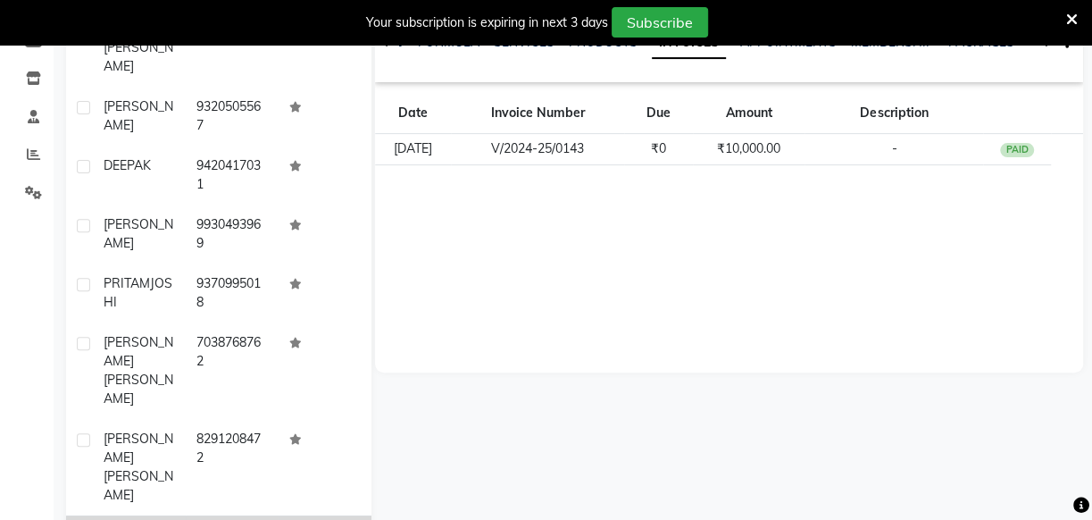
scroll to position [324, 0]
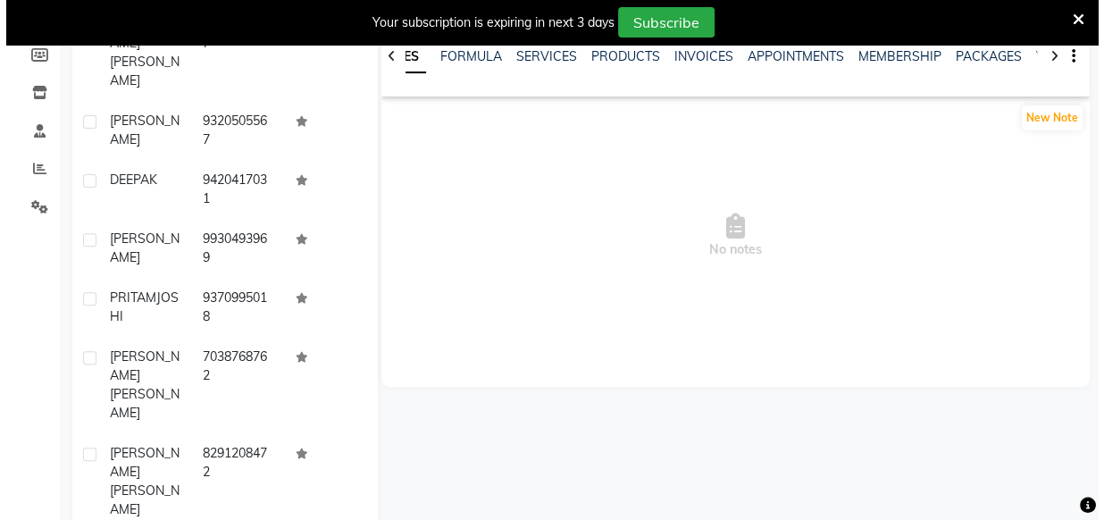
scroll to position [243, 0]
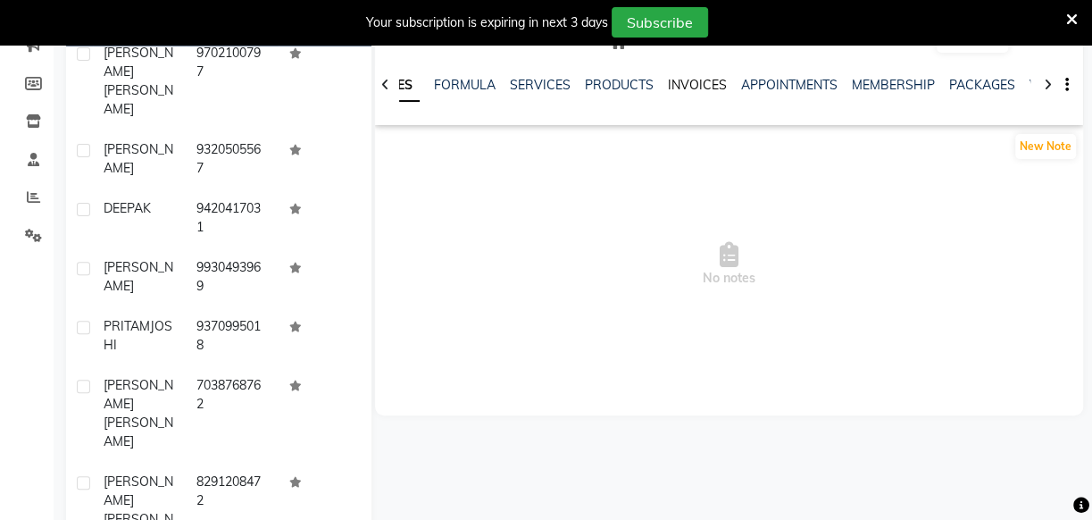
click at [688, 84] on link "INVOICES" at bounding box center [697, 85] width 59 height 16
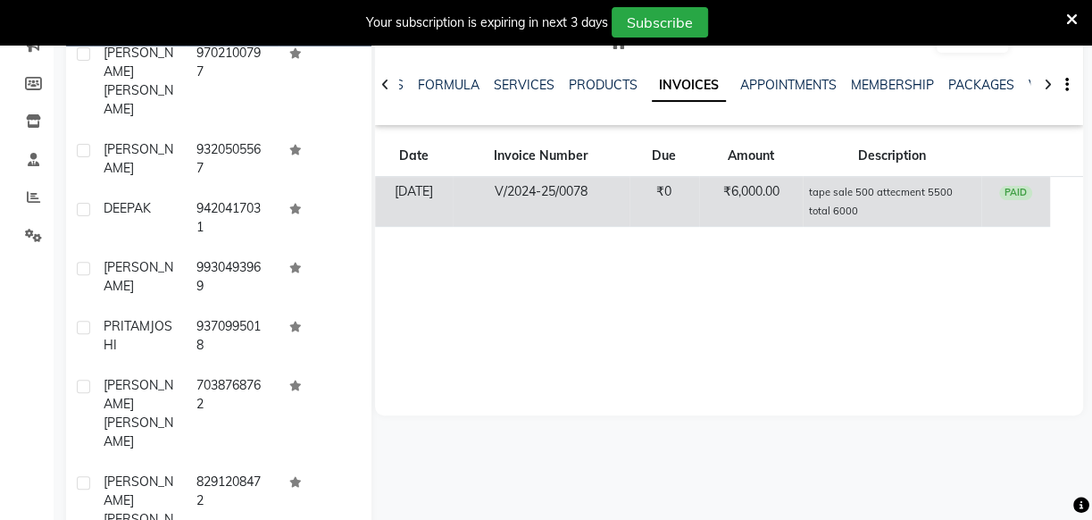
click at [736, 189] on td "₹6,000.00" at bounding box center [751, 202] width 104 height 50
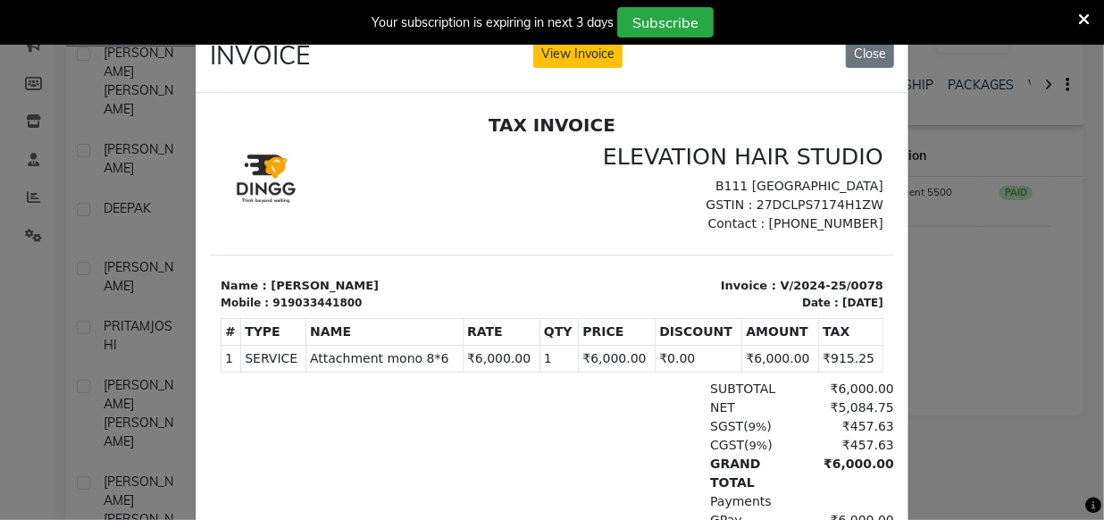
click at [915, 192] on ngb-modal-window "INVOICE View Invoice Close" at bounding box center [552, 260] width 1104 height 520
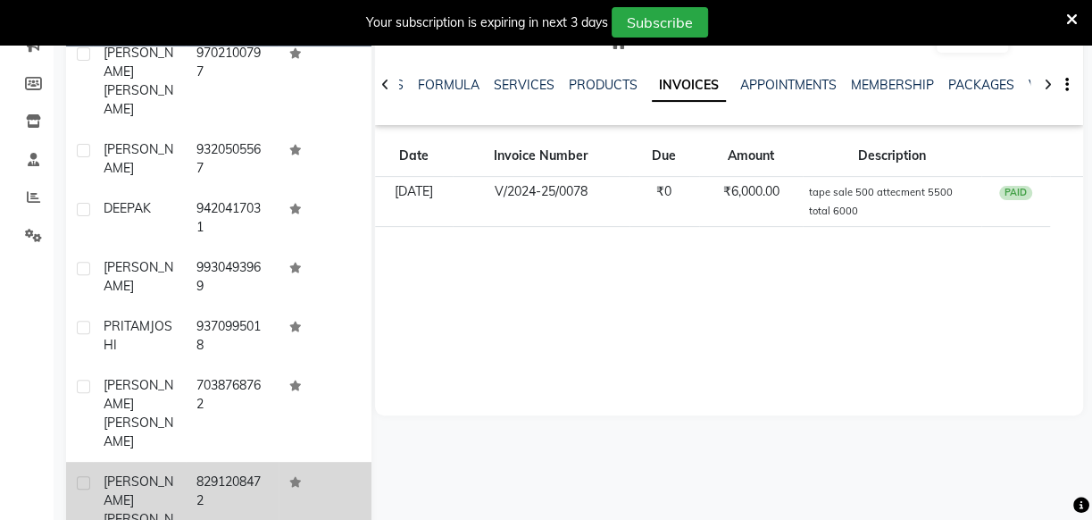
scroll to position [324, 0]
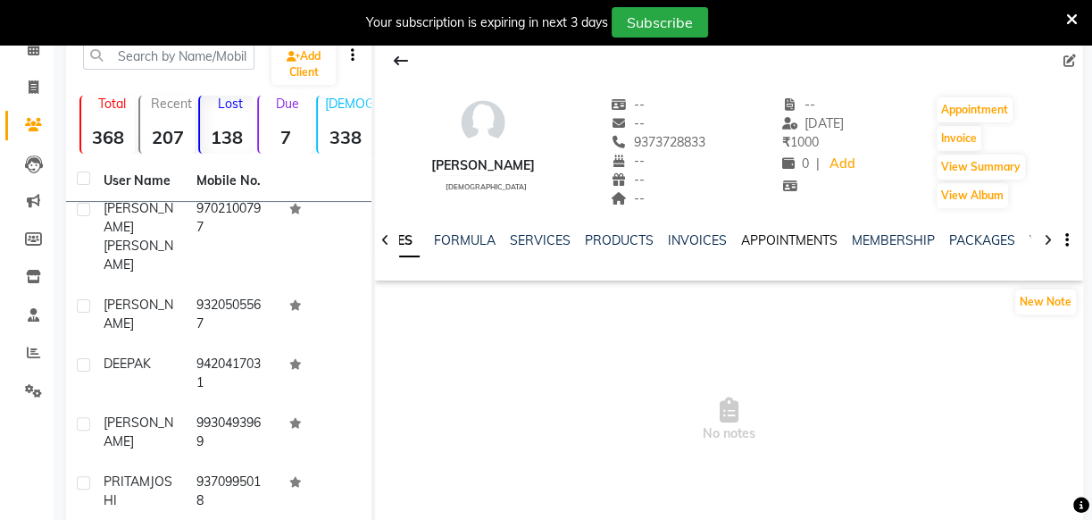
scroll to position [80, 0]
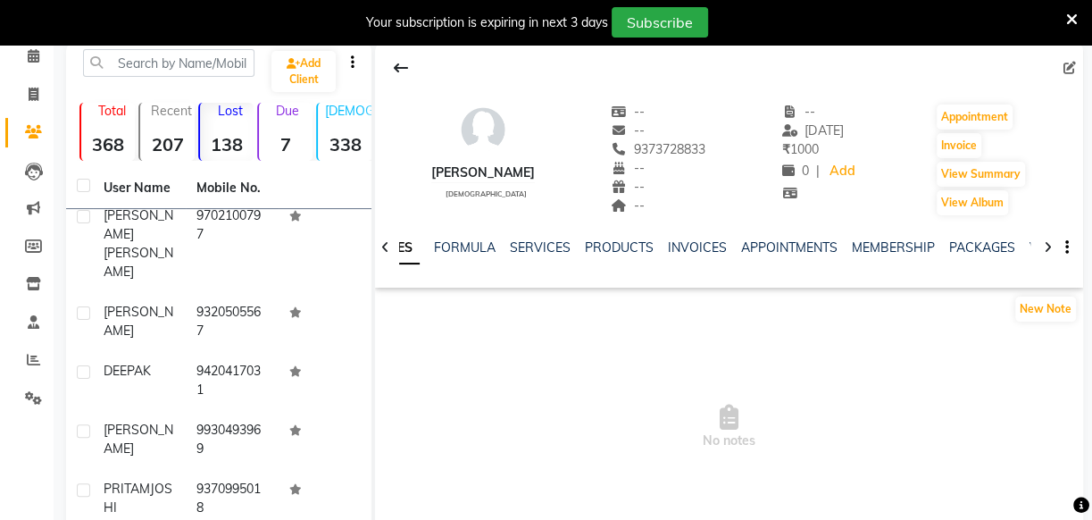
click at [703, 255] on div "INVOICES" at bounding box center [697, 247] width 59 height 19
click at [697, 246] on link "INVOICES" at bounding box center [697, 247] width 59 height 16
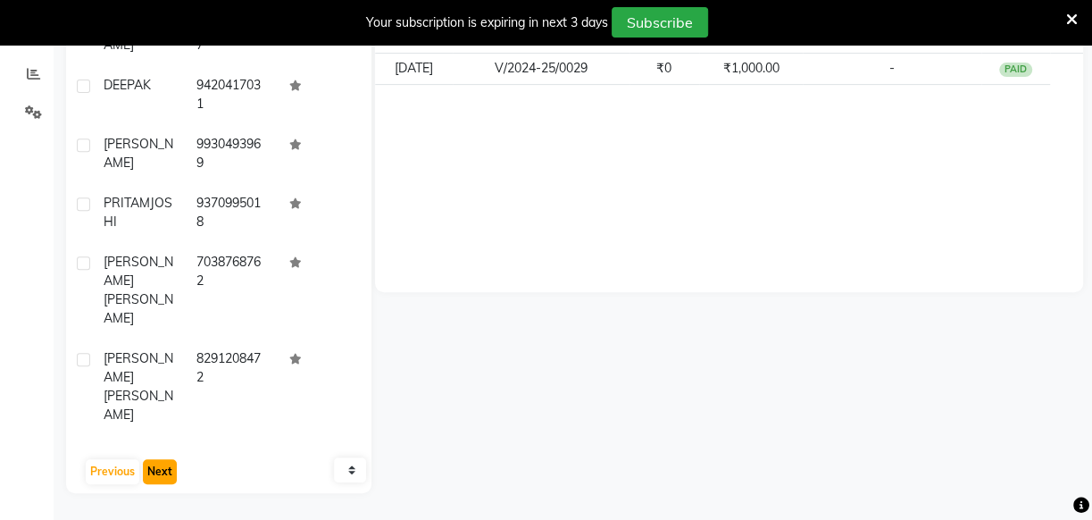
click at [150, 464] on button "Next" at bounding box center [160, 471] width 34 height 25
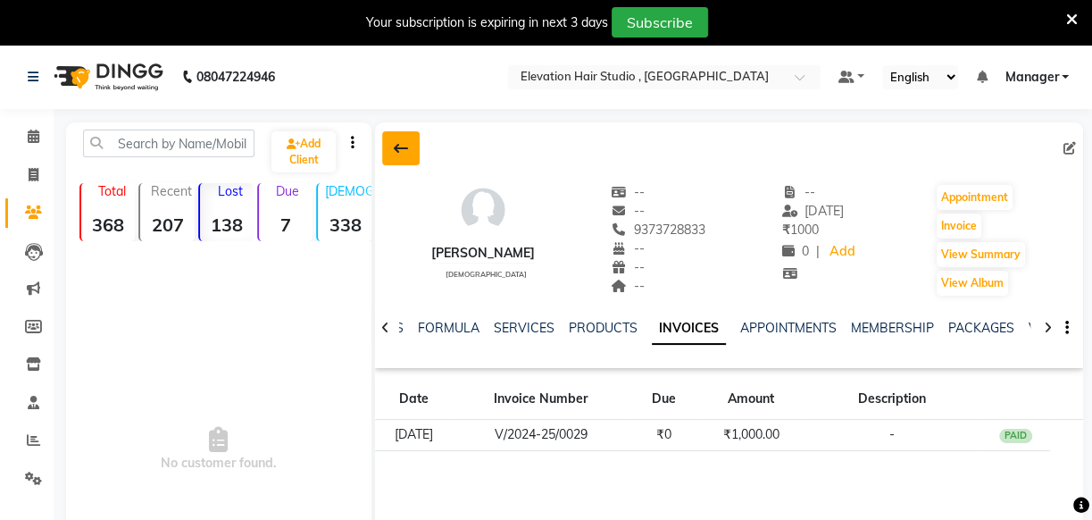
click at [405, 141] on icon at bounding box center [401, 148] width 14 height 14
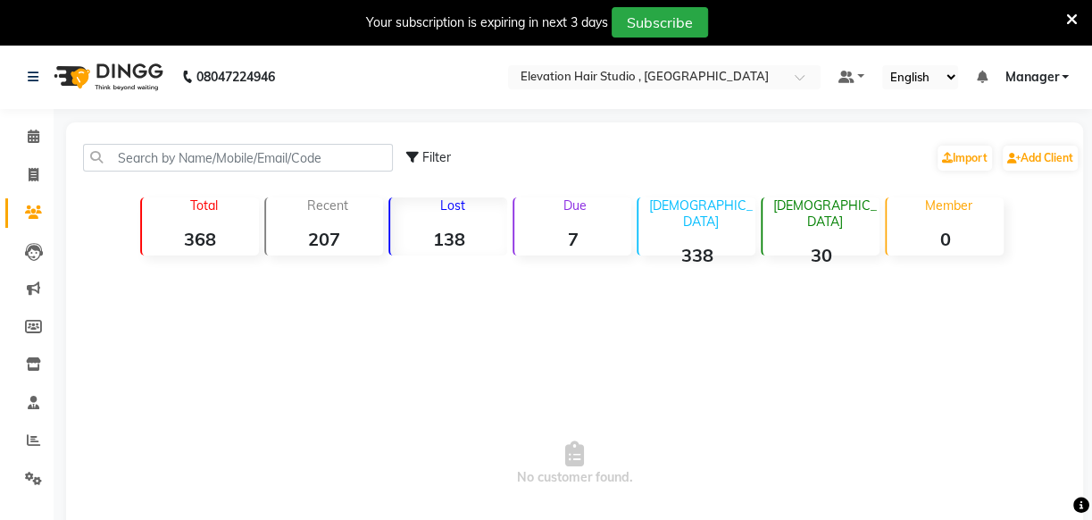
click at [467, 213] on div "Lost 138" at bounding box center [447, 226] width 119 height 58
click at [549, 228] on strong "7" at bounding box center [572, 239] width 117 height 22
click at [329, 213] on div "Recent 207" at bounding box center [323, 226] width 119 height 58
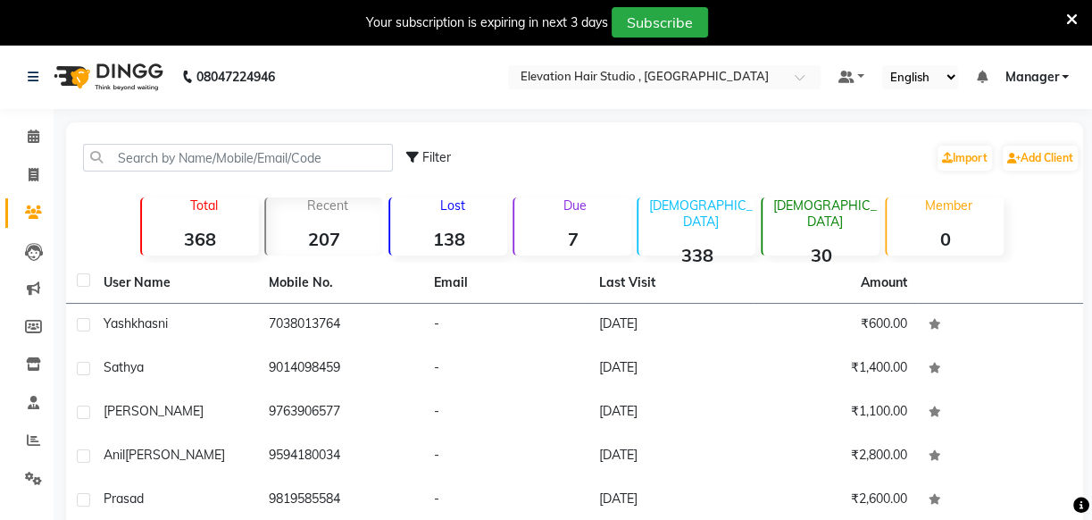
click at [461, 241] on strong "138" at bounding box center [448, 239] width 117 height 22
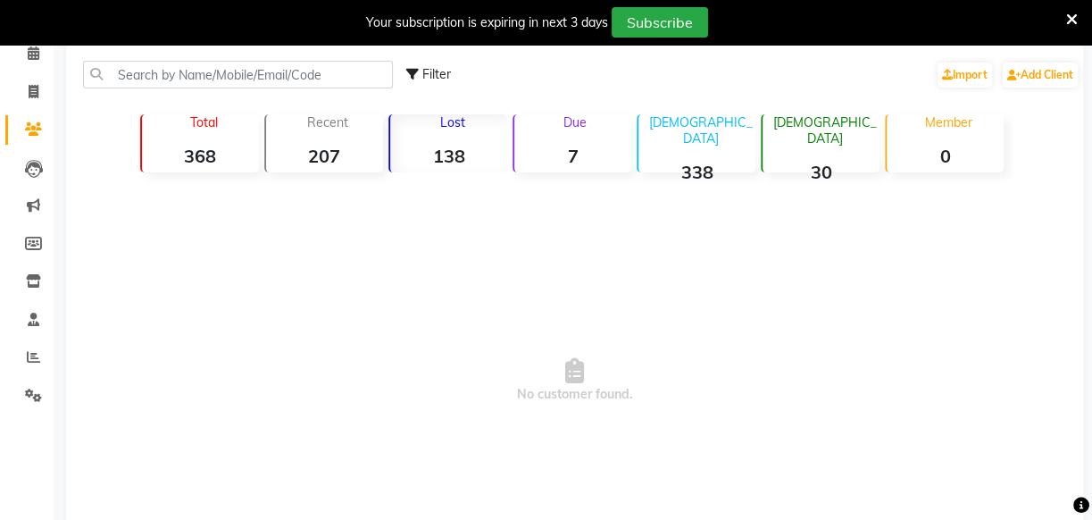
scroll to position [206, 0]
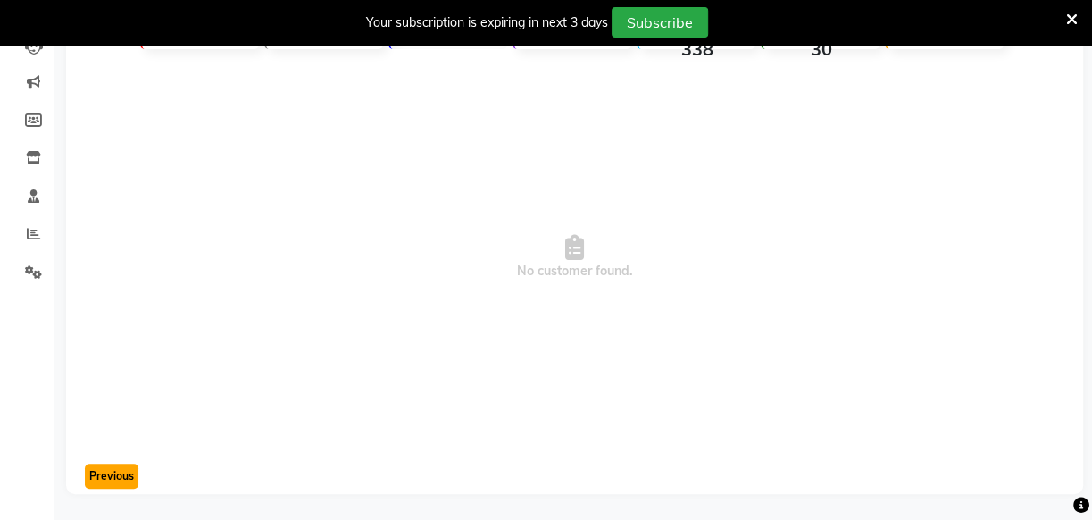
click at [122, 479] on button "Previous" at bounding box center [112, 476] width 54 height 25
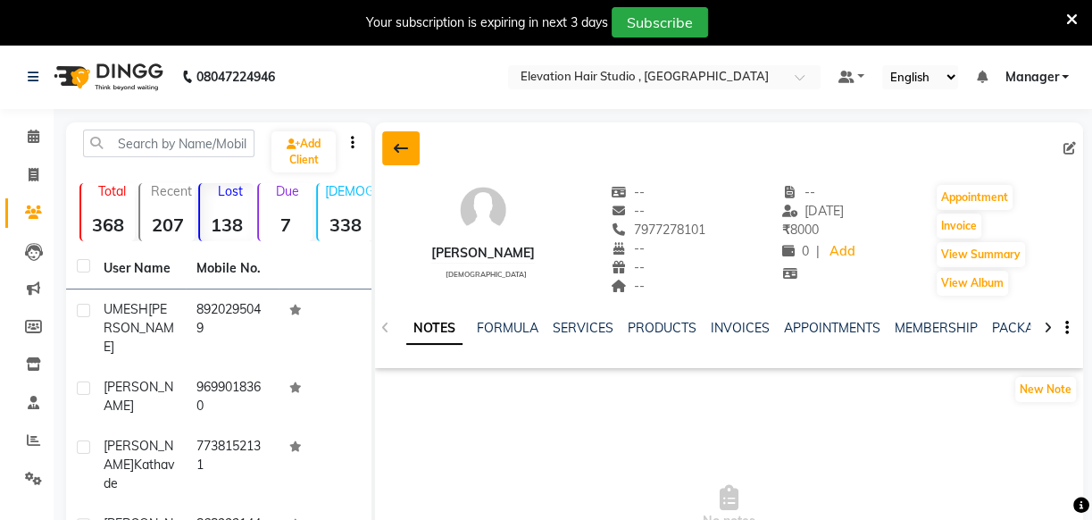
click at [394, 152] on icon at bounding box center [401, 148] width 14 height 14
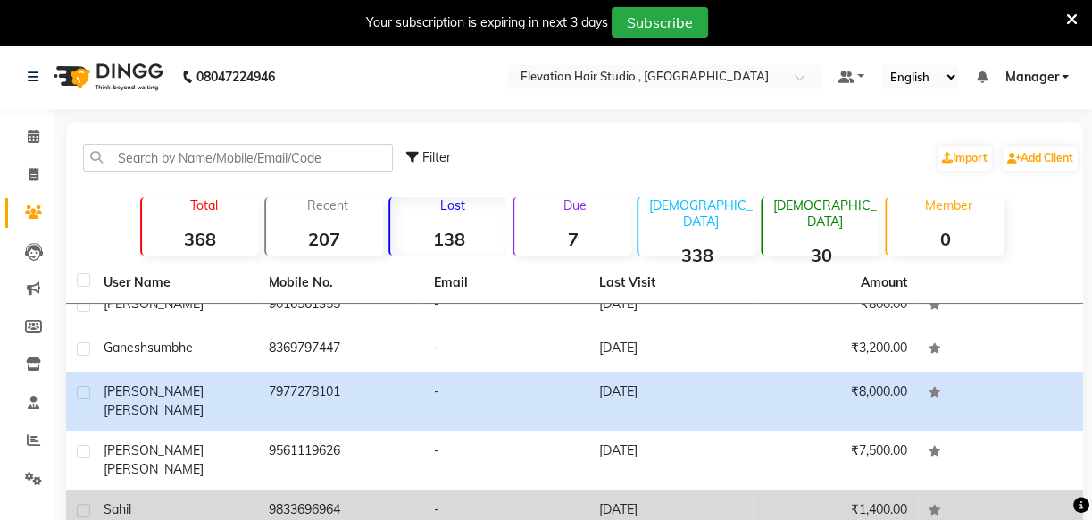
scroll to position [243, 0]
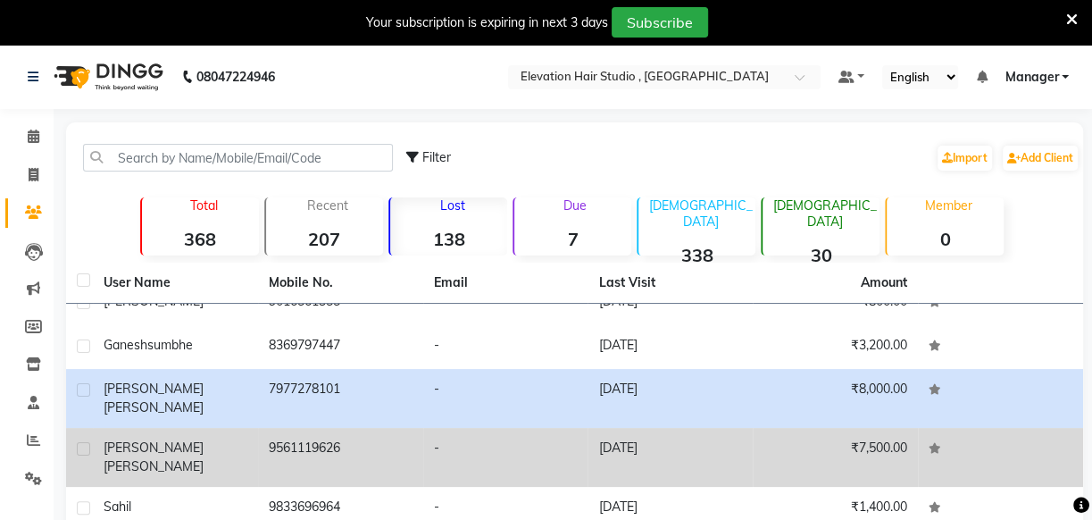
click at [163, 428] on td "Sailendra Shaha" at bounding box center [175, 457] width 165 height 59
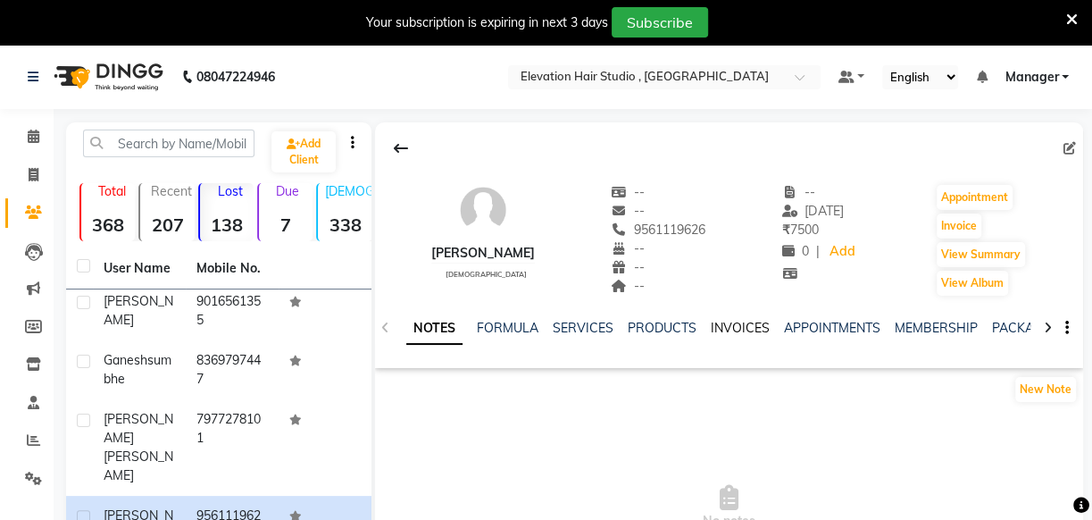
click at [740, 332] on link "INVOICES" at bounding box center [740, 328] width 59 height 16
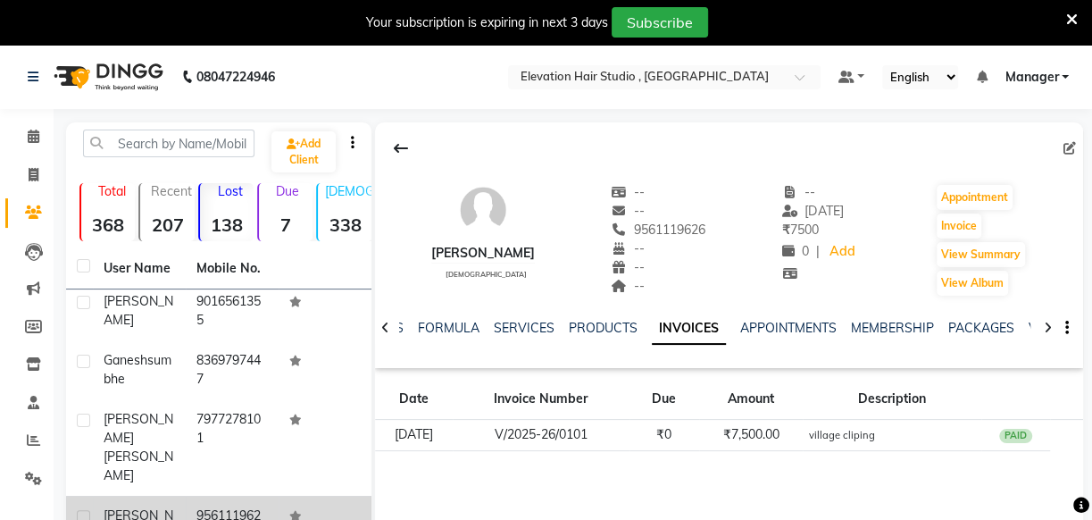
scroll to position [400, 0]
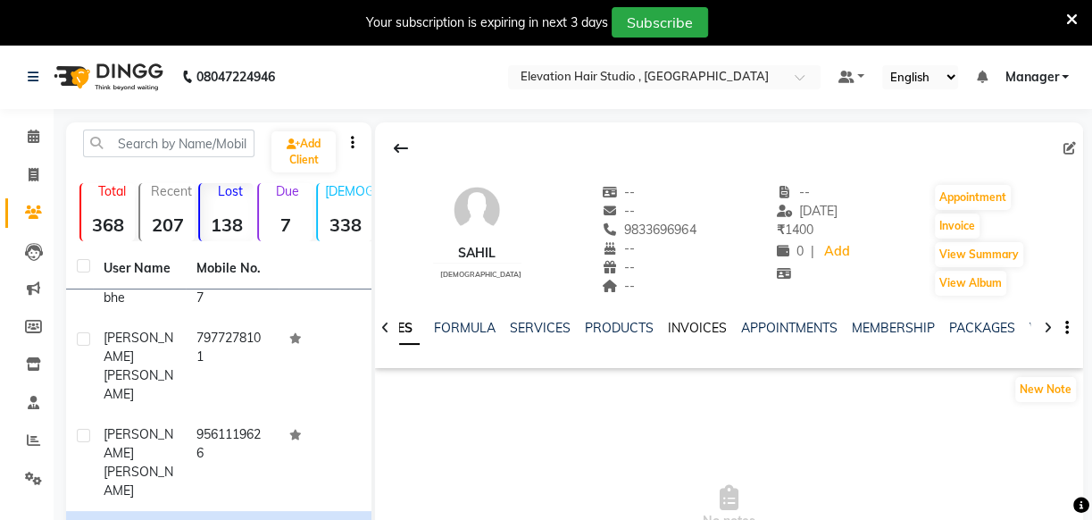
click at [676, 330] on link "INVOICES" at bounding box center [697, 328] width 59 height 16
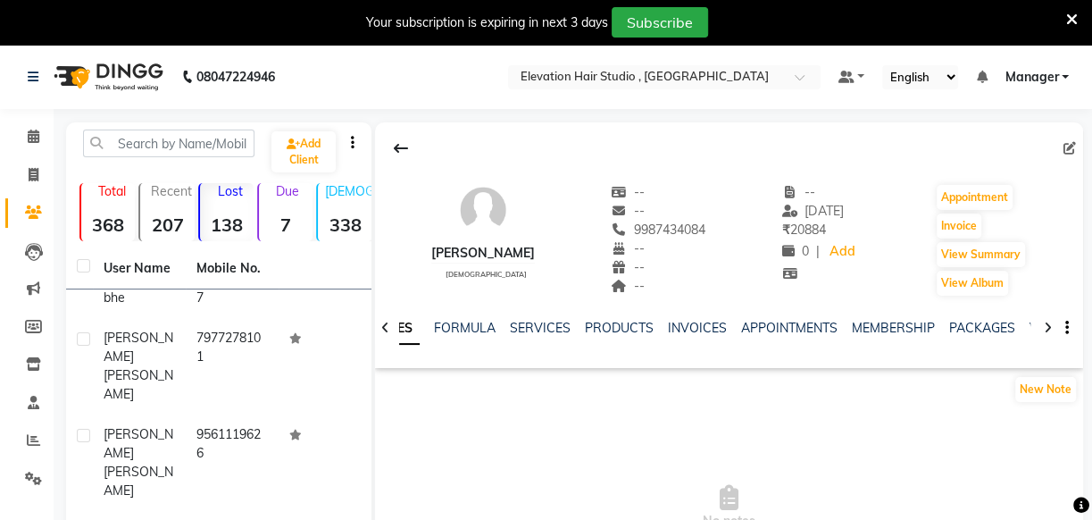
click at [676, 338] on div "NOTES FORMULA SERVICES PRODUCTS INVOICES APPOINTMENTS MEMBERSHIP PACKAGES VOUCH…" at bounding box center [707, 335] width 603 height 33
click at [677, 326] on link "INVOICES" at bounding box center [697, 328] width 59 height 16
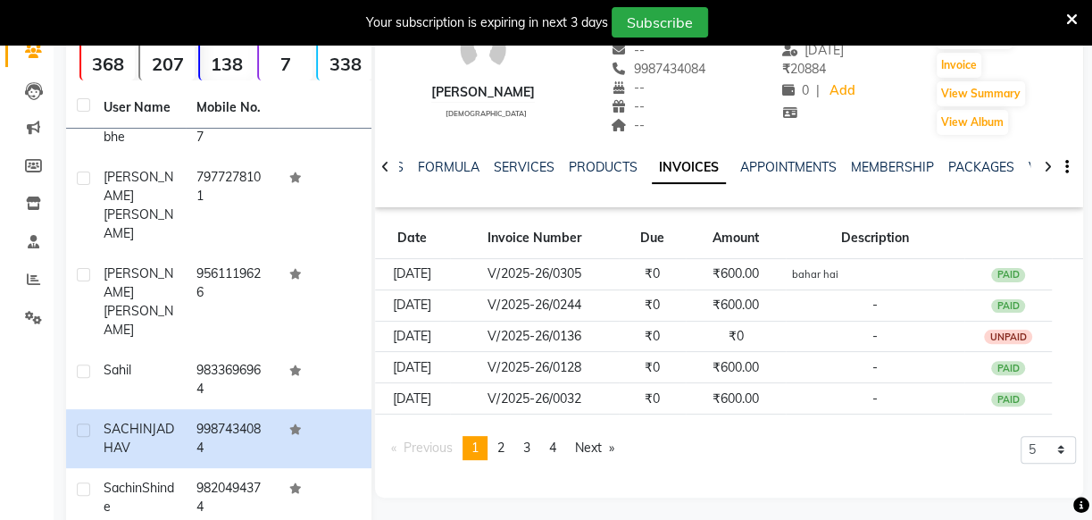
scroll to position [162, 0]
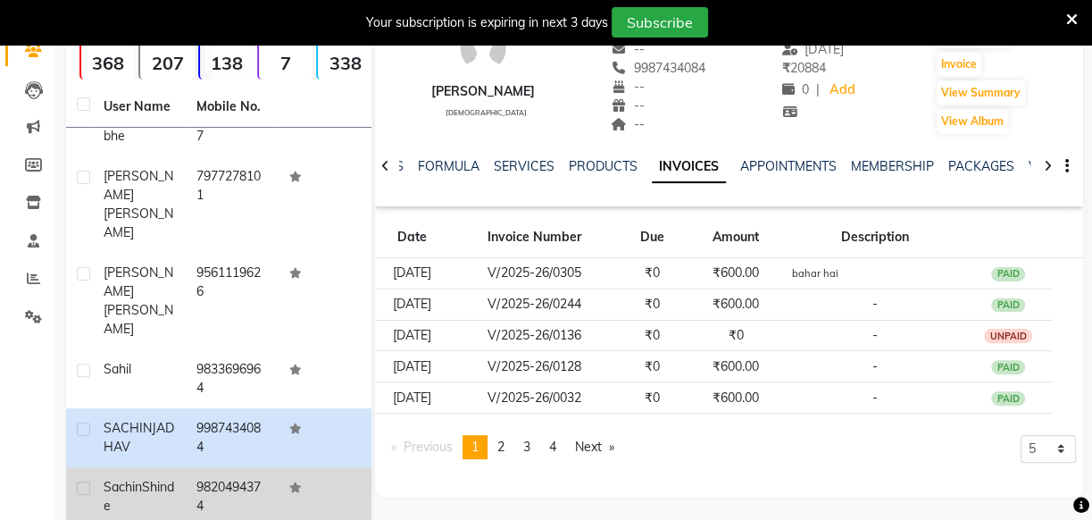
click at [230, 467] on td "9820494374" at bounding box center [232, 496] width 93 height 59
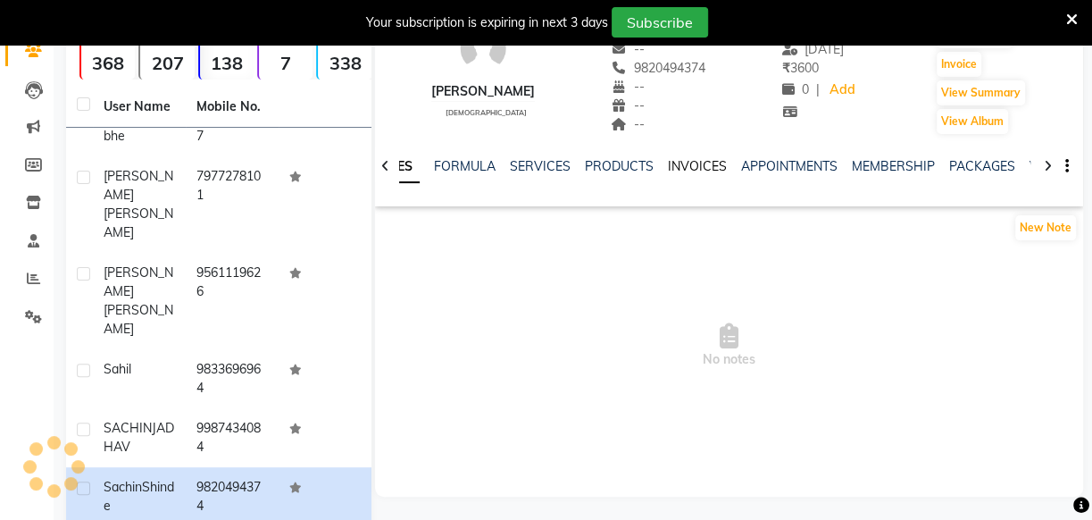
click at [679, 161] on link "INVOICES" at bounding box center [697, 166] width 59 height 16
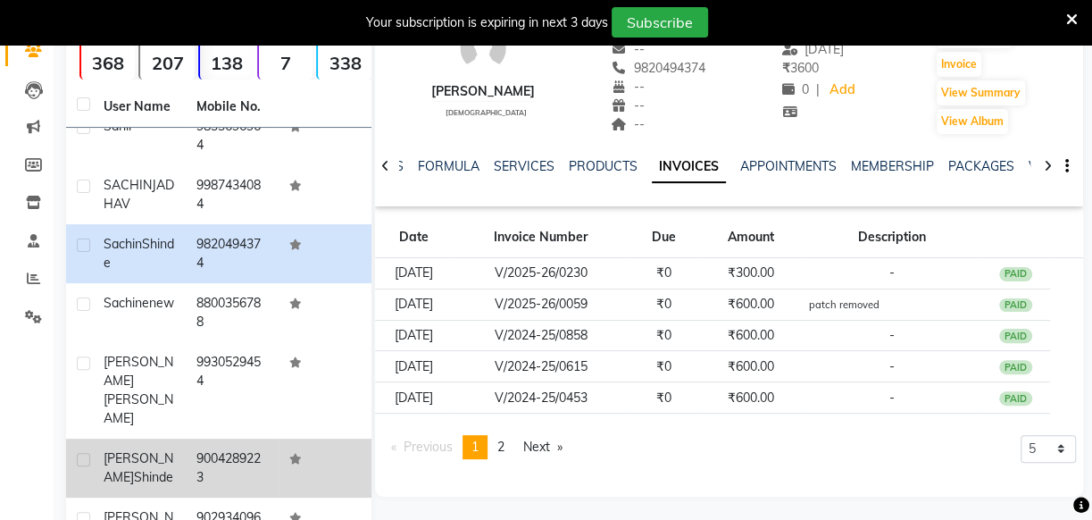
scroll to position [724, 0]
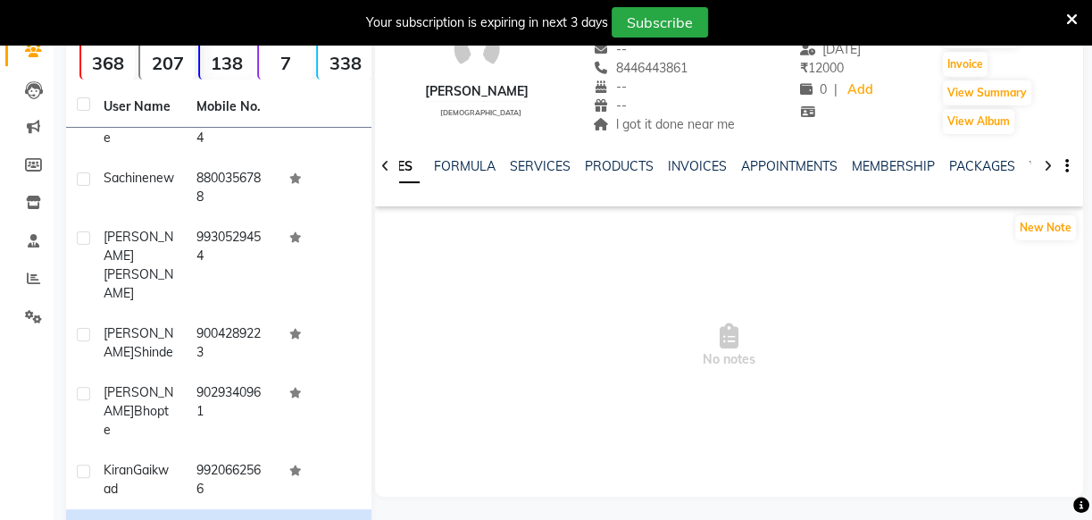
scroll to position [806, 0]
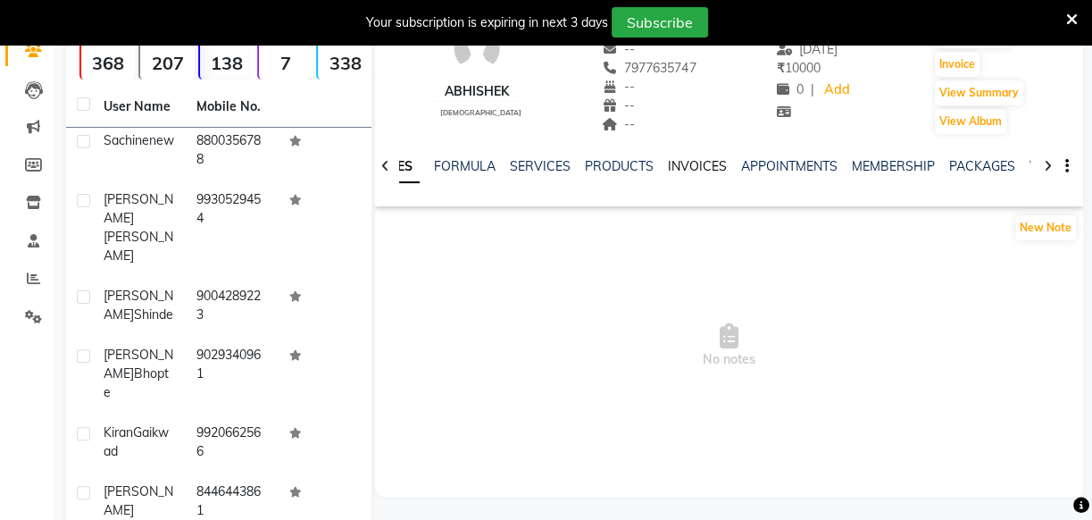
click at [695, 170] on link "INVOICES" at bounding box center [697, 166] width 59 height 16
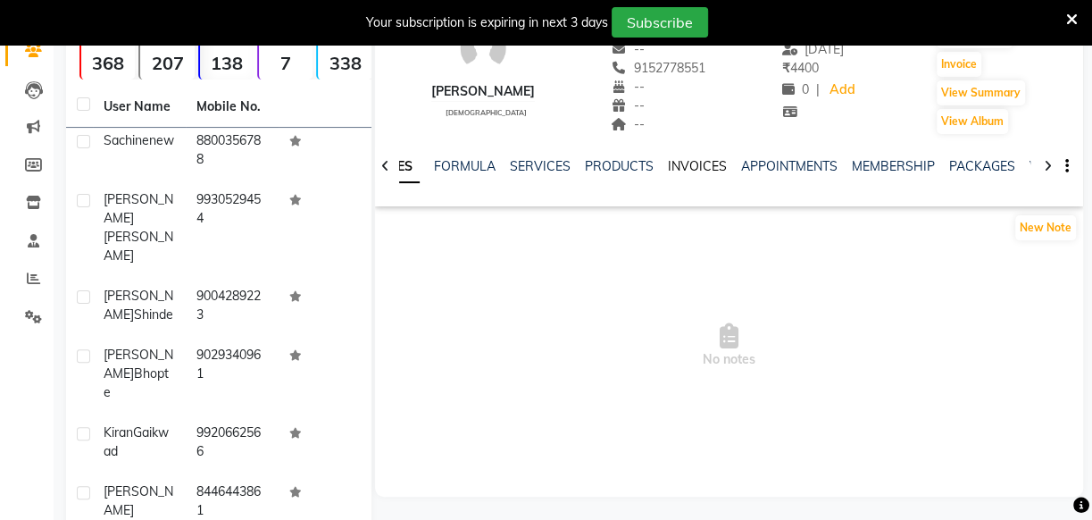
click at [679, 168] on link "INVOICES" at bounding box center [697, 166] width 59 height 16
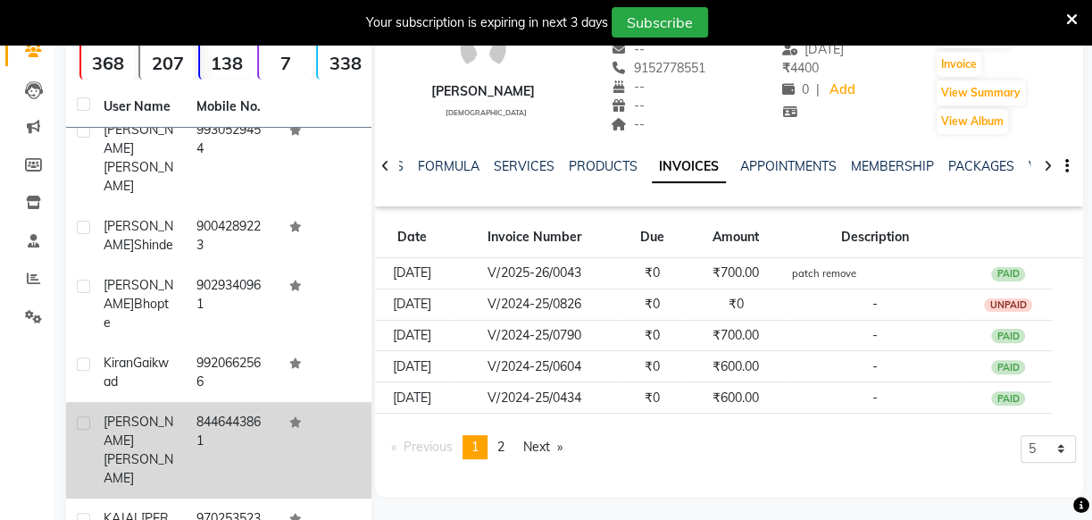
scroll to position [968, 0]
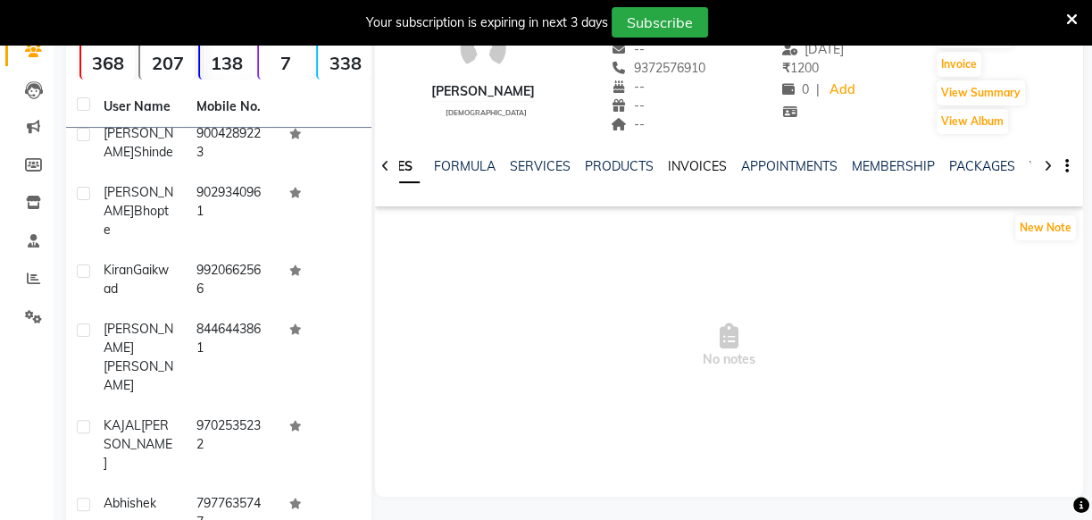
click at [680, 165] on link "INVOICES" at bounding box center [697, 166] width 59 height 16
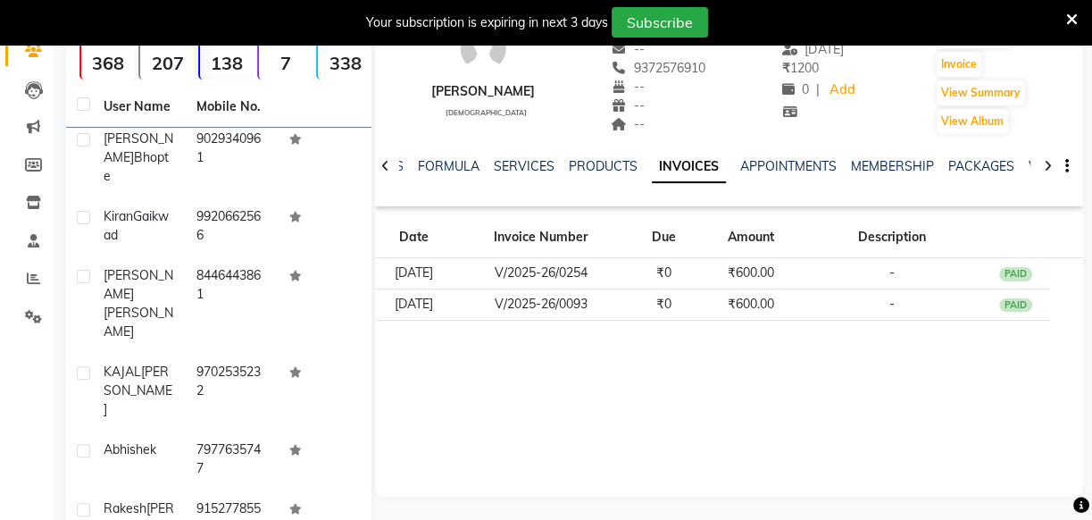
scroll to position [1049, 0]
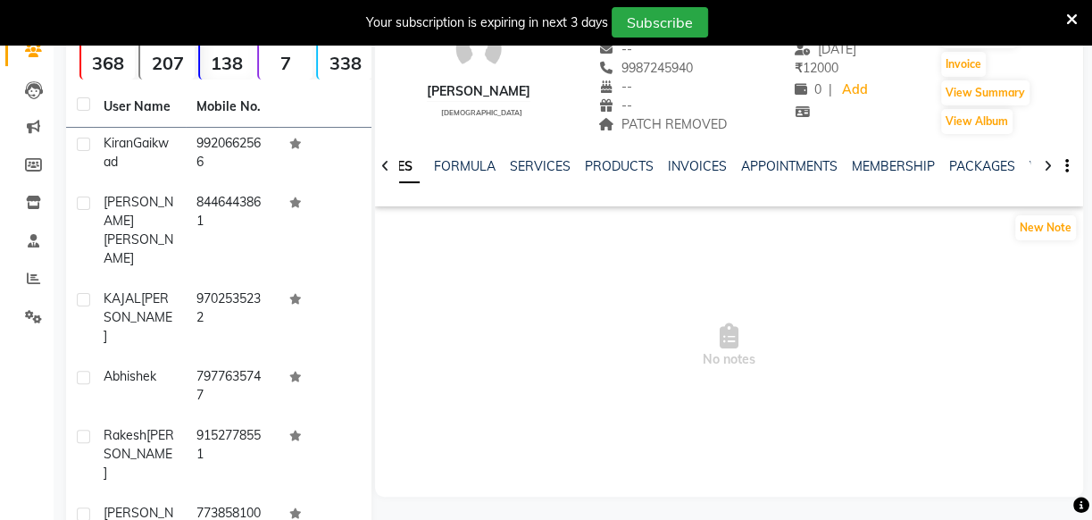
scroll to position [1131, 0]
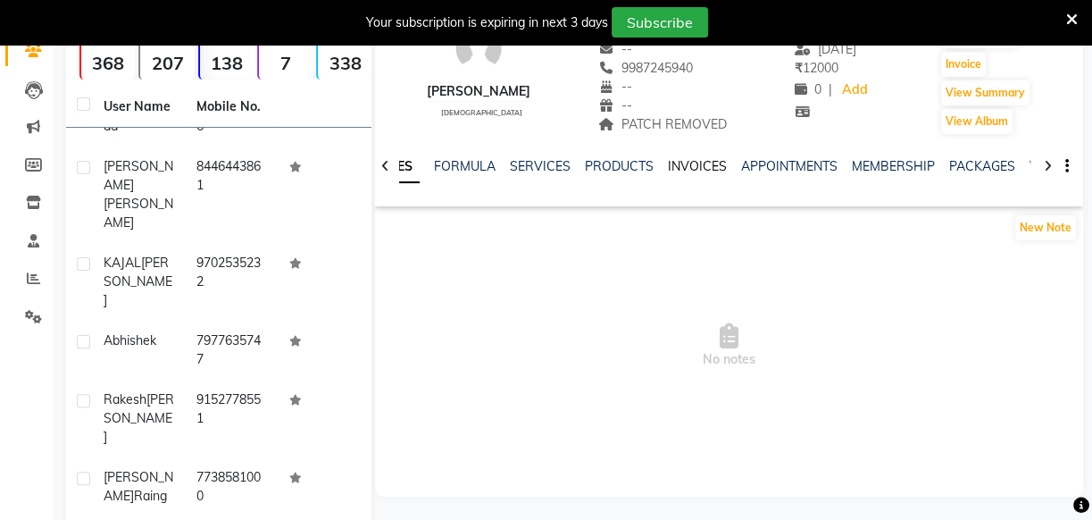
click at [697, 170] on link "INVOICES" at bounding box center [697, 166] width 59 height 16
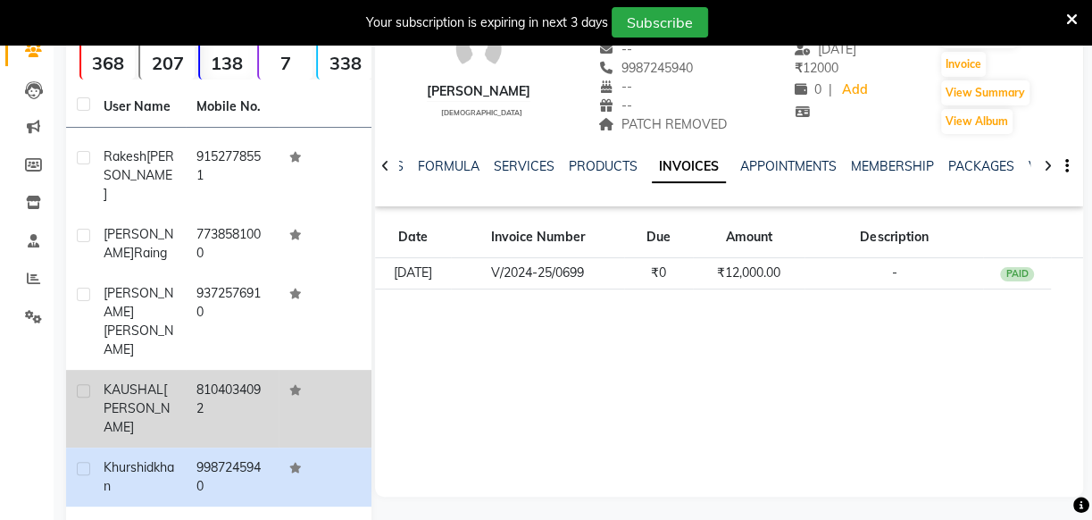
scroll to position [1374, 0]
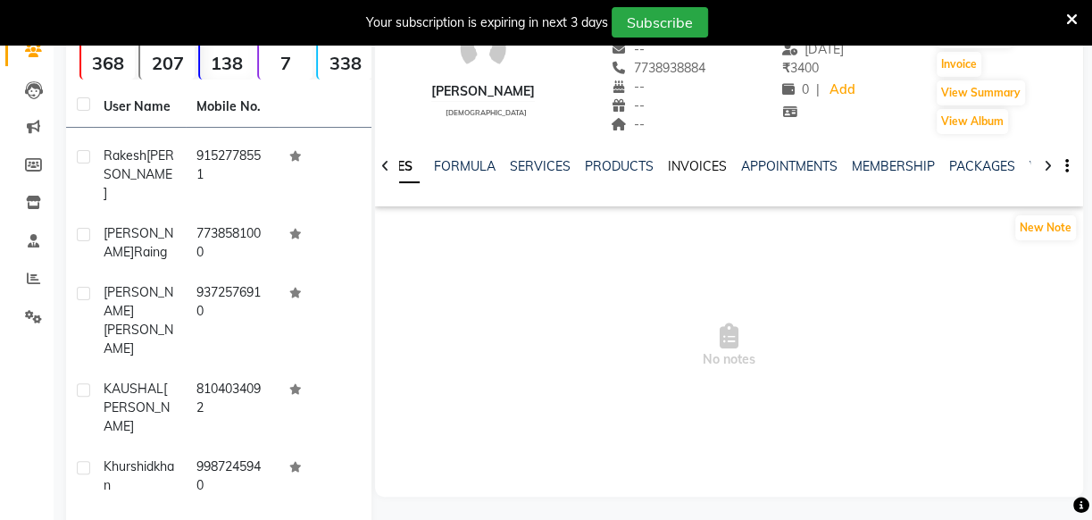
click at [670, 163] on link "INVOICES" at bounding box center [697, 166] width 59 height 16
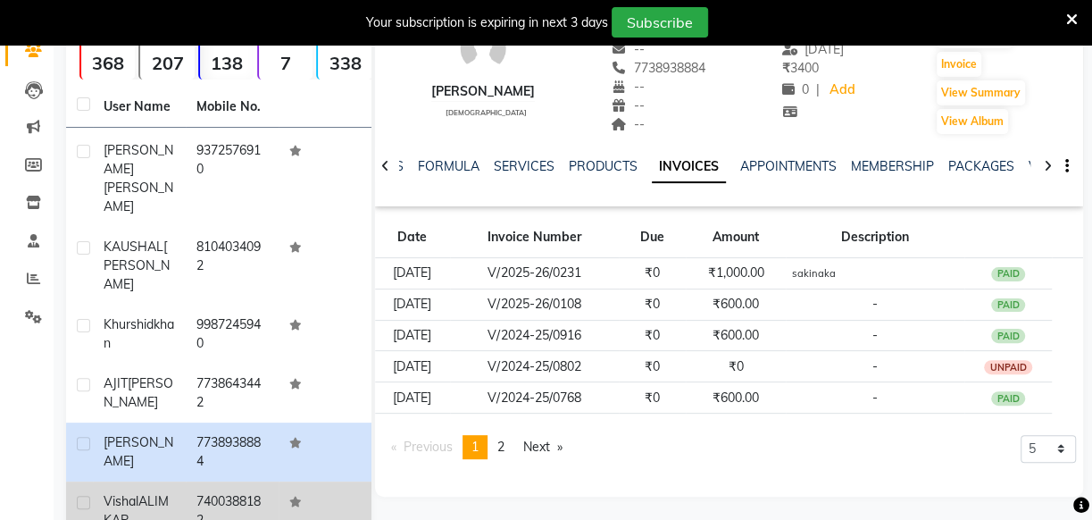
scroll to position [1536, 0]
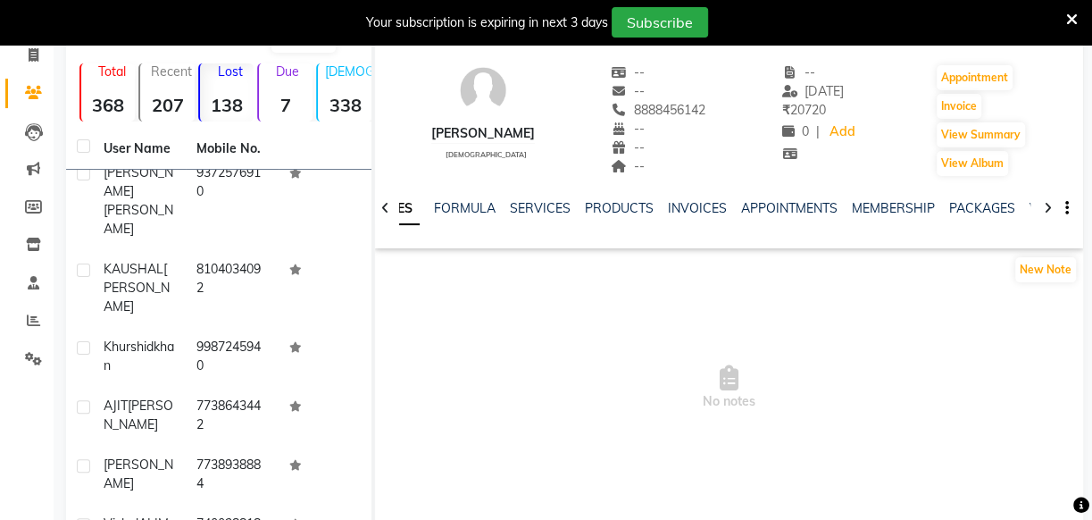
scroll to position [80, 0]
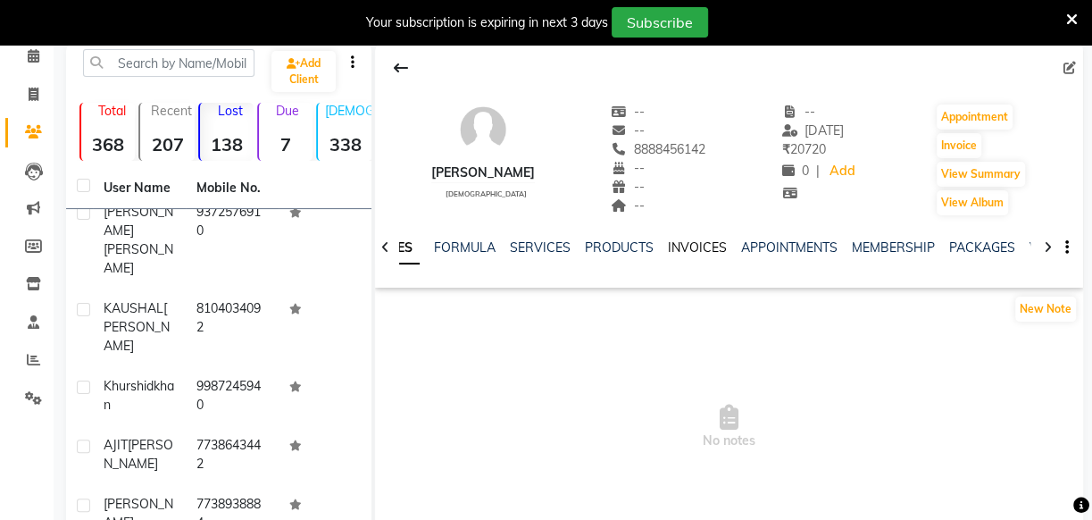
click at [672, 250] on link "INVOICES" at bounding box center [697, 247] width 59 height 16
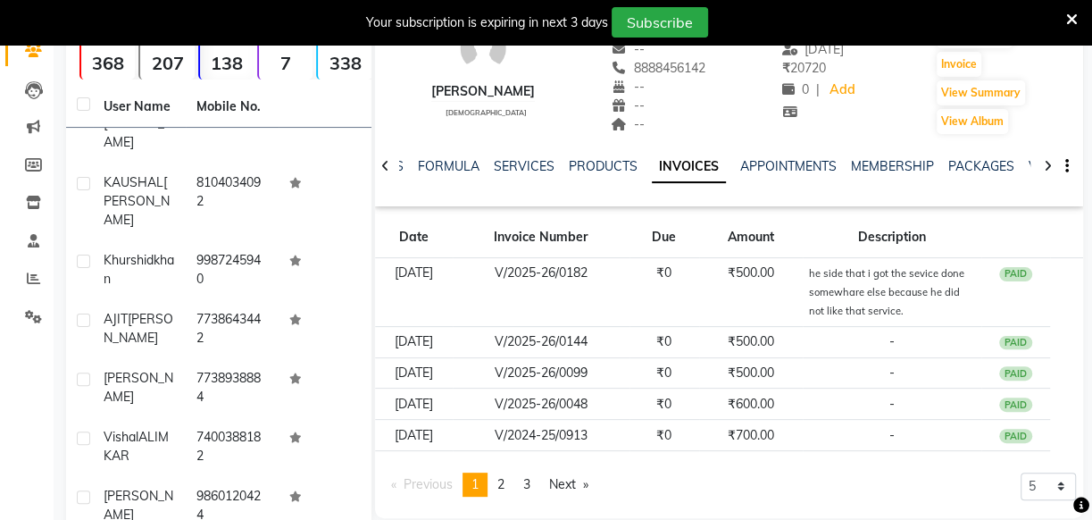
scroll to position [1617, 0]
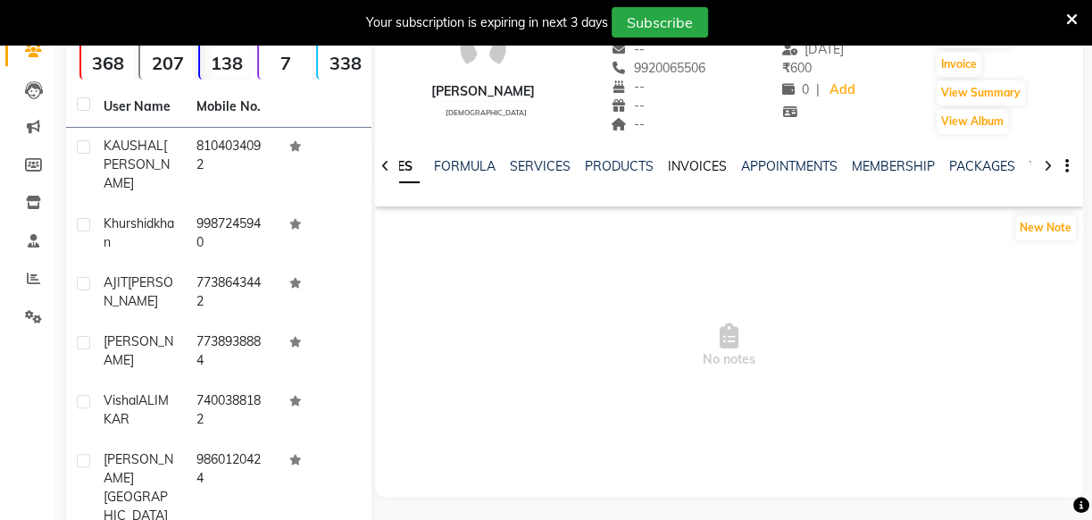
click at [687, 161] on link "INVOICES" at bounding box center [697, 166] width 59 height 16
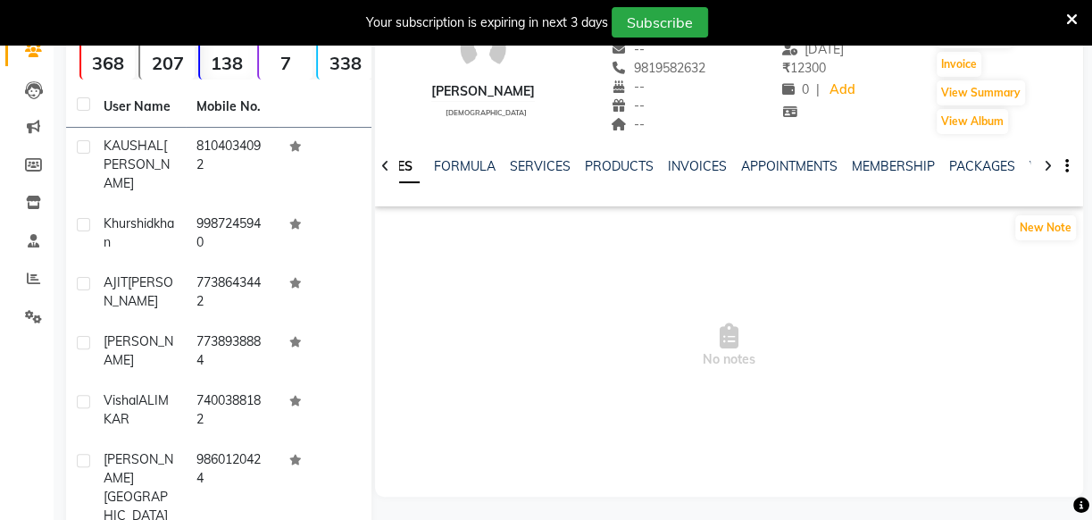
click at [707, 180] on div "NOTES FORMULA SERVICES PRODUCTS INVOICES APPOINTMENTS MEMBERSHIP PACKAGES VOUCH…" at bounding box center [707, 173] width 603 height 33
click at [694, 159] on link "INVOICES" at bounding box center [697, 166] width 59 height 16
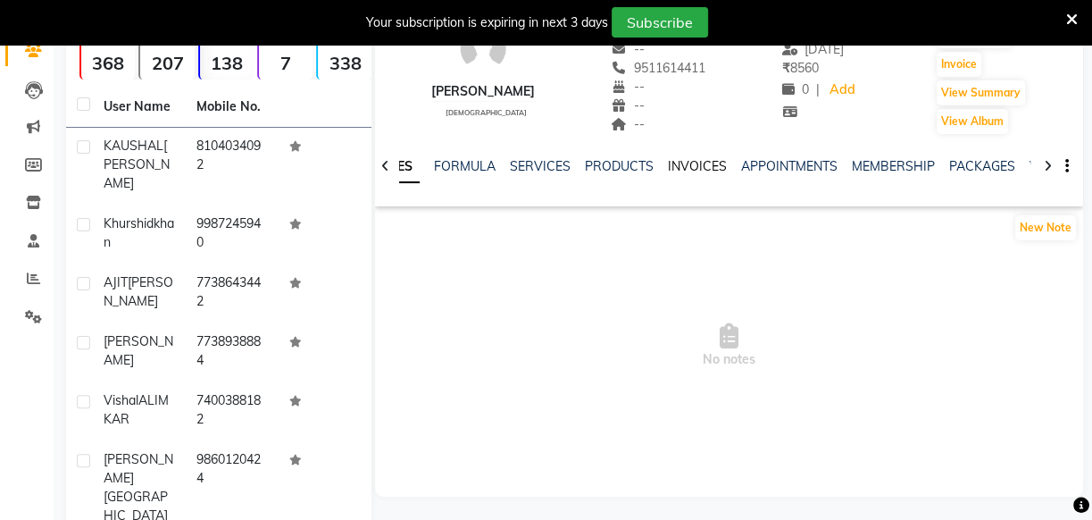
click at [709, 163] on link "INVOICES" at bounding box center [697, 166] width 59 height 16
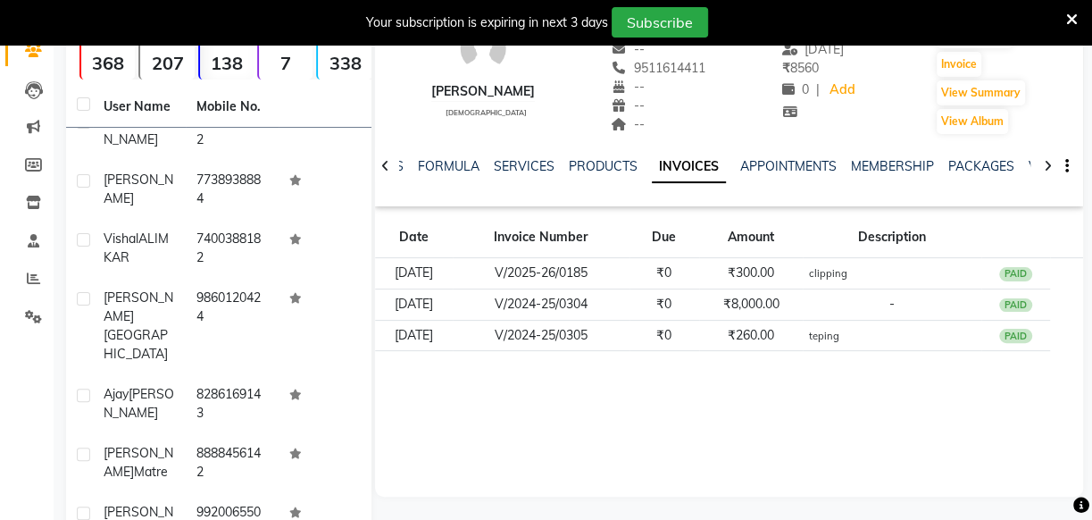
scroll to position [1780, 0]
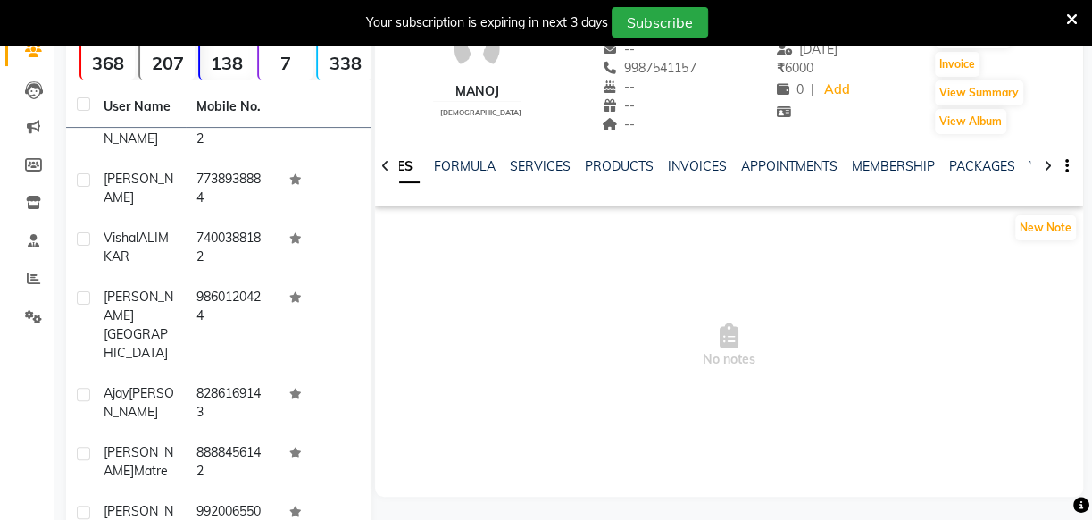
click at [683, 174] on div "INVOICES" at bounding box center [697, 166] width 59 height 19
click at [683, 169] on link "INVOICES" at bounding box center [697, 166] width 59 height 16
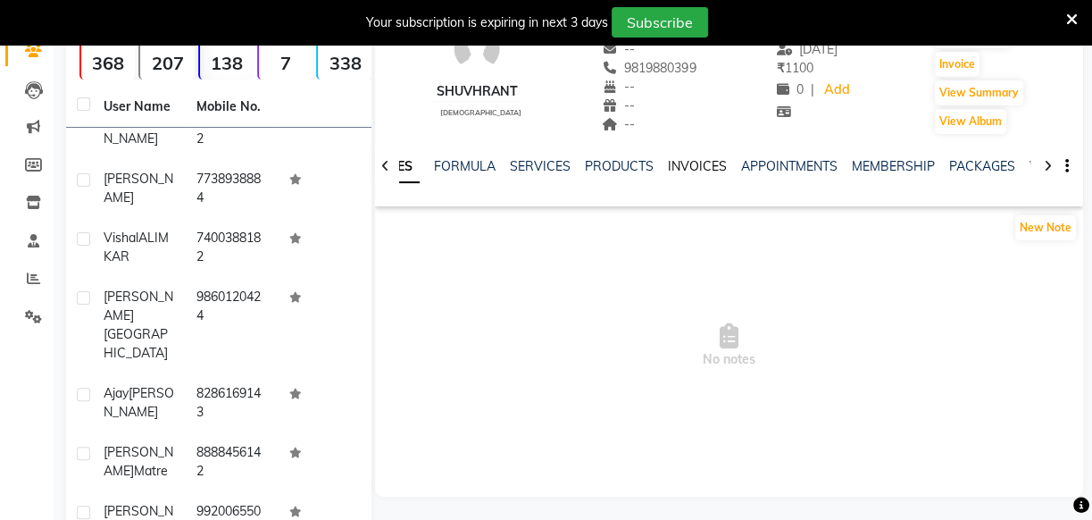
click at [679, 163] on link "INVOICES" at bounding box center [697, 166] width 59 height 16
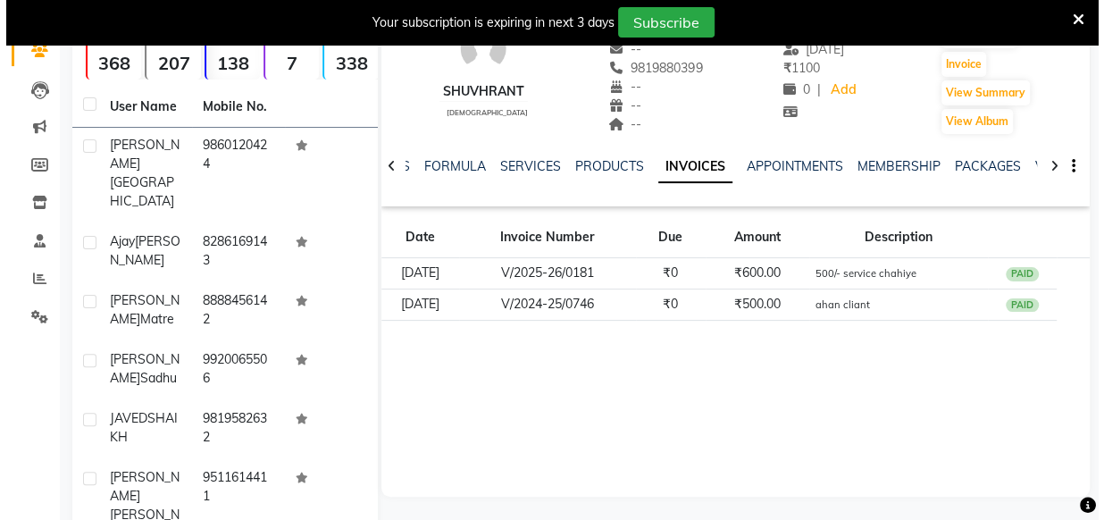
scroll to position [1942, 0]
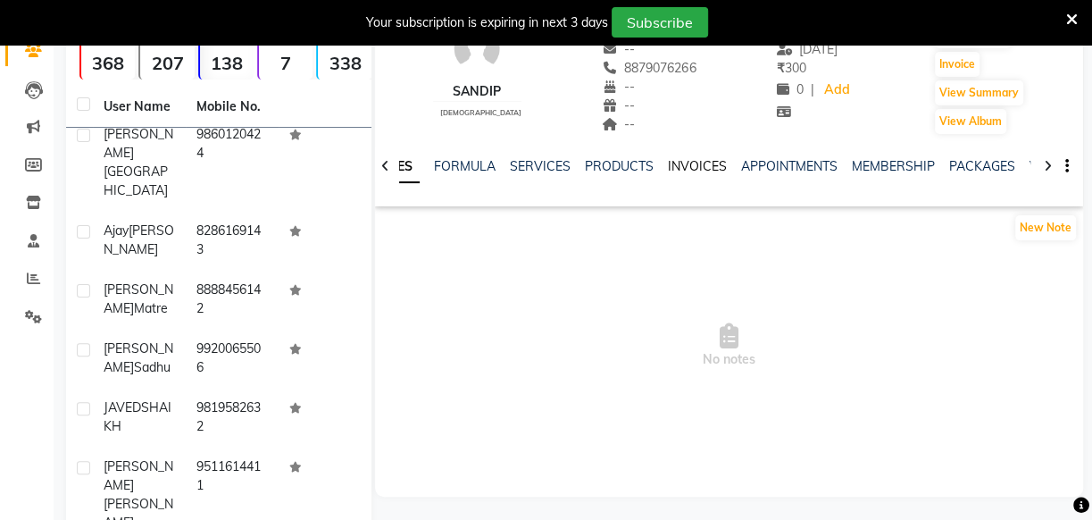
click at [696, 172] on link "INVOICES" at bounding box center [697, 166] width 59 height 16
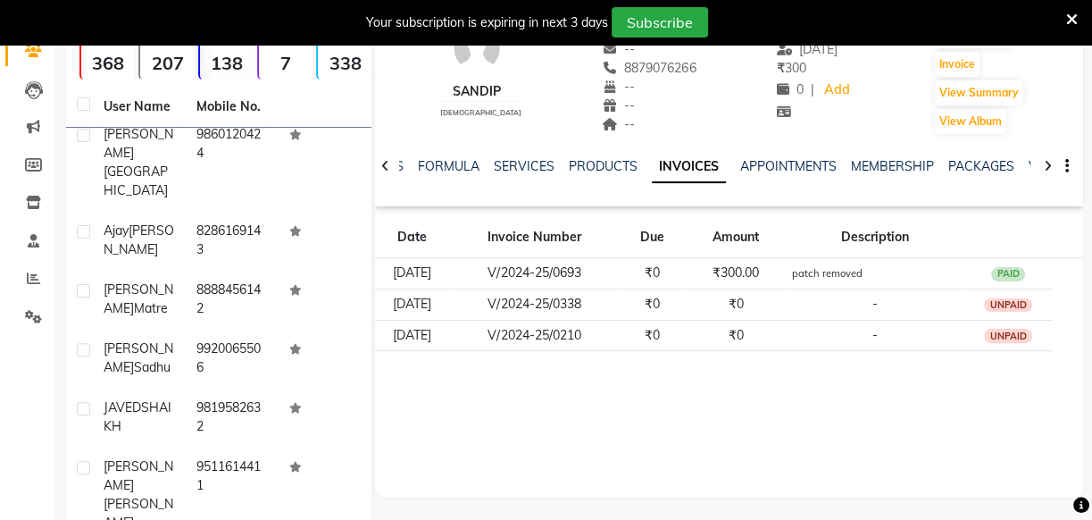
click at [688, 182] on div "NOTES FORMULA SERVICES PRODUCTS INVOICES APPOINTMENTS MEMBERSHIP PACKAGES VOUCH…" at bounding box center [707, 173] width 603 height 33
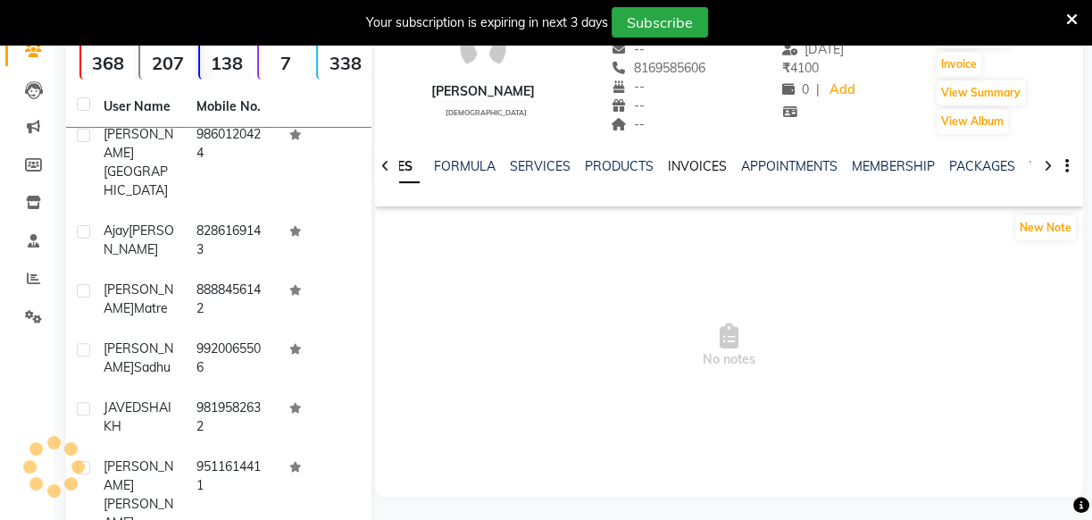
click at [688, 163] on link "INVOICES" at bounding box center [697, 166] width 59 height 16
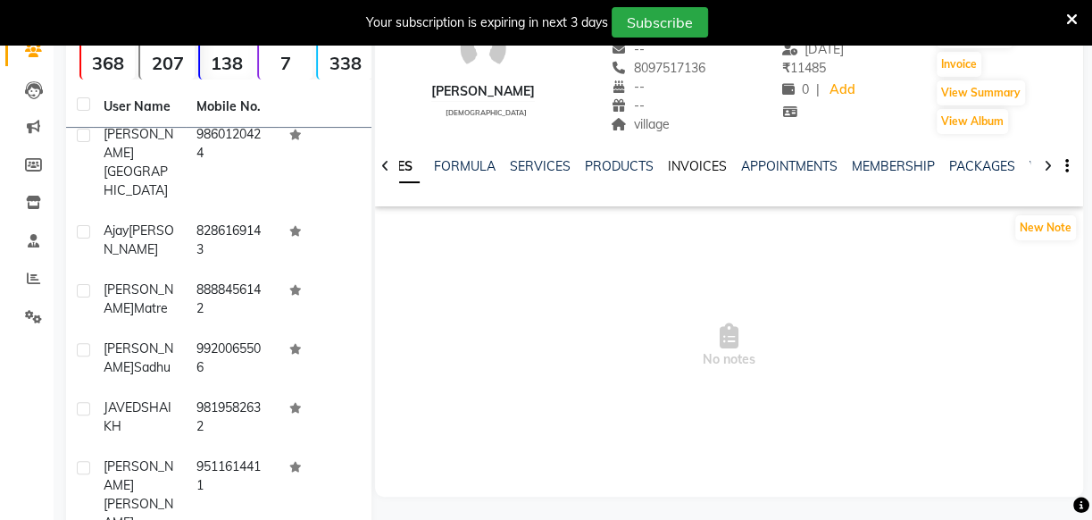
click at [672, 162] on link "INVOICES" at bounding box center [697, 166] width 59 height 16
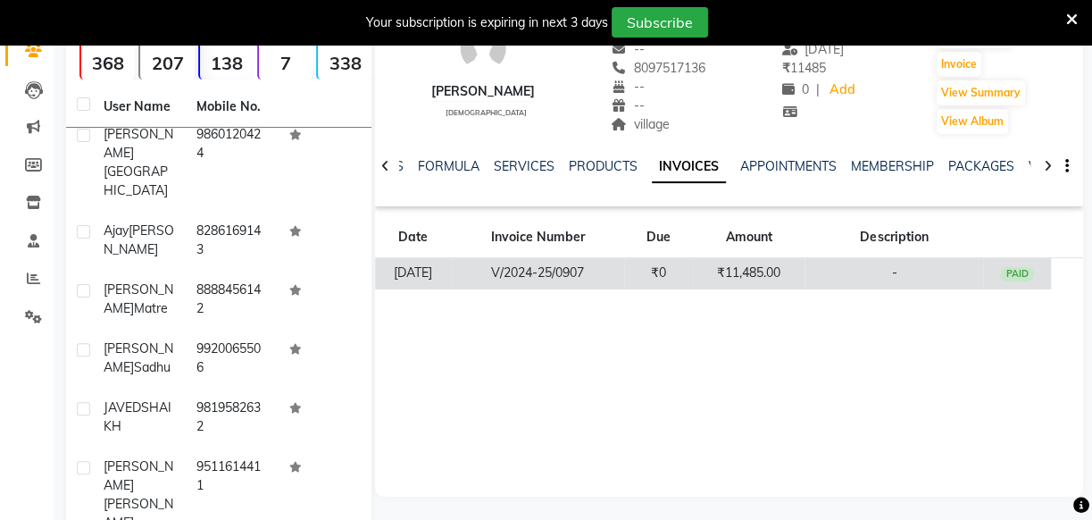
click at [520, 275] on td "V/2024-25/0907" at bounding box center [537, 273] width 173 height 31
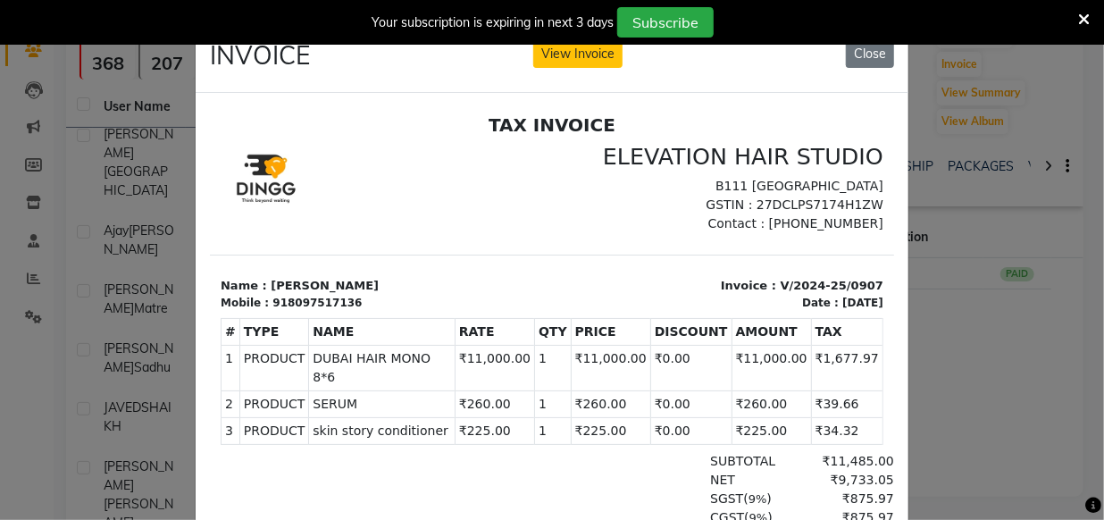
click at [995, 240] on ngb-modal-window "INVOICE View Invoice Close" at bounding box center [552, 260] width 1104 height 520
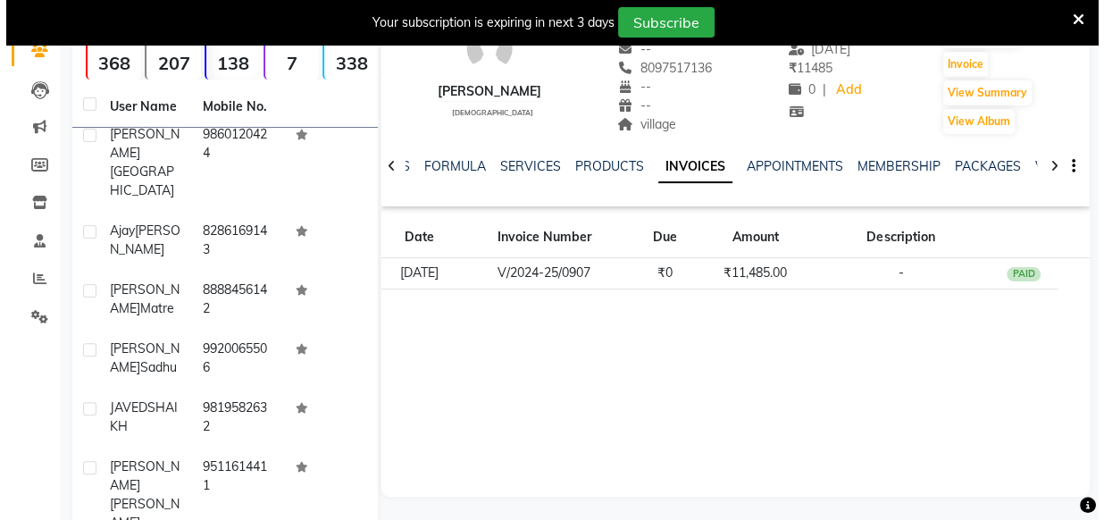
scroll to position [2024, 0]
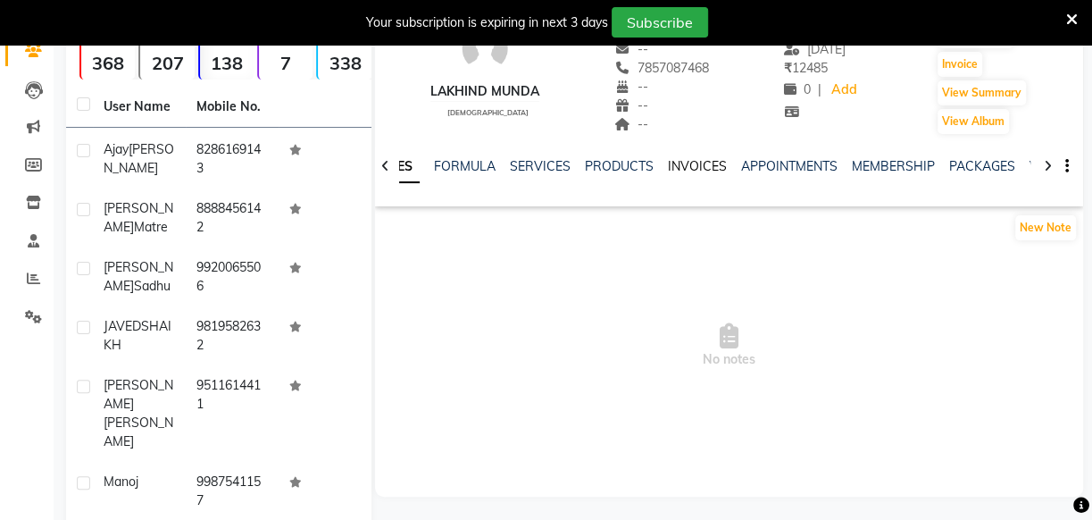
click at [675, 166] on link "INVOICES" at bounding box center [697, 166] width 59 height 16
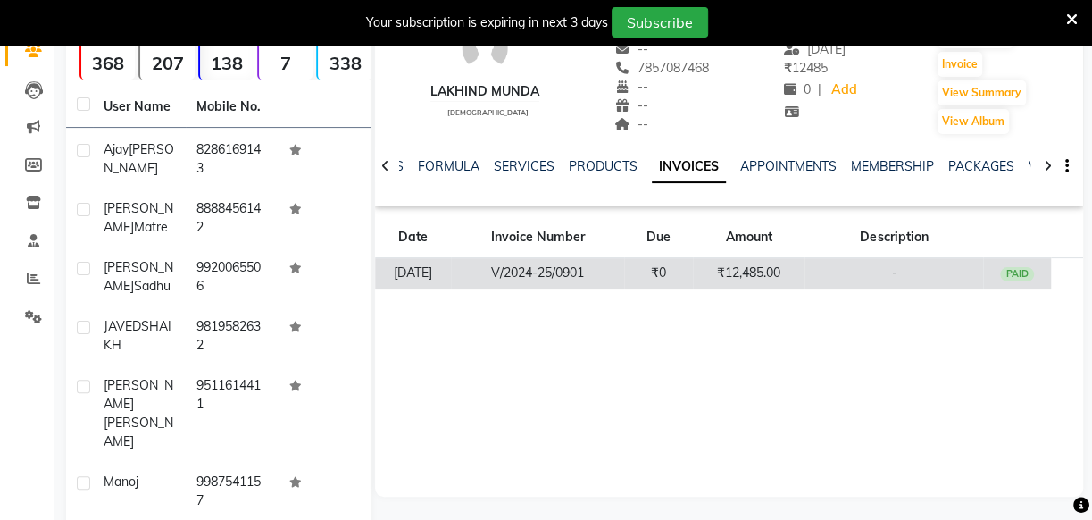
click at [656, 267] on td "₹0" at bounding box center [658, 273] width 69 height 31
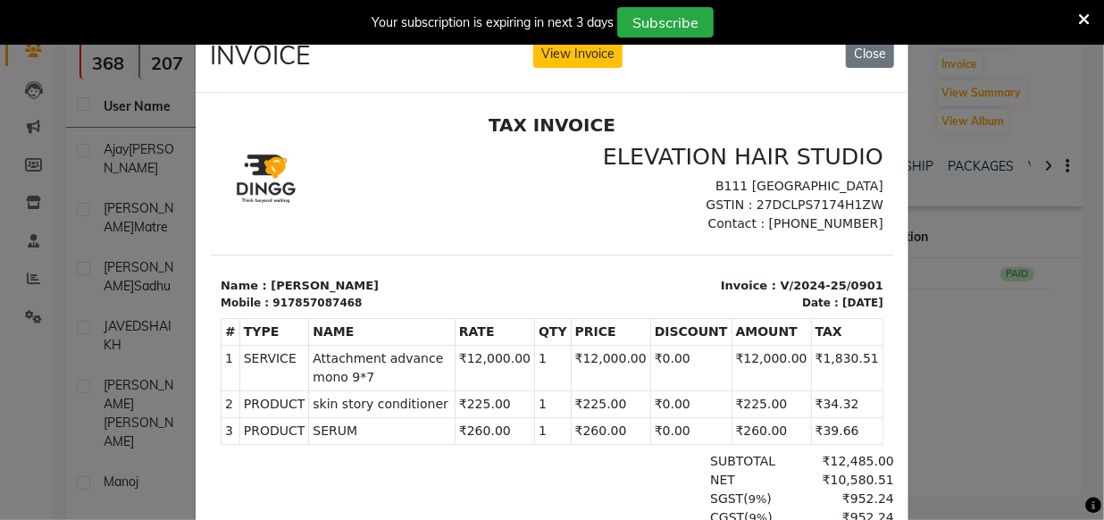
click at [944, 214] on ngb-modal-window "INVOICE View Invoice Close" at bounding box center [552, 260] width 1104 height 520
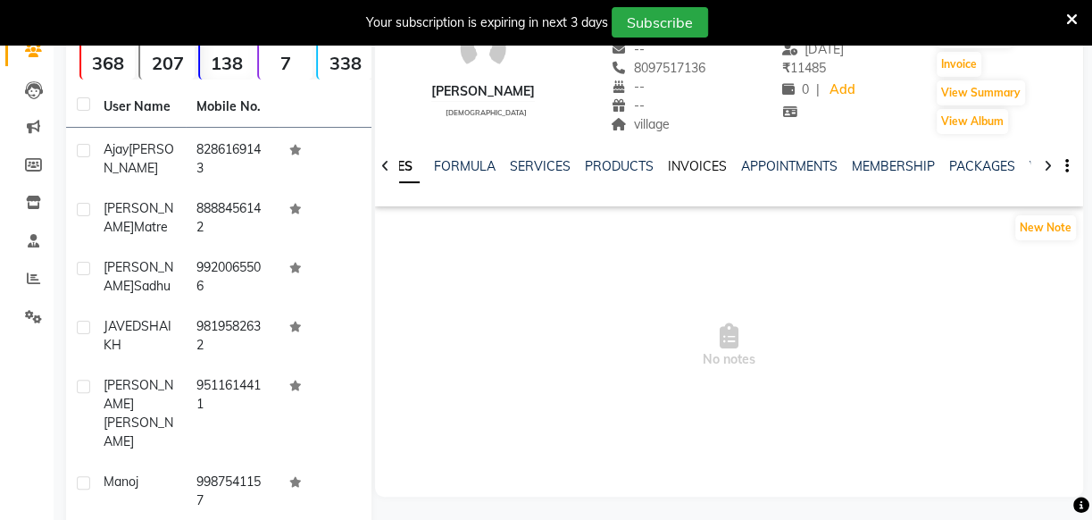
click at [671, 170] on link "INVOICES" at bounding box center [697, 166] width 59 height 16
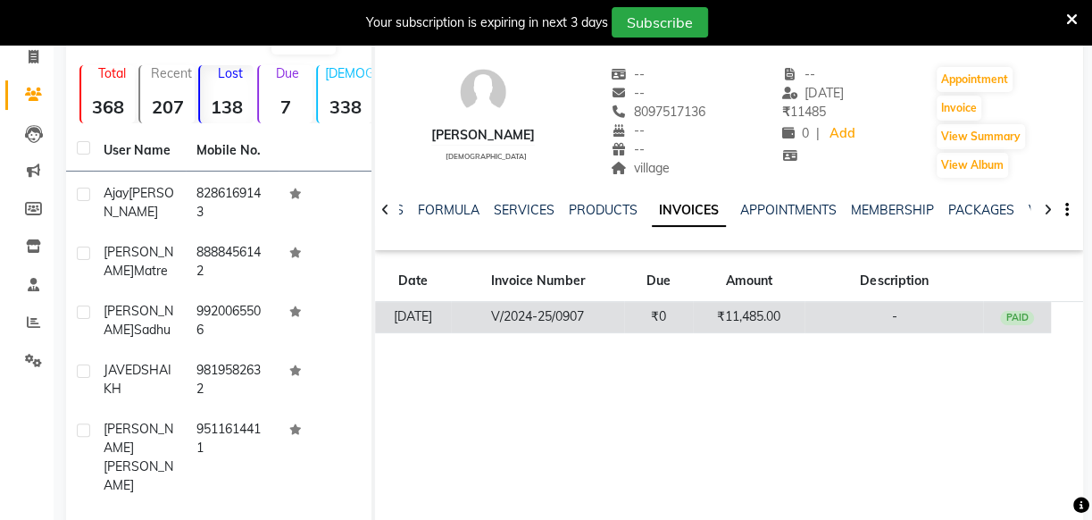
scroll to position [80, 0]
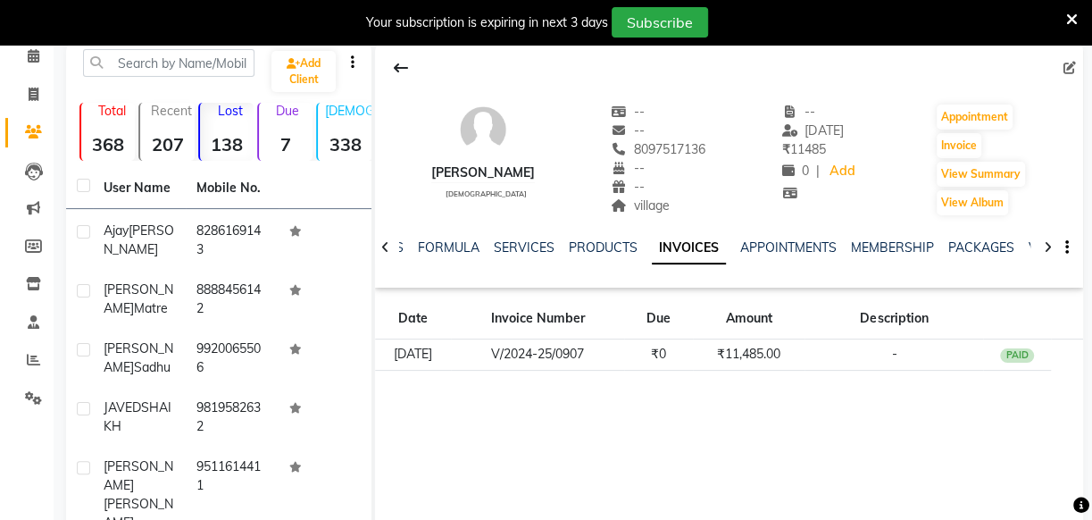
click at [710, 212] on div "Afrid Ansari male -- -- 8097517136 -- -- village -- 26-03-2025 ₹ 11485 0 | Add …" at bounding box center [729, 151] width 708 height 132
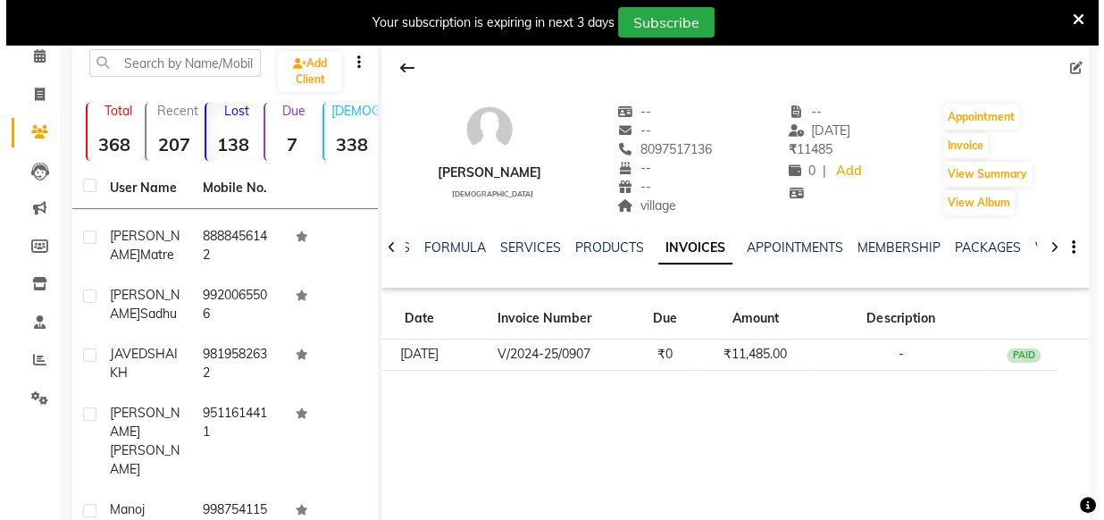
scroll to position [2105, 0]
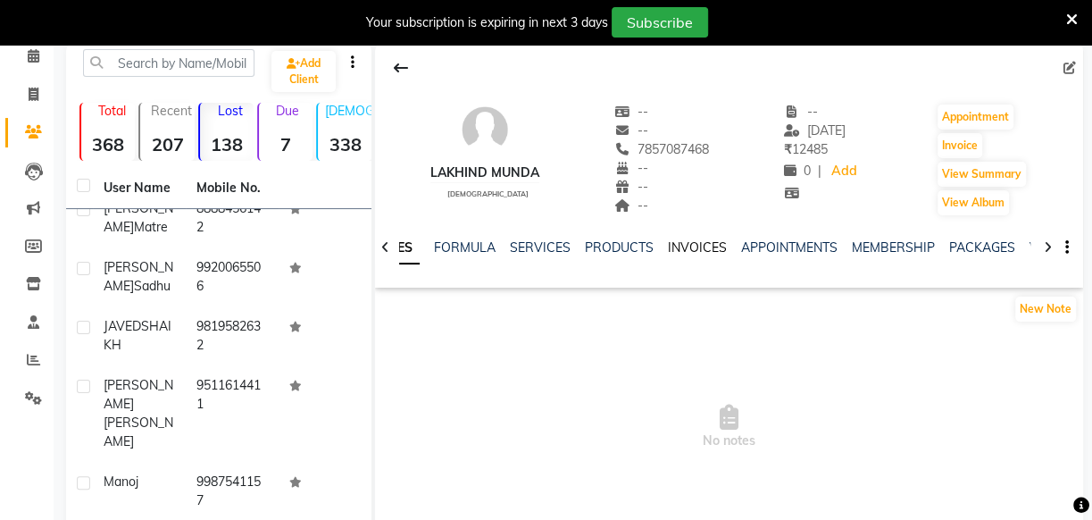
click at [680, 252] on link "INVOICES" at bounding box center [697, 247] width 59 height 16
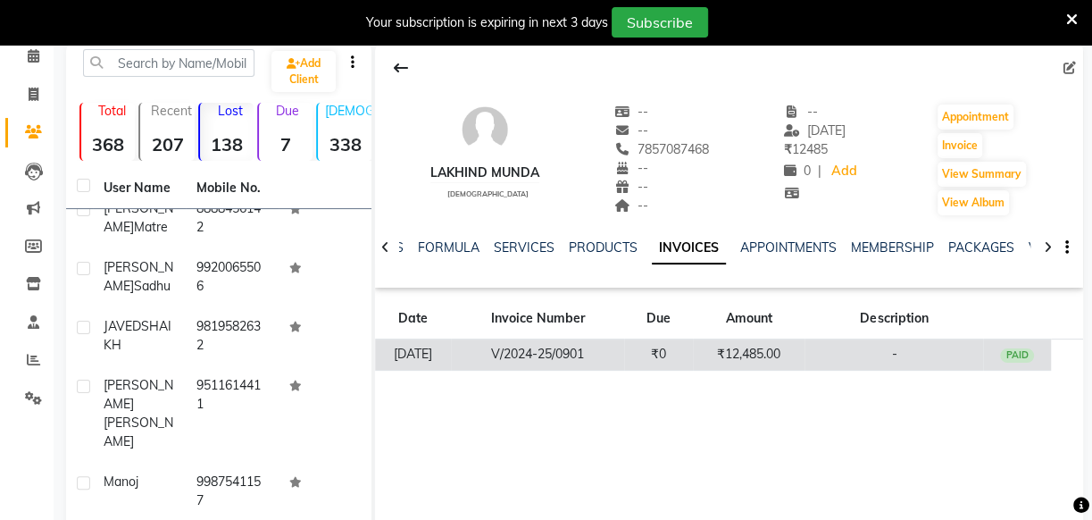
click at [663, 348] on td "₹0" at bounding box center [658, 354] width 69 height 31
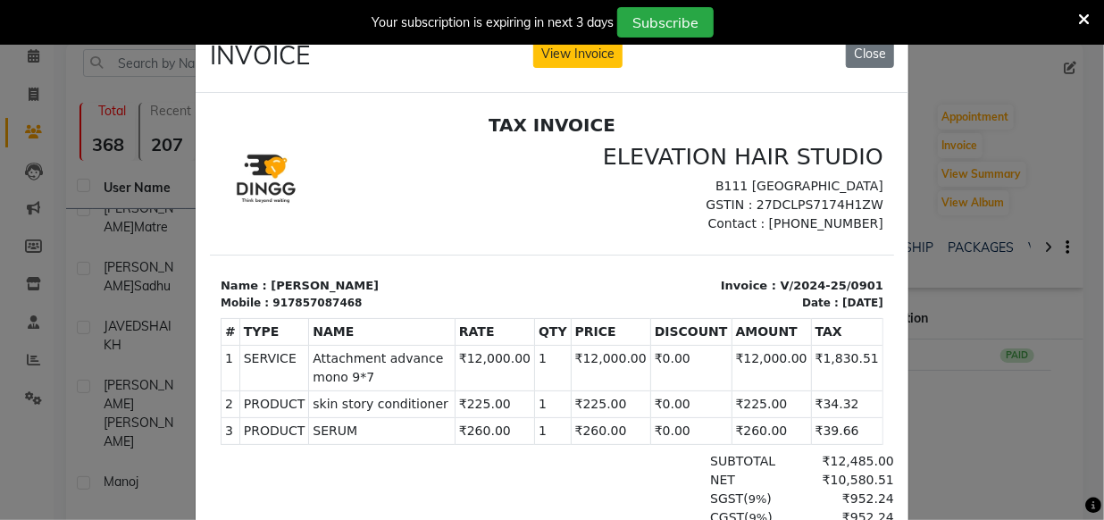
drag, startPoint x: 305, startPoint y: 355, endPoint x: 806, endPoint y: 385, distance: 502.8
click at [806, 385] on tbody "1 SERVICE SERVICE Attachment advance mono 9*7 ₹12,000.00 ₹1,830.51 2 PRODUCT 3" at bounding box center [552, 393] width 662 height 99
click at [1044, 295] on ngb-modal-window "INVOICE View Invoice Close" at bounding box center [552, 260] width 1104 height 520
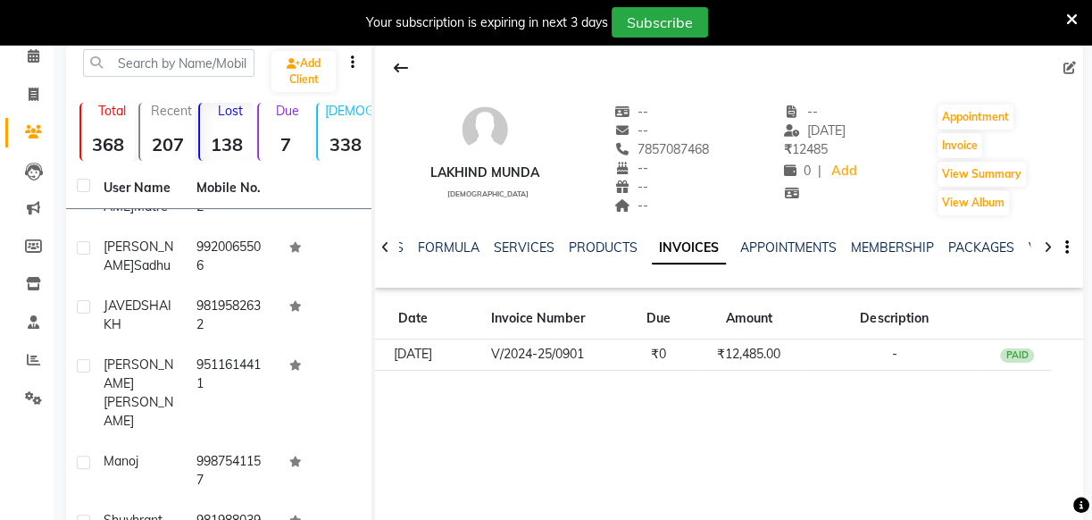
scroll to position [2186, 0]
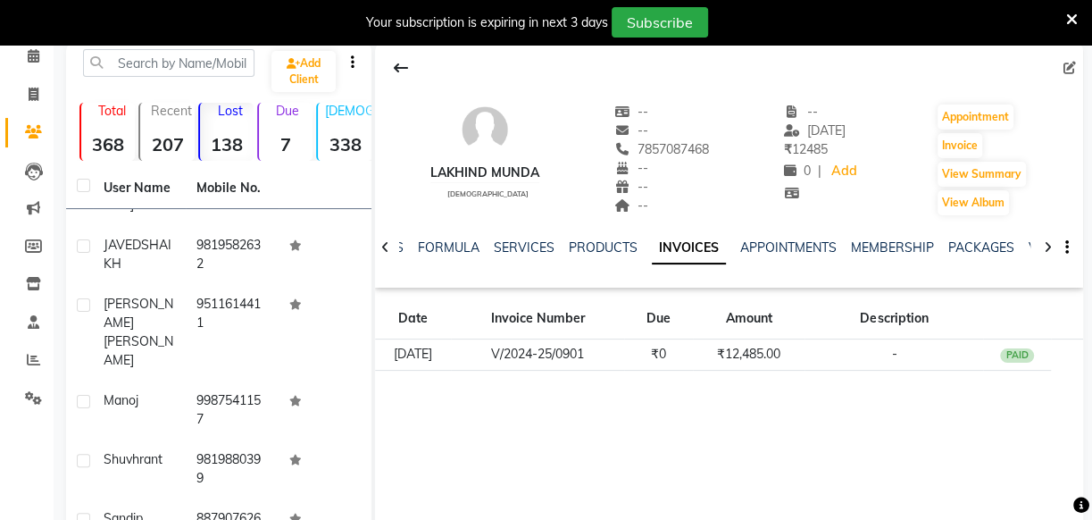
click at [426, 402] on div "lakhind munda male -- -- 7857087468 -- -- -- -- 25-03-2025 ₹ 12485 0 | Add Appo…" at bounding box center [729, 310] width 708 height 536
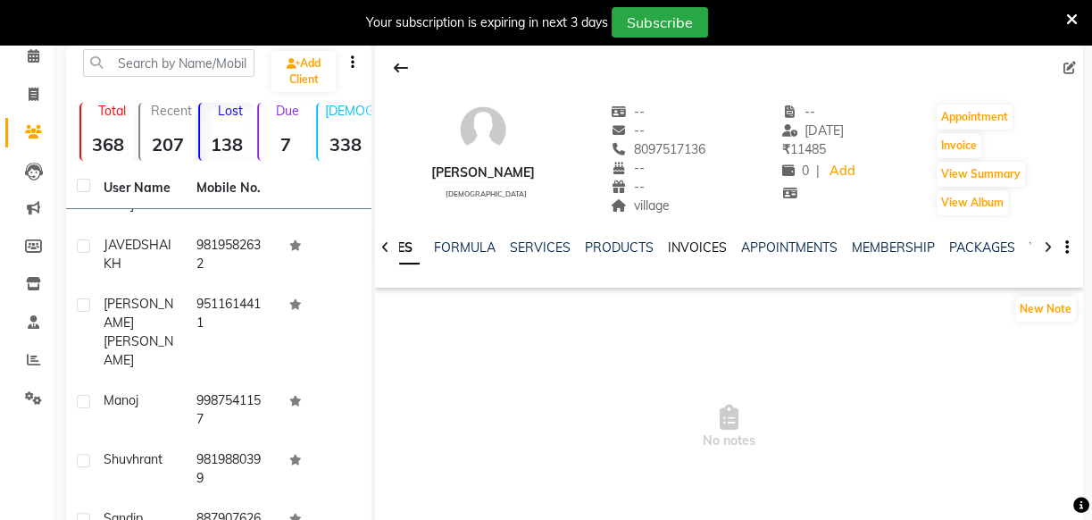
click at [689, 245] on link "INVOICES" at bounding box center [697, 247] width 59 height 16
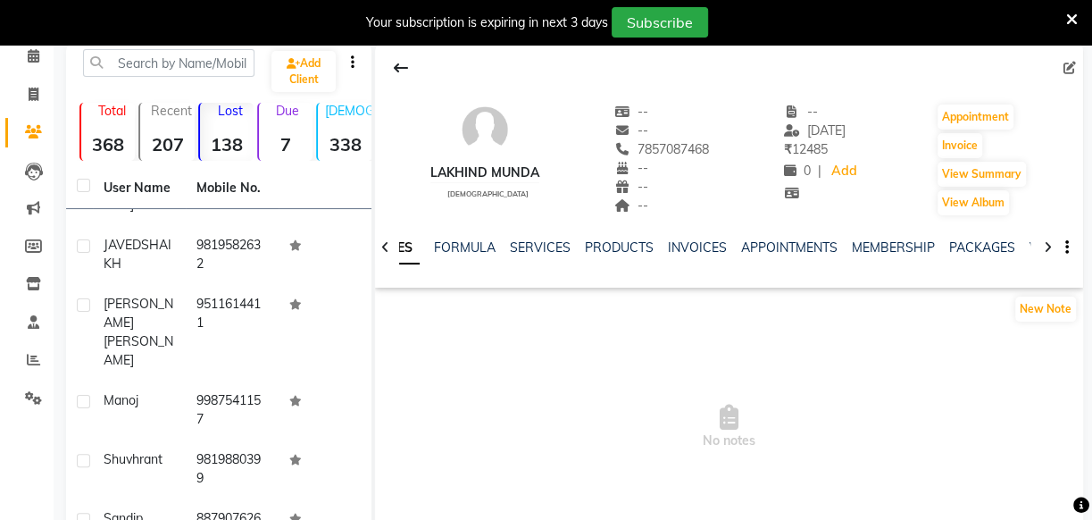
click at [717, 245] on link "INVOICES" at bounding box center [697, 247] width 59 height 16
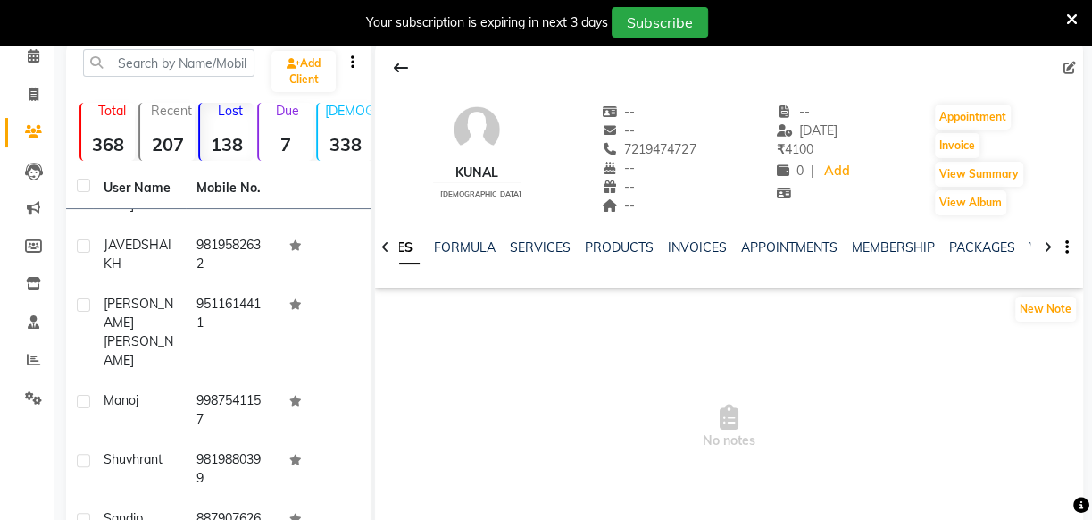
click at [670, 255] on div "INVOICES" at bounding box center [697, 247] width 59 height 19
click at [672, 246] on link "INVOICES" at bounding box center [697, 247] width 59 height 16
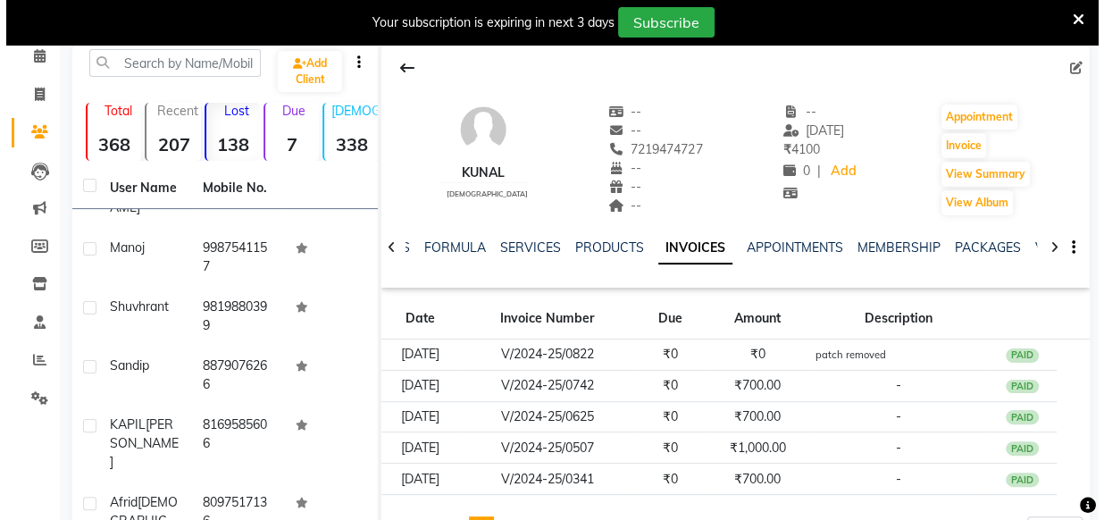
scroll to position [2349, 0]
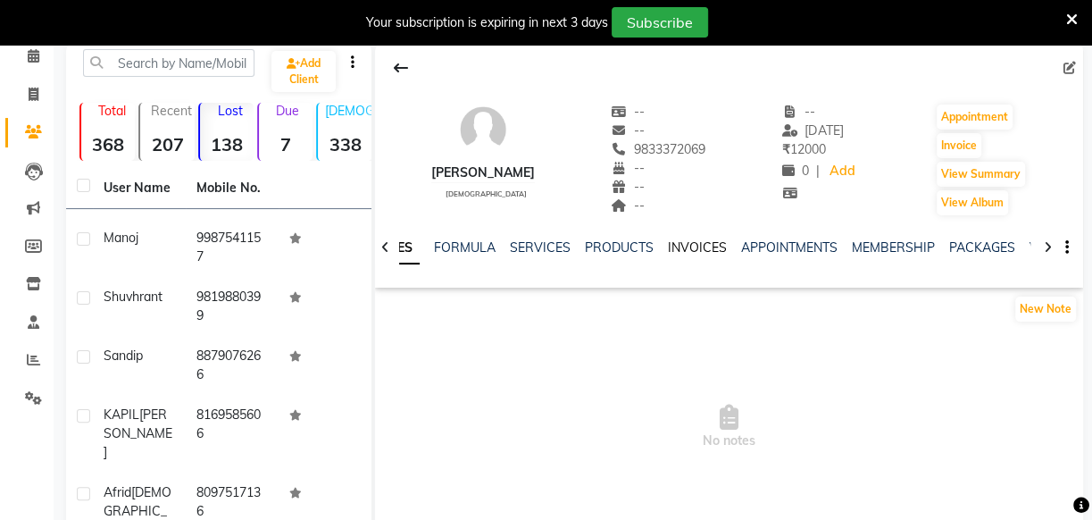
click at [697, 244] on link "INVOICES" at bounding box center [697, 247] width 59 height 16
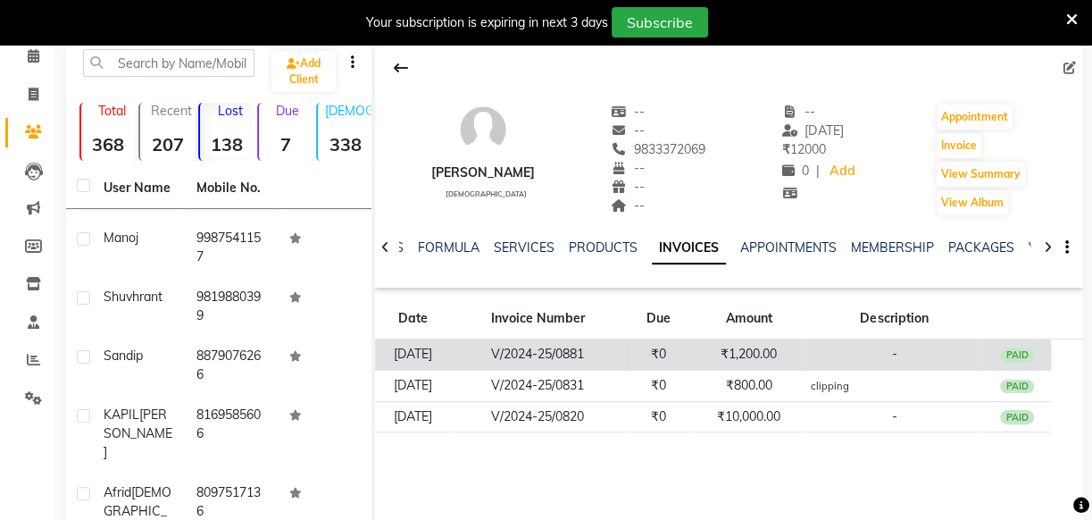
click at [723, 349] on td "₹1,200.00" at bounding box center [749, 354] width 113 height 31
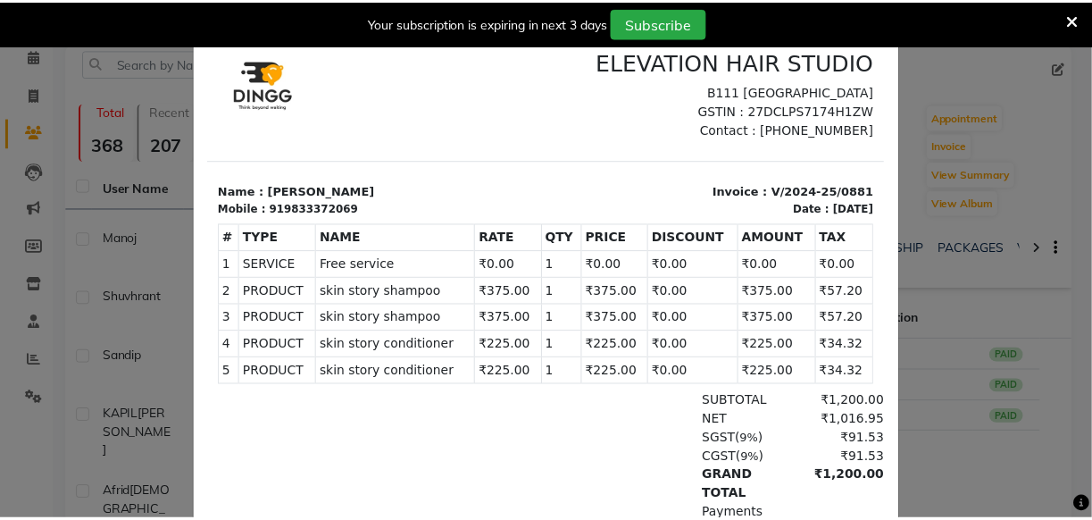
scroll to position [80, 0]
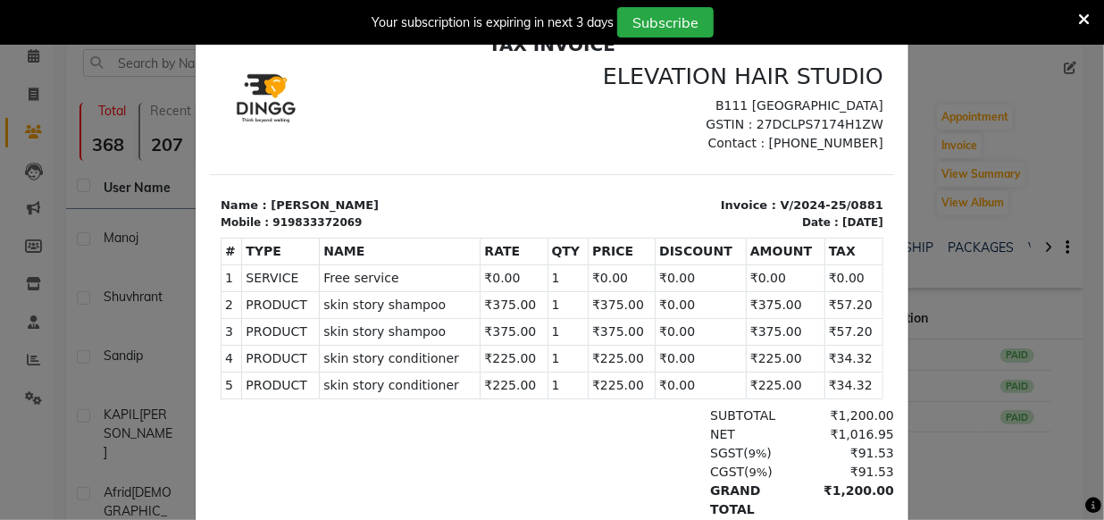
click at [991, 289] on ngb-modal-window "INVOICE View Invoice Close" at bounding box center [552, 260] width 1104 height 520
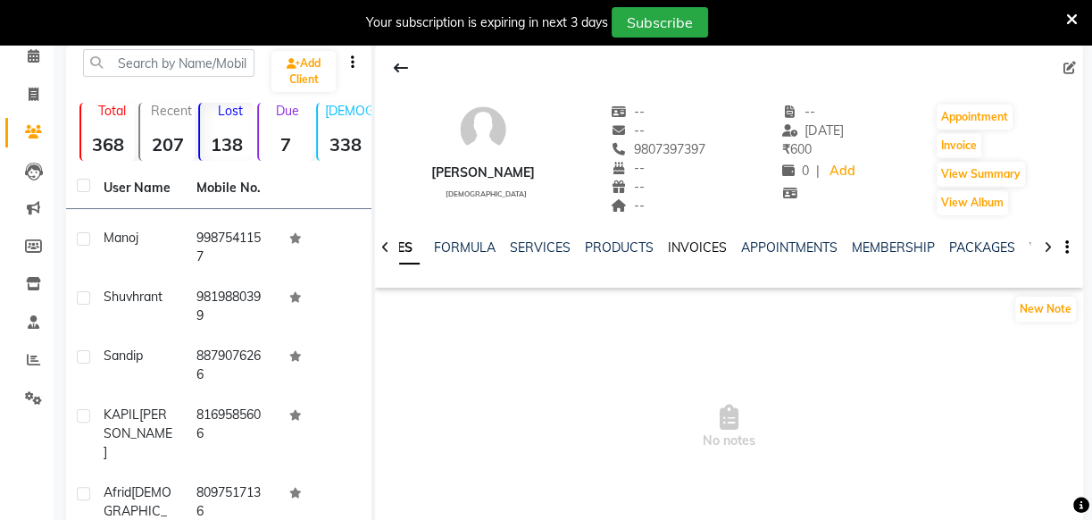
click at [675, 247] on link "INVOICES" at bounding box center [697, 247] width 59 height 16
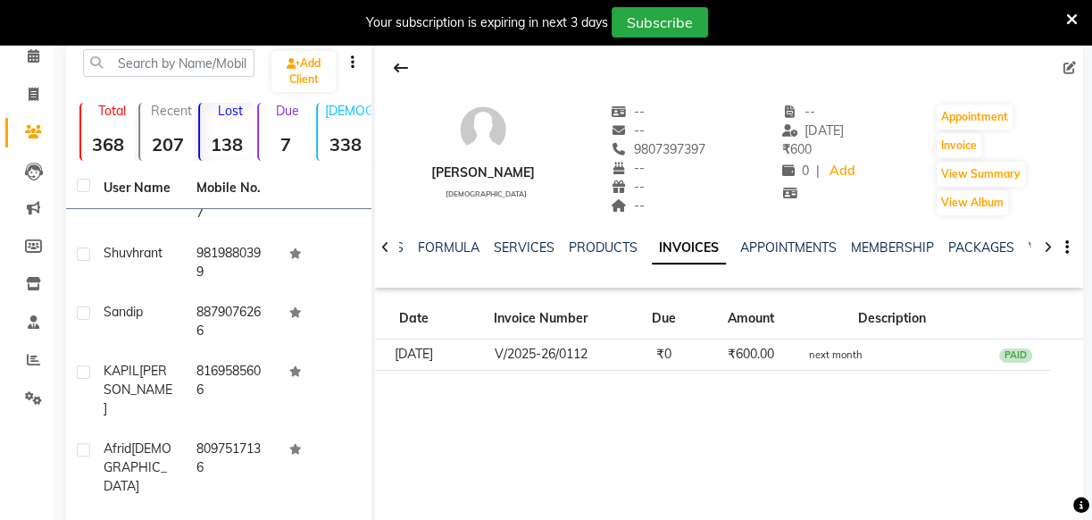
scroll to position [2429, 0]
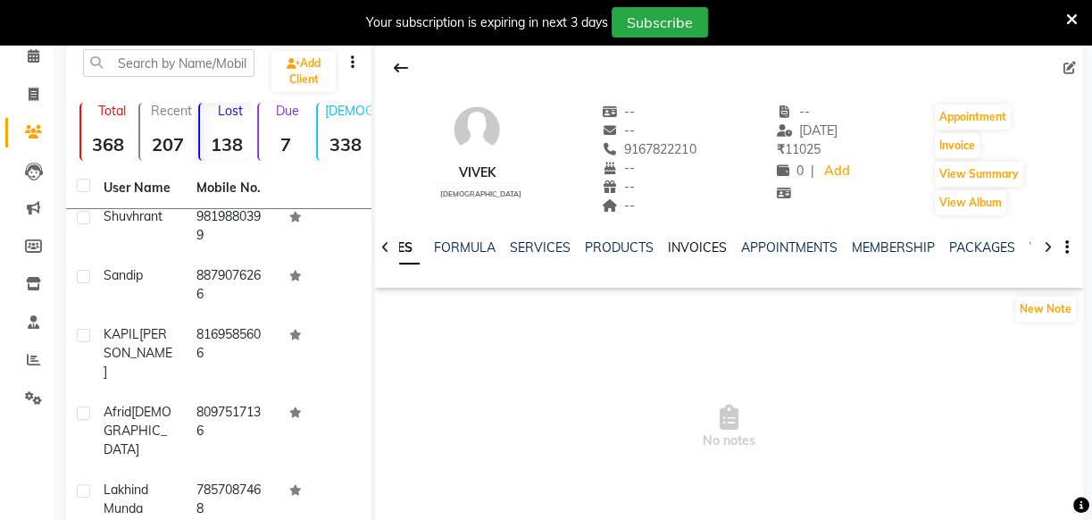
click at [696, 250] on link "INVOICES" at bounding box center [697, 247] width 59 height 16
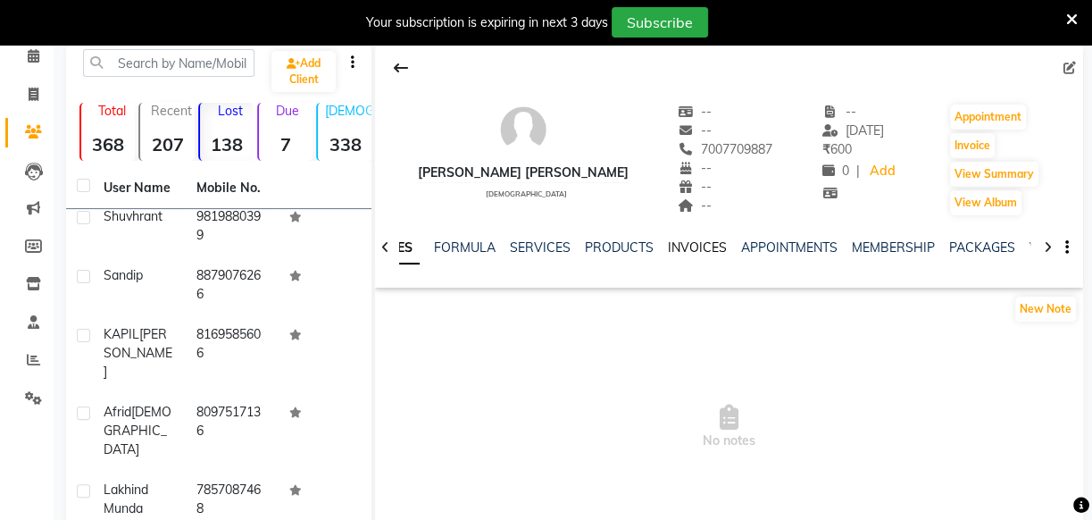
click at [695, 249] on link "INVOICES" at bounding box center [697, 247] width 59 height 16
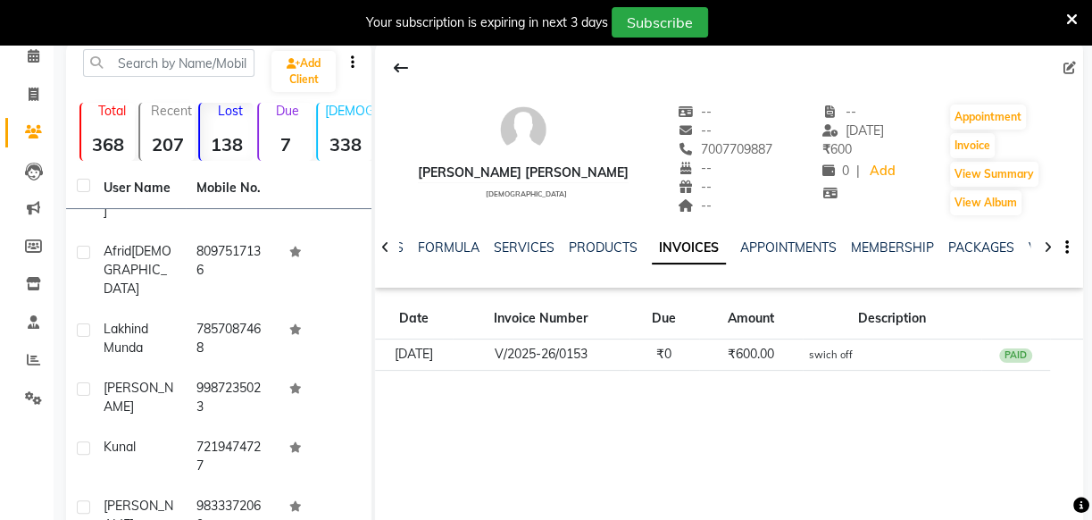
scroll to position [2592, 0]
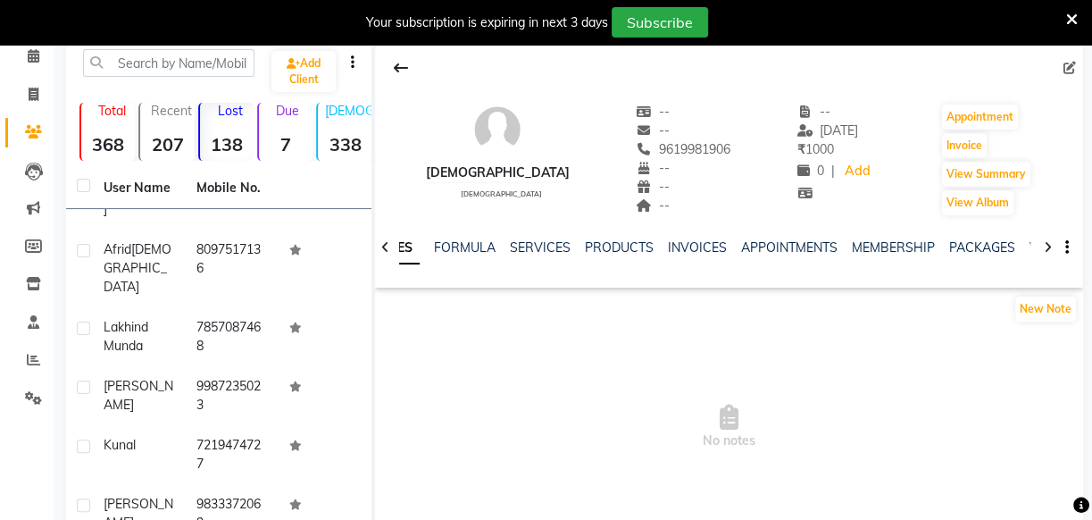
scroll to position [2673, 0]
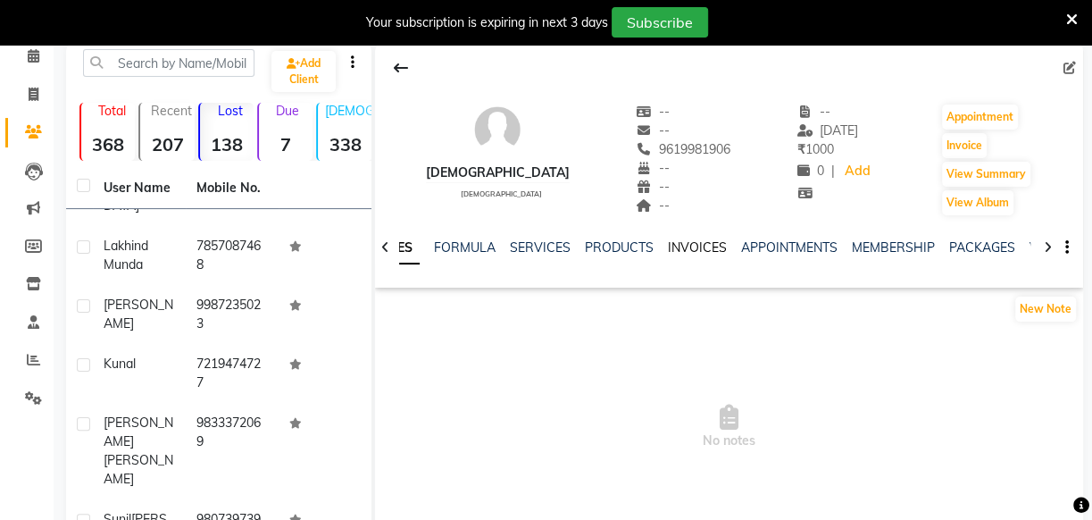
click at [692, 250] on link "INVOICES" at bounding box center [697, 247] width 59 height 16
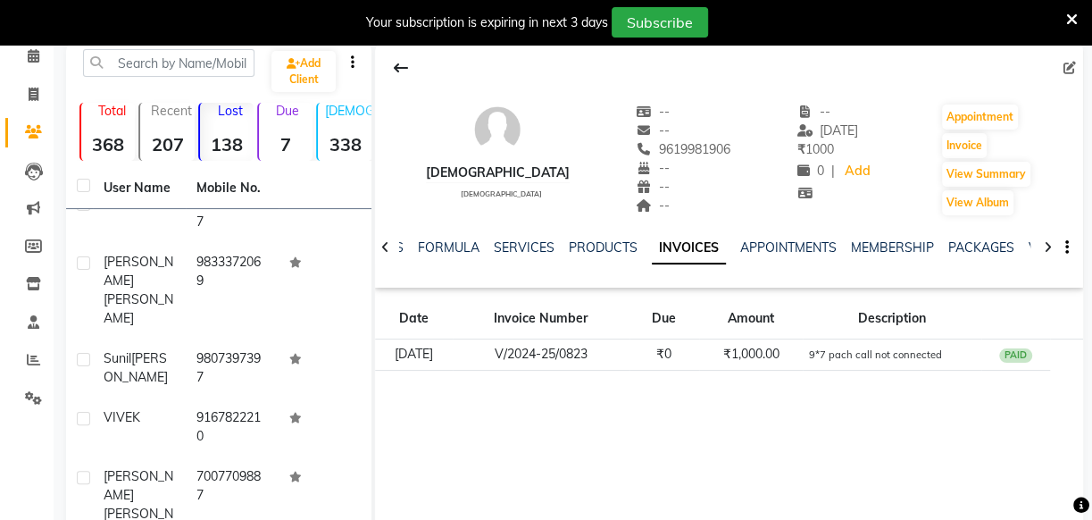
scroll to position [2836, 0]
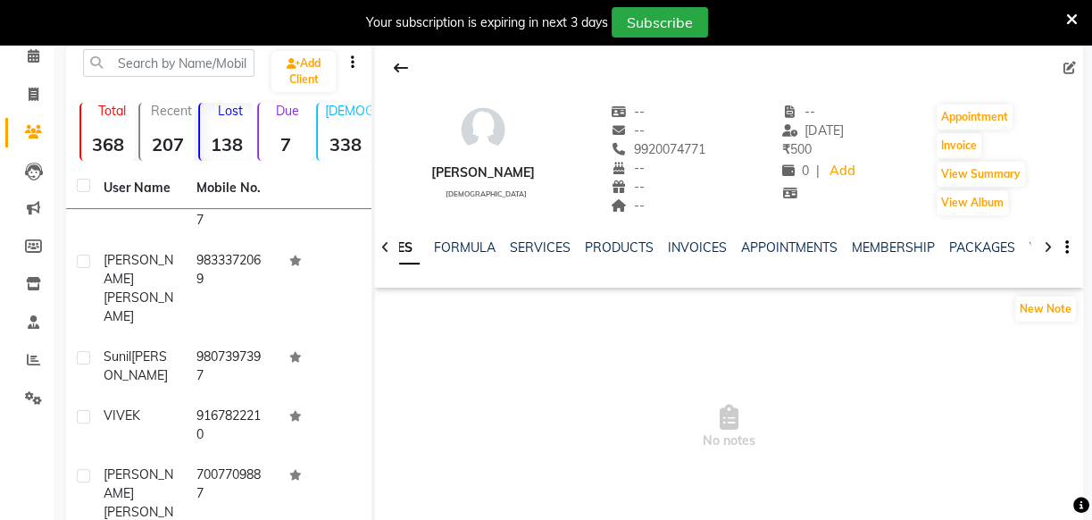
click at [697, 252] on link "INVOICES" at bounding box center [697, 247] width 59 height 16
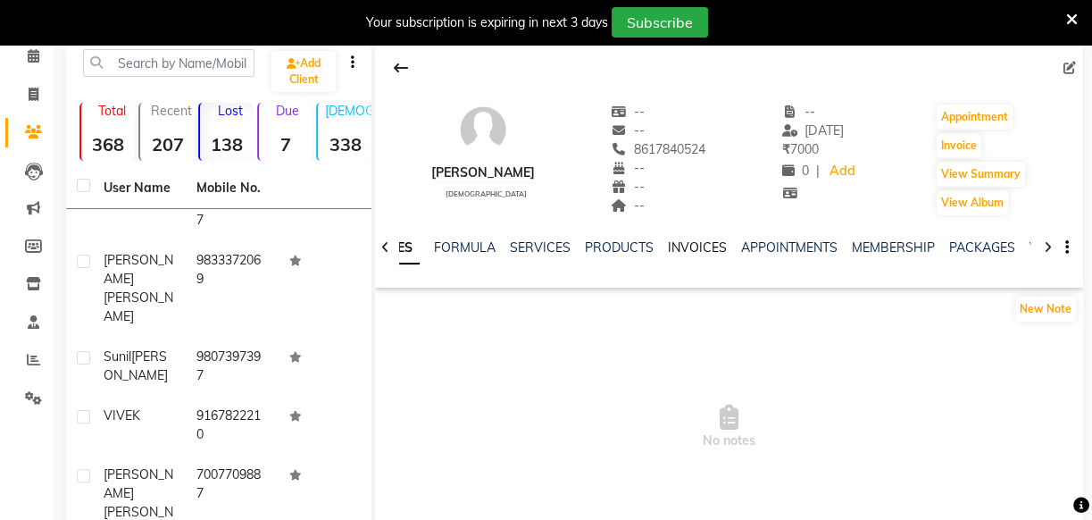
click at [675, 246] on link "INVOICES" at bounding box center [697, 247] width 59 height 16
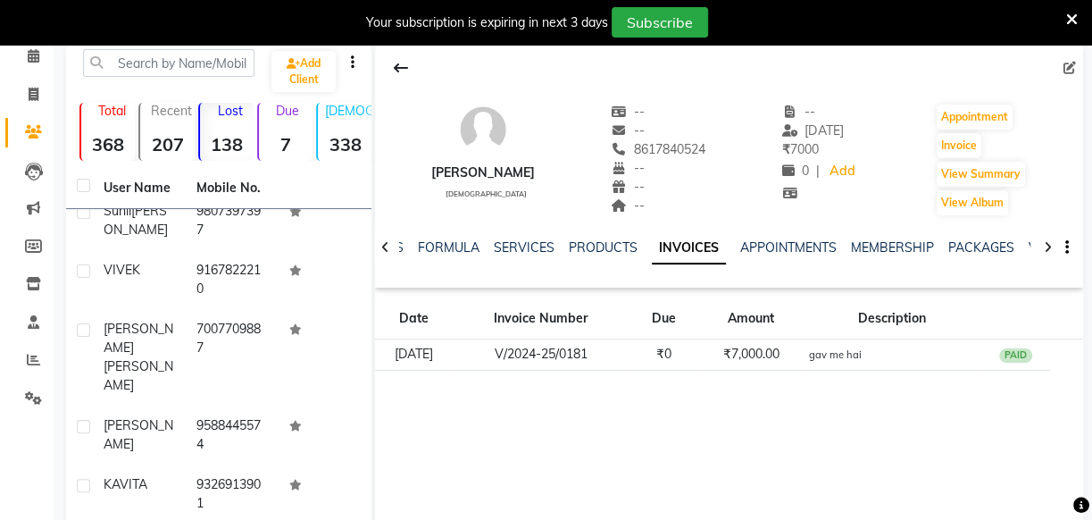
scroll to position [2998, 0]
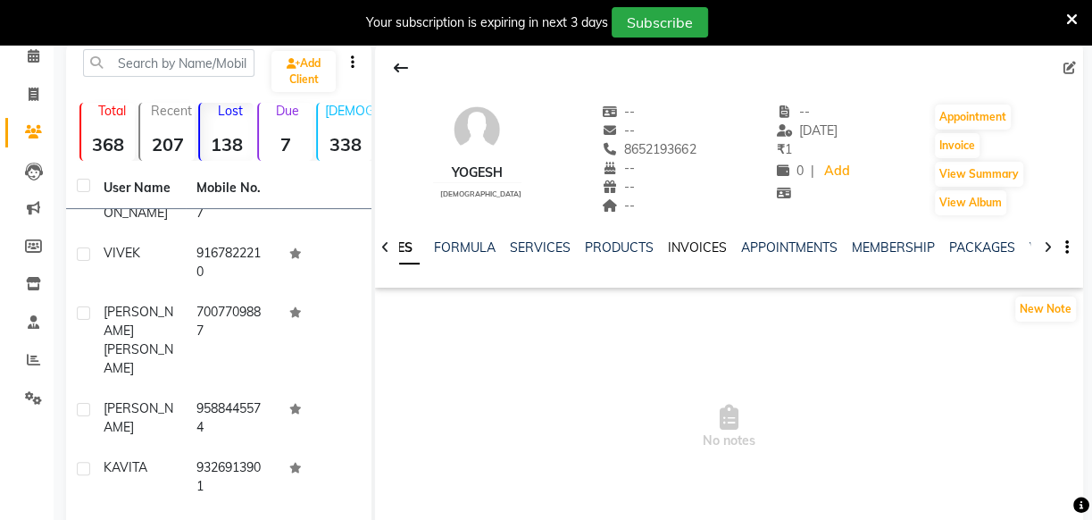
click at [687, 251] on link "INVOICES" at bounding box center [697, 247] width 59 height 16
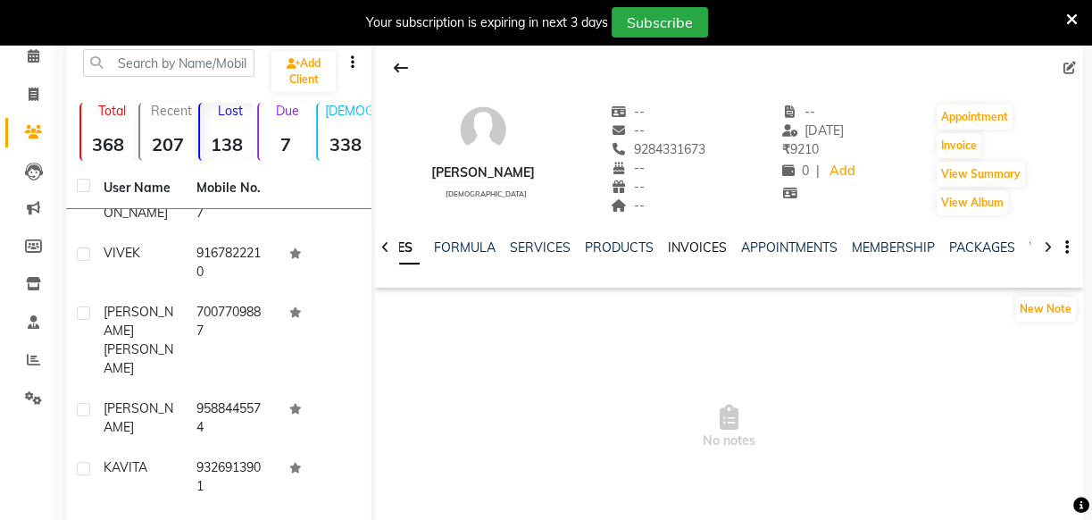
click at [694, 239] on link "INVOICES" at bounding box center [697, 247] width 59 height 16
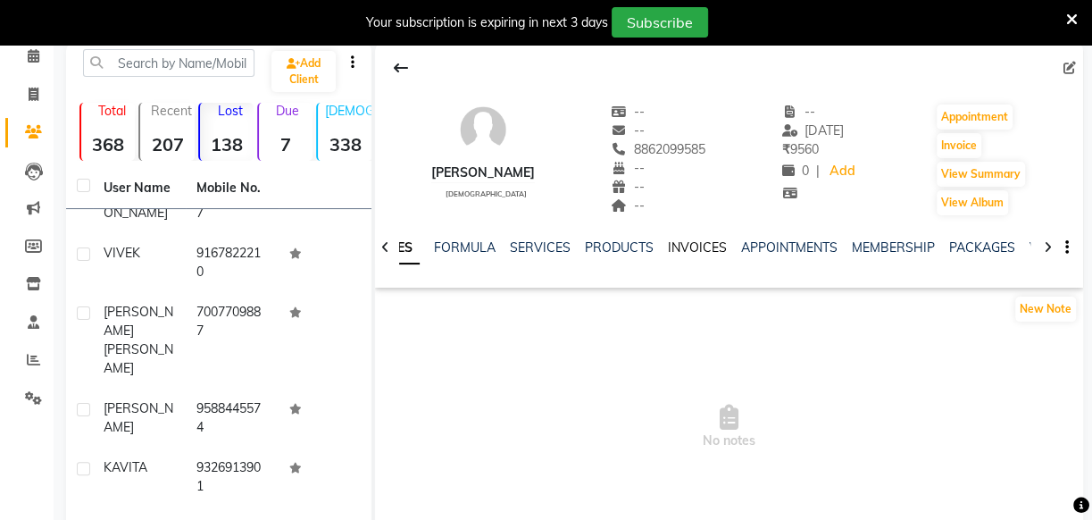
click at [678, 241] on link "INVOICES" at bounding box center [697, 247] width 59 height 16
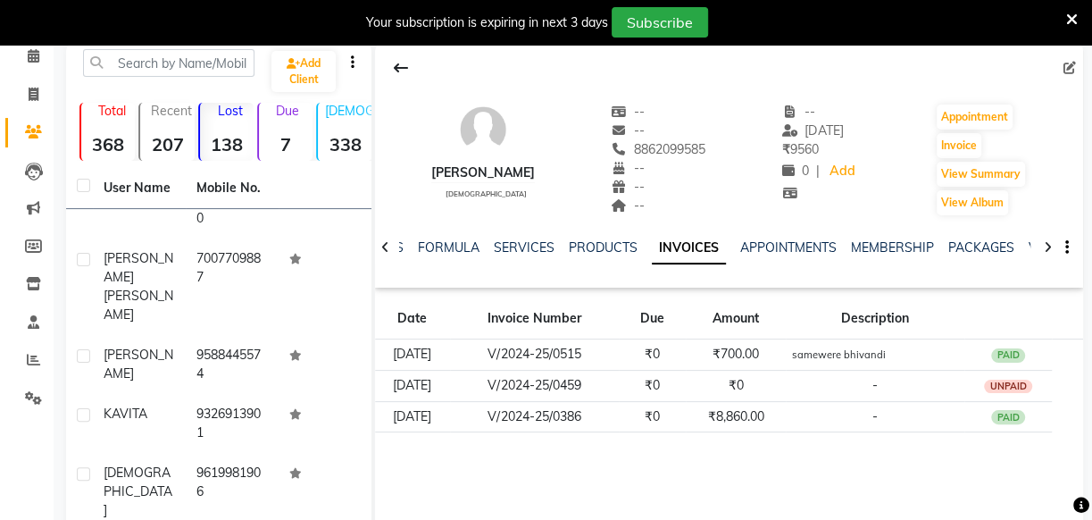
scroll to position [3079, 0]
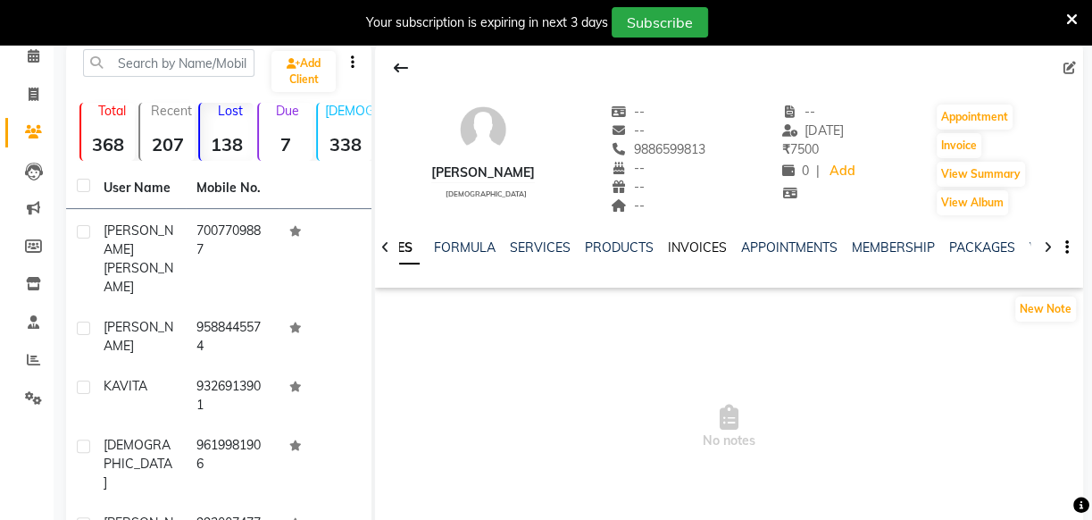
click at [671, 252] on link "INVOICES" at bounding box center [697, 247] width 59 height 16
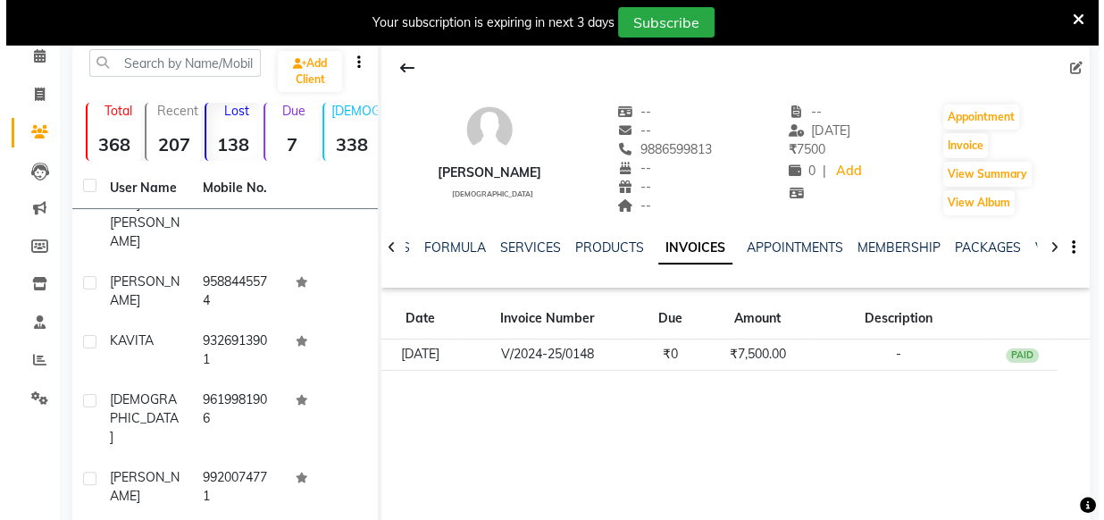
scroll to position [3161, 0]
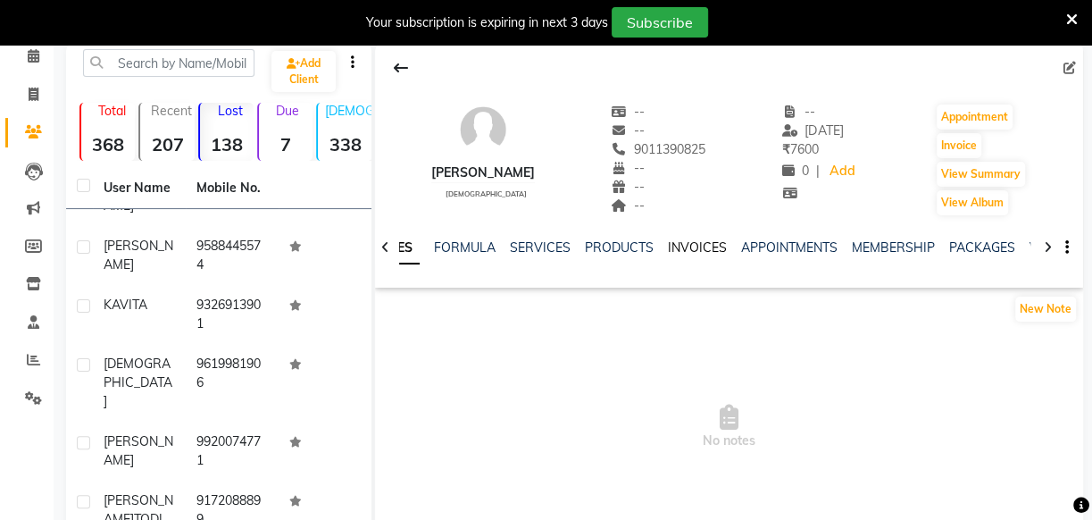
click at [701, 242] on link "INVOICES" at bounding box center [697, 247] width 59 height 16
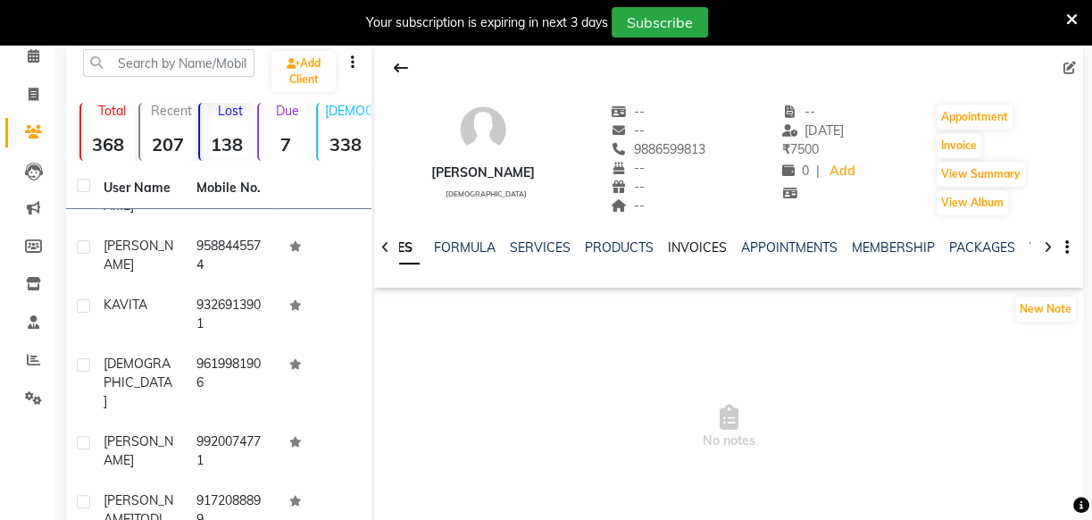
click at [681, 239] on link "INVOICES" at bounding box center [697, 247] width 59 height 16
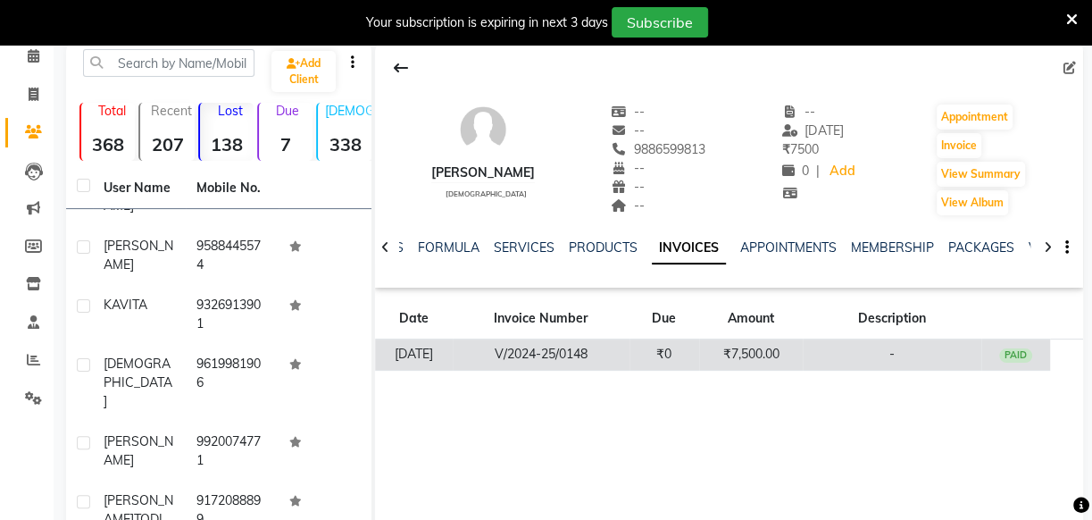
click at [829, 355] on td "-" at bounding box center [892, 354] width 179 height 31
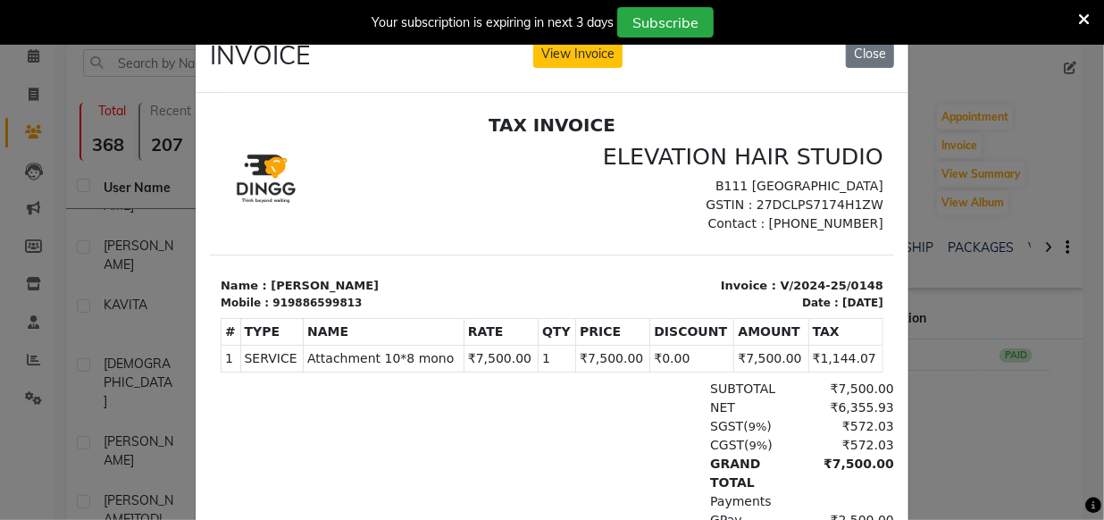
drag, startPoint x: 465, startPoint y: 355, endPoint x: 626, endPoint y: 334, distance: 162.1
click at [626, 334] on table "# TYPE NAME RATE QTY PRICE DISCOUNT AMOUNT TAX 1 SERVICE SERVICE" at bounding box center [551, 344] width 663 height 54
click at [614, 397] on div "NET ₹6,355.93" at bounding box center [662, 406] width 464 height 19
click at [846, 64] on button "Close" at bounding box center [870, 54] width 48 height 28
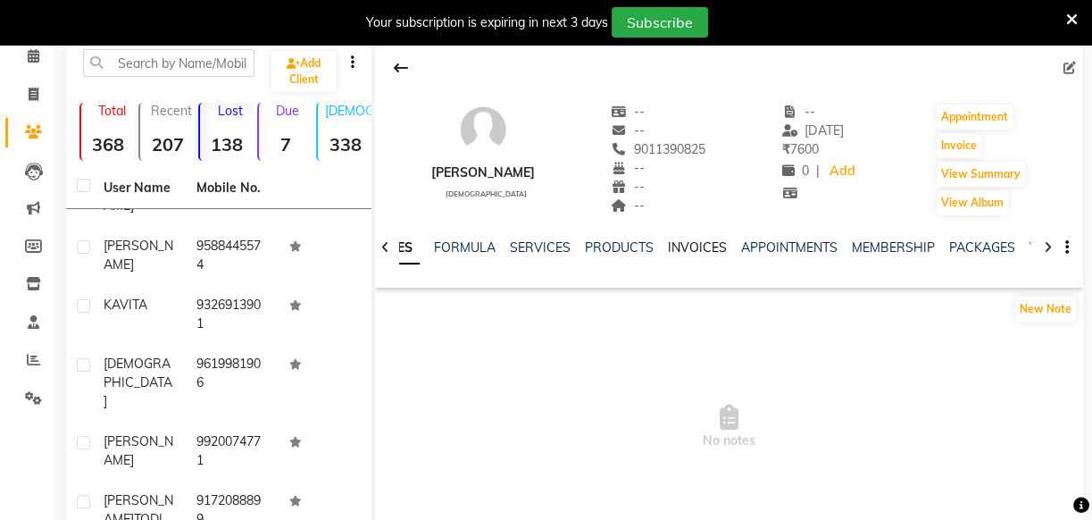
click at [694, 254] on link "INVOICES" at bounding box center [697, 247] width 59 height 16
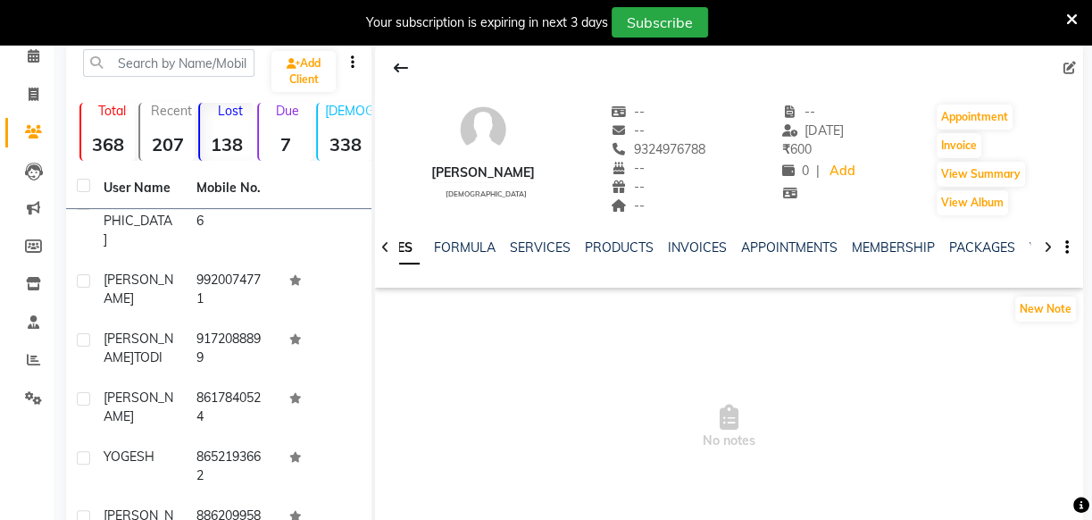
scroll to position [3322, 0]
click at [704, 246] on link "INVOICES" at bounding box center [697, 247] width 59 height 16
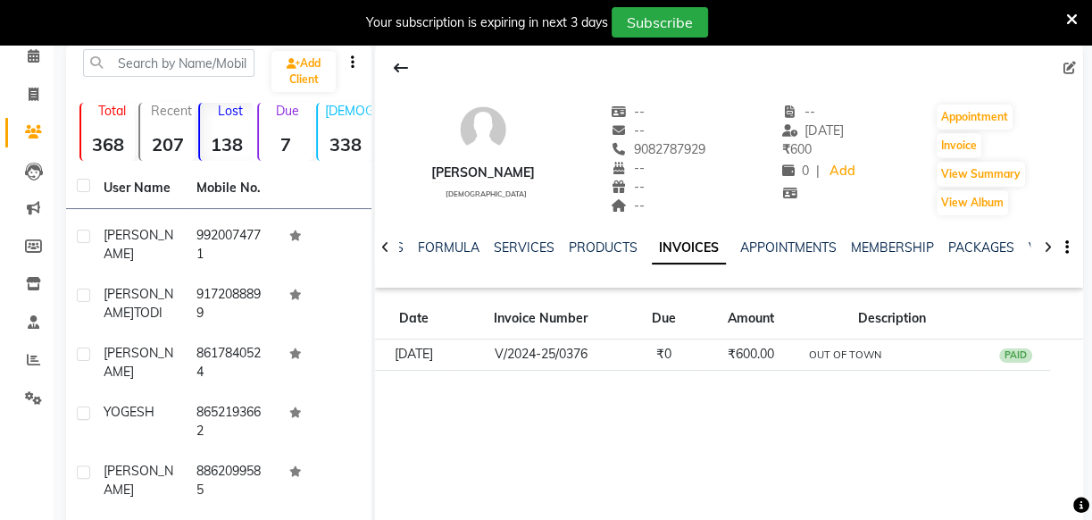
scroll to position [3404, 0]
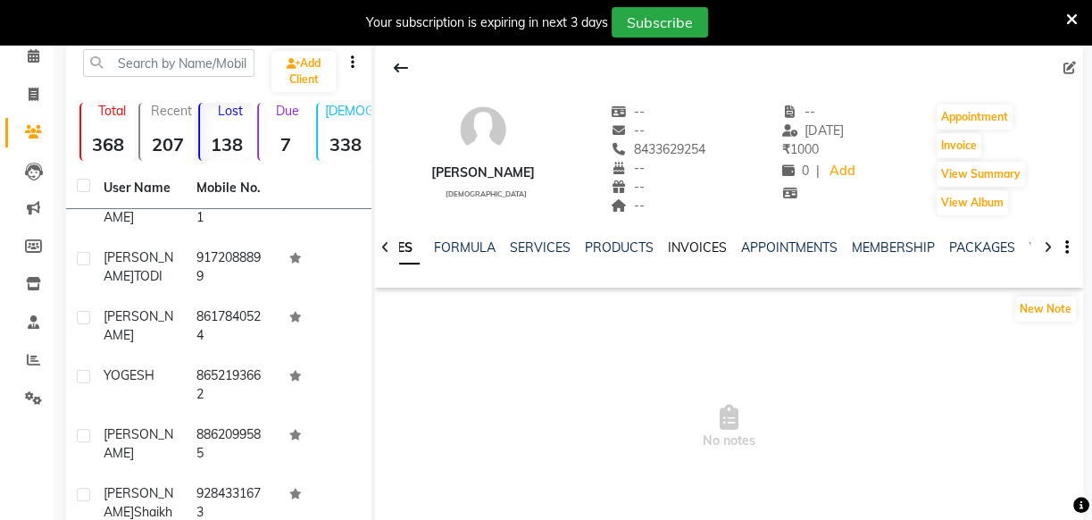
click at [697, 250] on link "INVOICES" at bounding box center [697, 247] width 59 height 16
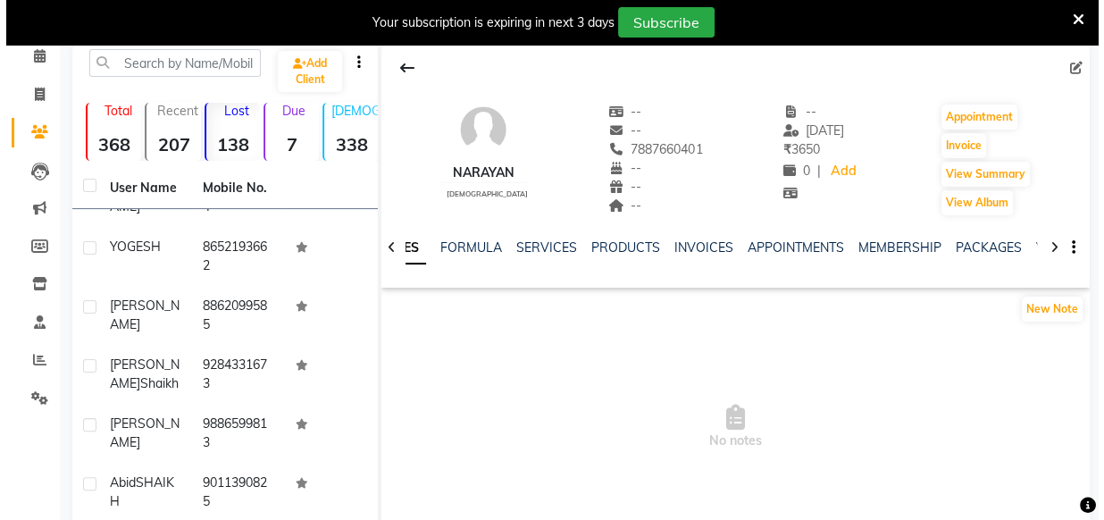
scroll to position [3566, 0]
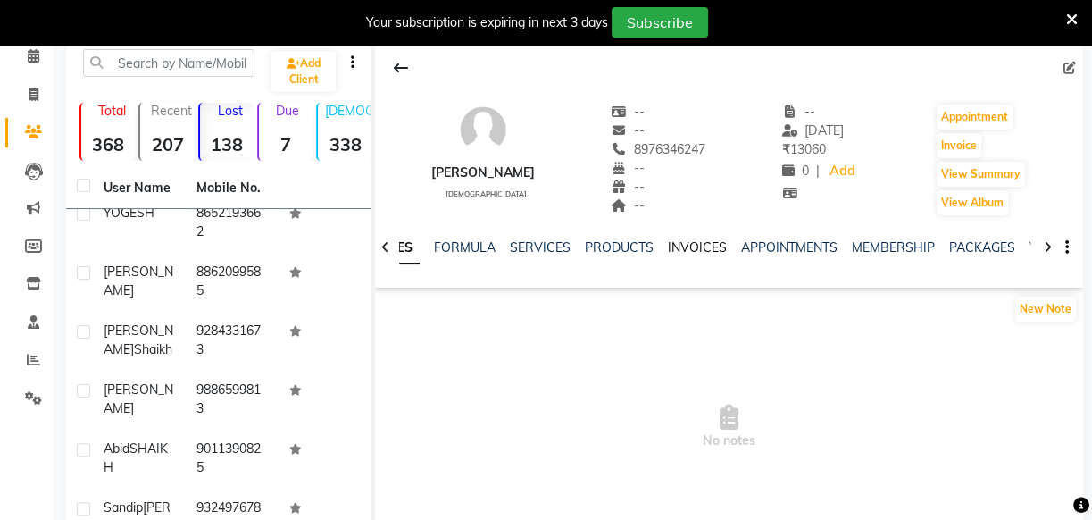
click at [691, 240] on link "INVOICES" at bounding box center [697, 247] width 59 height 16
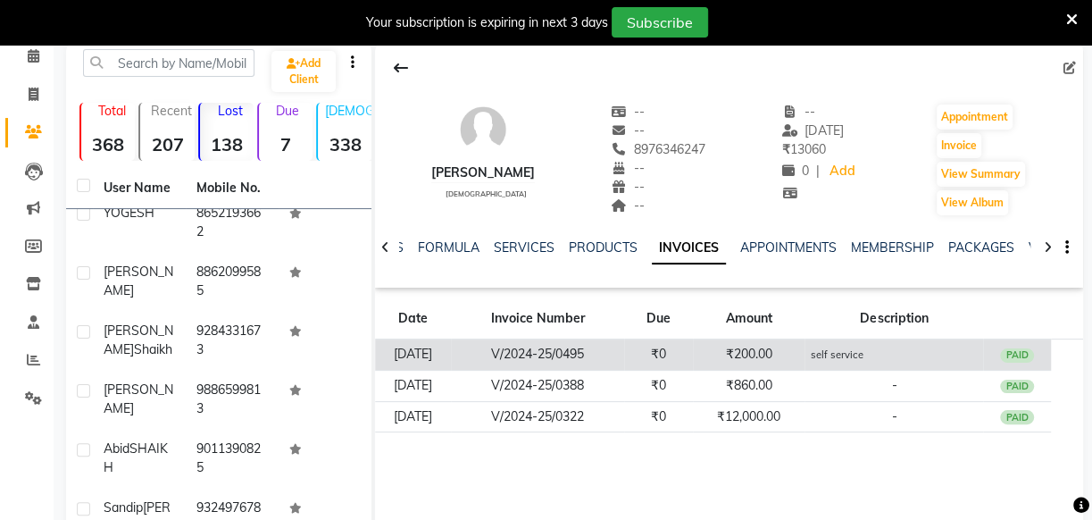
click at [660, 353] on td "₹0" at bounding box center [658, 354] width 69 height 31
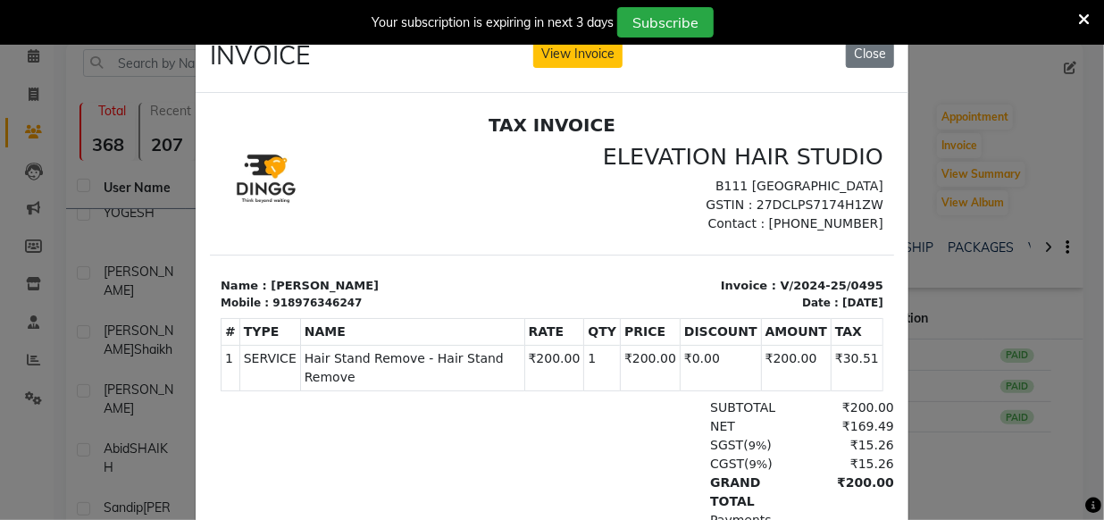
click at [945, 271] on ngb-modal-window "INVOICE View Invoice Close" at bounding box center [552, 260] width 1104 height 520
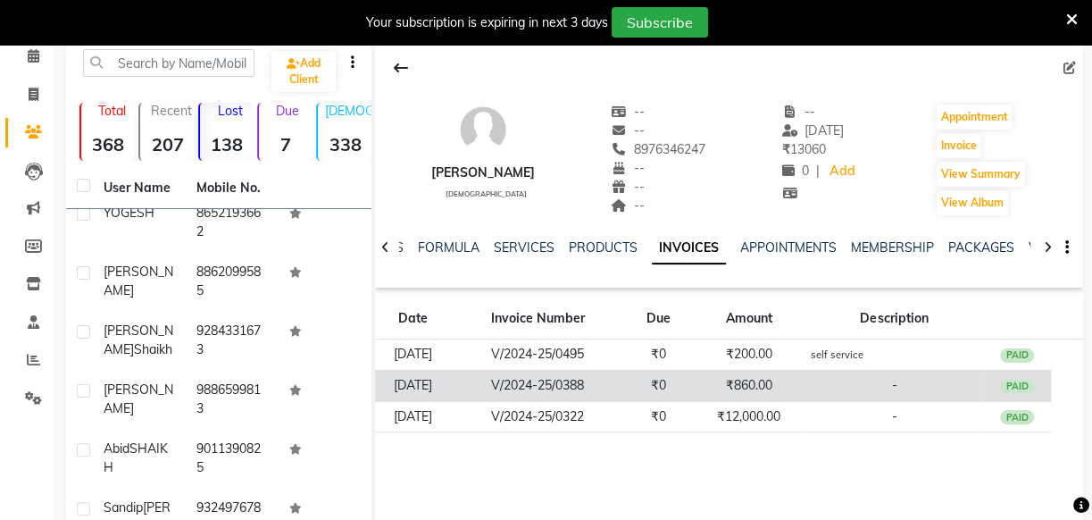
click at [732, 383] on td "₹860.00" at bounding box center [749, 385] width 113 height 31
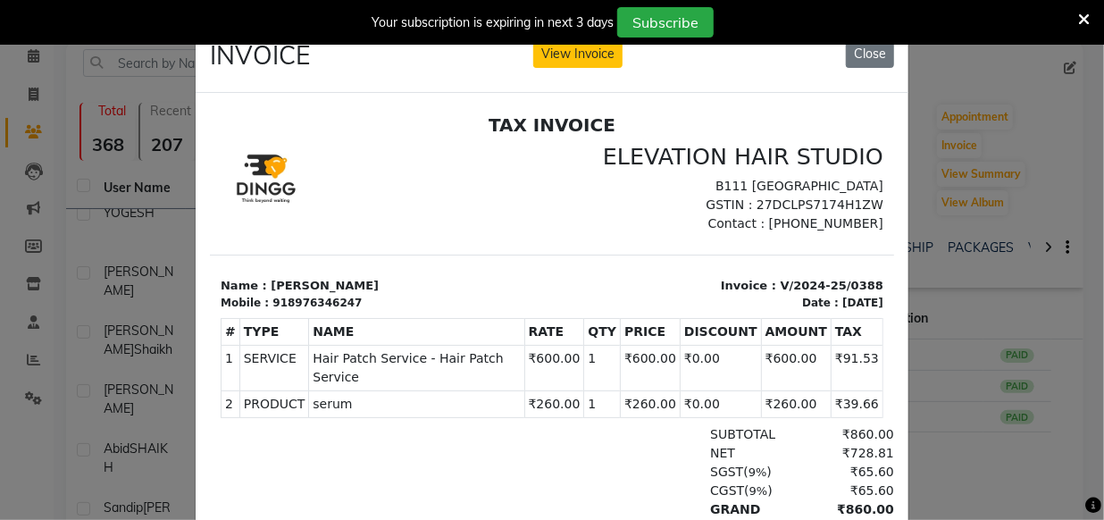
click at [967, 314] on ngb-modal-window "INVOICE View Invoice Close" at bounding box center [552, 260] width 1104 height 520
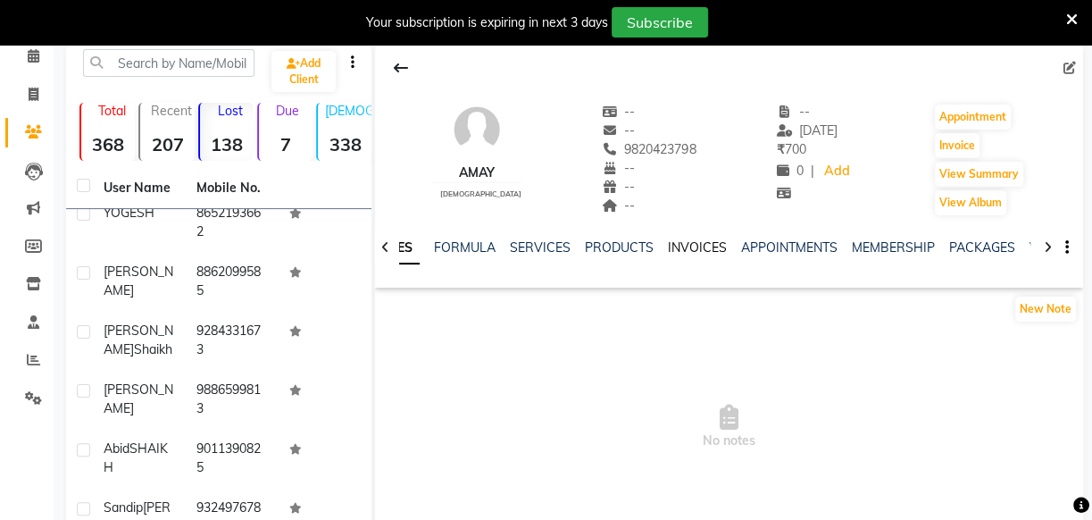
click at [675, 242] on link "INVOICES" at bounding box center [697, 247] width 59 height 16
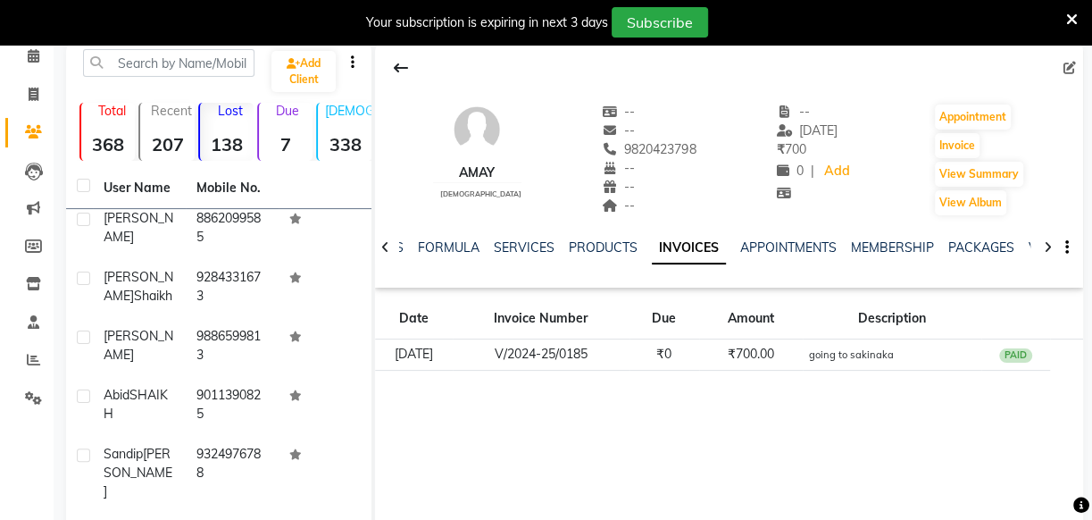
scroll to position [3647, 0]
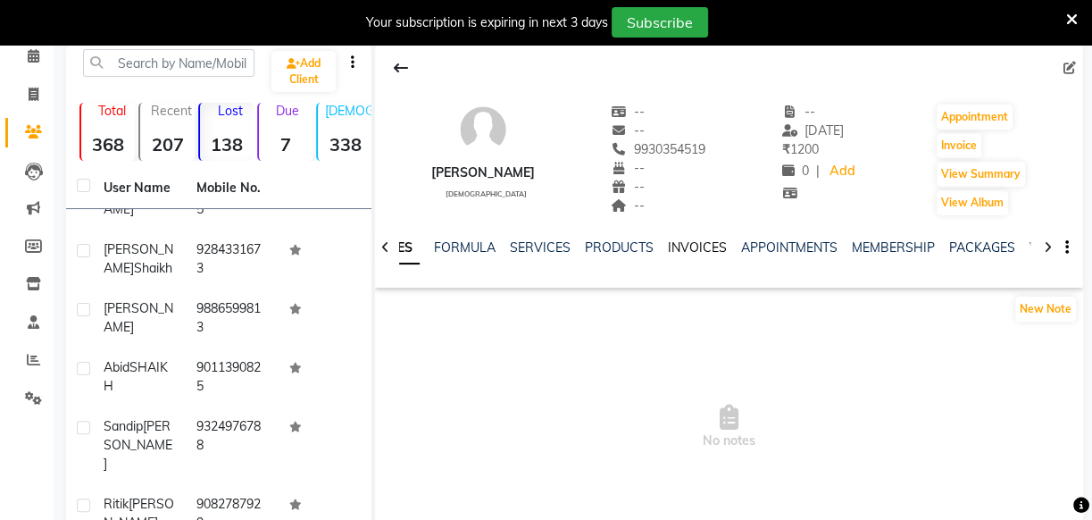
click at [681, 253] on link "INVOICES" at bounding box center [697, 247] width 59 height 16
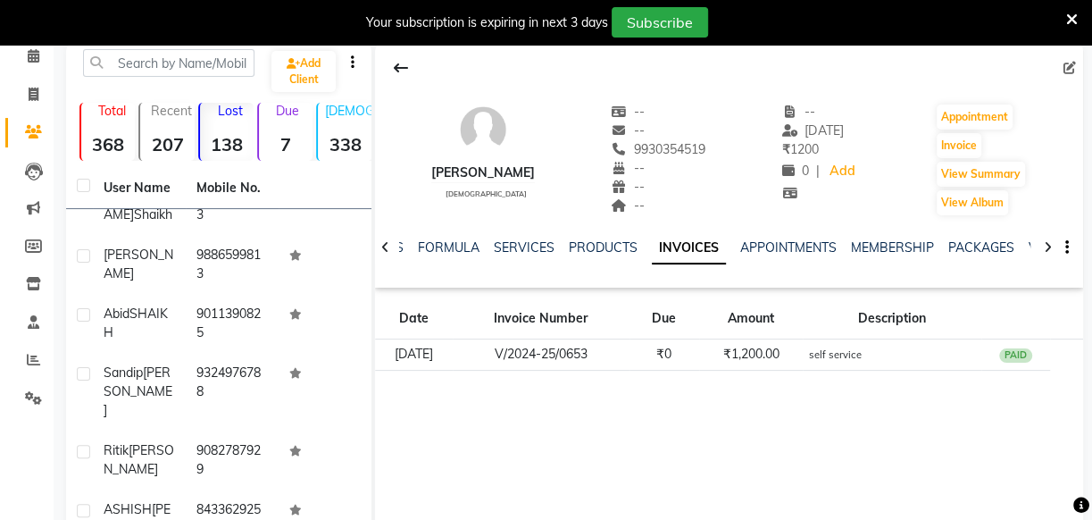
scroll to position [3729, 0]
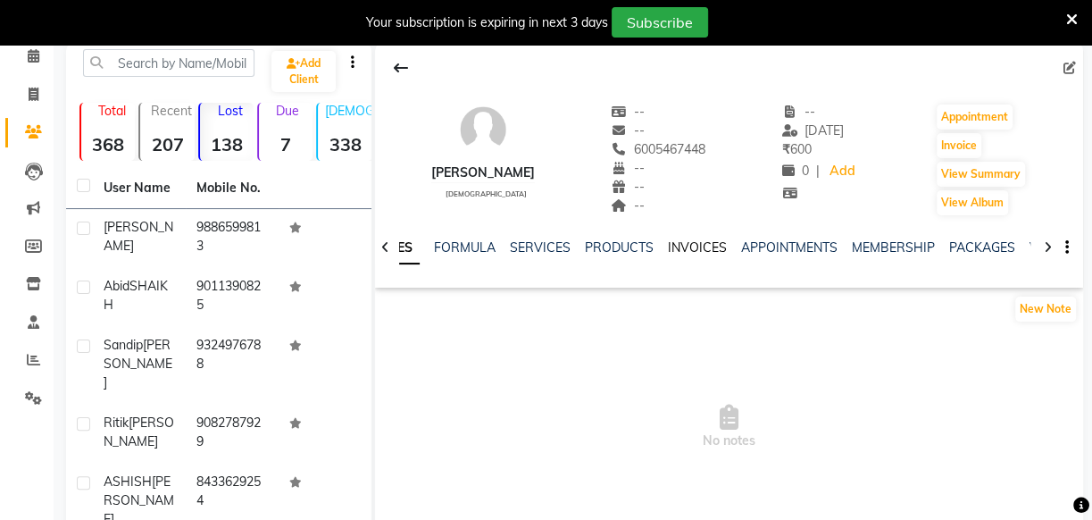
click at [696, 248] on link "INVOICES" at bounding box center [697, 247] width 59 height 16
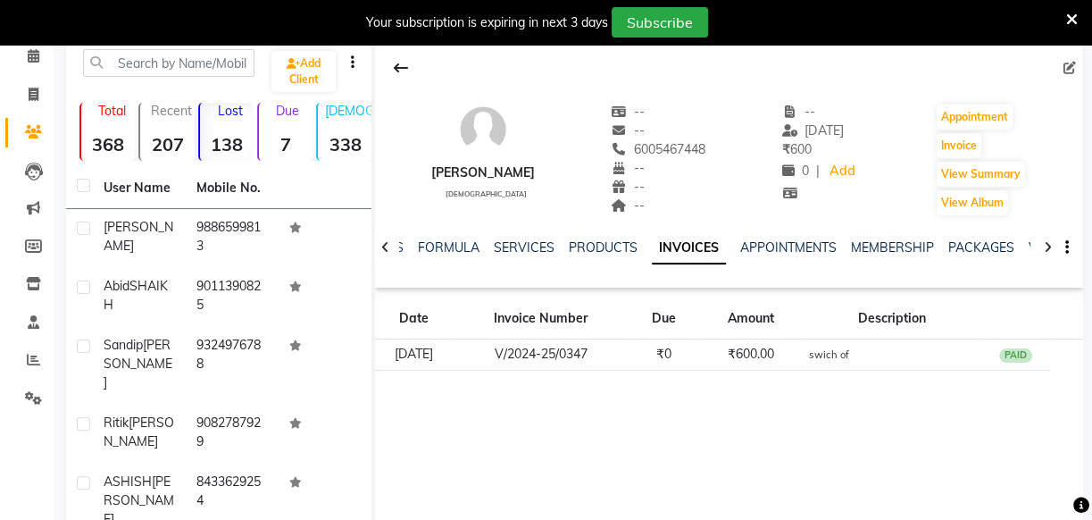
drag, startPoint x: 280, startPoint y: 455, endPoint x: 357, endPoint y: 467, distance: 77.8
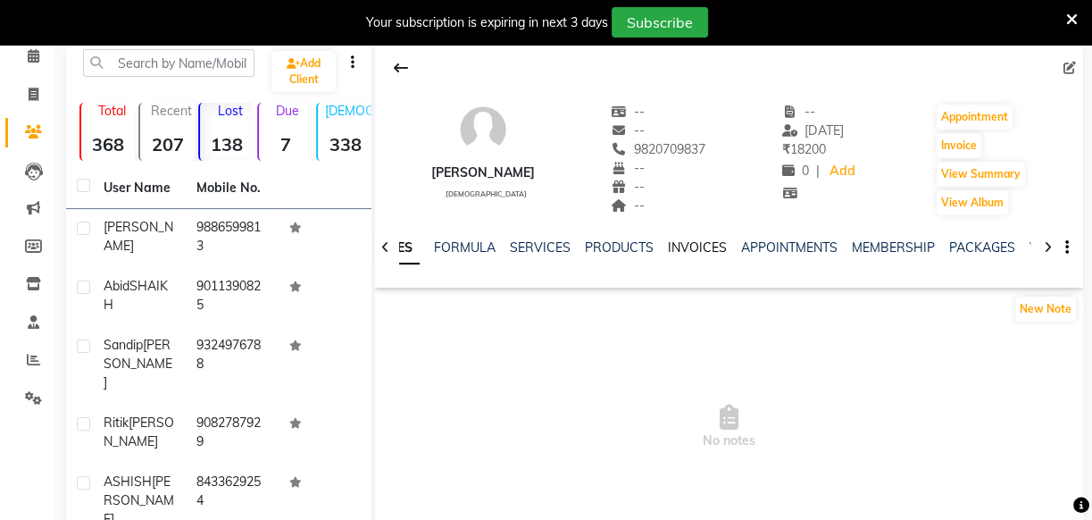
click at [670, 241] on link "INVOICES" at bounding box center [697, 247] width 59 height 16
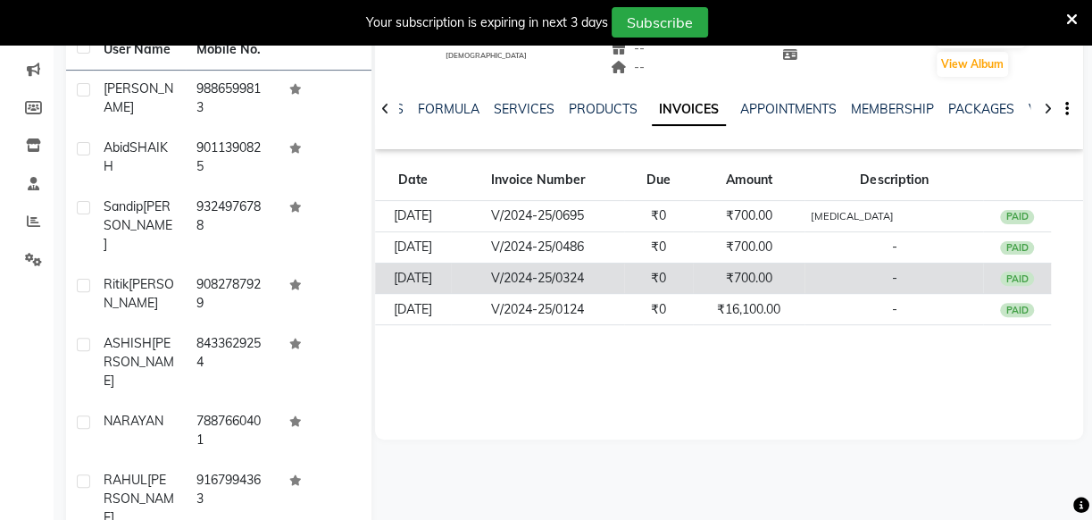
scroll to position [243, 0]
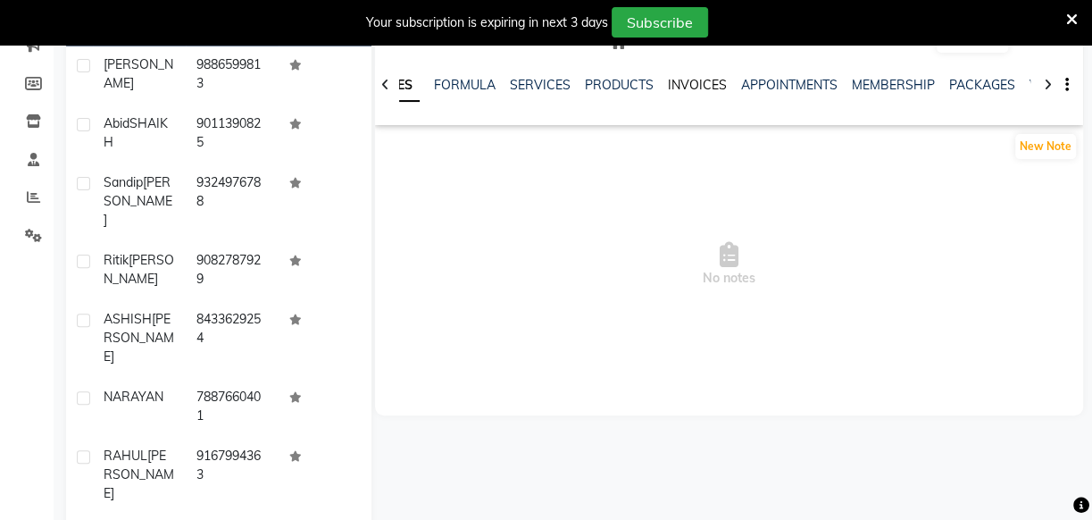
click at [678, 86] on link "INVOICES" at bounding box center [697, 85] width 59 height 16
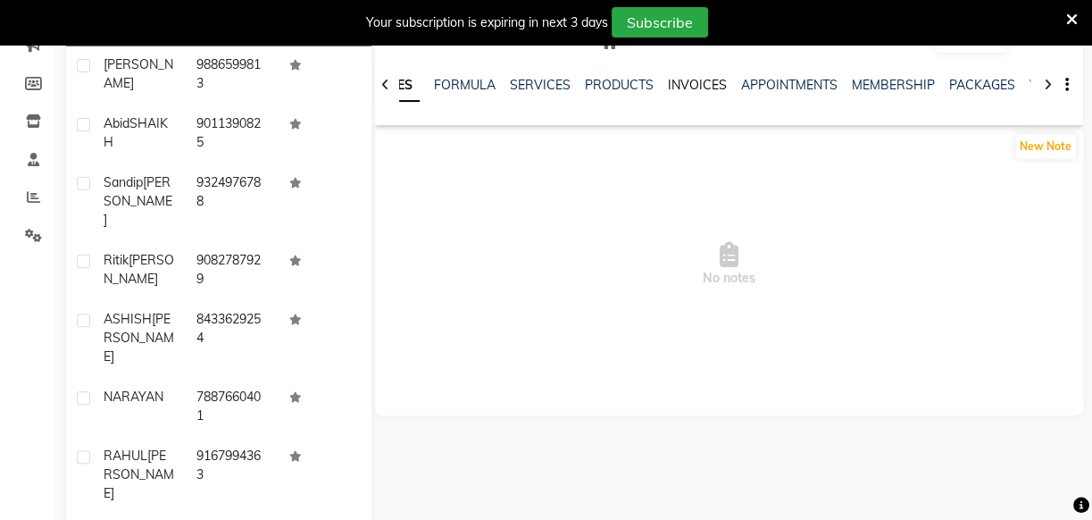
click at [683, 84] on link "INVOICES" at bounding box center [697, 85] width 59 height 16
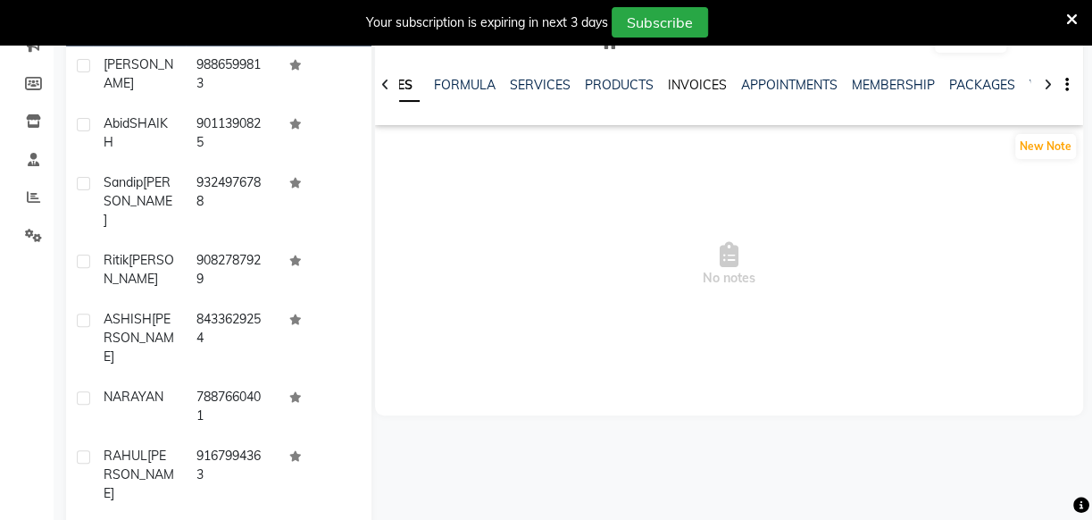
click at [695, 87] on link "INVOICES" at bounding box center [697, 85] width 59 height 16
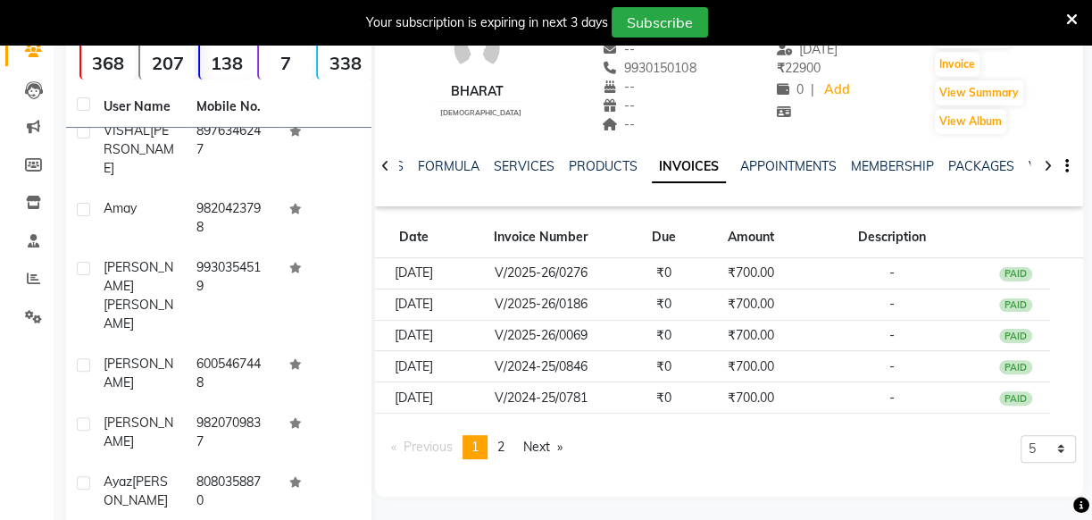
scroll to position [4297, 0]
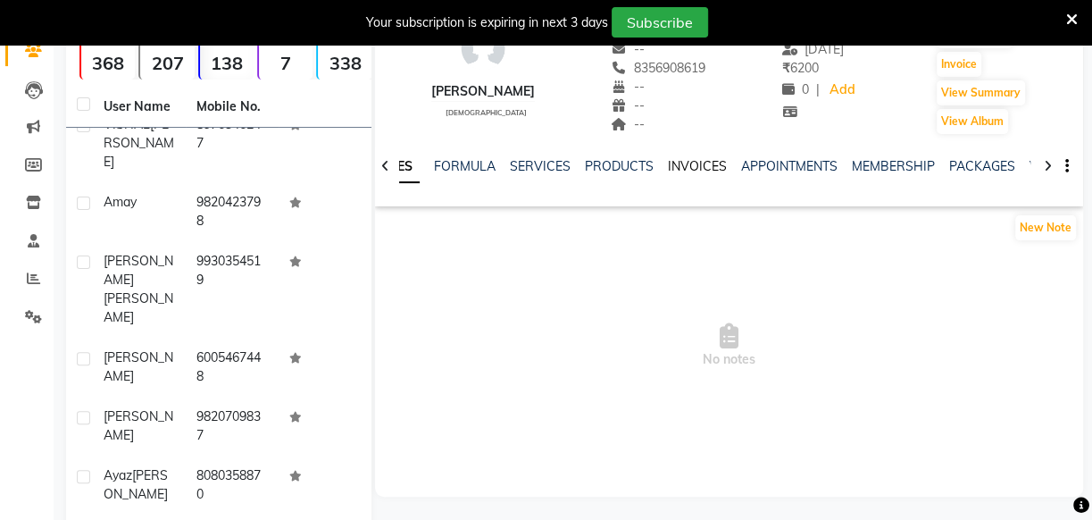
click at [695, 168] on link "INVOICES" at bounding box center [697, 166] width 59 height 16
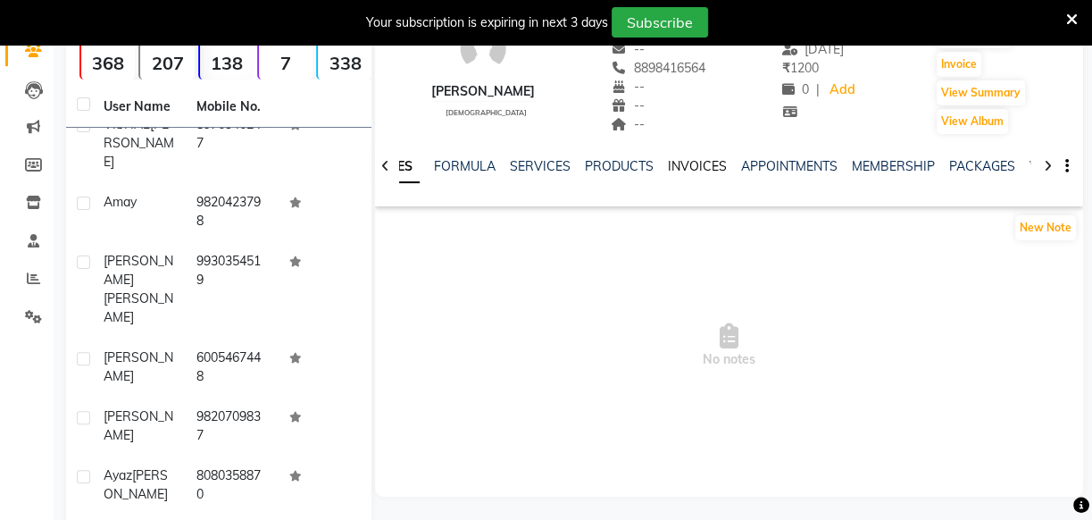
click at [693, 172] on link "INVOICES" at bounding box center [697, 166] width 59 height 16
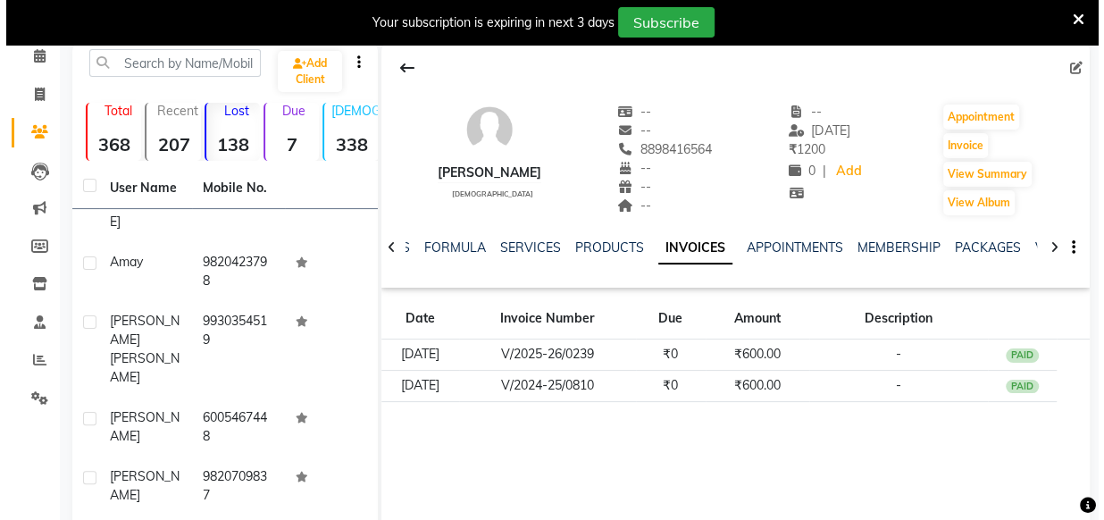
scroll to position [4378, 0]
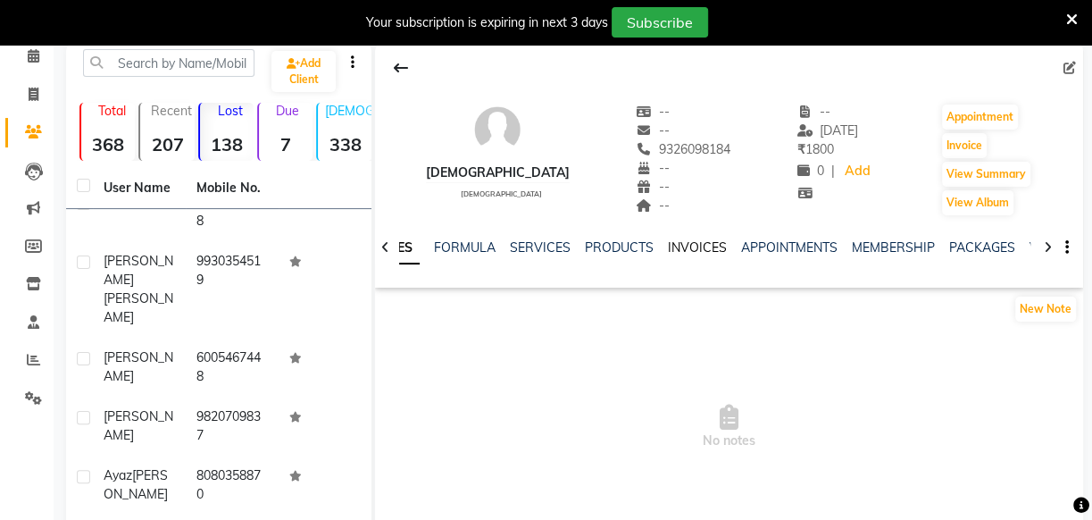
click at [691, 253] on link "INVOICES" at bounding box center [697, 247] width 59 height 16
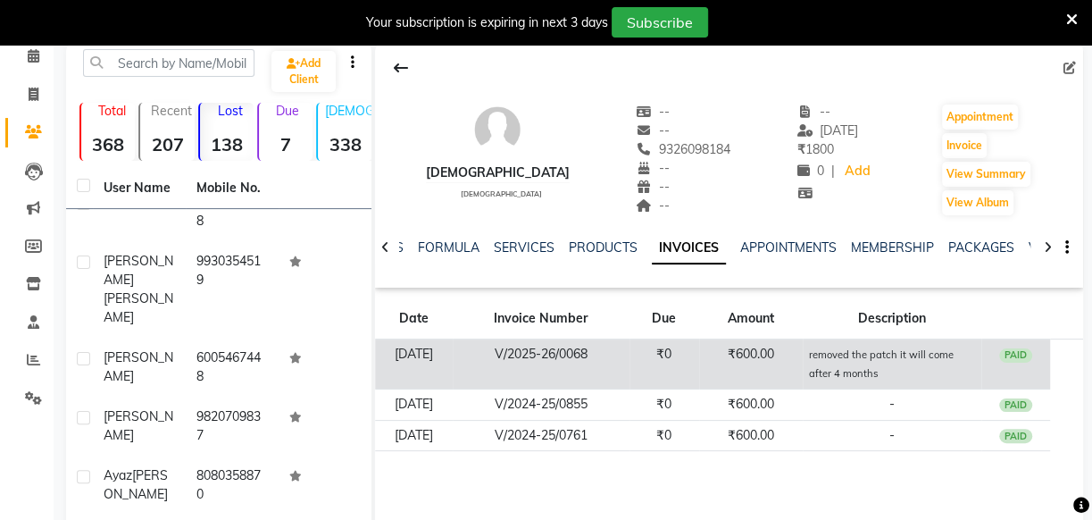
click at [839, 364] on span "removed the patch it will come after 4 months" at bounding box center [880, 363] width 145 height 35
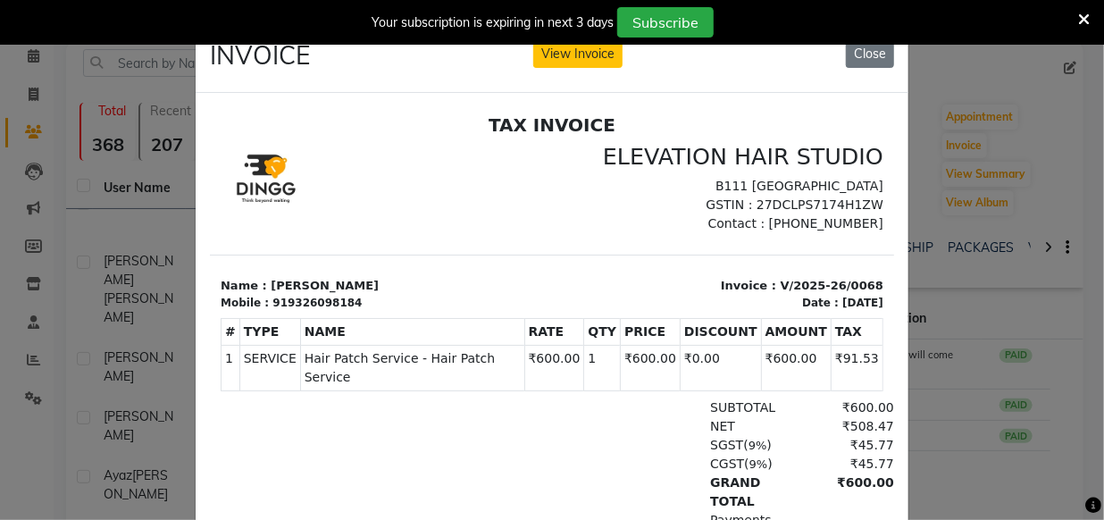
click at [916, 344] on ngb-modal-window "INVOICE View Invoice Close" at bounding box center [552, 260] width 1104 height 520
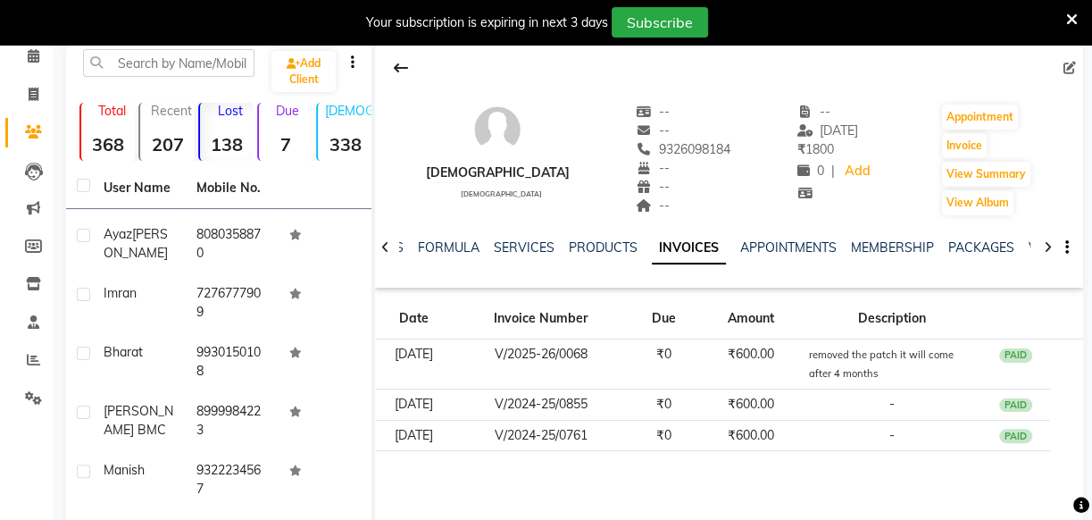
scroll to position [4622, 0]
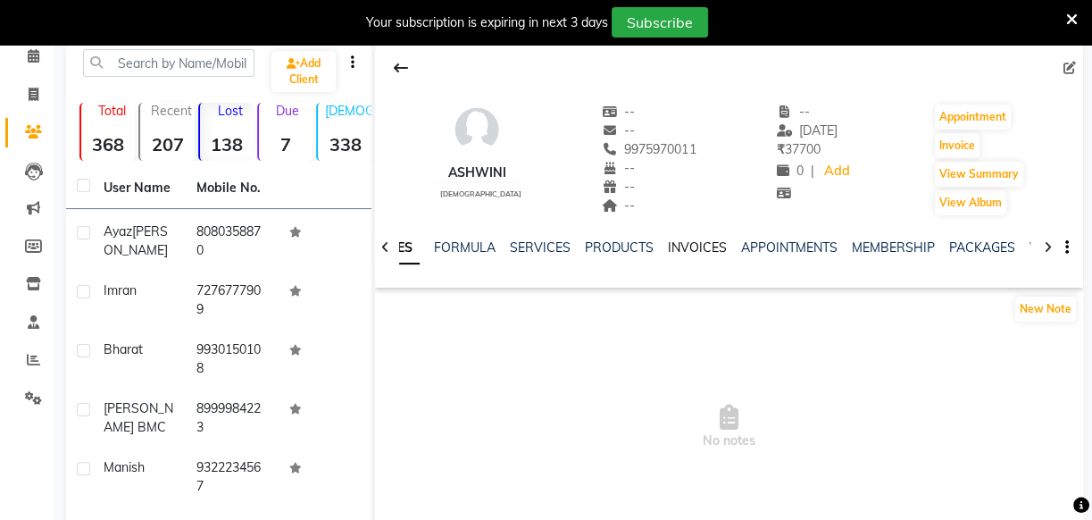
click at [669, 250] on link "INVOICES" at bounding box center [697, 247] width 59 height 16
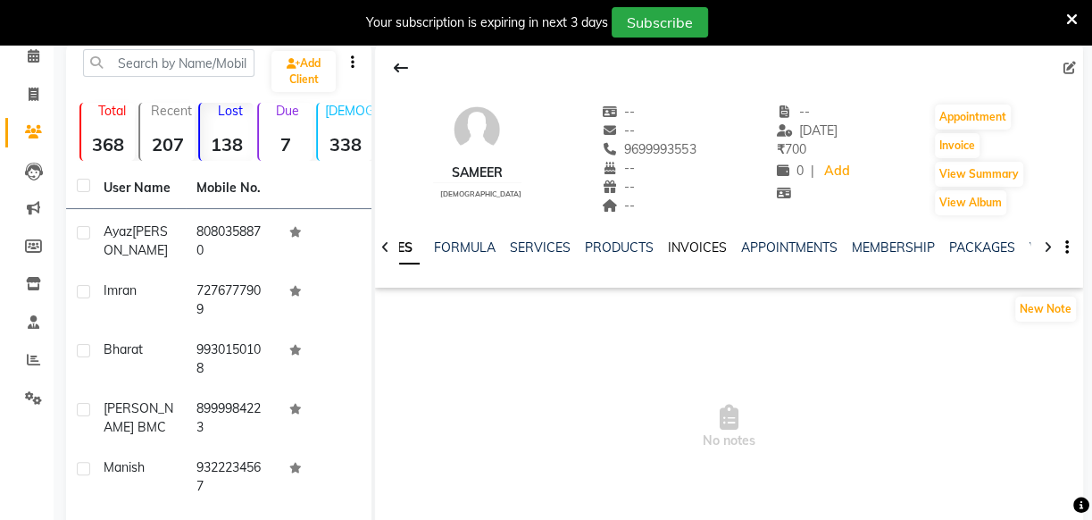
click at [690, 241] on link "INVOICES" at bounding box center [697, 247] width 59 height 16
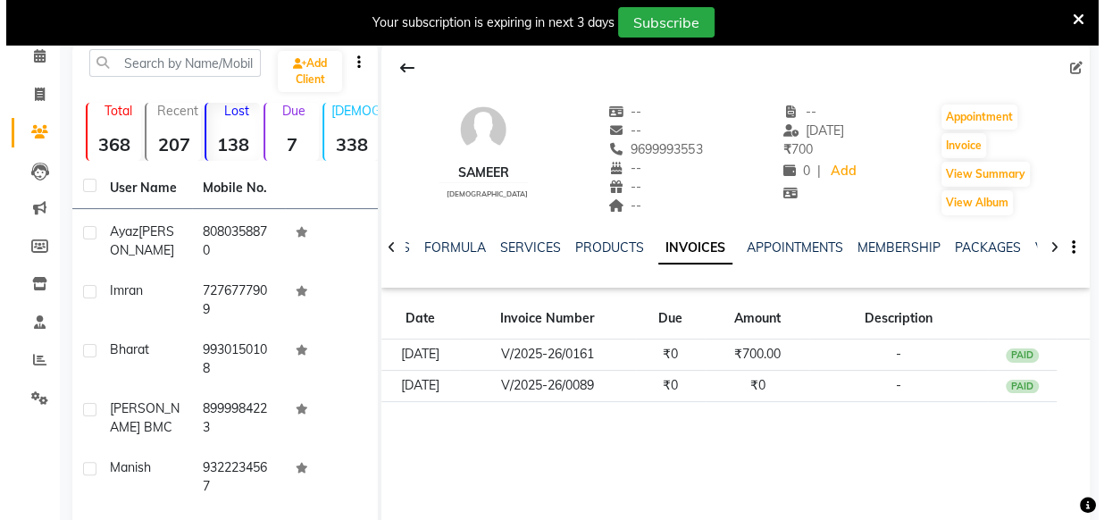
scroll to position [4703, 0]
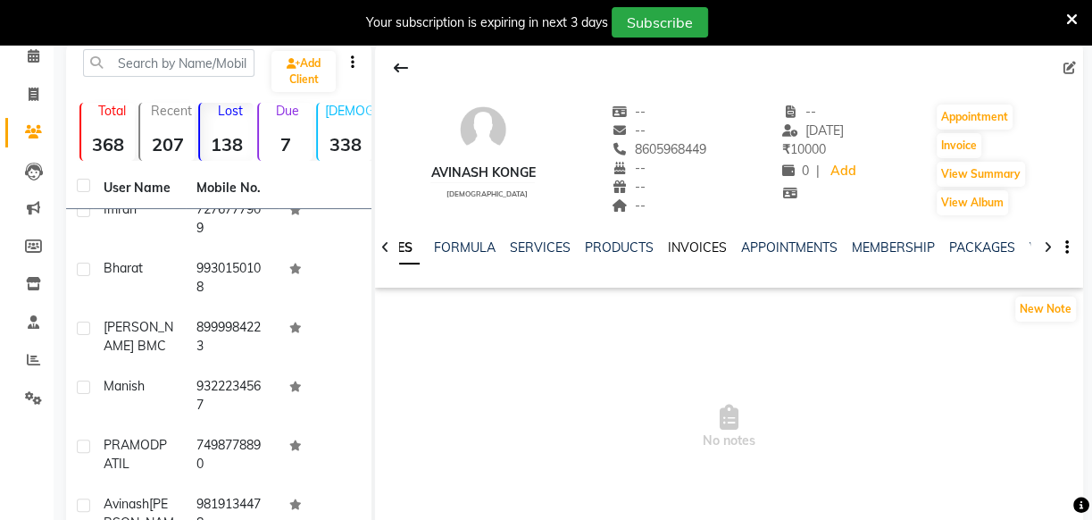
click at [680, 247] on link "INVOICES" at bounding box center [697, 247] width 59 height 16
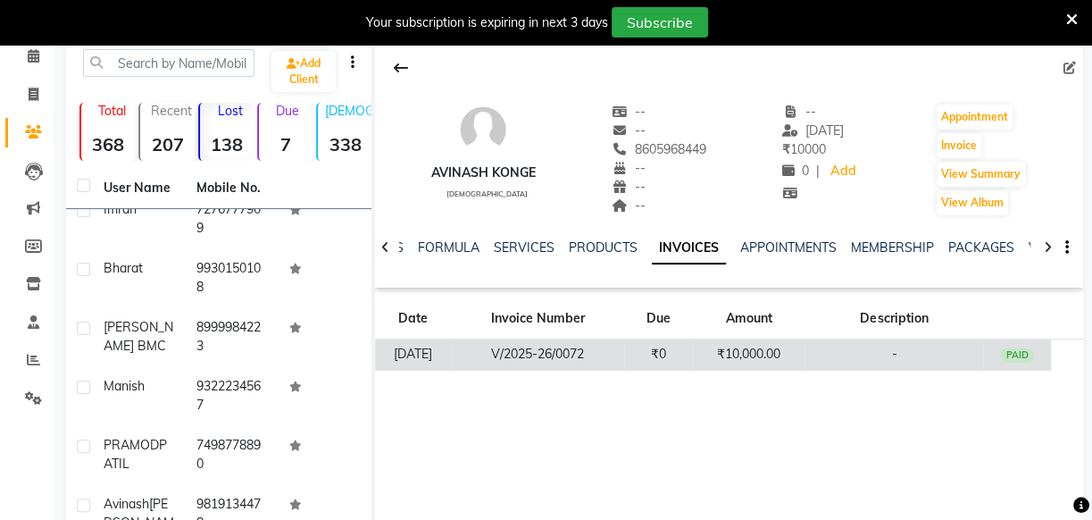
click at [661, 362] on td "₹0" at bounding box center [658, 354] width 69 height 31
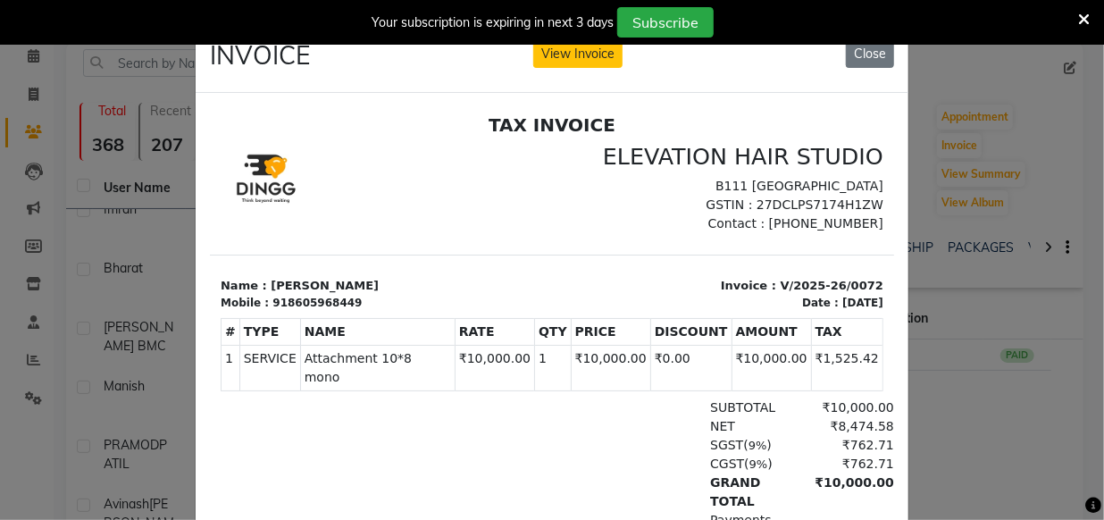
click at [1016, 179] on ngb-modal-window "INVOICE View Invoice Close" at bounding box center [552, 260] width 1104 height 520
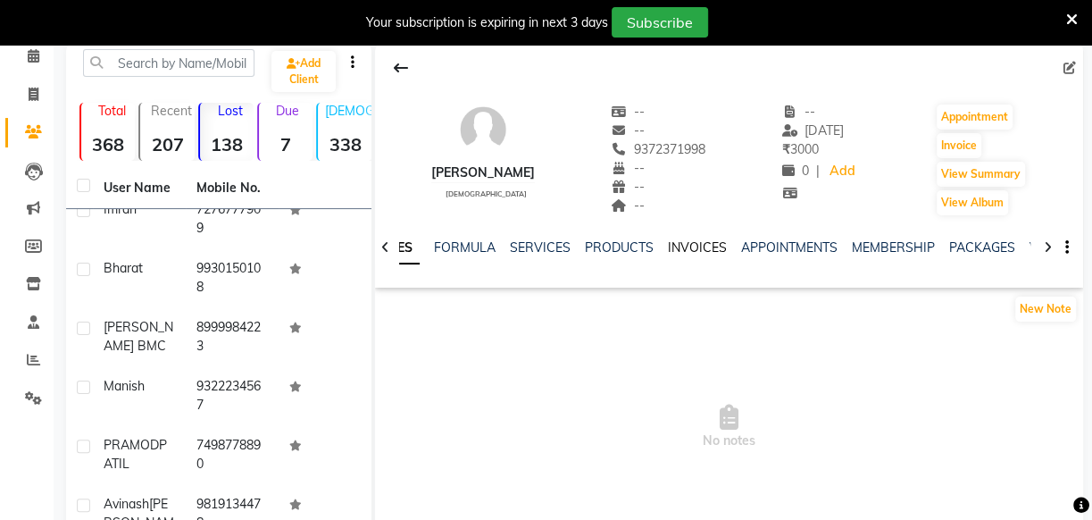
click at [707, 243] on link "INVOICES" at bounding box center [697, 247] width 59 height 16
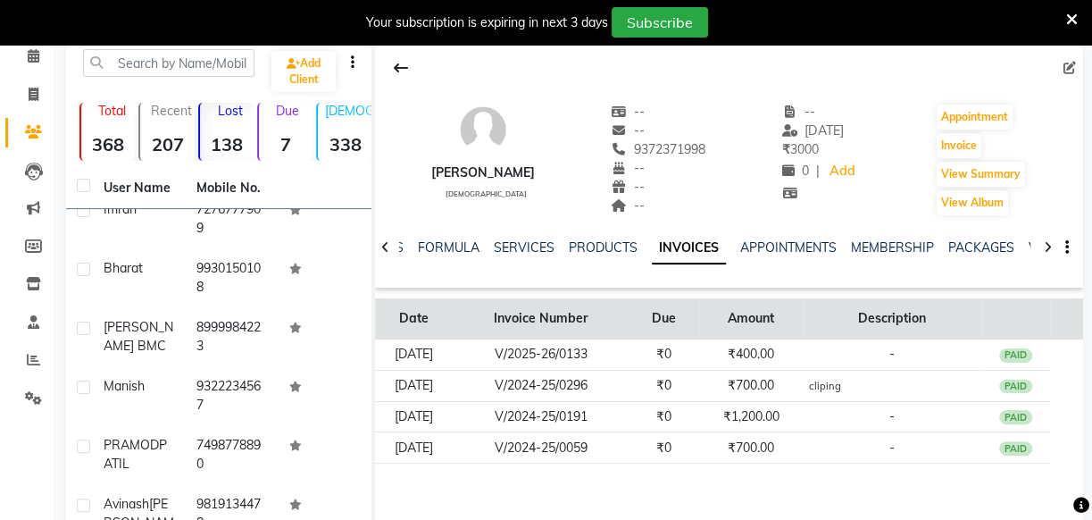
click at [555, 327] on th "Invoice Number" at bounding box center [541, 318] width 177 height 41
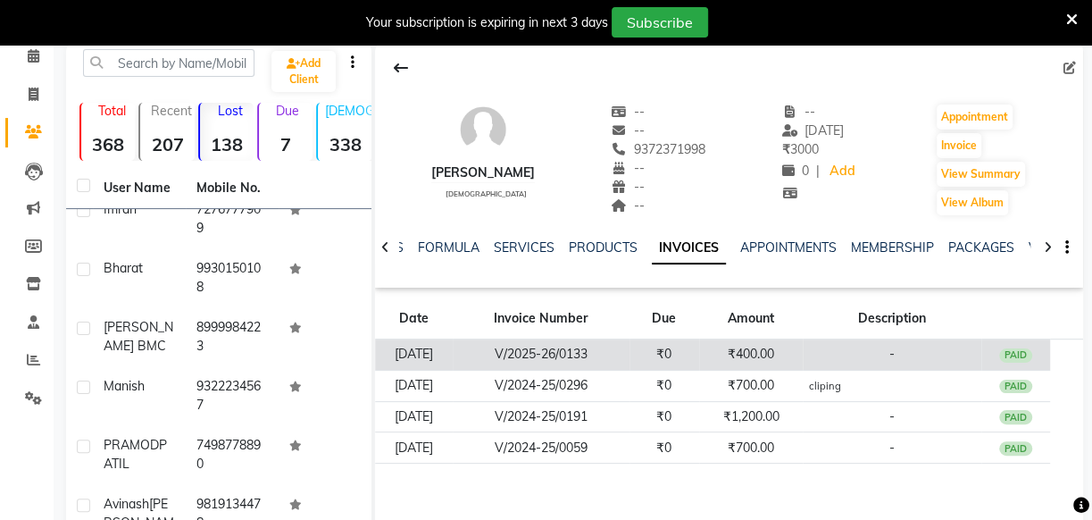
click at [552, 342] on td "V/2025-26/0133" at bounding box center [541, 354] width 177 height 31
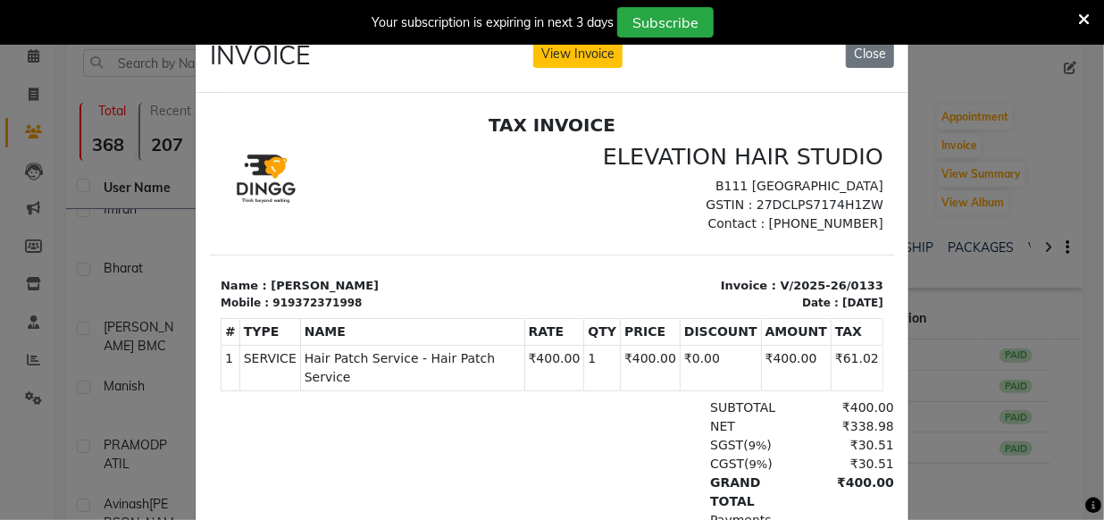
click at [998, 255] on ngb-modal-window "INVOICE View Invoice Close" at bounding box center [552, 260] width 1104 height 520
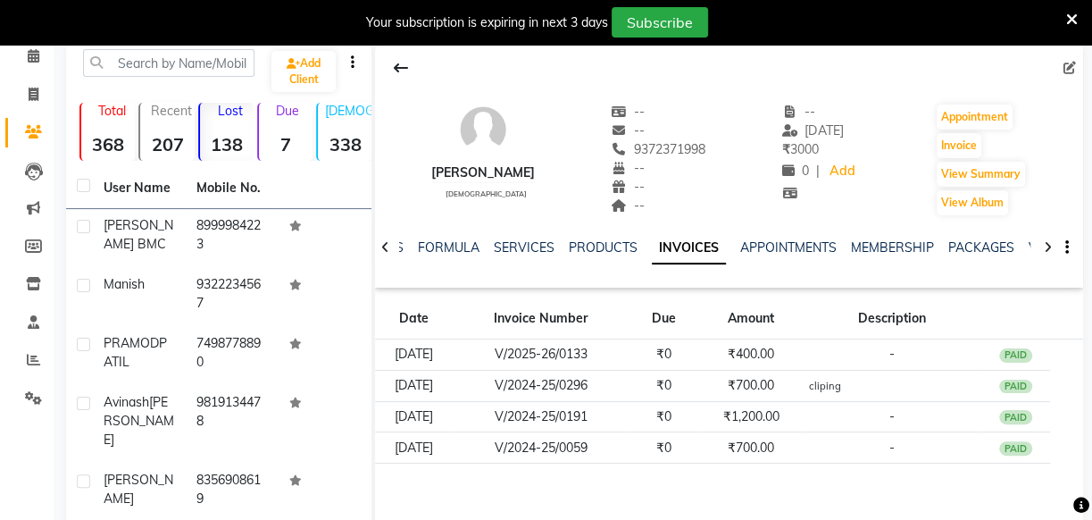
scroll to position [4866, 0]
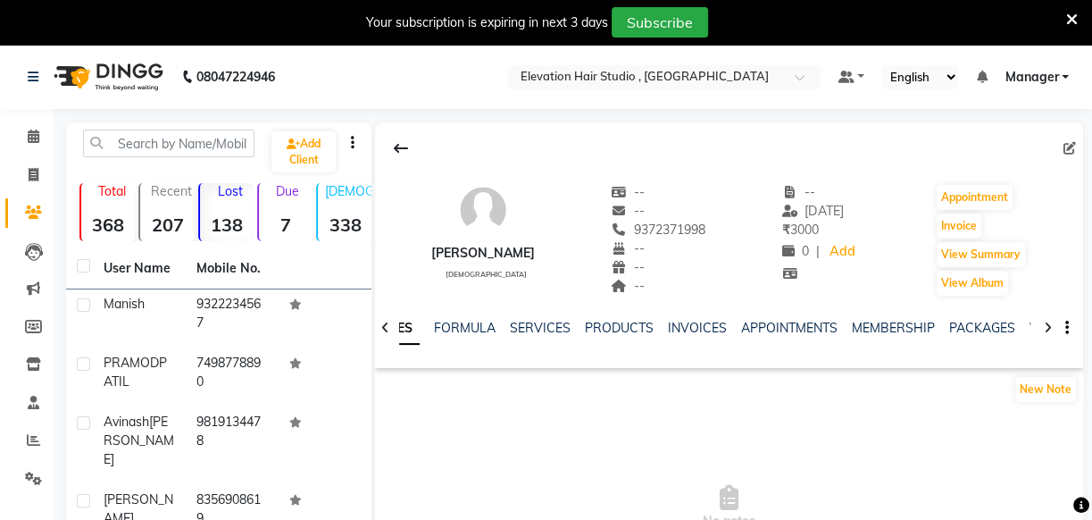
click at [692, 325] on link "INVOICES" at bounding box center [697, 328] width 59 height 16
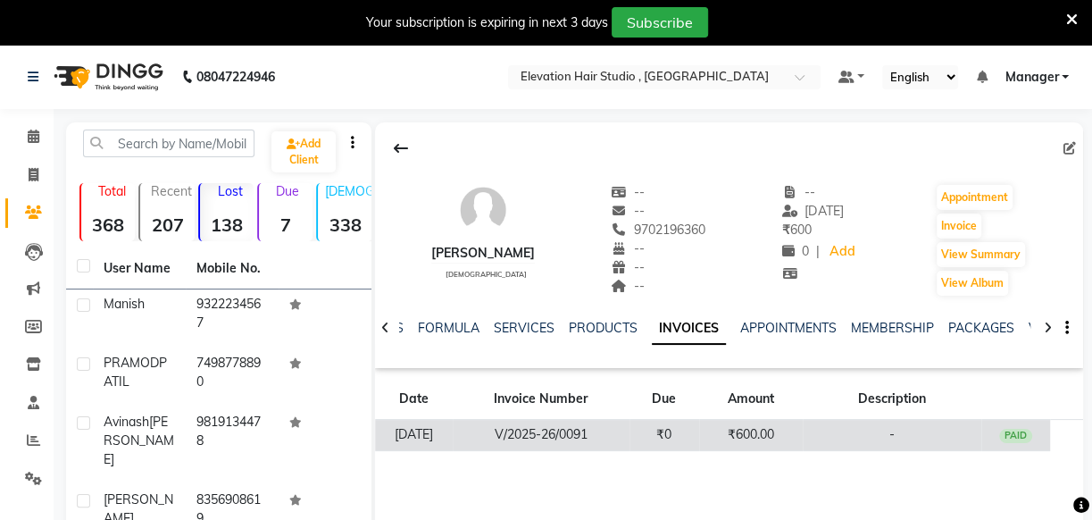
click at [630, 432] on td "V/2025-26/0091" at bounding box center [541, 435] width 177 height 31
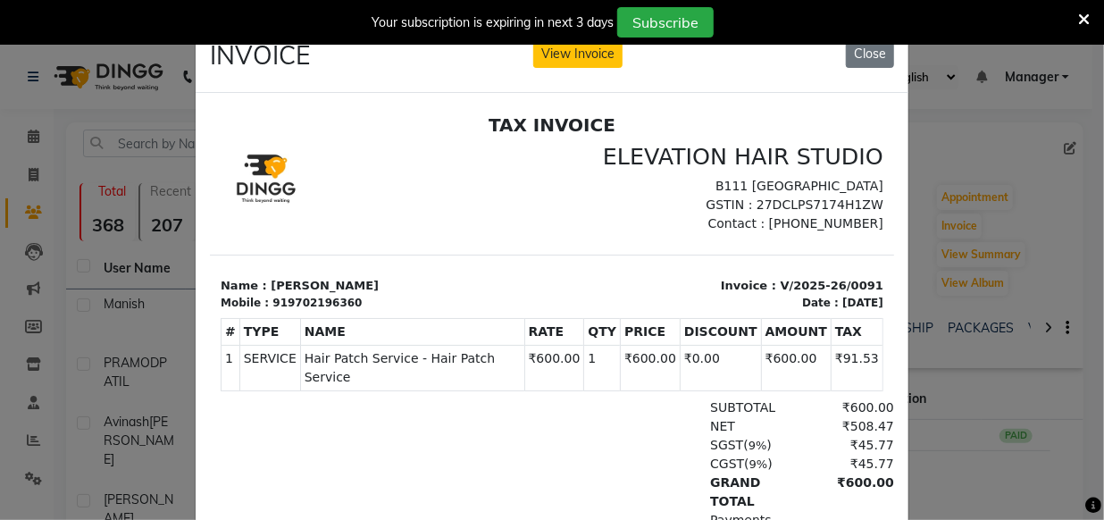
click at [955, 291] on ngb-modal-window "INVOICE View Invoice Close" at bounding box center [552, 260] width 1104 height 520
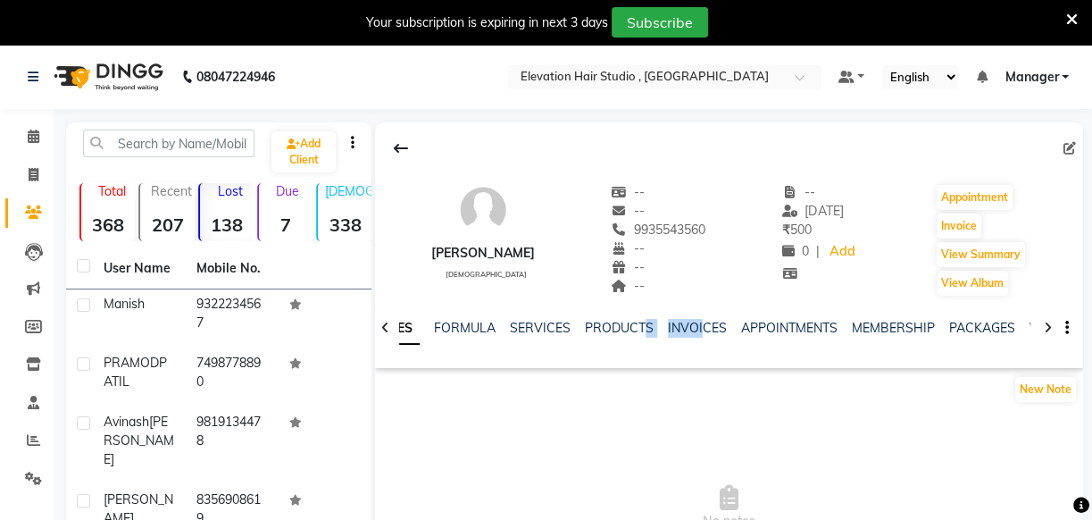
drag, startPoint x: 685, startPoint y: 338, endPoint x: 697, endPoint y: 336, distance: 11.9
click at [697, 336] on div "NOTES FORMULA SERVICES PRODUCTS INVOICES APPOINTMENTS MEMBERSHIP PACKAGES VOUCH…" at bounding box center [707, 335] width 603 height 33
click at [697, 336] on div "INVOICES" at bounding box center [697, 328] width 59 height 19
click at [682, 322] on link "INVOICES" at bounding box center [697, 328] width 59 height 16
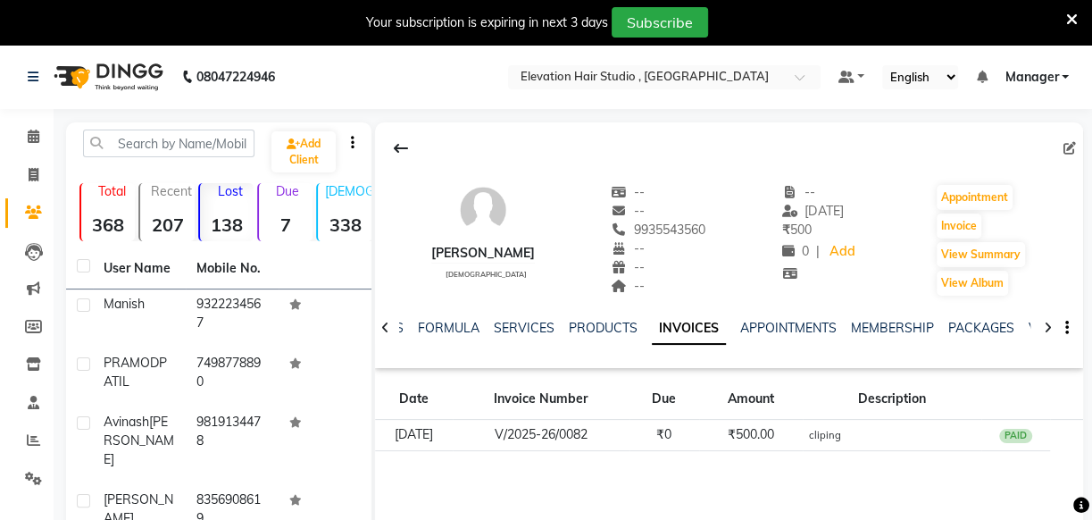
scroll to position [4947, 0]
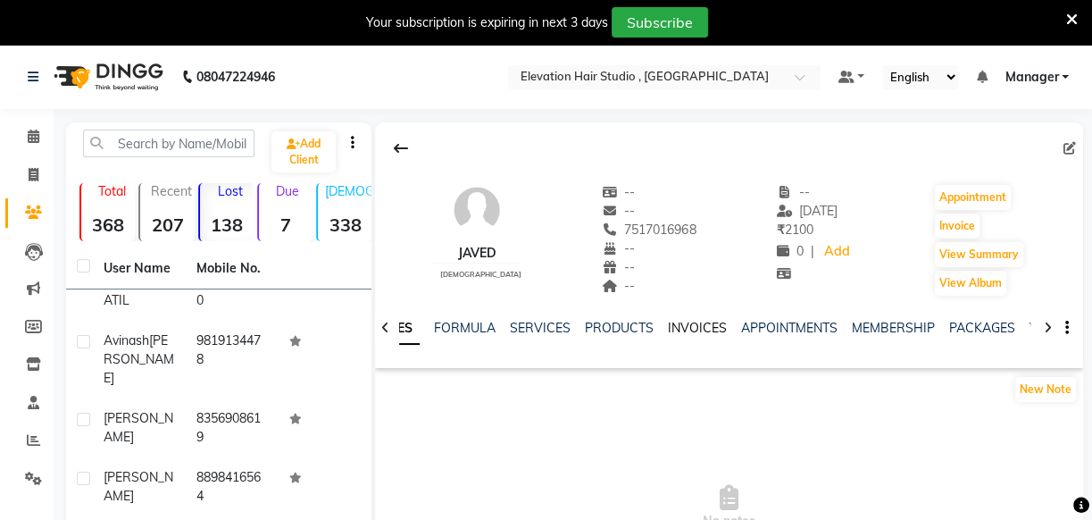
click at [706, 323] on link "INVOICES" at bounding box center [697, 328] width 59 height 16
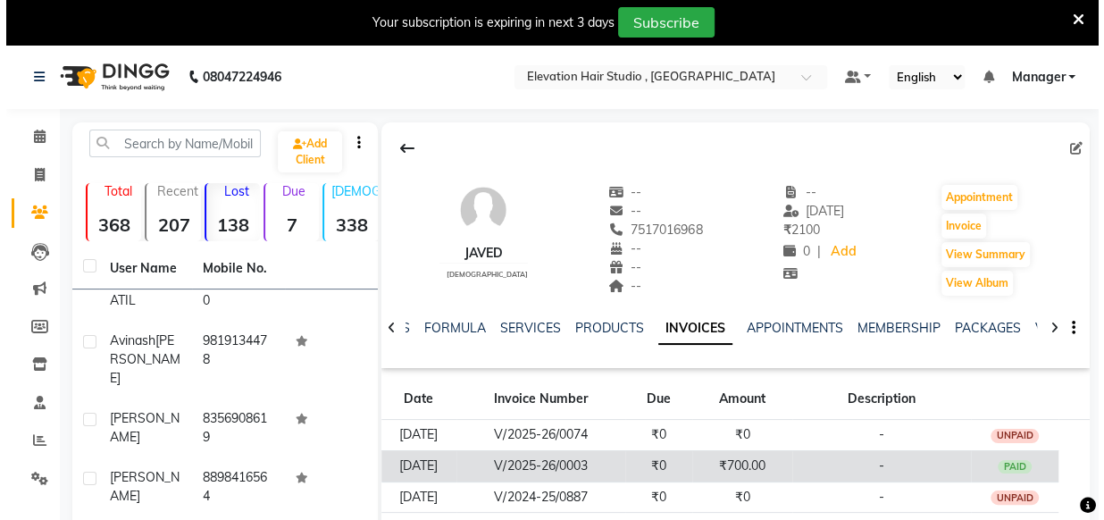
scroll to position [80, 0]
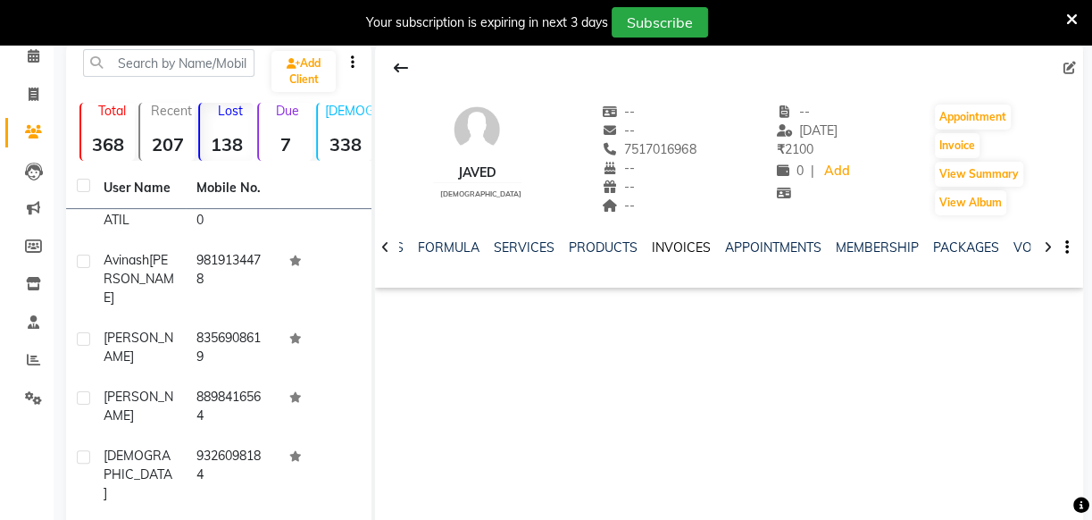
click at [669, 250] on link "INVOICES" at bounding box center [681, 247] width 59 height 16
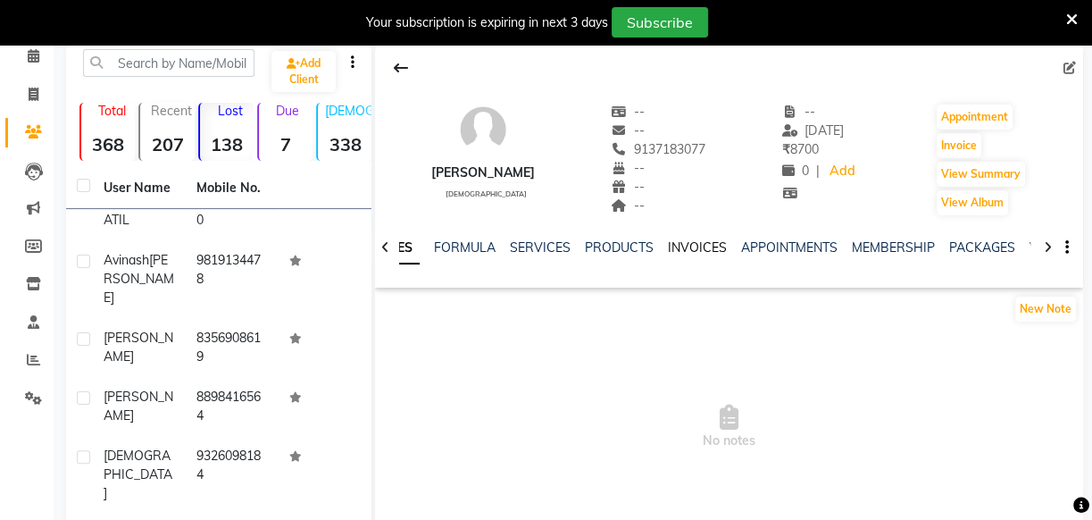
drag, startPoint x: 688, startPoint y: 236, endPoint x: 683, endPoint y: 253, distance: 17.5
click at [688, 237] on div "NOTES FORMULA SERVICES PRODUCTS INVOICES APPOINTMENTS MEMBERSHIP PACKAGES VOUCH…" at bounding box center [729, 248] width 708 height 62
click at [681, 252] on link "INVOICES" at bounding box center [697, 247] width 59 height 16
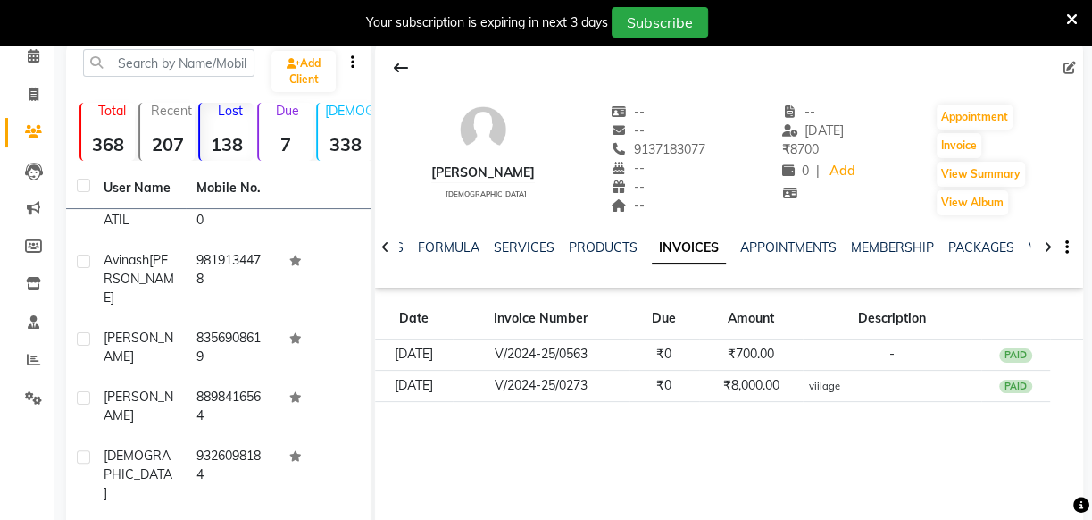
click at [473, 266] on div "NOTES FORMULA SERVICES PRODUCTS INVOICES APPOINTMENTS MEMBERSHIP PACKAGES VOUCH…" at bounding box center [707, 254] width 603 height 33
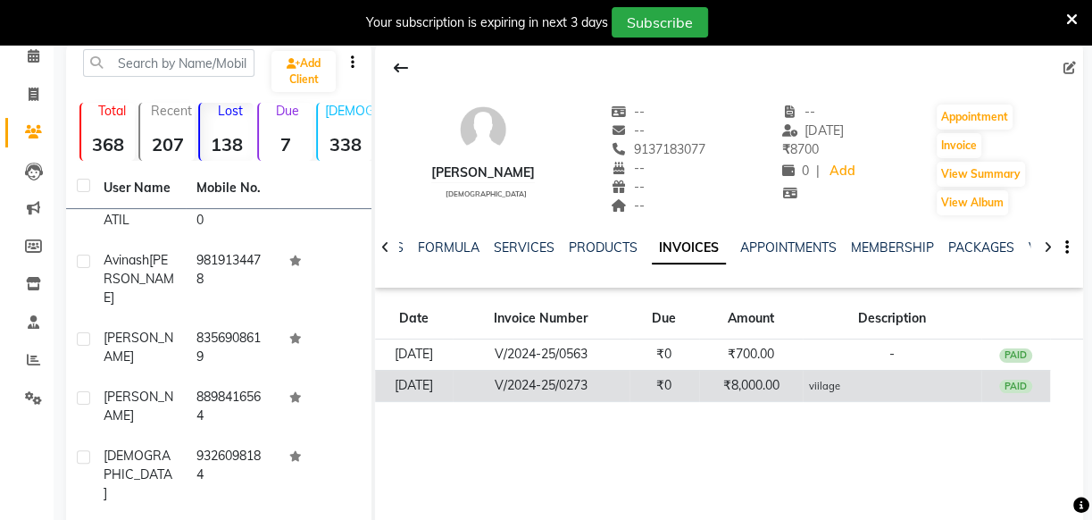
drag, startPoint x: 642, startPoint y: 402, endPoint x: 652, endPoint y: 380, distance: 23.6
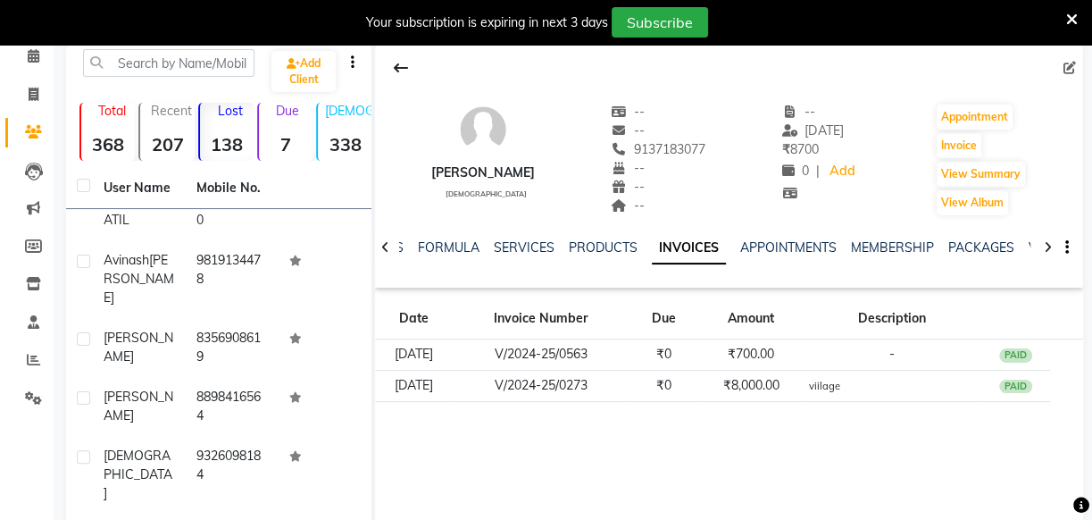
drag, startPoint x: 652, startPoint y: 380, endPoint x: 565, endPoint y: 183, distance: 215.5
click at [565, 183] on div "sandeep narkar male -- -- 9137183077 -- -- -- -- 24-01-2025 ₹ 8700 0 | Add Appo…" at bounding box center [729, 151] width 708 height 132
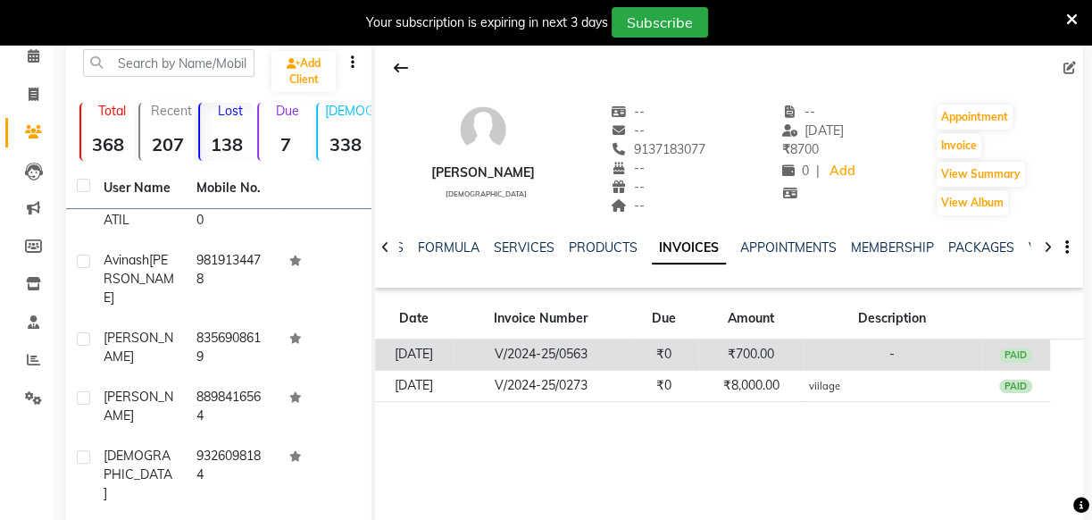
click at [735, 348] on td "₹700.00" at bounding box center [751, 354] width 104 height 31
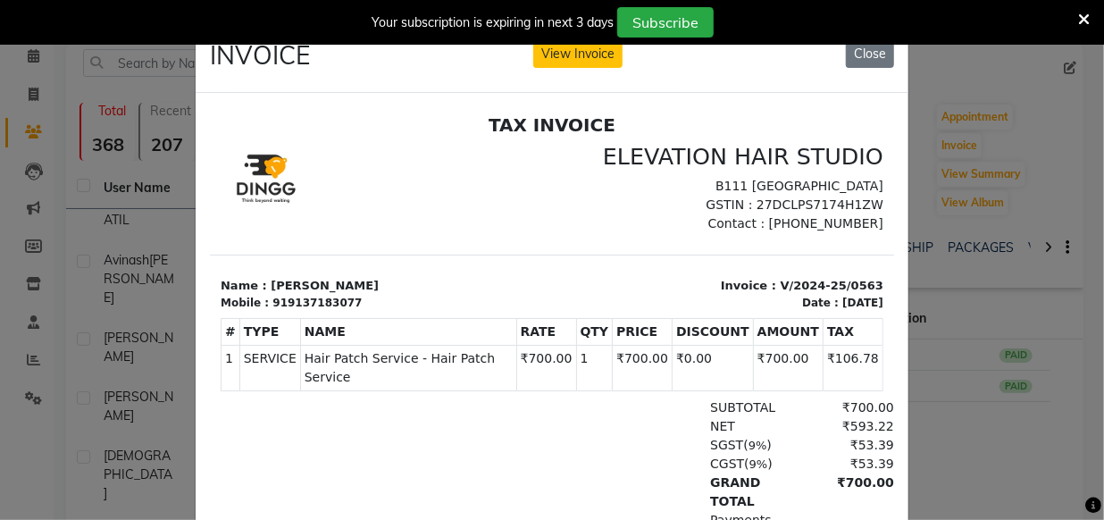
click at [938, 216] on ngb-modal-window "INVOICE View Invoice Close" at bounding box center [552, 260] width 1104 height 520
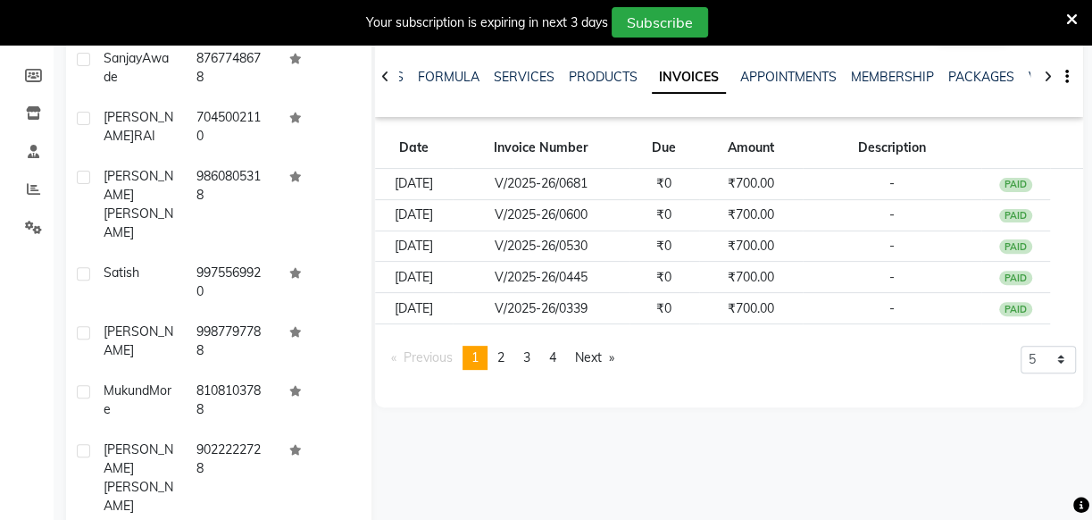
scroll to position [324, 0]
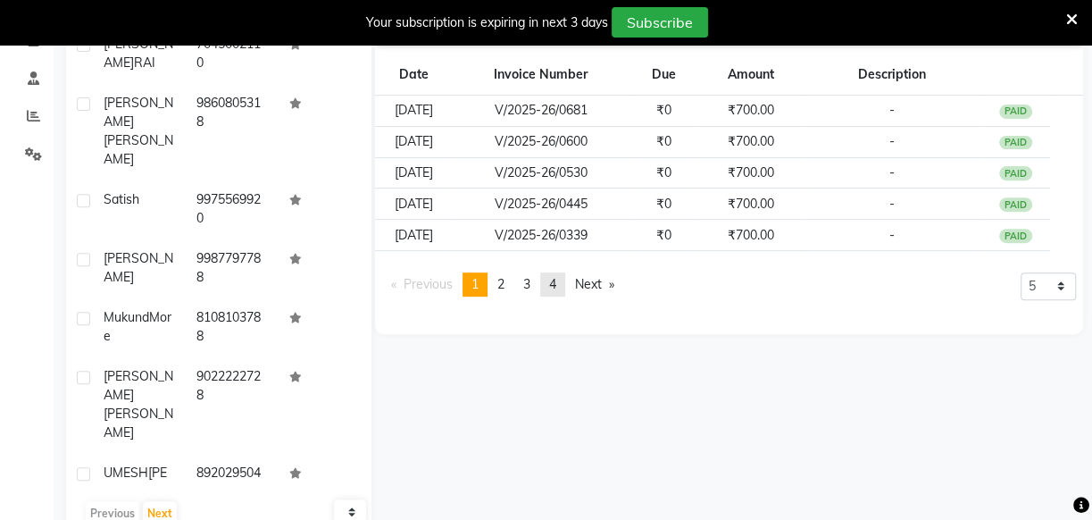
click at [555, 279] on span "4" at bounding box center [552, 284] width 7 height 16
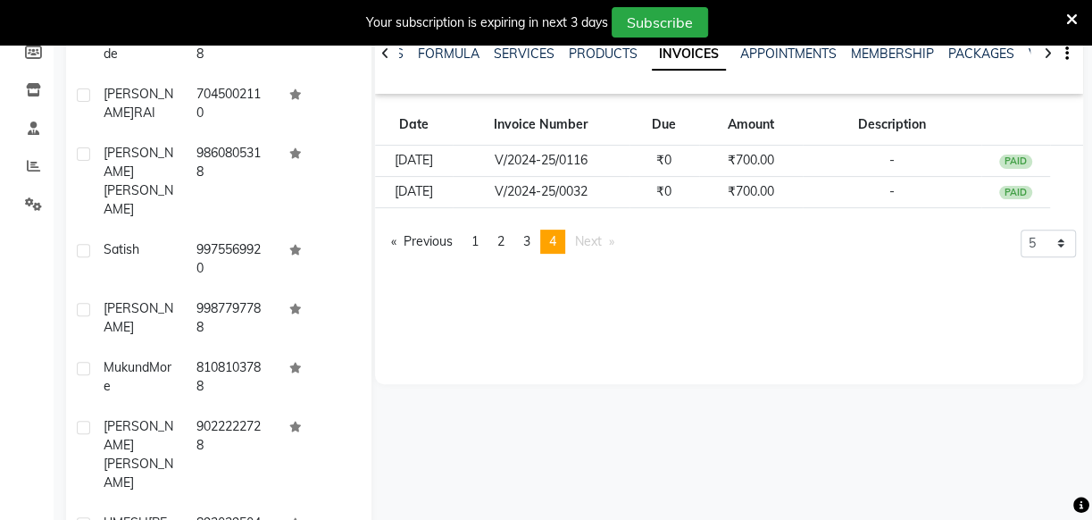
scroll to position [162, 0]
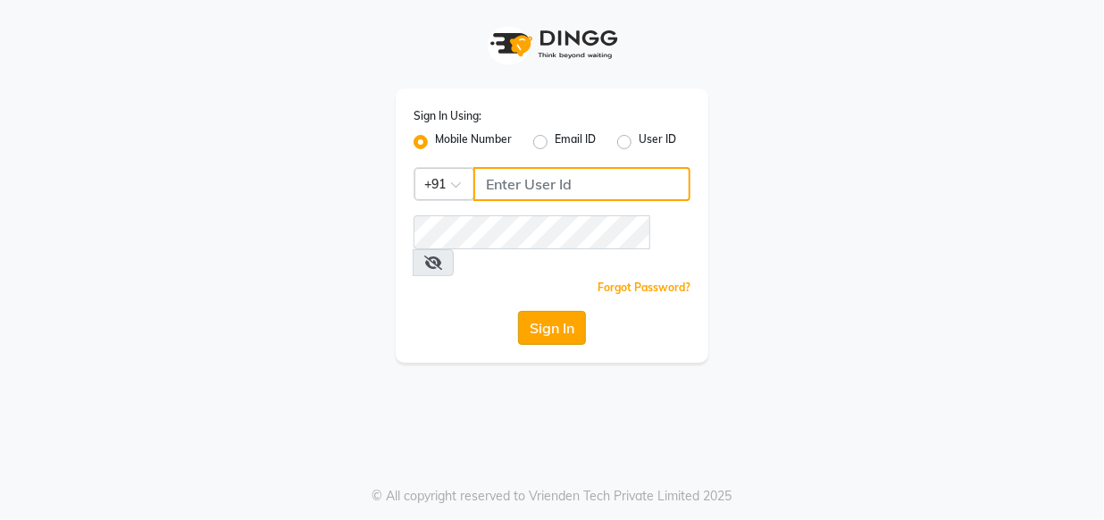
type input "9769013817"
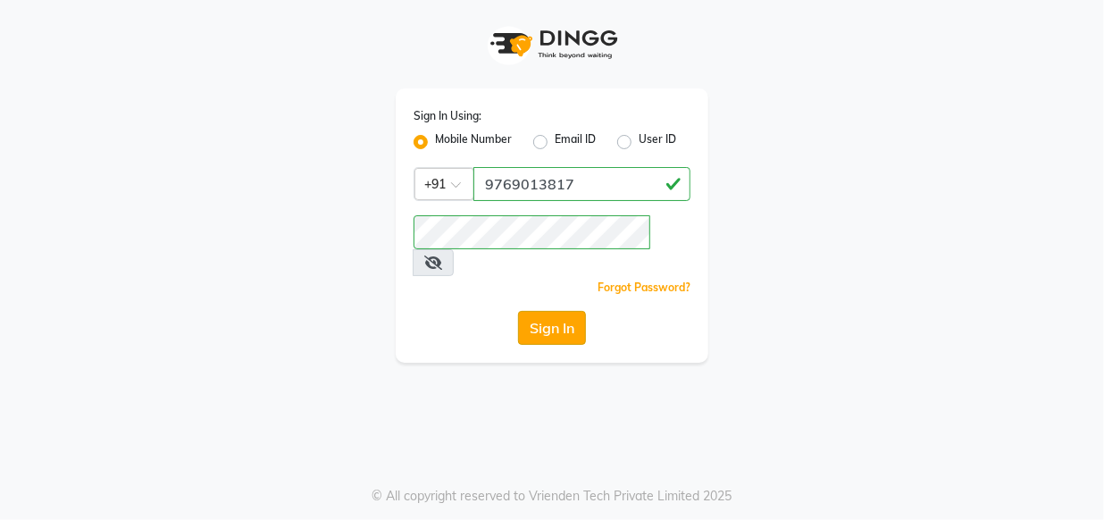
click at [570, 311] on button "Sign In" at bounding box center [552, 328] width 68 height 34
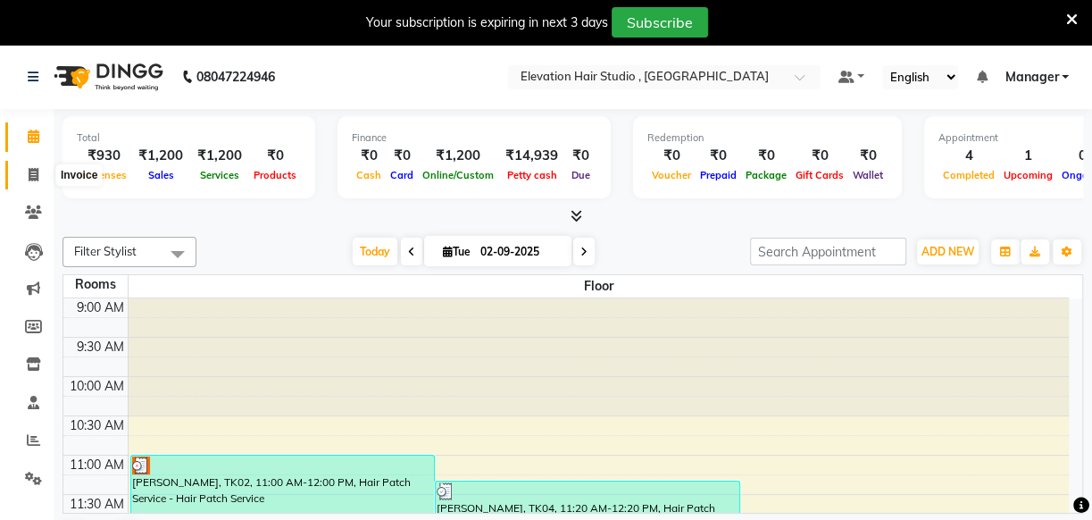
click at [29, 177] on icon at bounding box center [34, 174] width 10 height 13
select select "service"
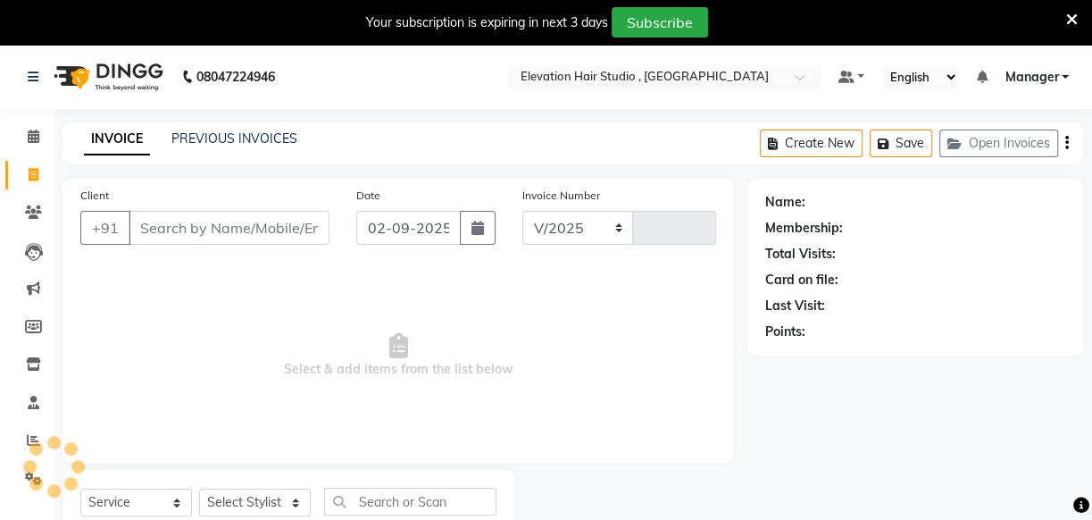
select select "6886"
type input "0845"
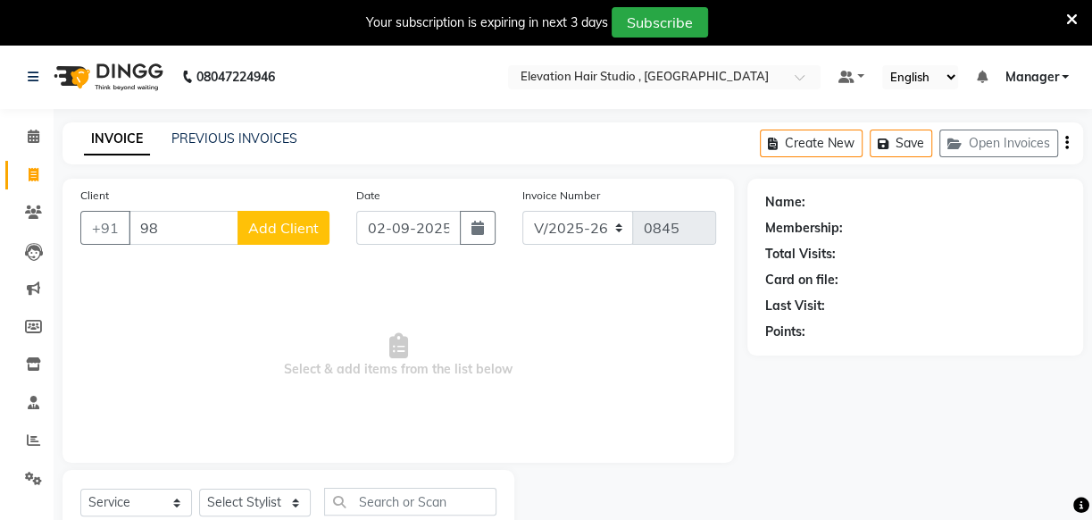
type input "9"
click at [198, 233] on input "Client" at bounding box center [229, 228] width 201 height 34
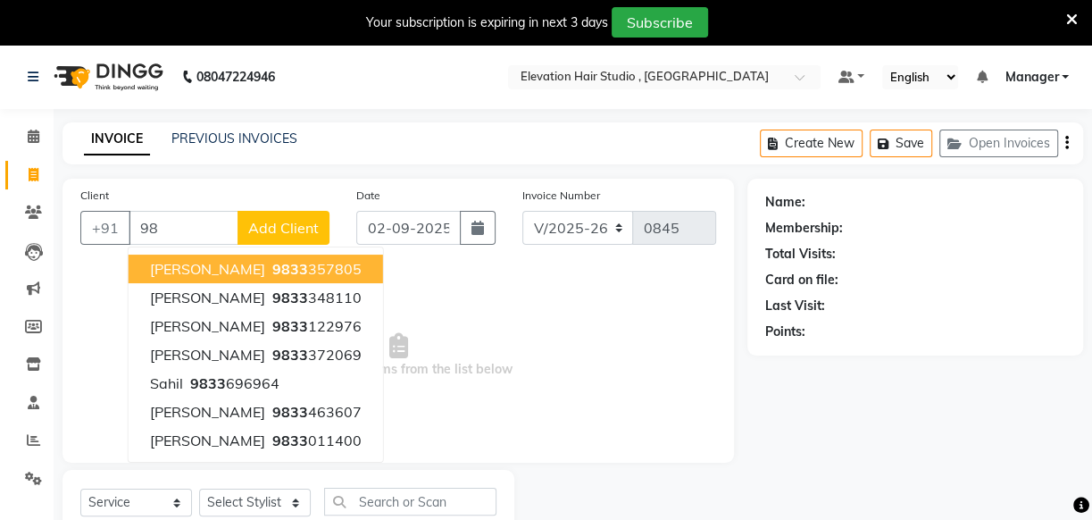
type input "9"
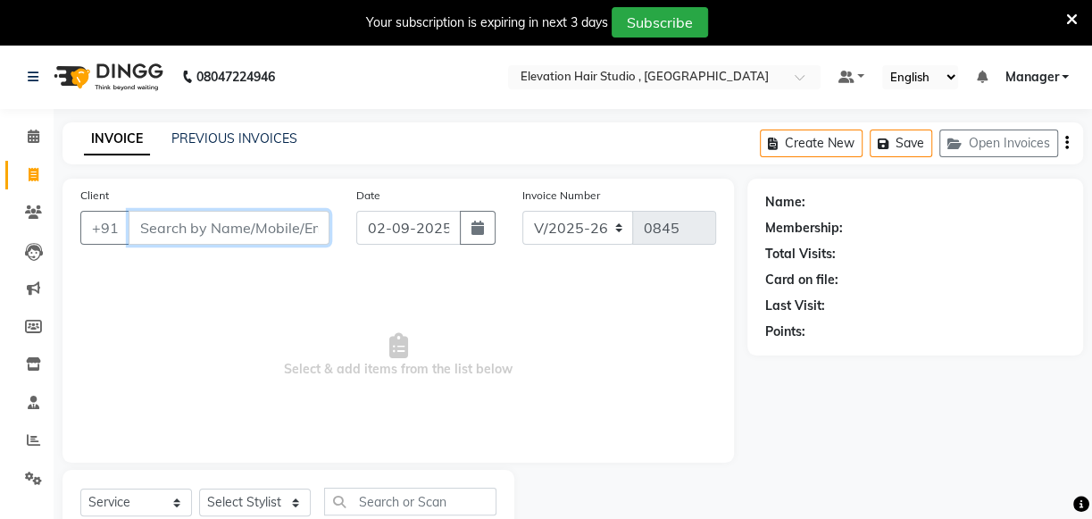
click at [158, 231] on input "Client" at bounding box center [229, 228] width 201 height 34
click at [164, 229] on input "Client" at bounding box center [229, 228] width 201 height 34
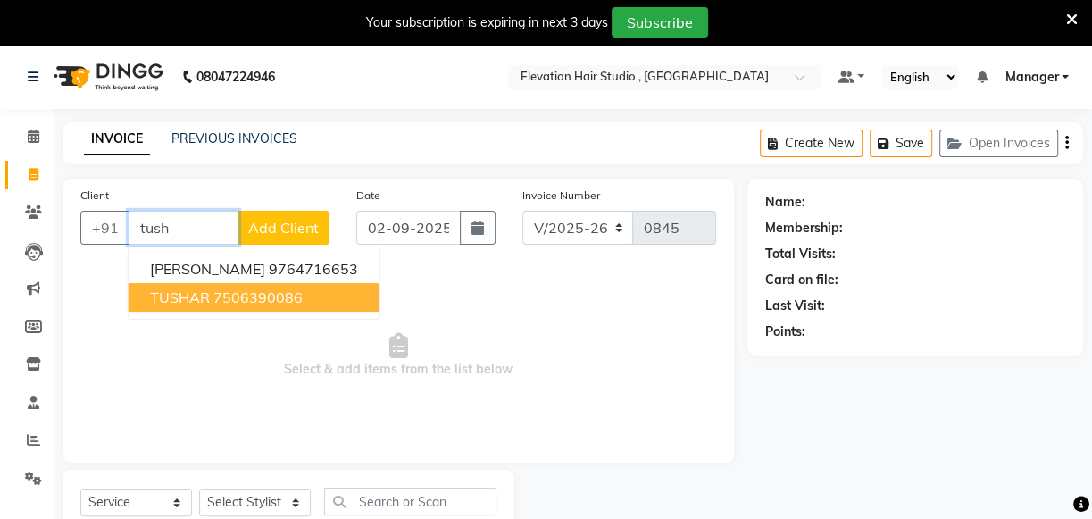
click at [224, 297] on ngb-highlight "7506390086" at bounding box center [257, 297] width 89 height 18
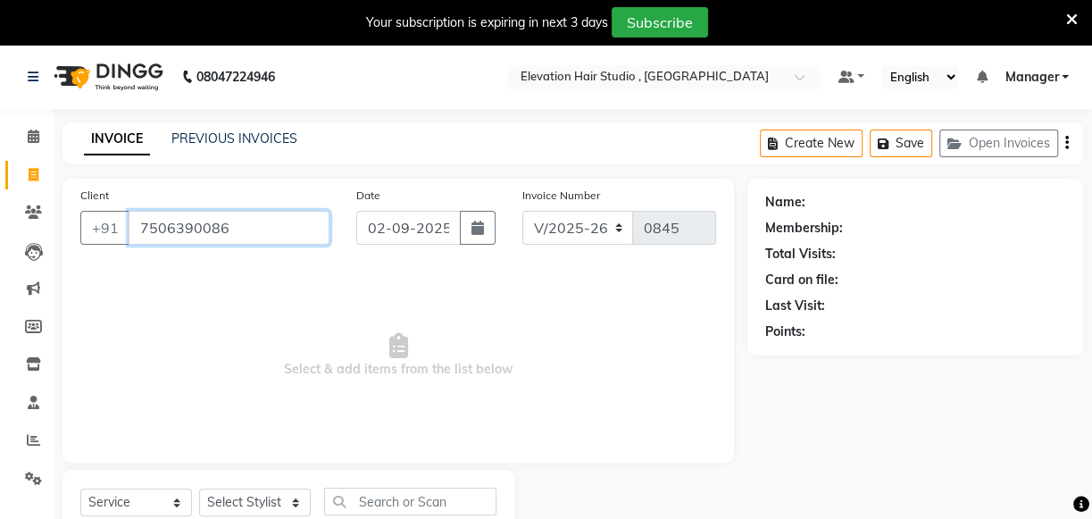
type input "7506390086"
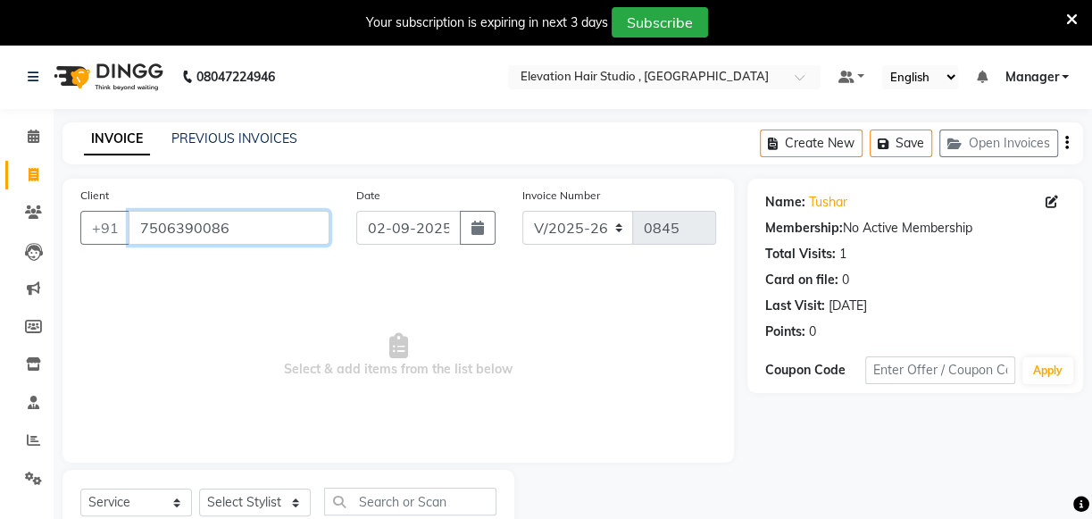
drag, startPoint x: 256, startPoint y: 230, endPoint x: -3, endPoint y: 240, distance: 259.2
click at [0, 240] on html "08047224946 Select Location × Elevation Hair Studio , Thane West Default Panel …" at bounding box center [546, 259] width 1092 height 519
click at [839, 199] on link "Tushar" at bounding box center [828, 202] width 38 height 19
type input "y"
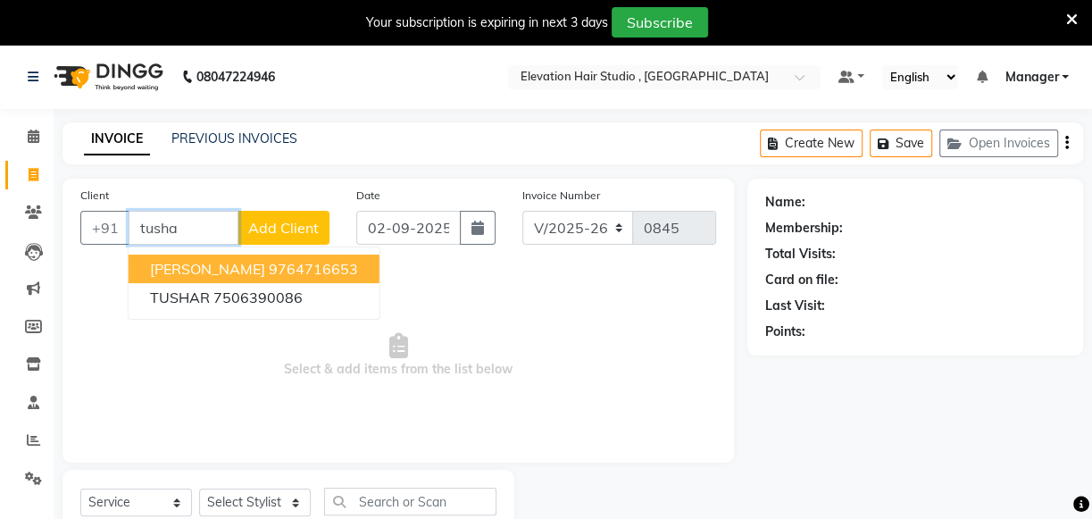
click at [322, 264] on ngb-highlight "9764716653" at bounding box center [313, 269] width 89 height 18
type input "9764716653"
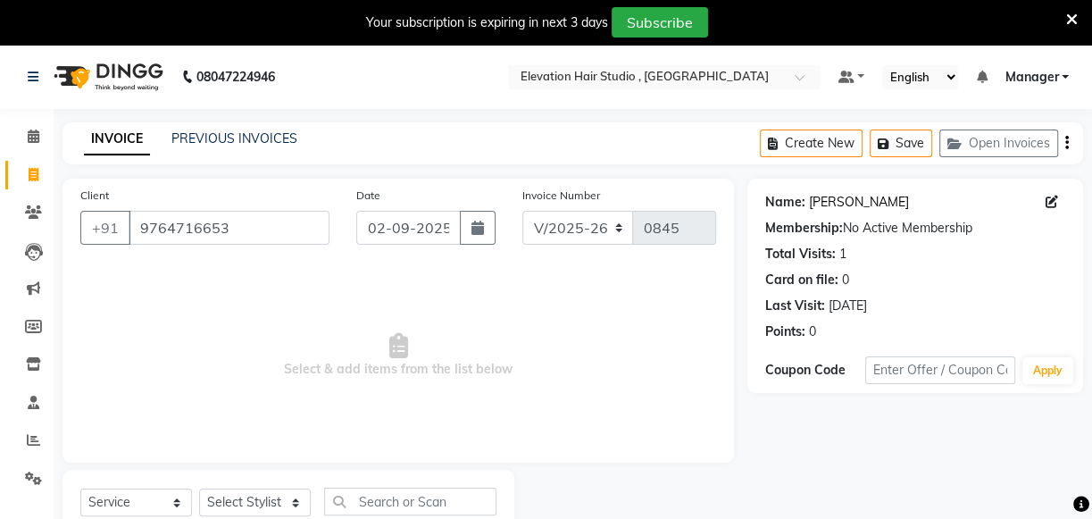
click at [831, 200] on link "[PERSON_NAME]" at bounding box center [859, 202] width 100 height 19
drag, startPoint x: 253, startPoint y: 237, endPoint x: 12, endPoint y: 170, distance: 250.3
click at [37, 202] on app-home "08047224946 Select Location × Elevation Hair Studio , Thane West Default Panel …" at bounding box center [546, 313] width 1092 height 537
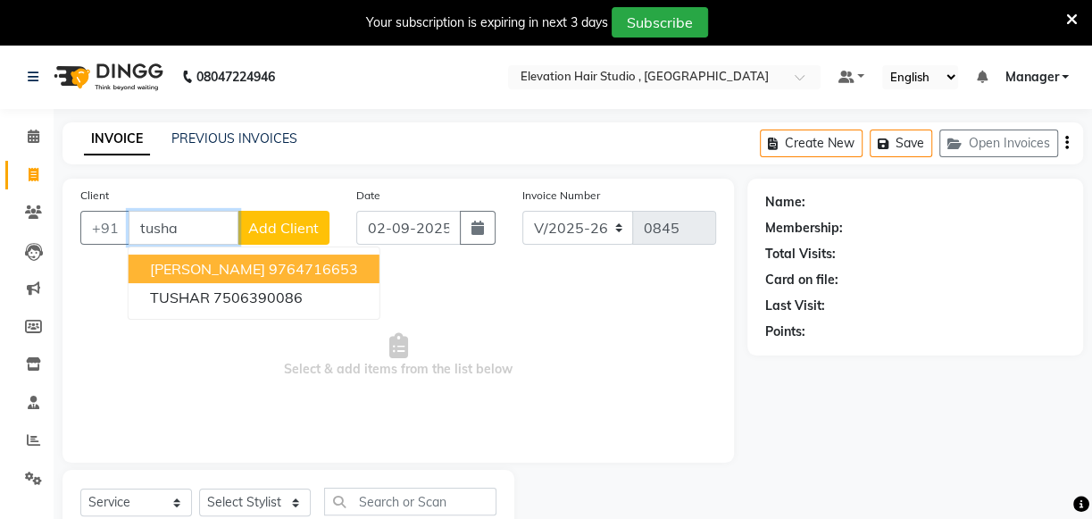
type input "tusha"
click at [30, 171] on icon at bounding box center [34, 174] width 10 height 13
select select "service"
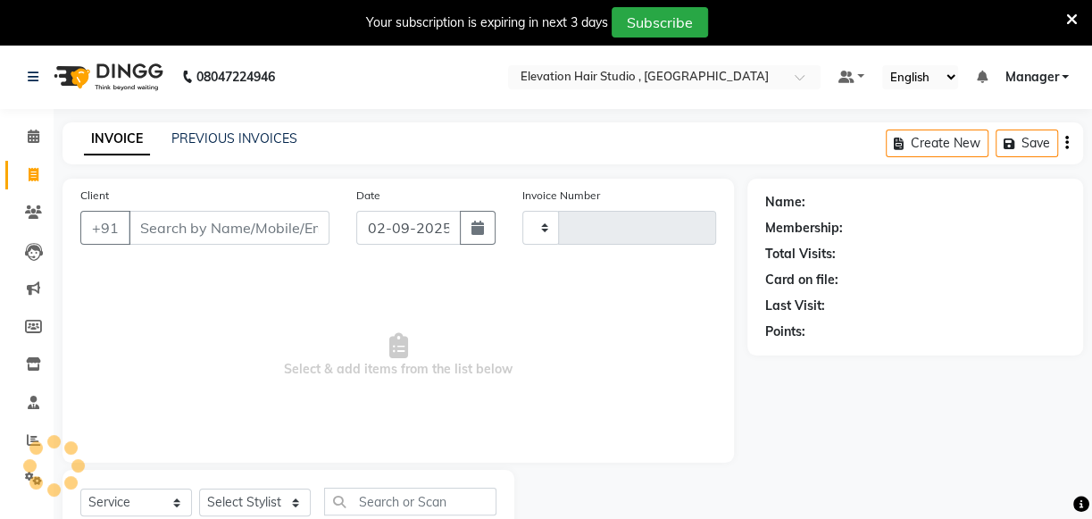
type input "0845"
select select "6886"
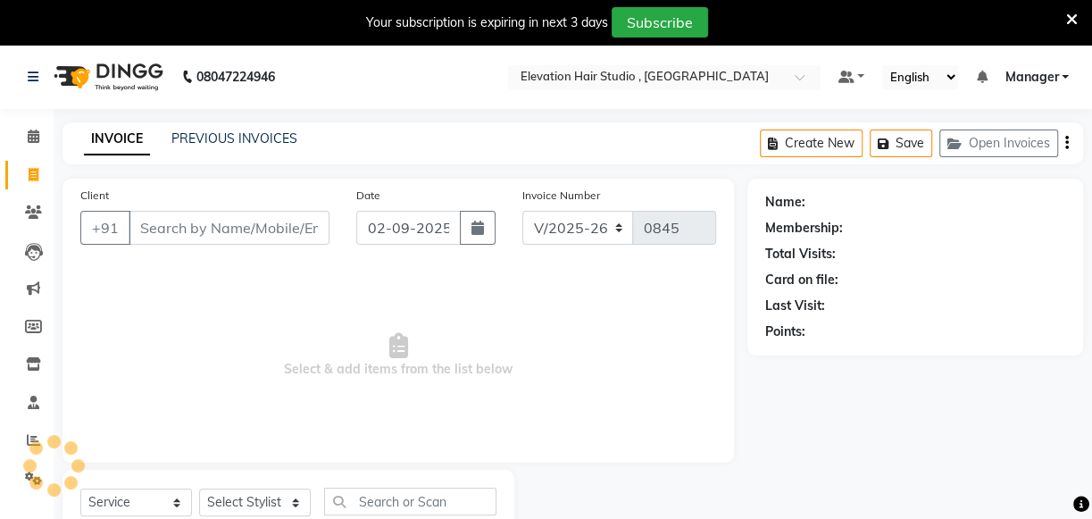
scroll to position [63, 0]
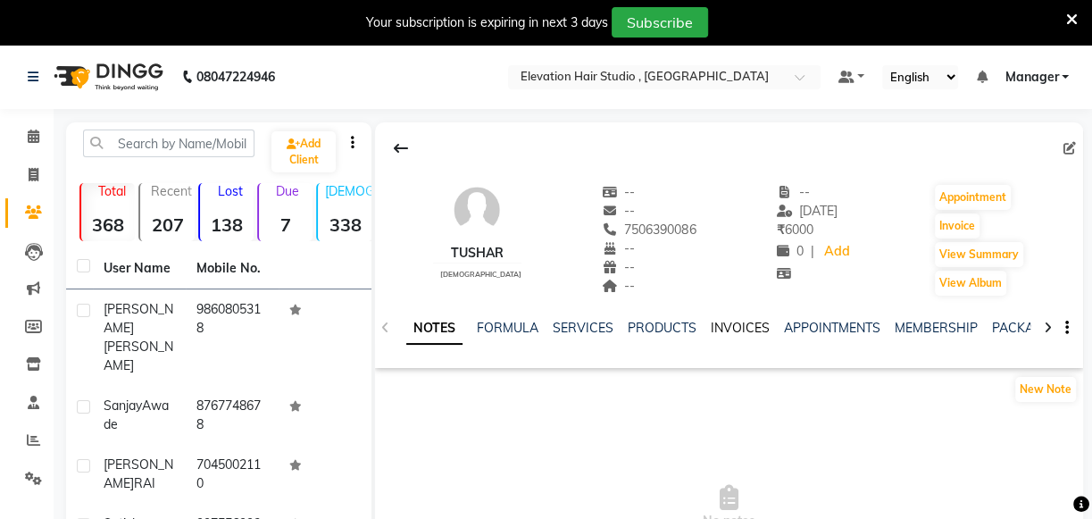
click at [731, 328] on link "INVOICES" at bounding box center [740, 328] width 59 height 16
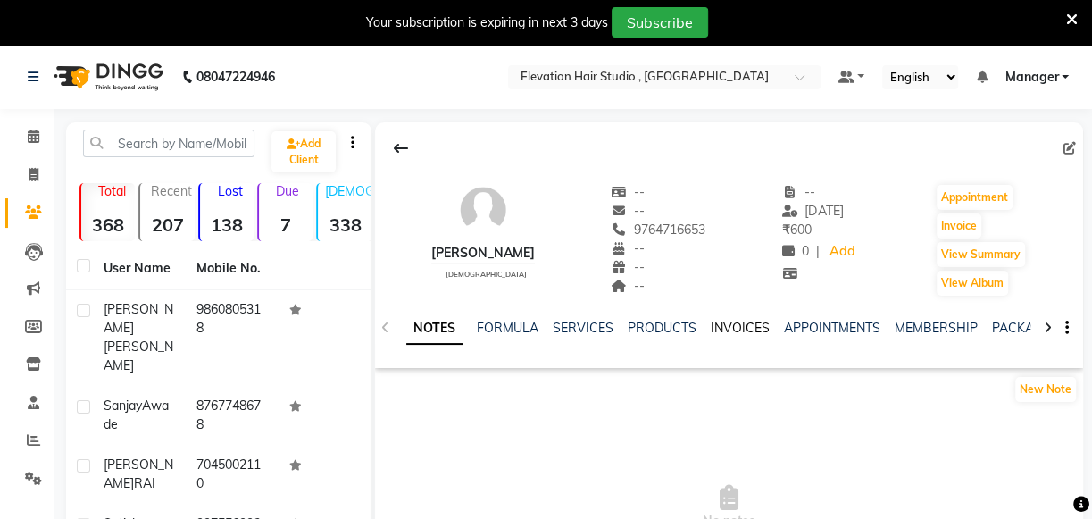
click at [734, 327] on link "INVOICES" at bounding box center [740, 328] width 59 height 16
